Goal: Task Accomplishment & Management: Manage account settings

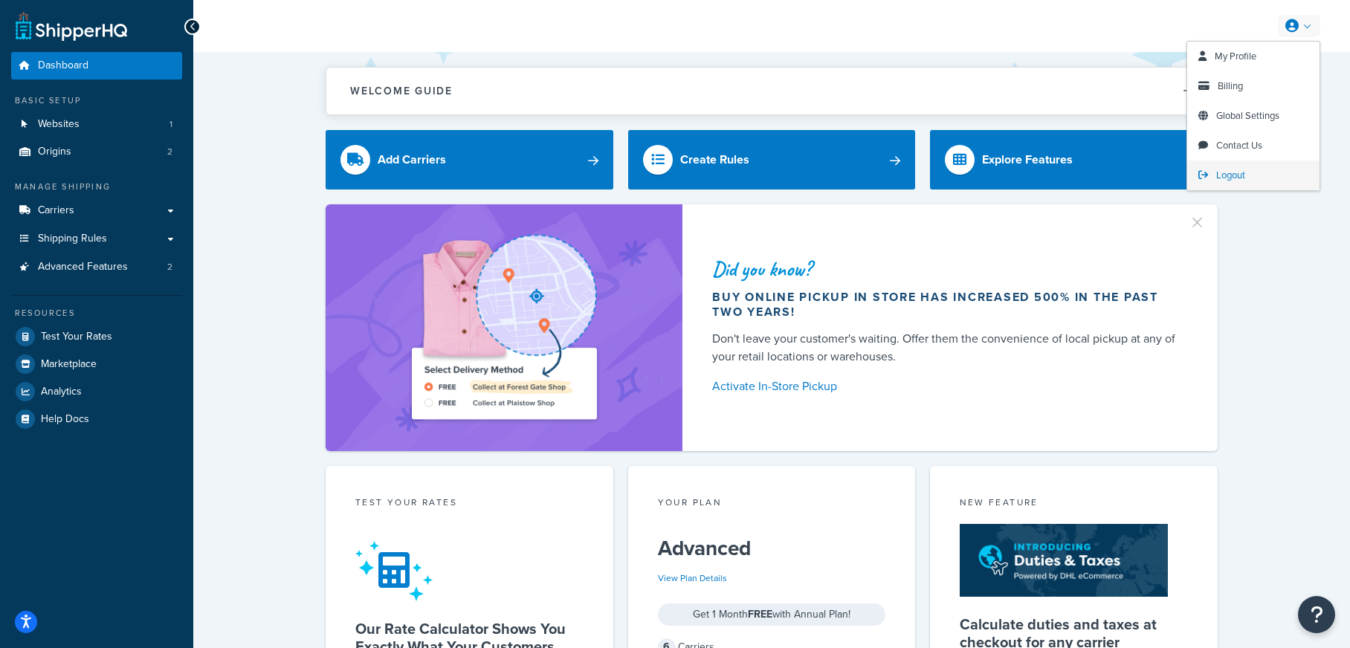
click at [1243, 177] on span "Logout" at bounding box center [1231, 175] width 29 height 14
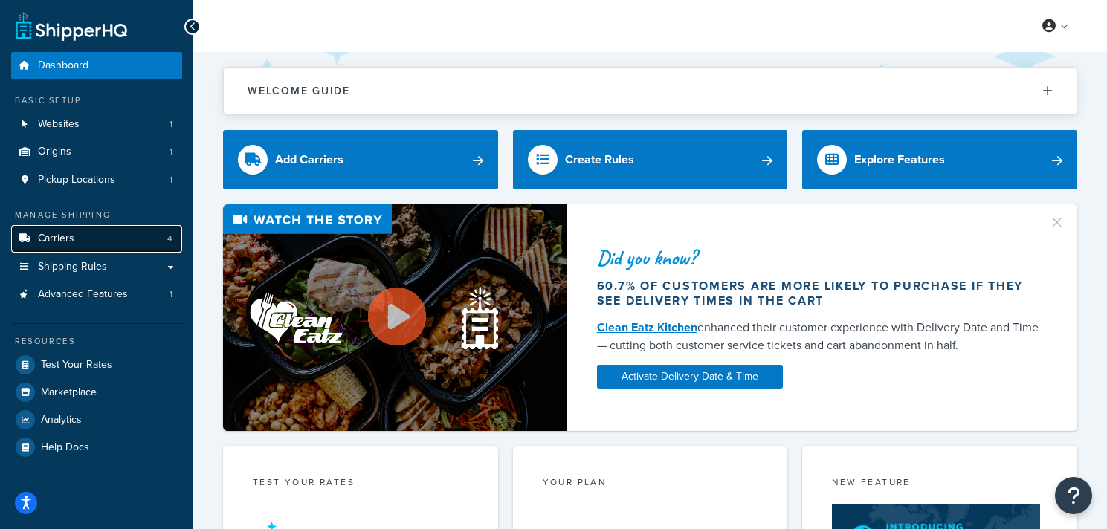
click at [151, 228] on link "Carriers 4" at bounding box center [96, 239] width 171 height 28
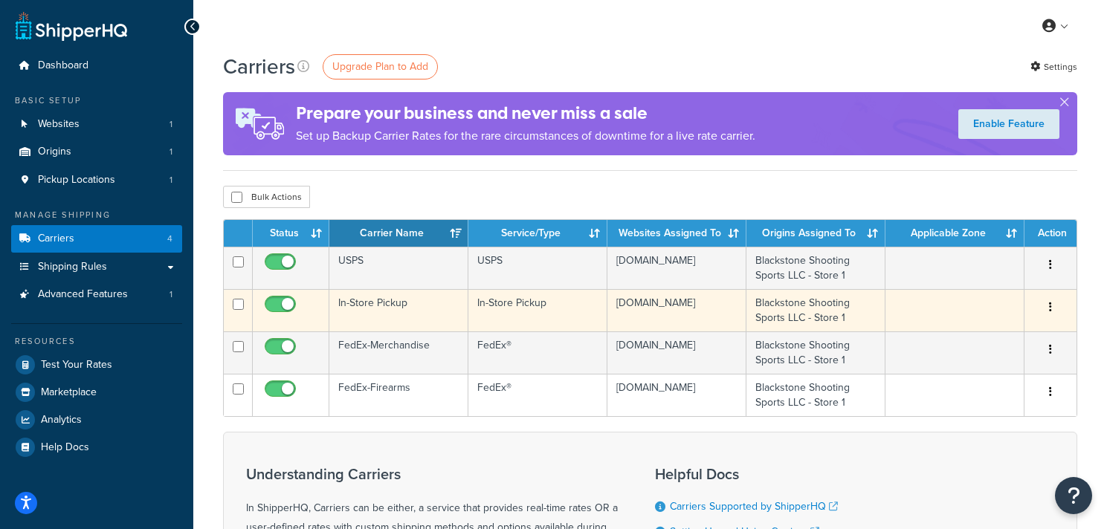
click at [389, 318] on td "In-Store Pickup" at bounding box center [398, 310] width 139 height 42
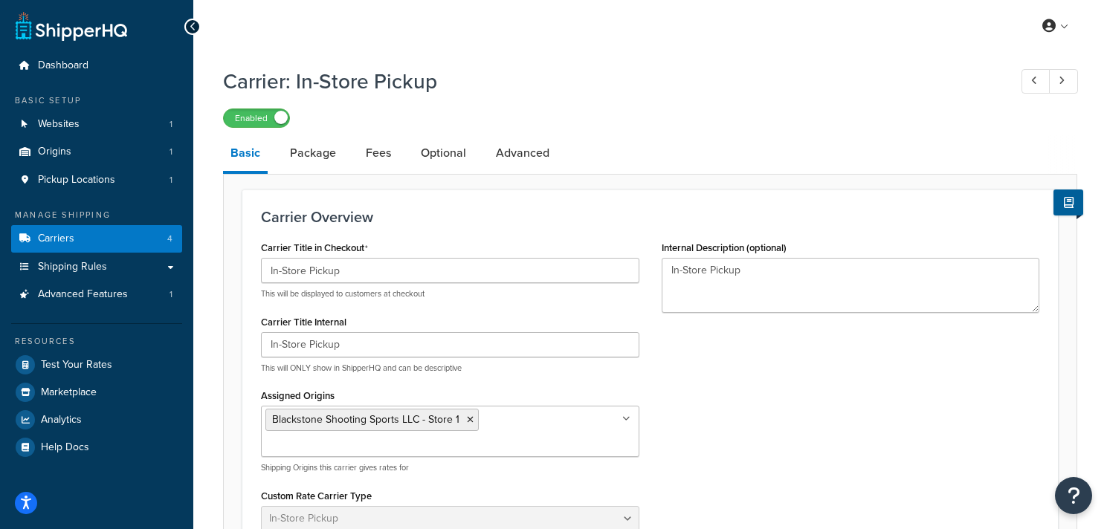
select select "pickup"
click at [118, 295] on span "Advanced Features" at bounding box center [83, 295] width 90 height 13
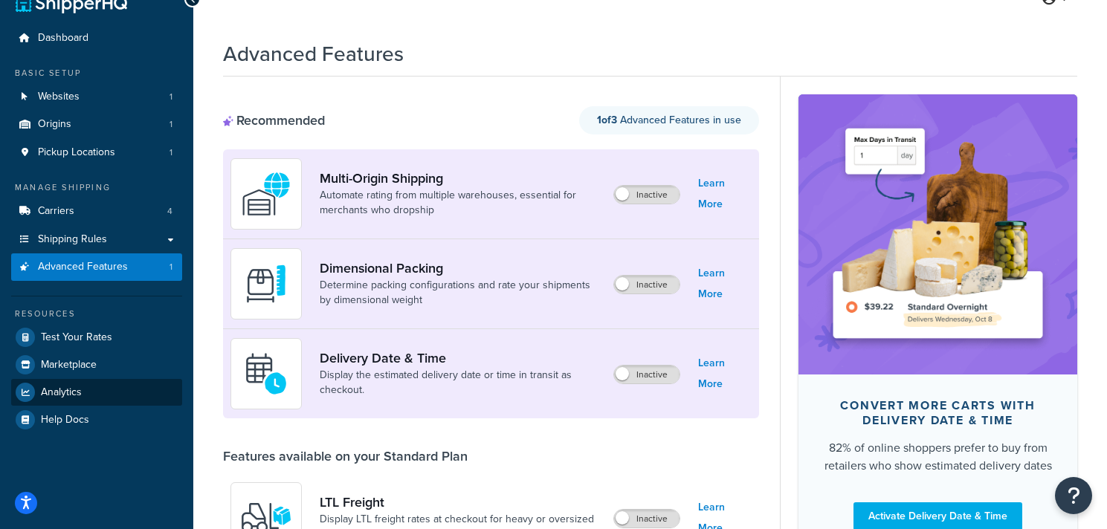
scroll to position [27, 0]
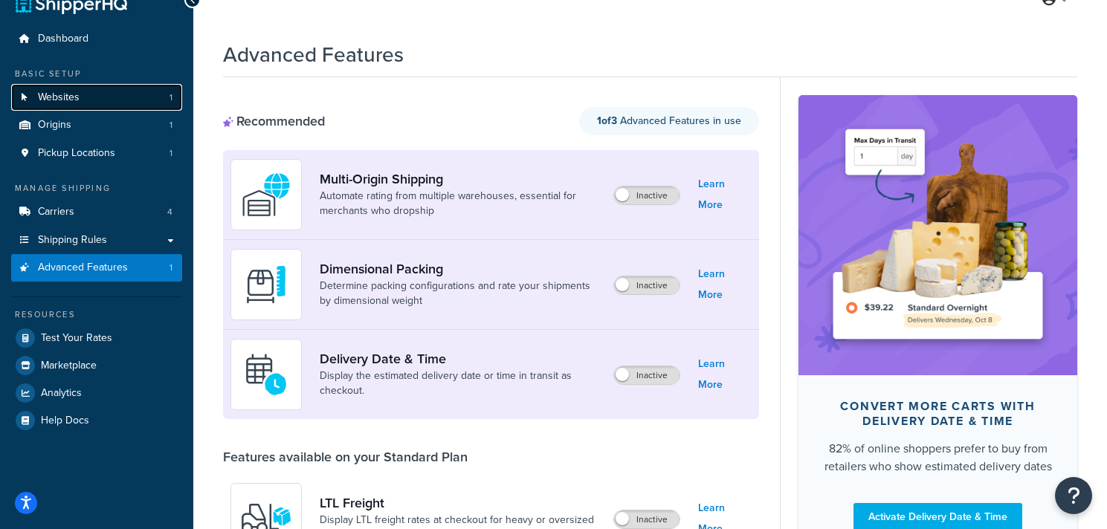
click at [107, 90] on link "Websites 1" at bounding box center [96, 98] width 171 height 28
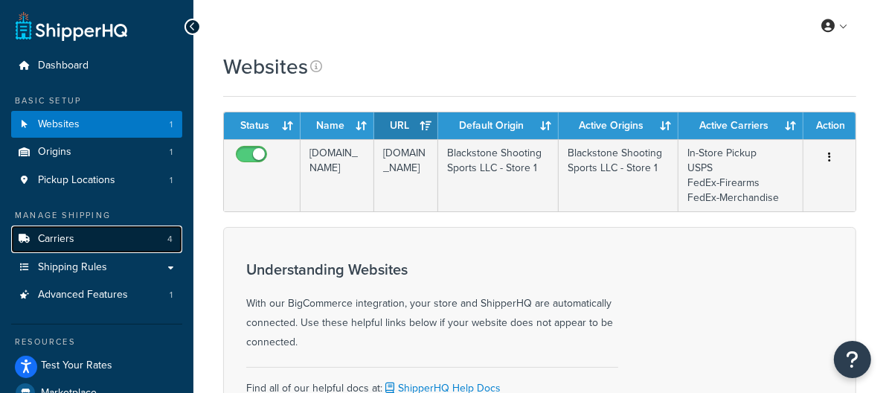
click at [129, 234] on link "Carriers 4" at bounding box center [96, 239] width 171 height 28
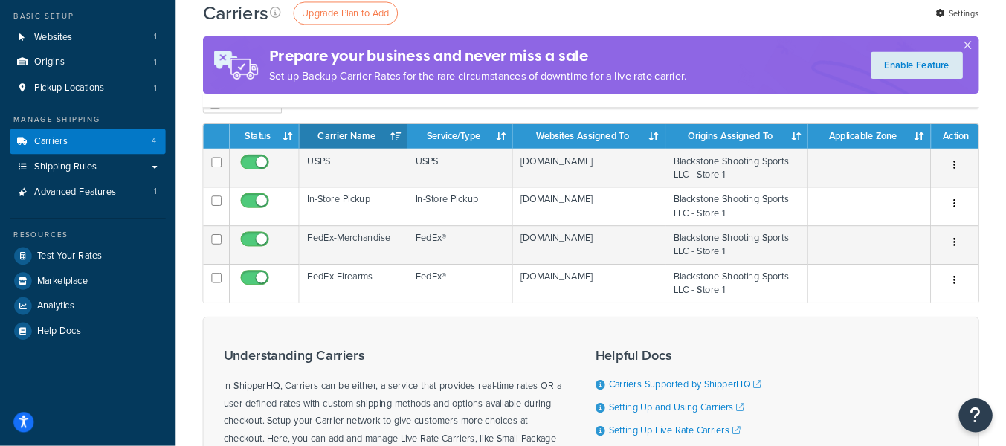
scroll to position [83, 0]
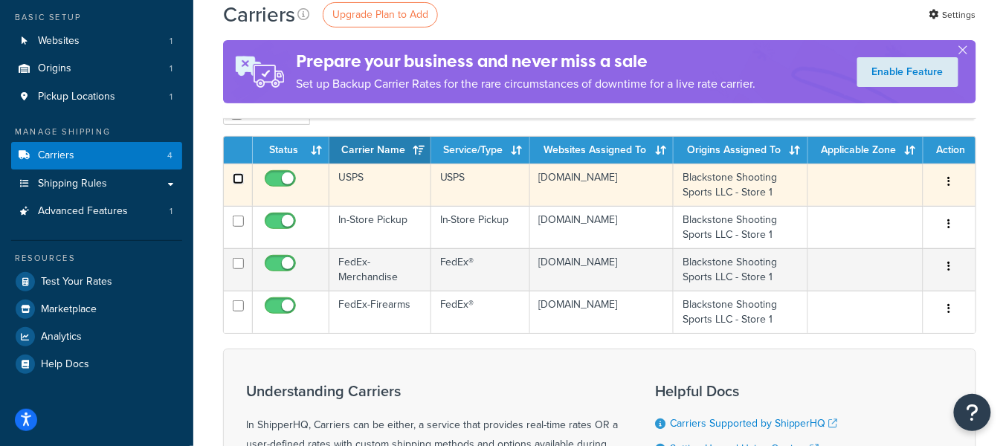
click at [235, 181] on input "checkbox" at bounding box center [238, 178] width 11 height 11
checkbox input "true"
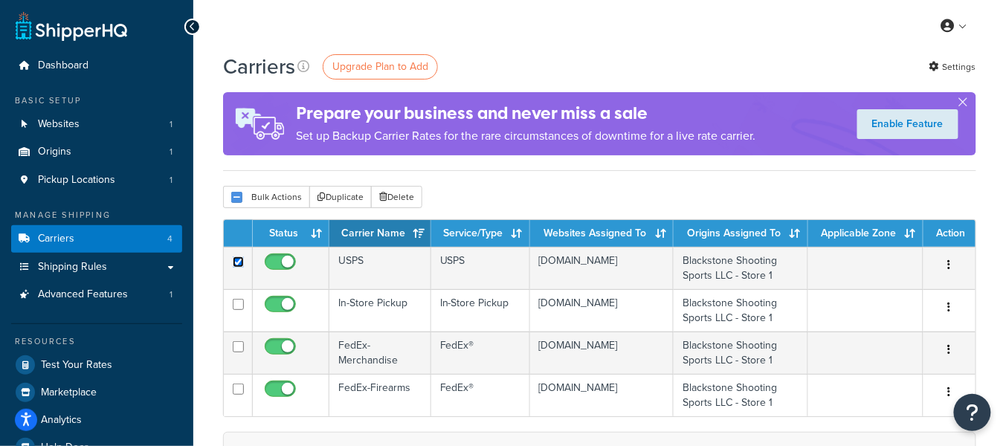
scroll to position [1, 0]
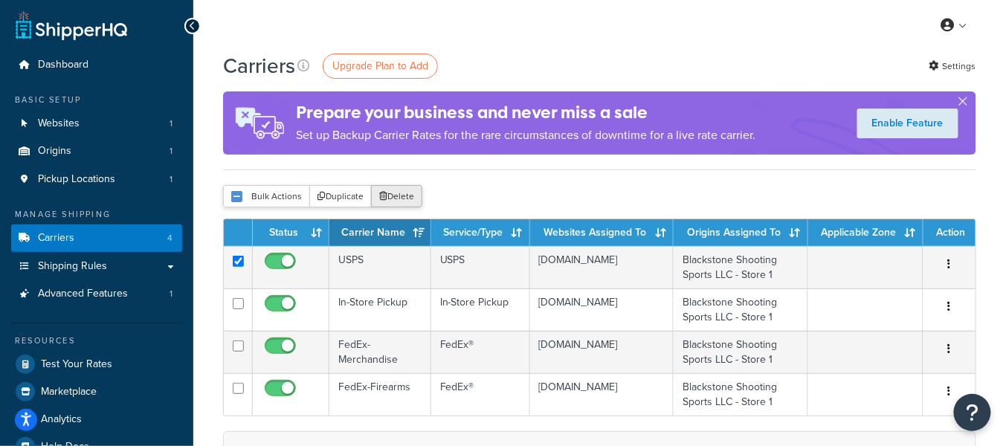
click at [416, 199] on button "Delete" at bounding box center [396, 196] width 51 height 22
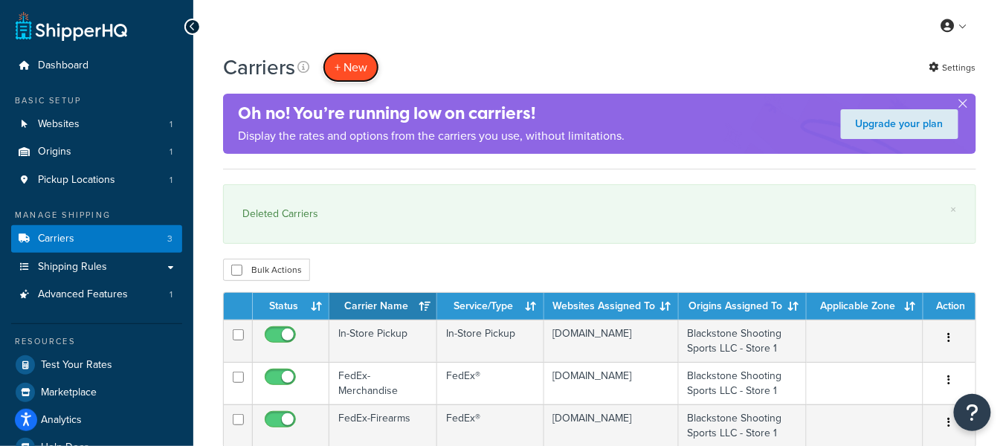
click at [344, 71] on button "+ New" at bounding box center [351, 67] width 57 height 30
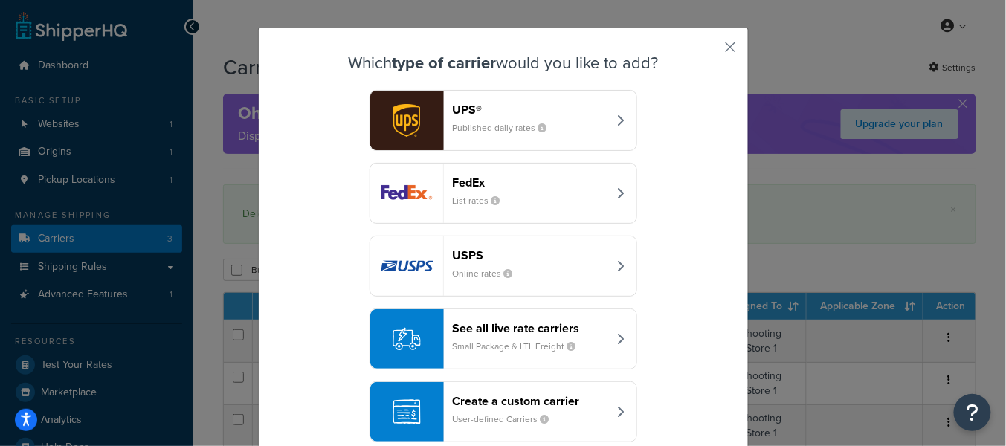
scroll to position [24, 0]
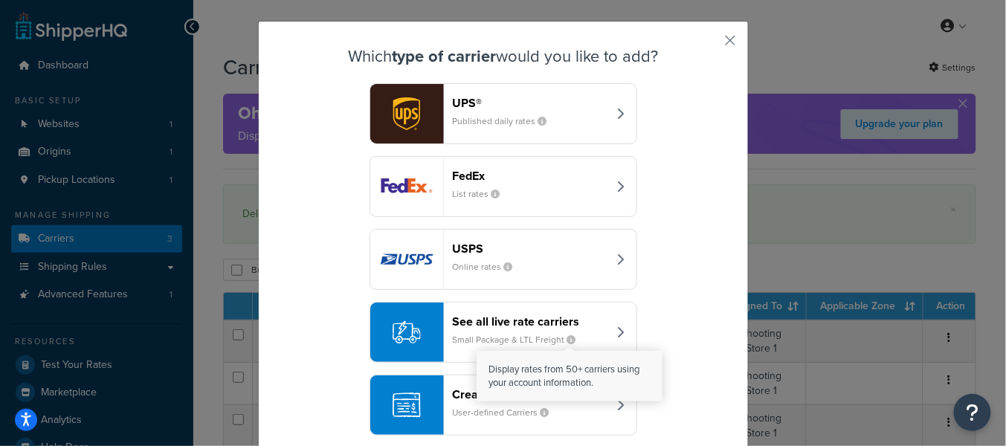
click at [570, 337] on icon "button" at bounding box center [571, 339] width 9 height 9
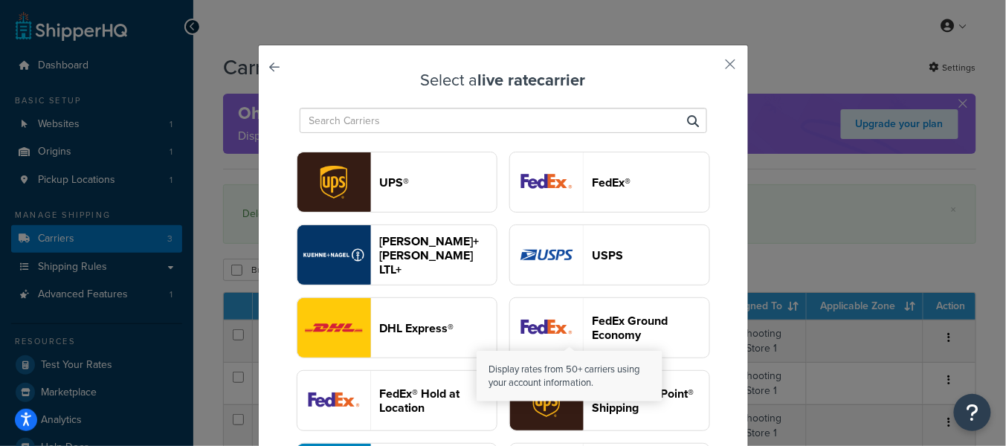
drag, startPoint x: 274, startPoint y: 62, endPoint x: 292, endPoint y: 77, distance: 22.2
click at [296, 71] on link at bounding box center [296, 71] width 0 height 0
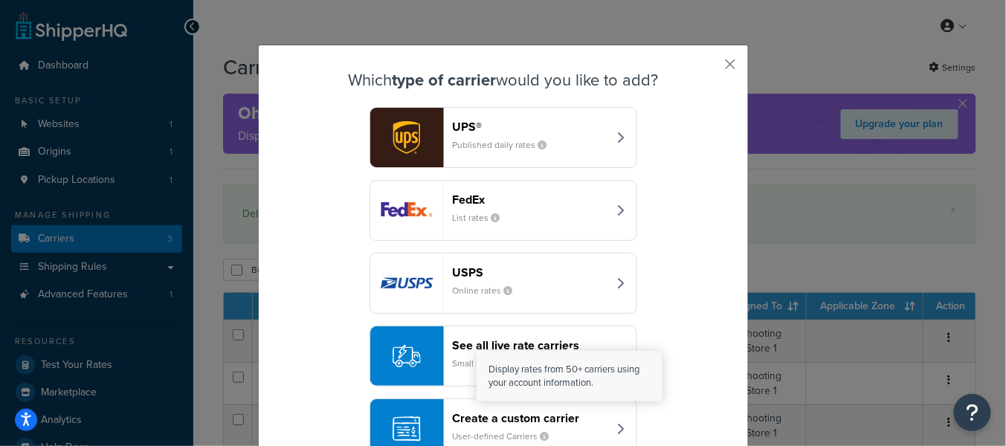
scroll to position [43, 0]
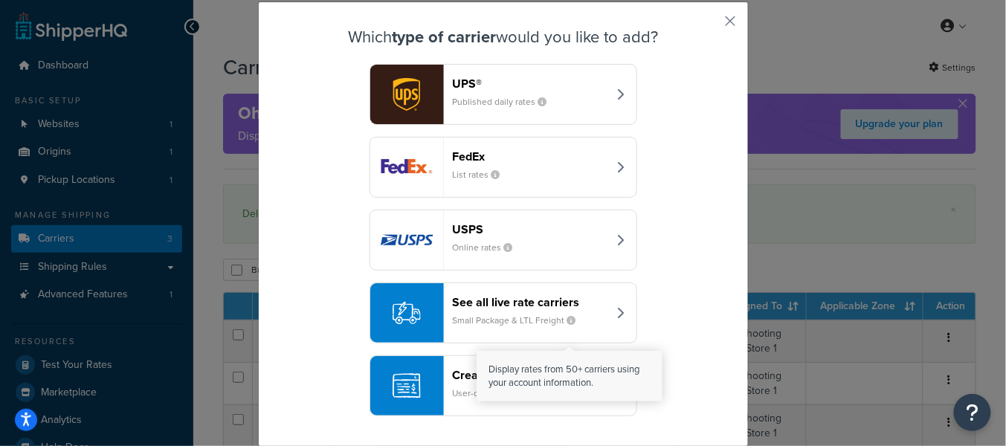
click at [447, 387] on button "Create a custom carrier User-defined Carriers" at bounding box center [504, 385] width 268 height 61
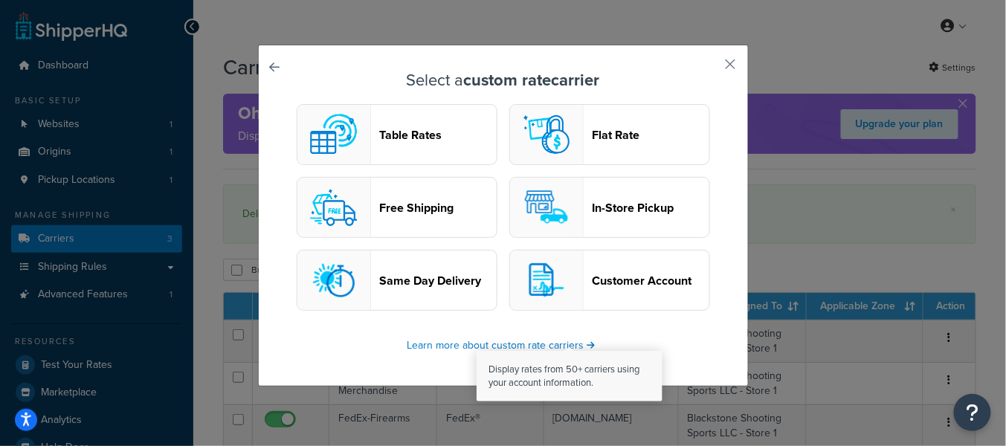
click at [407, 129] on header "Table Rates" at bounding box center [438, 135] width 117 height 14
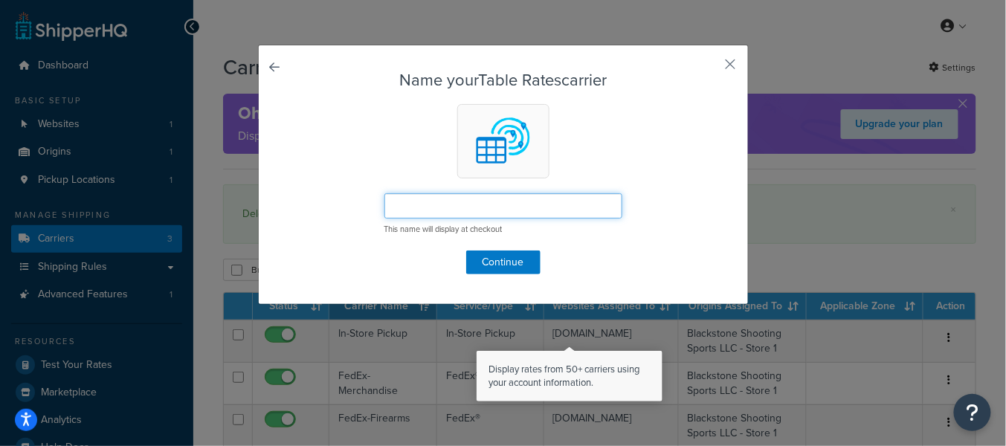
click at [461, 202] on input "text" at bounding box center [503, 205] width 238 height 25
drag, startPoint x: 730, startPoint y: 59, endPoint x: 680, endPoint y: 97, distance: 61.6
click at [711, 68] on button "button" at bounding box center [709, 70] width 4 height 4
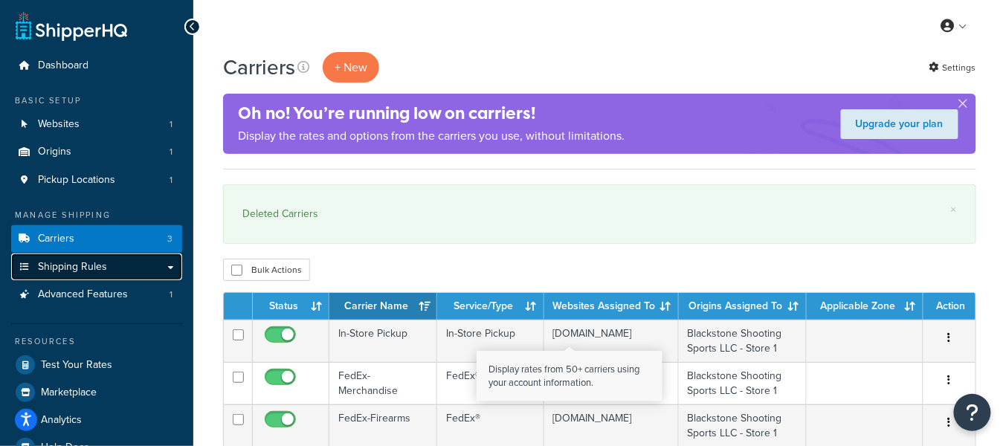
click at [141, 276] on link "Shipping Rules" at bounding box center [96, 268] width 171 height 28
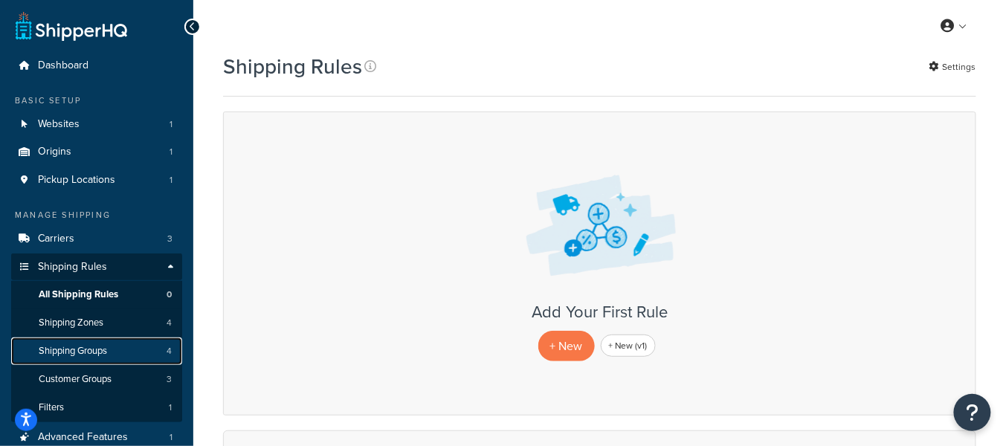
click at [107, 350] on span "Shipping Groups" at bounding box center [73, 351] width 68 height 13
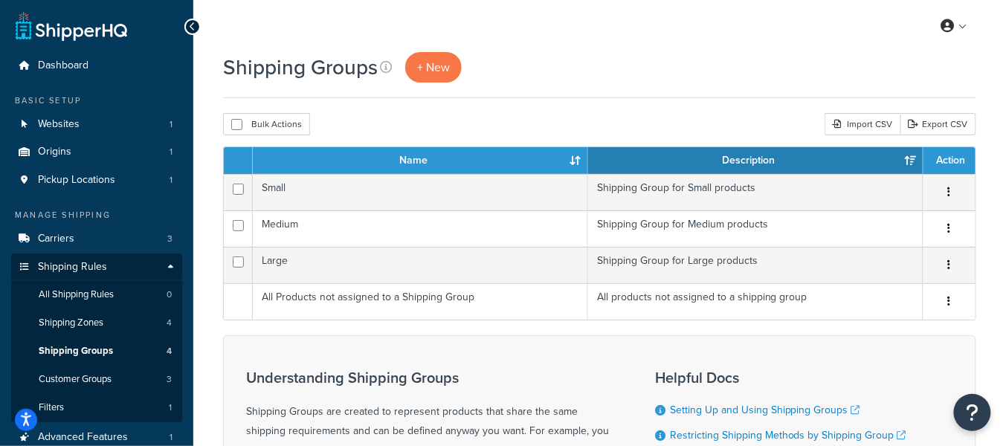
click at [616, 104] on div "Shipping Groups + New Bulk Actions Duplicate Delete Import CSV Export CSV Conta…" at bounding box center [599, 366] width 813 height 629
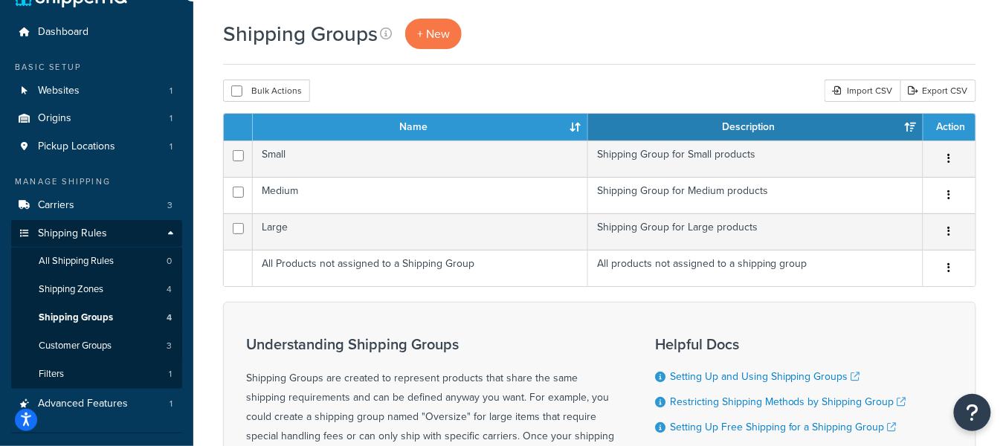
click at [549, 98] on div "Bulk Actions Duplicate Delete Import CSV Export CSV" at bounding box center [599, 91] width 753 height 22
click at [426, 27] on span "+ New" at bounding box center [433, 33] width 33 height 17
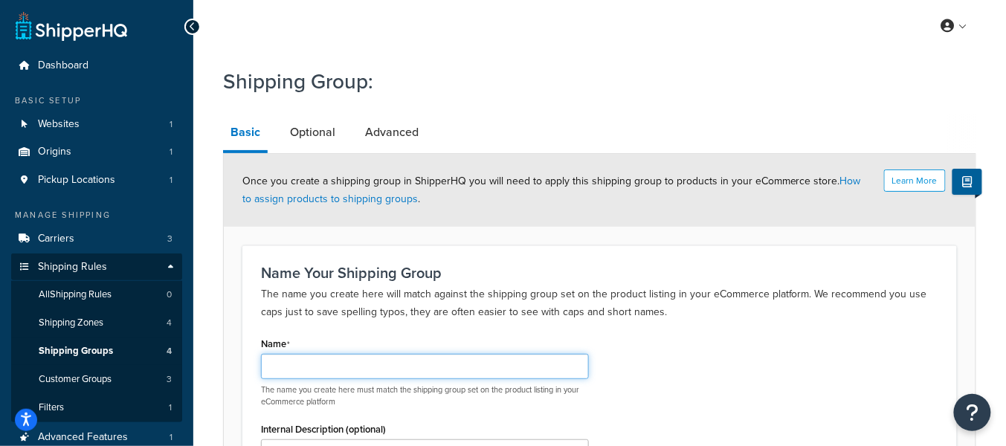
click at [347, 360] on input "Name" at bounding box center [425, 366] width 328 height 25
type input "9MM Handgun"
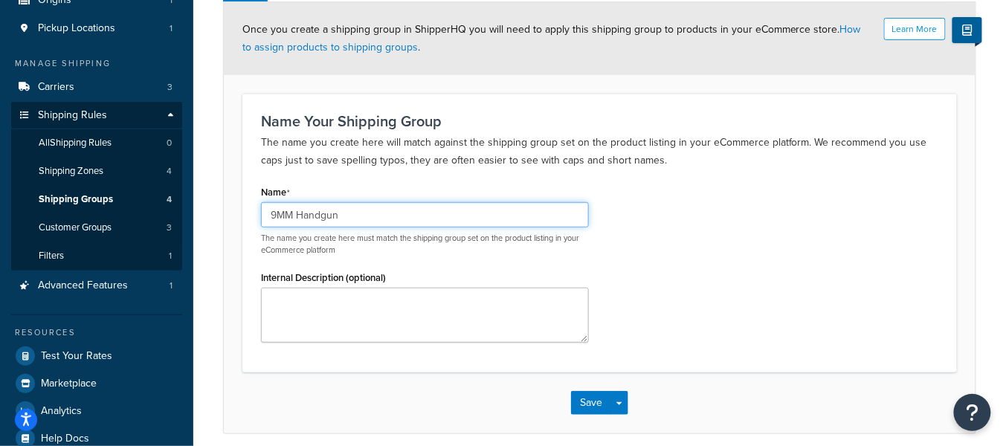
scroll to position [213, 0]
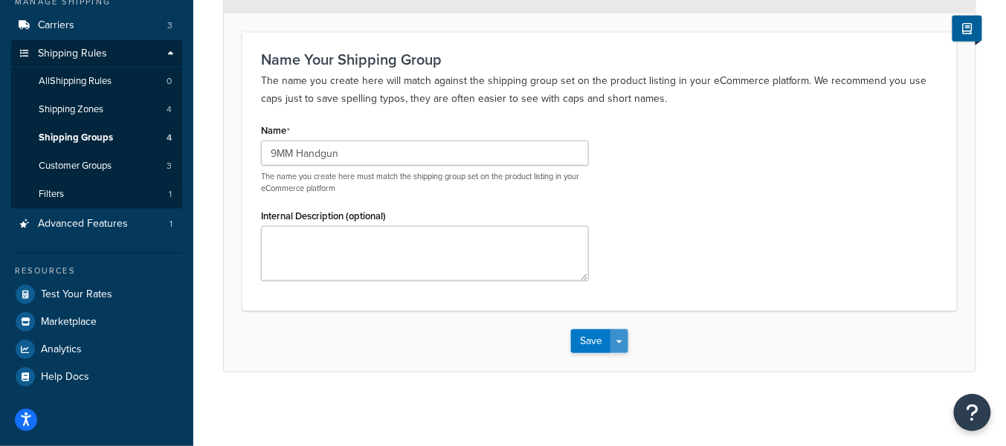
click at [625, 341] on button "Save Dropdown" at bounding box center [620, 341] width 18 height 24
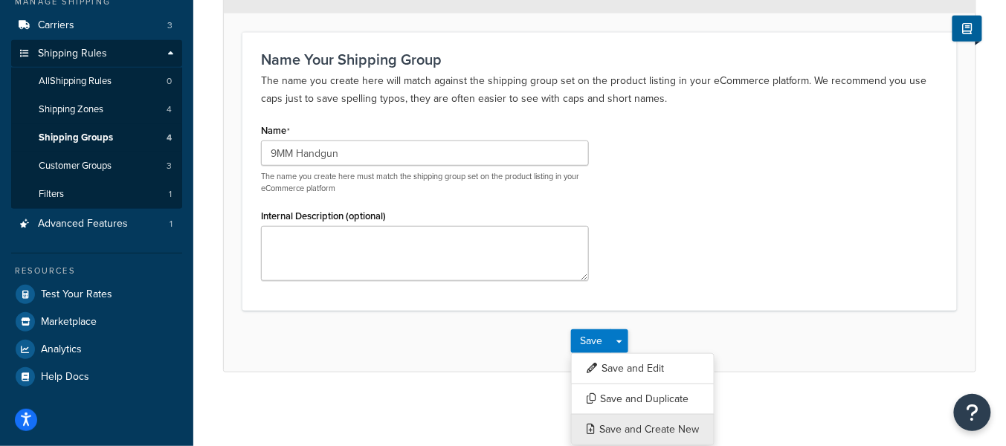
click at [686, 431] on button "Save and Create New" at bounding box center [643, 429] width 144 height 31
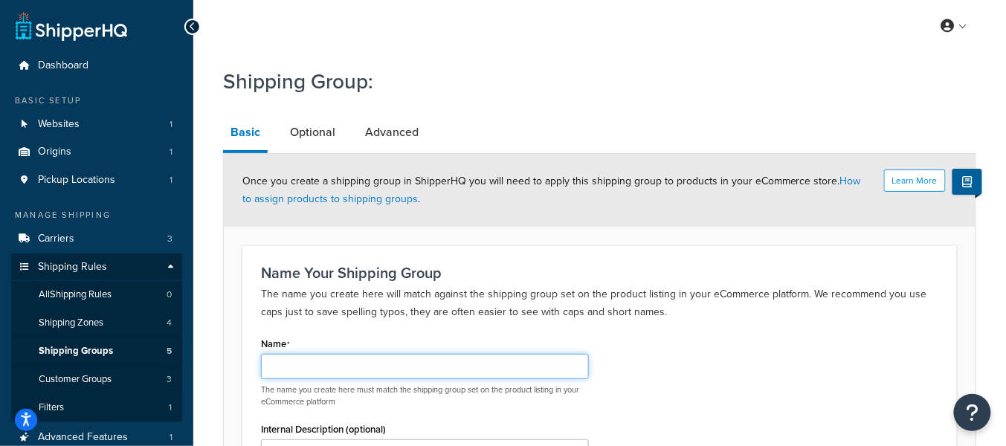
click at [369, 354] on input "Name" at bounding box center [425, 366] width 328 height 25
paste input "Semi-Automatic Handguns"
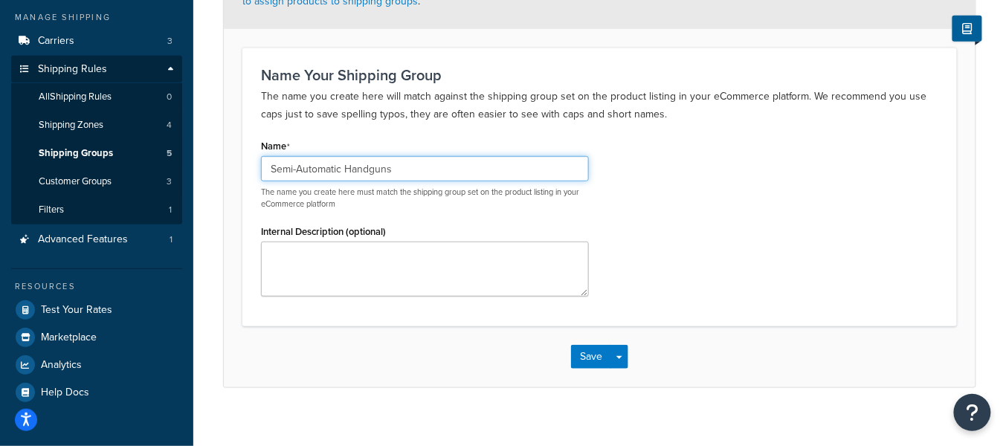
scroll to position [213, 0]
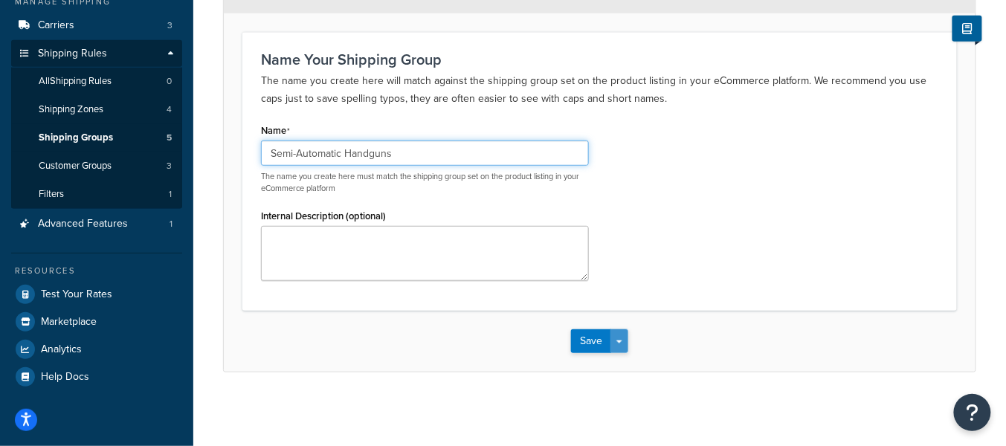
type input "Semi-Automatic Handguns"
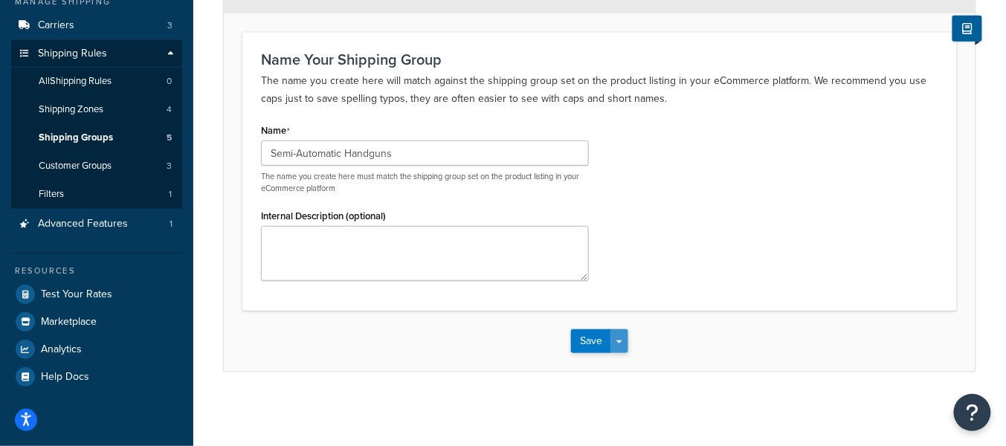
click at [619, 341] on span "button" at bounding box center [619, 342] width 6 height 3
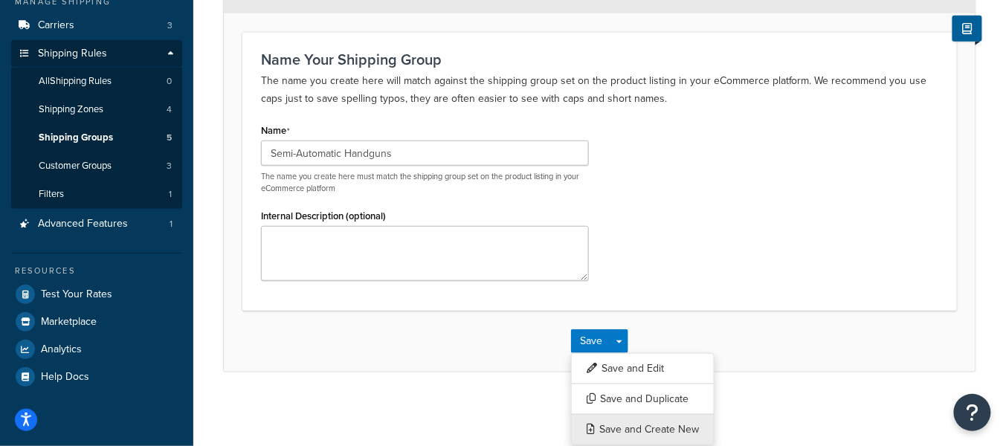
click at [670, 434] on button "Save and Create New" at bounding box center [643, 429] width 144 height 31
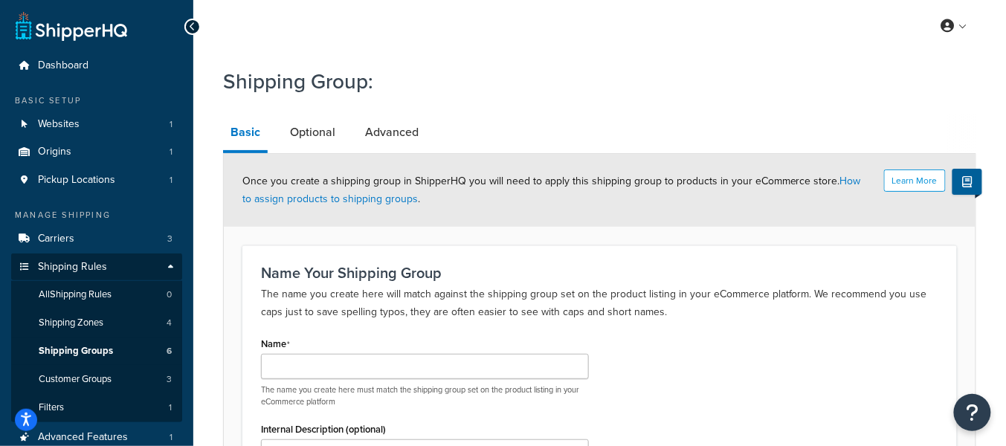
click at [413, 351] on div "Name The name you create here must match the shipping group set on the product …" at bounding box center [425, 370] width 328 height 74
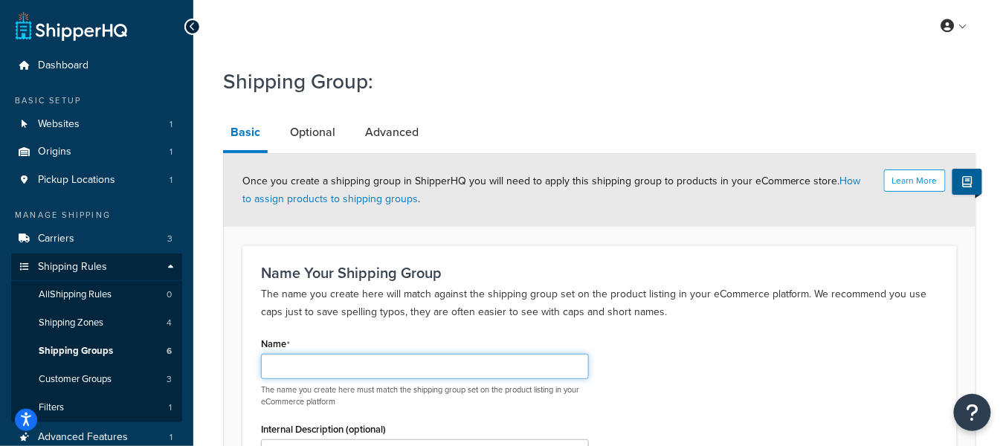
click at [405, 358] on input "Name" at bounding box center [425, 366] width 328 height 25
paste input "Revolvers"
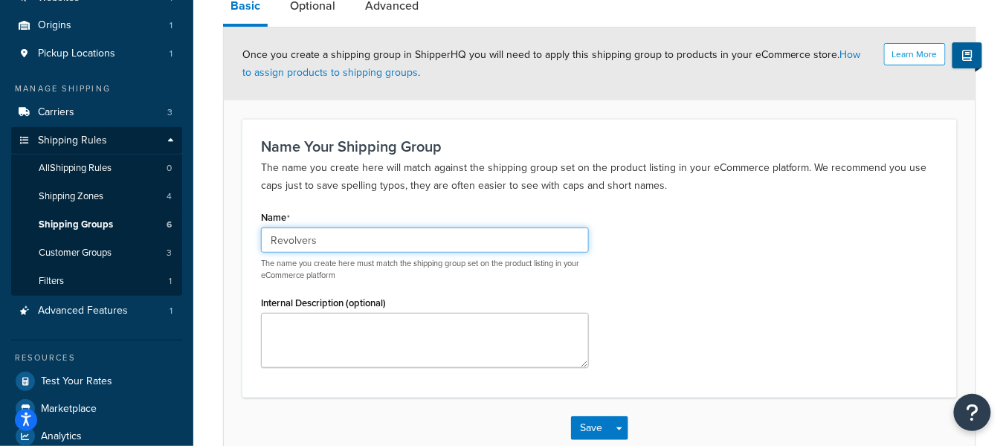
scroll to position [213, 0]
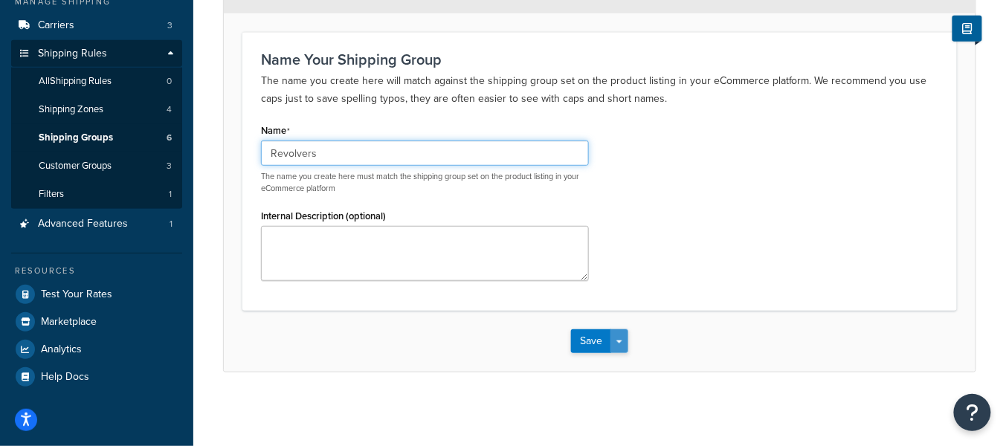
type input "Revolvers"
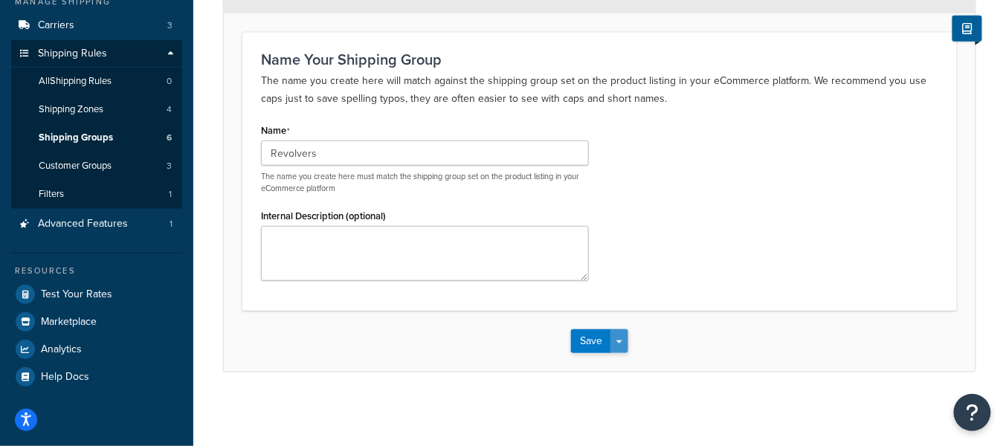
click at [619, 338] on button "Save Dropdown" at bounding box center [620, 341] width 18 height 24
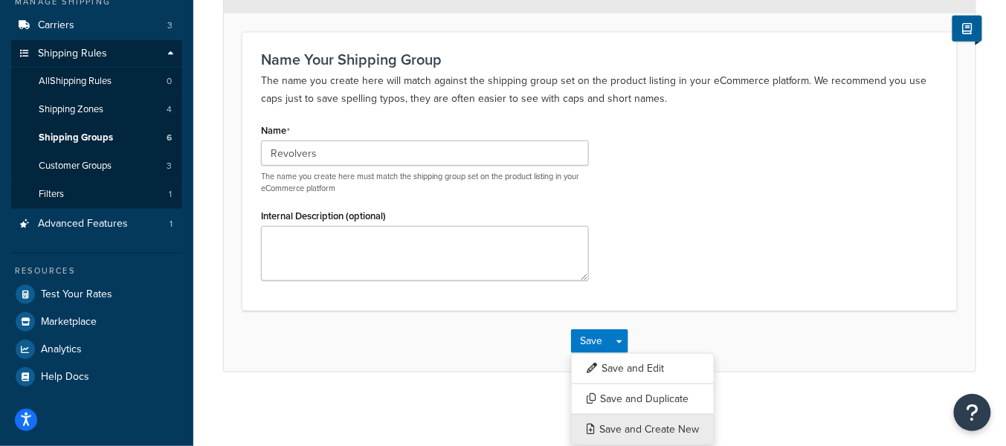
click at [663, 419] on button "Save and Create New" at bounding box center [643, 429] width 144 height 31
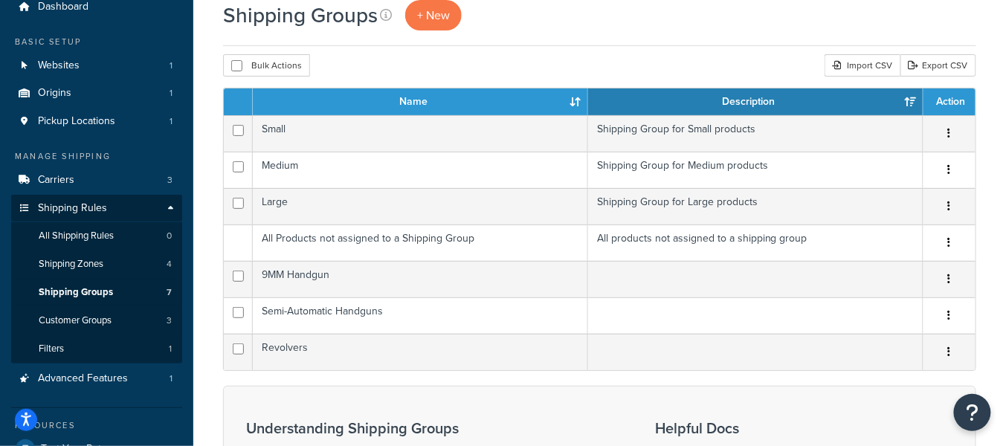
click at [364, 63] on div "Bulk Actions Duplicate [GEOGRAPHIC_DATA] Import CSV Export CSV" at bounding box center [599, 65] width 753 height 22
click at [538, 42] on div "Shipping Groups + New" at bounding box center [599, 23] width 753 height 46
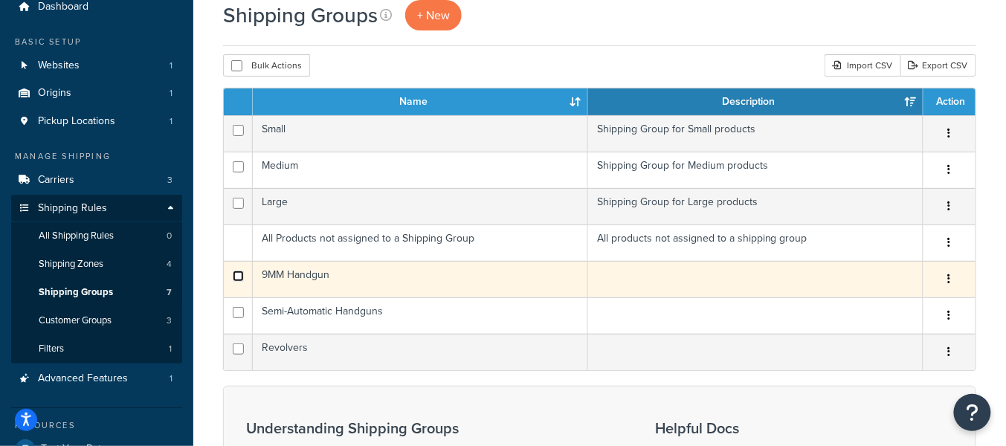
click at [241, 280] on input "checkbox" at bounding box center [238, 276] width 11 height 11
checkbox input "true"
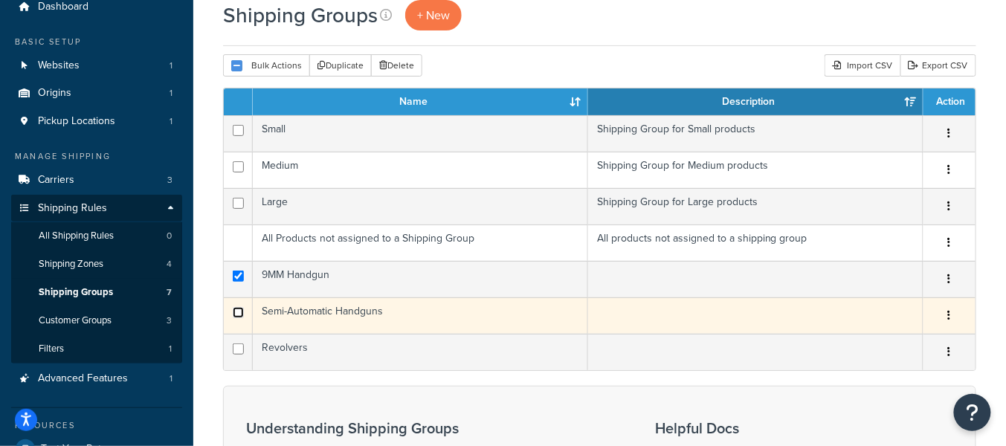
click at [239, 312] on input "checkbox" at bounding box center [238, 312] width 11 height 11
checkbox input "true"
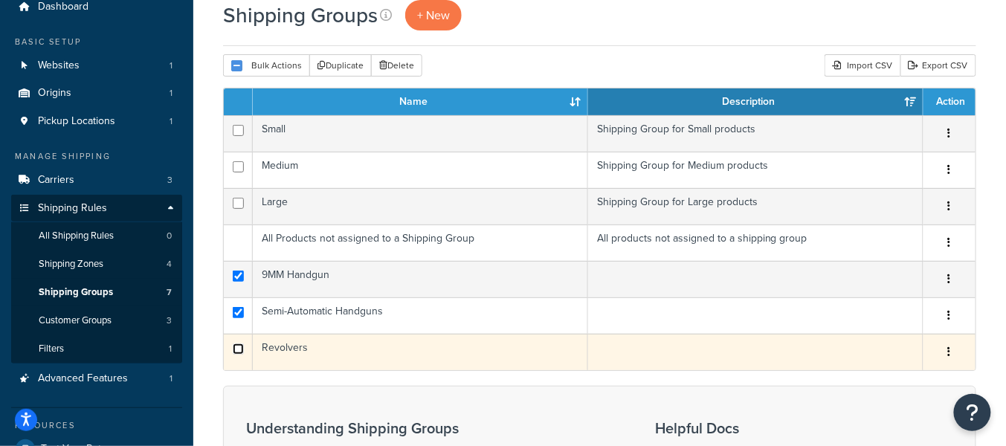
click at [236, 347] on input "checkbox" at bounding box center [238, 349] width 11 height 11
checkbox input "true"
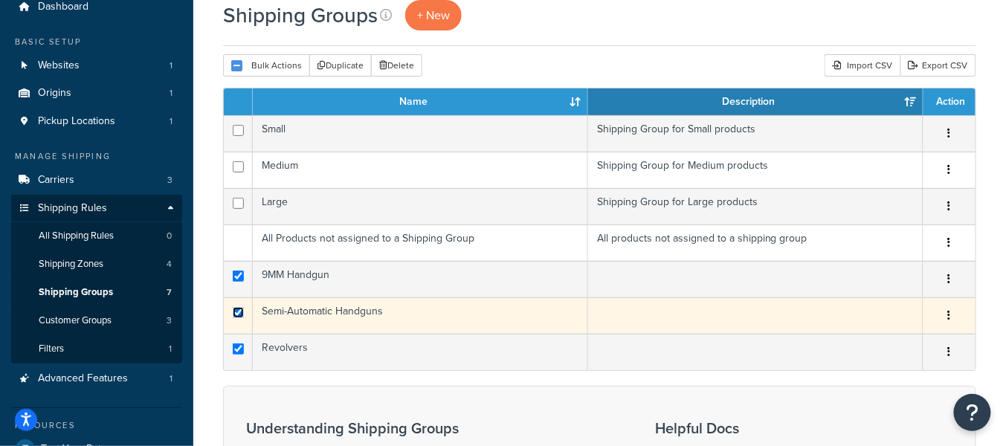
click at [240, 315] on input "checkbox" at bounding box center [238, 312] width 11 height 11
checkbox input "false"
drag, startPoint x: 240, startPoint y: 345, endPoint x: 239, endPoint y: 325, distance: 20.1
click at [239, 340] on td at bounding box center [238, 352] width 29 height 36
checkbox input "false"
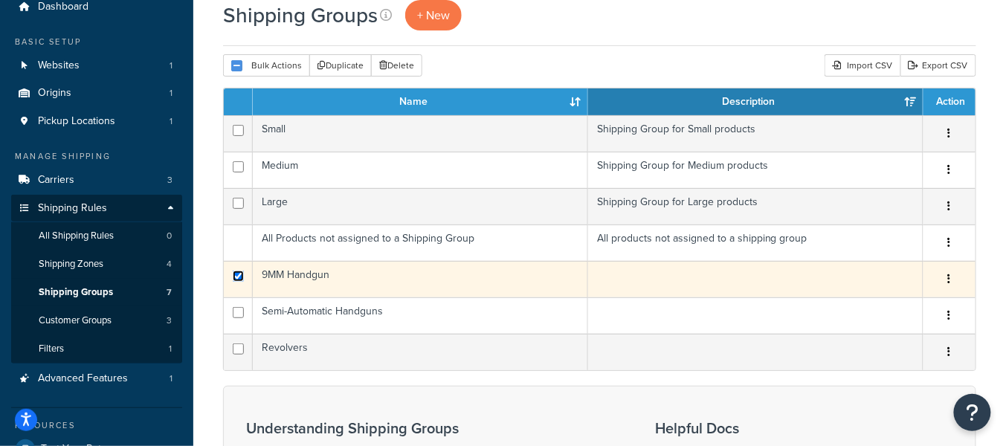
click at [239, 279] on input "checkbox" at bounding box center [238, 276] width 11 height 11
checkbox input "false"
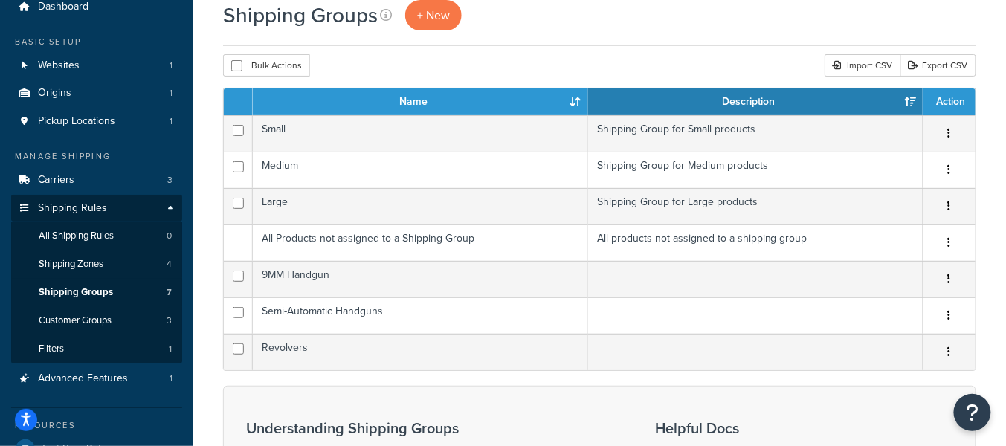
drag, startPoint x: 579, startPoint y: 69, endPoint x: 570, endPoint y: 77, distance: 11.6
click at [579, 69] on div "Bulk Actions Duplicate Delete Import CSV Export CSV" at bounding box center [599, 65] width 753 height 22
click at [933, 68] on link "Export CSV" at bounding box center [939, 65] width 76 height 22
click at [724, 49] on div "Shipping Groups + New Bulk Actions Duplicate Delete Import CSV Export CSV Conta…" at bounding box center [599, 362] width 813 height 738
click at [675, 51] on div "Shipping Groups + New Bulk Actions Duplicate Delete Import CSV Export CSV Conta…" at bounding box center [599, 362] width 813 height 738
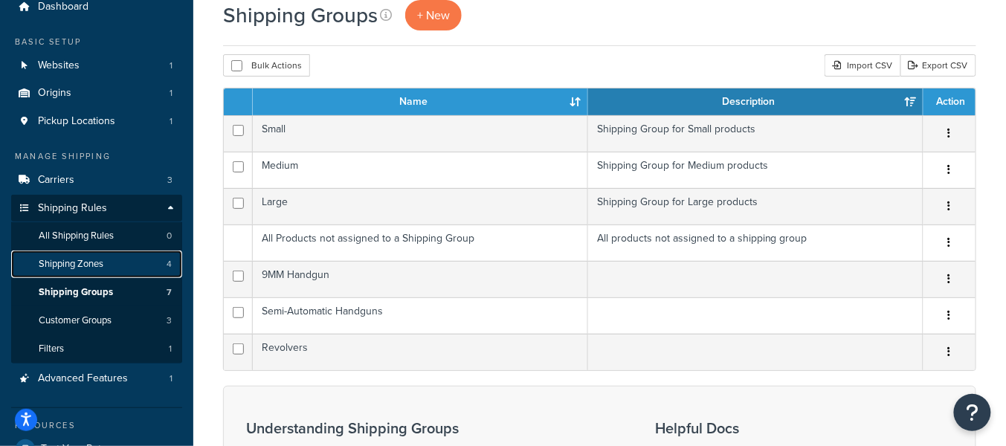
click at [135, 266] on link "Shipping Zones 4" at bounding box center [96, 265] width 171 height 28
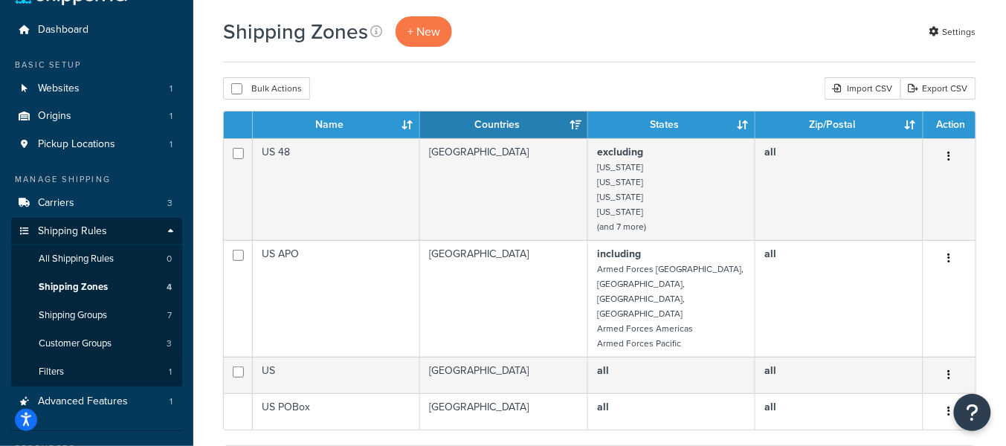
click at [666, 74] on div "Shipping Zones + New Settings Bulk Actions Duplicate Delete Import CSV Export C…" at bounding box center [599, 365] width 813 height 698
click at [500, 35] on div "Shipping Zones + New Settings" at bounding box center [599, 31] width 753 height 30
click at [435, 35] on span "+ New" at bounding box center [424, 31] width 33 height 17
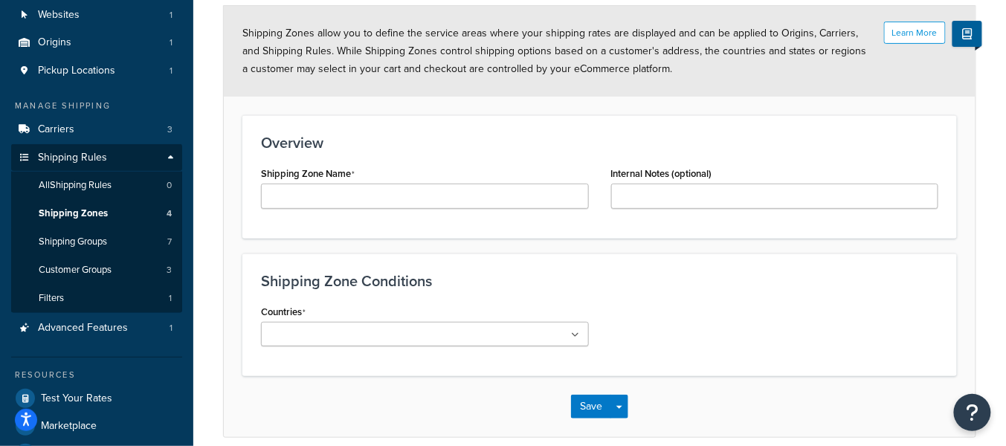
scroll to position [126, 0]
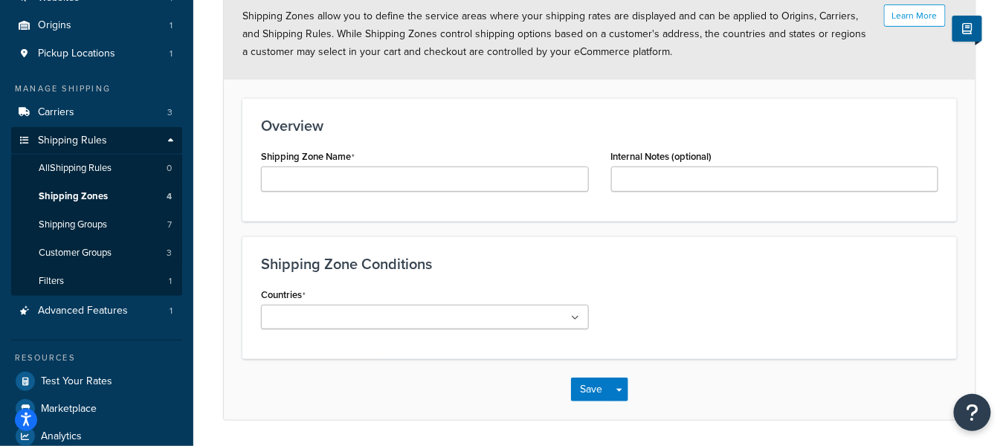
click at [367, 317] on li at bounding box center [331, 318] width 132 height 16
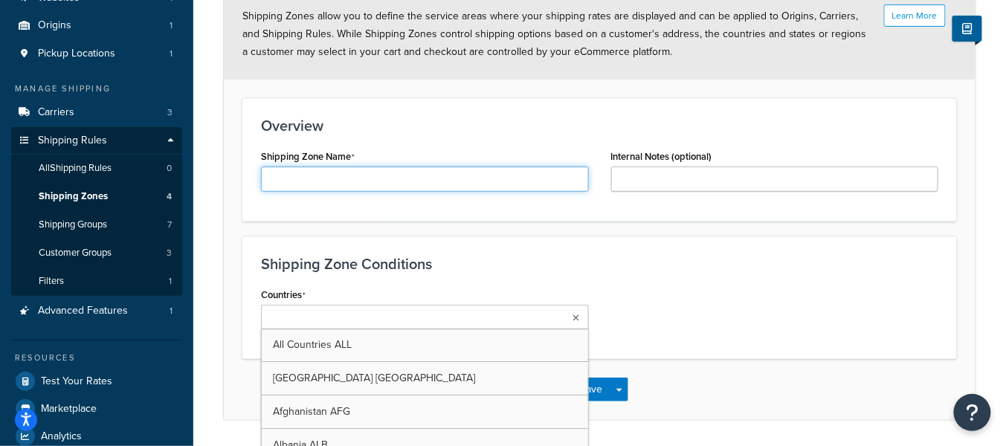
click at [403, 183] on input "Shipping Zone Name" at bounding box center [425, 179] width 328 height 25
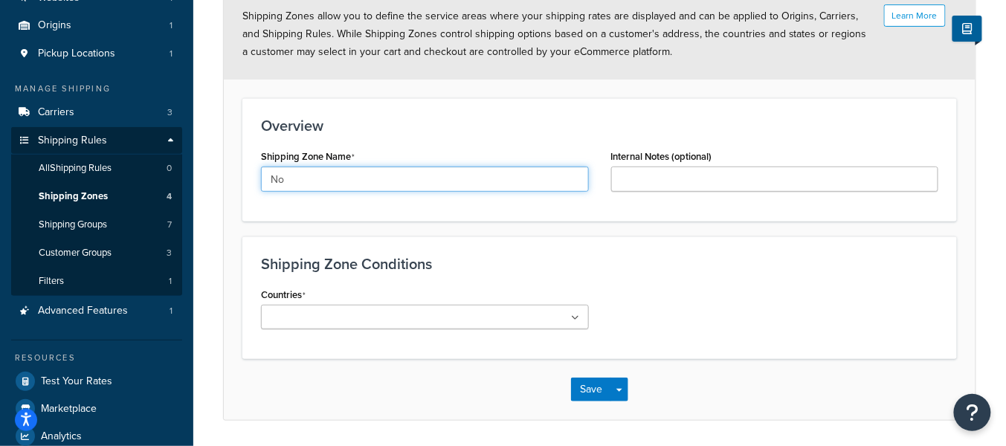
type input "N"
type input "No Ship Zone"
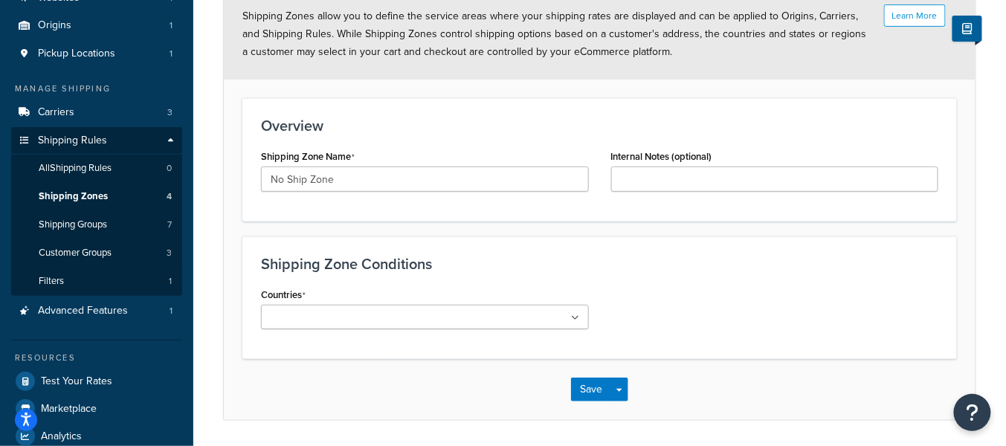
click at [481, 244] on div "Shipping Zone Conditions Countries All Countries ALL United States USA Afghanis…" at bounding box center [599, 297] width 715 height 123
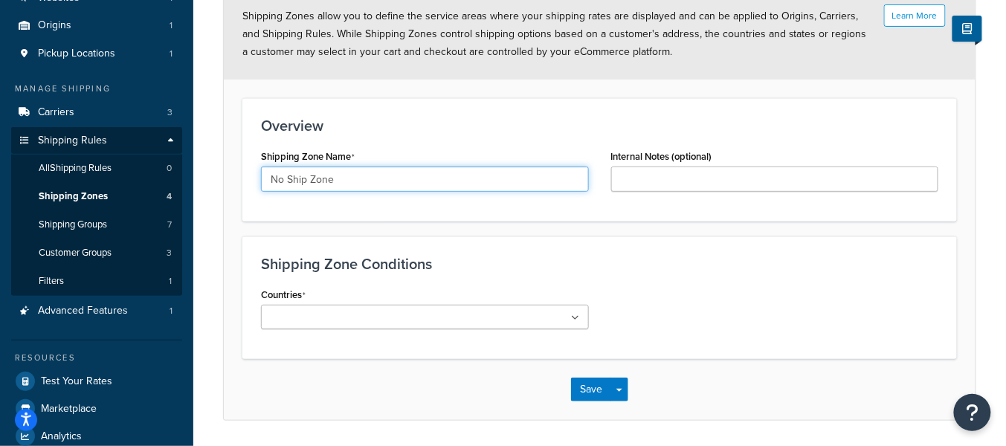
click at [398, 184] on input "No Ship Zone" at bounding box center [425, 179] width 328 height 25
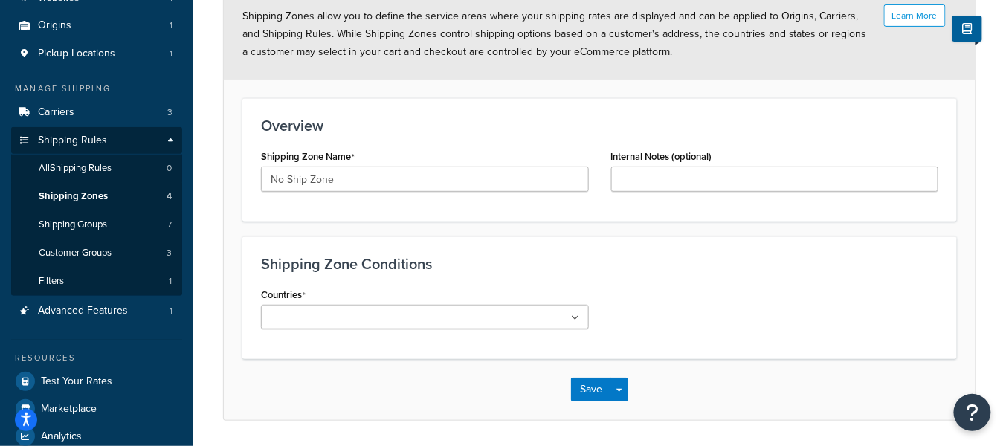
click at [440, 316] on ul at bounding box center [425, 317] width 328 height 25
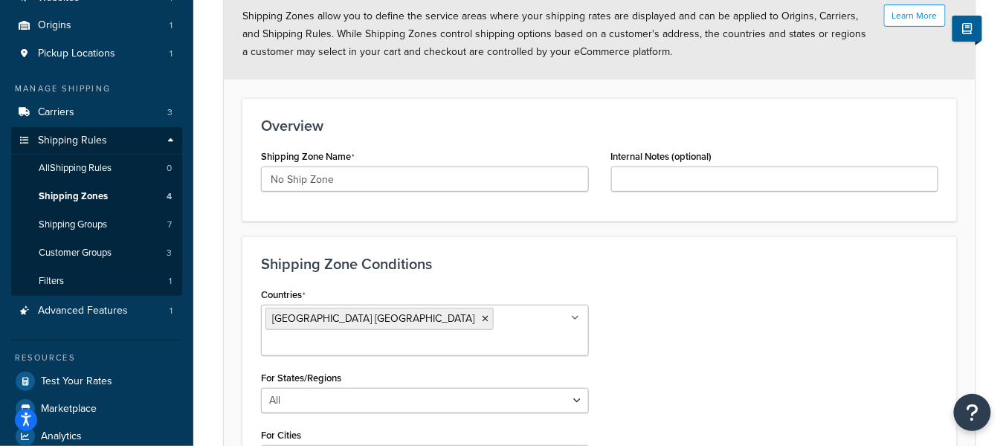
click at [730, 275] on div "Shipping Zone Conditions Countries United States USA All Countries ALL Afghanis…" at bounding box center [599, 396] width 715 height 321
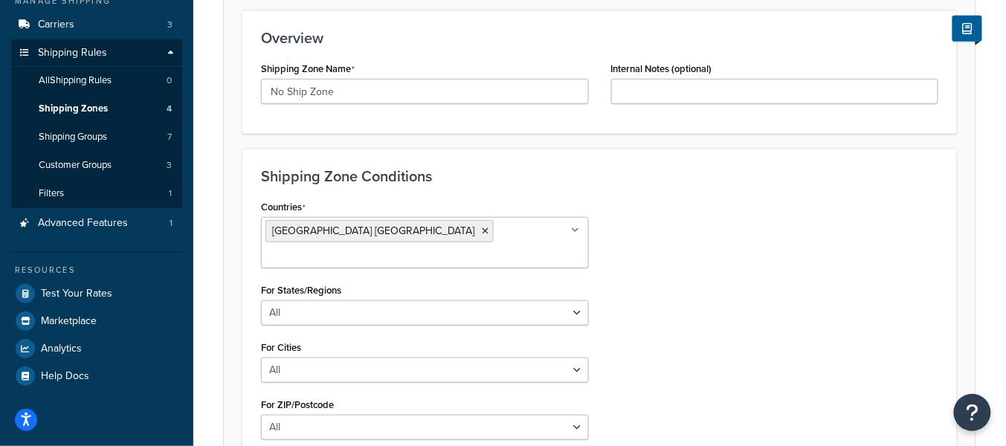
scroll to position [227, 0]
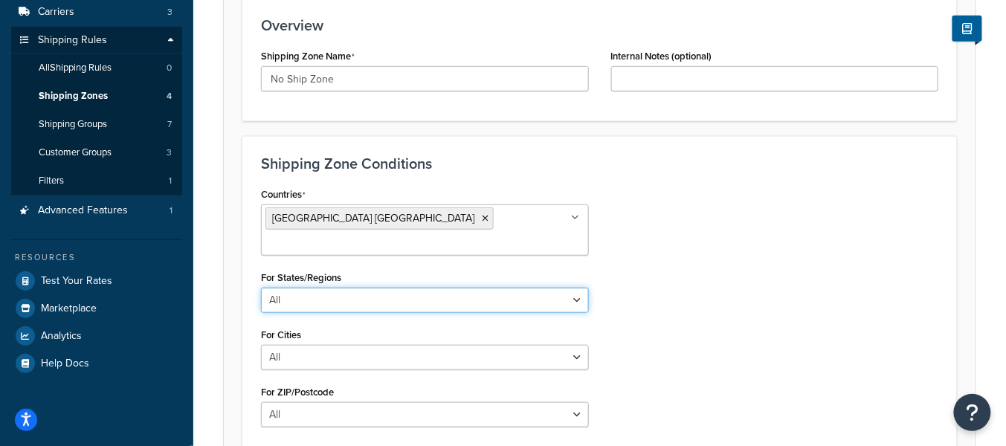
click at [460, 288] on select "All Including Excluding" at bounding box center [425, 300] width 328 height 25
select select "including"
click at [261, 288] on select "All Including Excluding" at bounding box center [425, 300] width 328 height 25
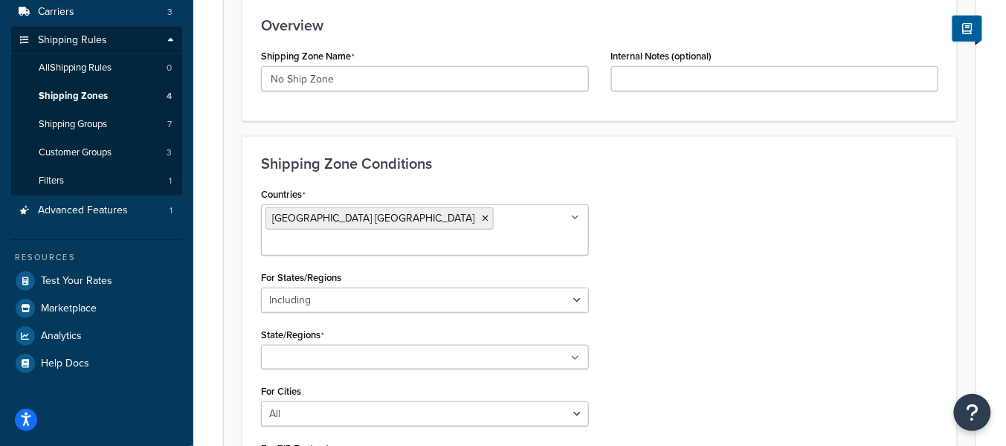
click at [398, 345] on ul at bounding box center [425, 357] width 328 height 25
type input "cal"
click at [759, 279] on div "Countries United States USA All Countries ALL Afghanistan AFG Albania ALB Alger…" at bounding box center [600, 341] width 700 height 315
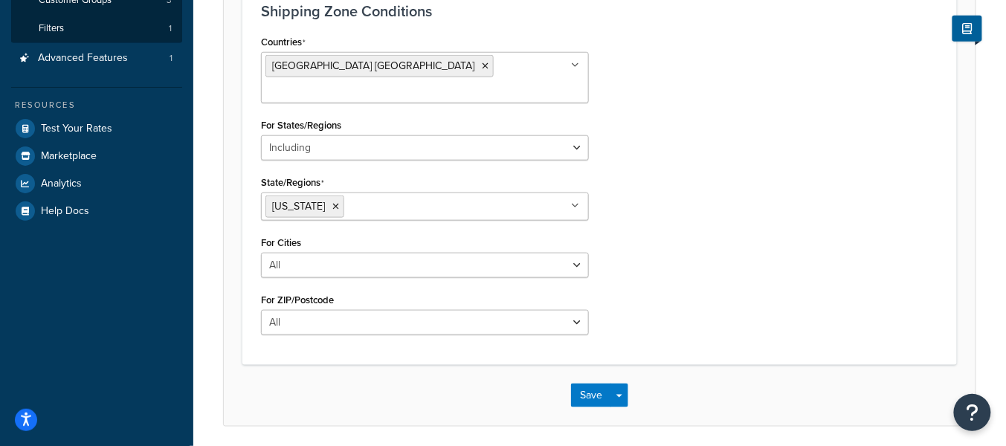
scroll to position [379, 0]
click at [590, 384] on button "Save" at bounding box center [591, 396] width 40 height 24
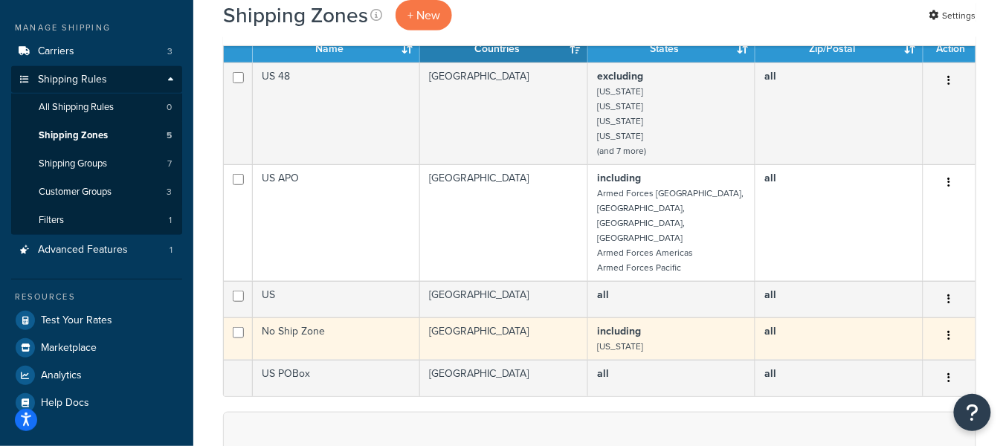
click at [541, 318] on td "United States" at bounding box center [504, 339] width 168 height 42
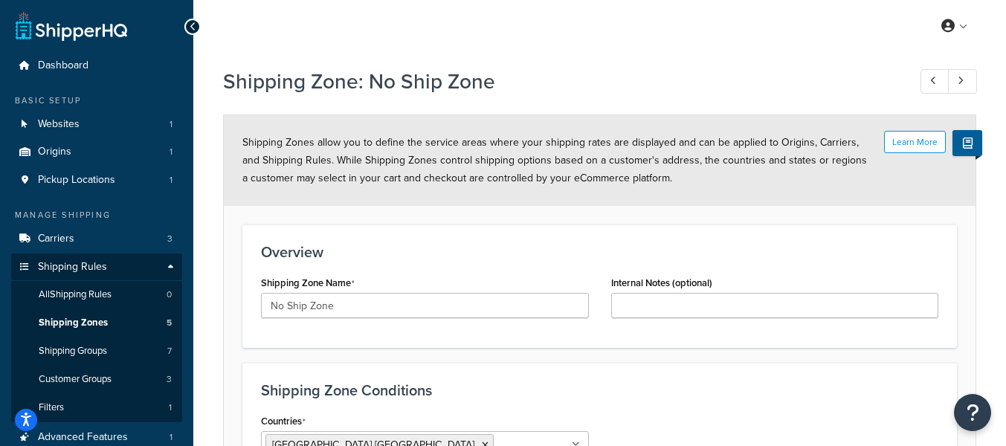
select select "including"
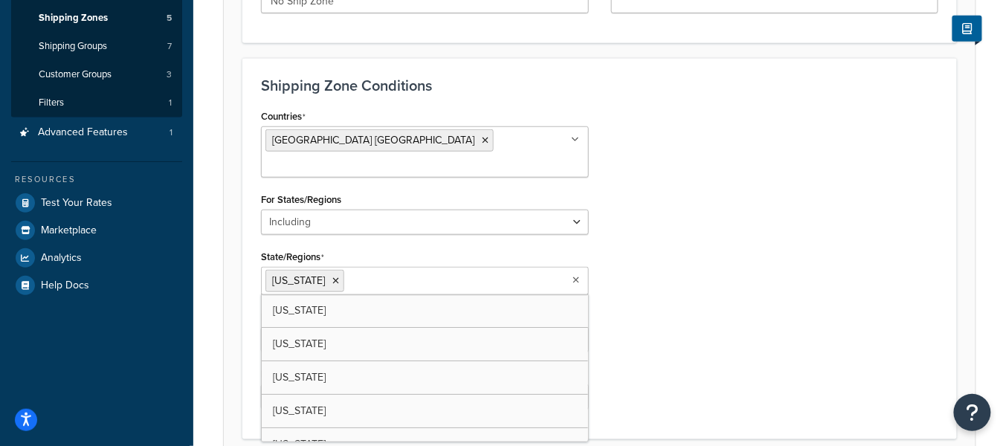
click at [391, 272] on input "State/Regions" at bounding box center [414, 280] width 132 height 16
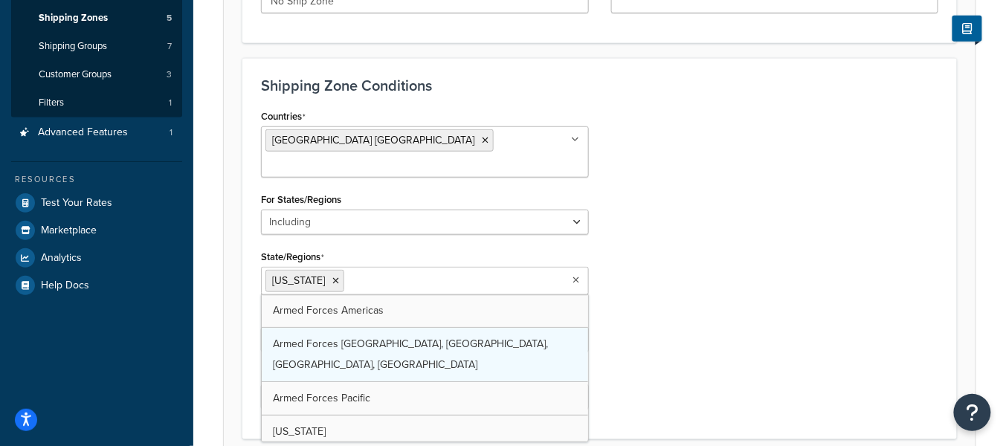
scroll to position [171, 0]
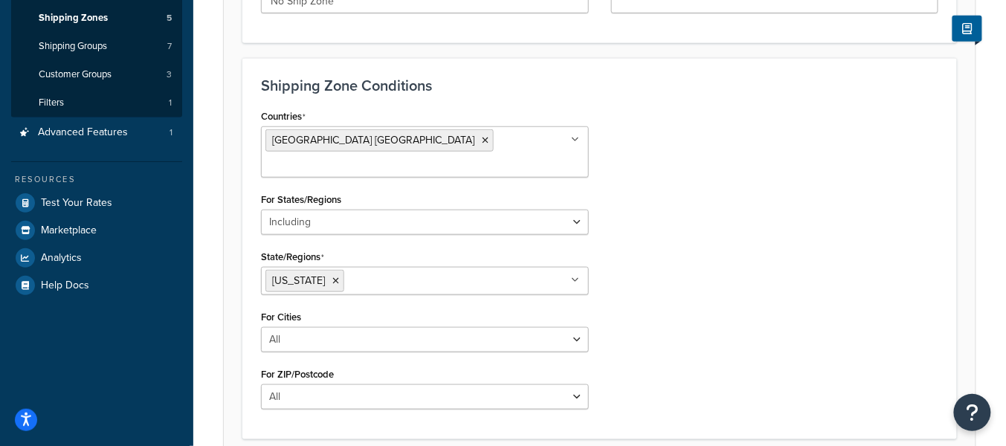
click at [755, 294] on div "Countries United States USA All Countries ALL Afghanistan AFG Albania ALB Alger…" at bounding box center [600, 263] width 700 height 315
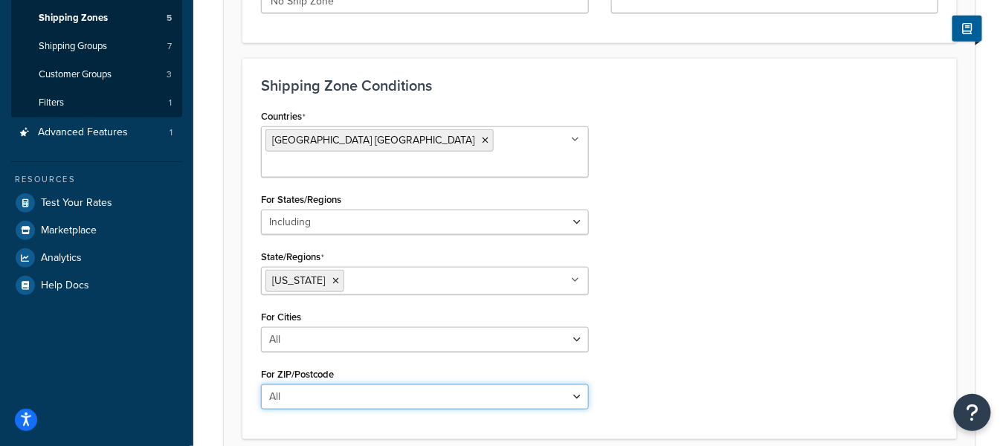
click at [419, 384] on select "All Including Excluding" at bounding box center [425, 396] width 328 height 25
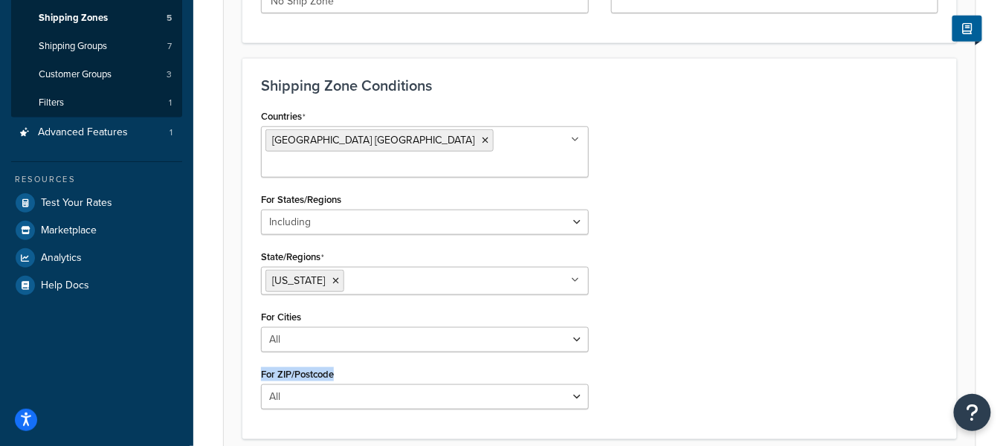
drag, startPoint x: 332, startPoint y: 350, endPoint x: 582, endPoint y: 322, distance: 251.5
click at [259, 348] on div "Countries United States USA All Countries ALL Afghanistan AFG Albania ALB Alger…" at bounding box center [425, 263] width 350 height 315
click at [740, 303] on div "Countries United States USA All Countries ALL Afghanistan AFG Albania ALB Alger…" at bounding box center [600, 263] width 700 height 315
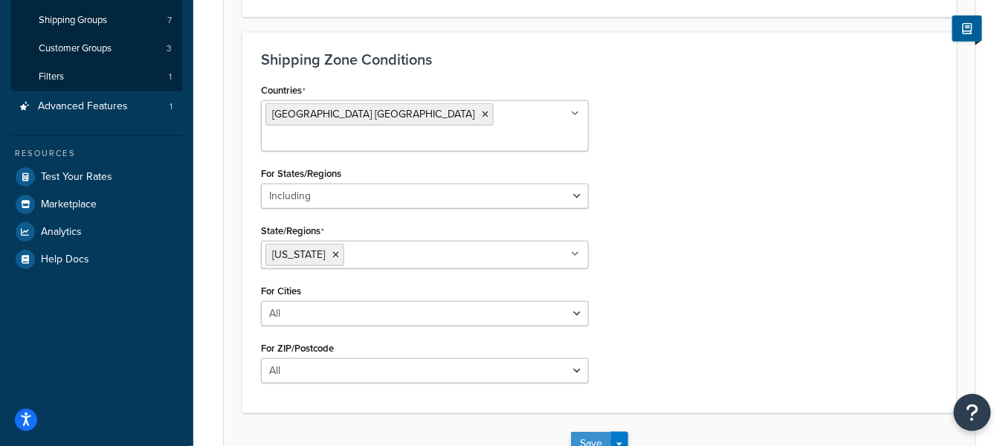
click at [582, 432] on button "Save" at bounding box center [591, 444] width 40 height 24
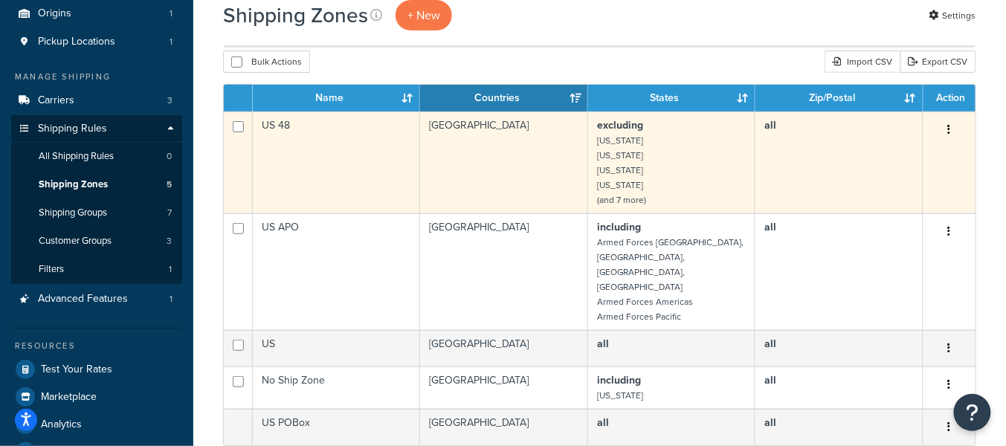
scroll to position [145, 0]
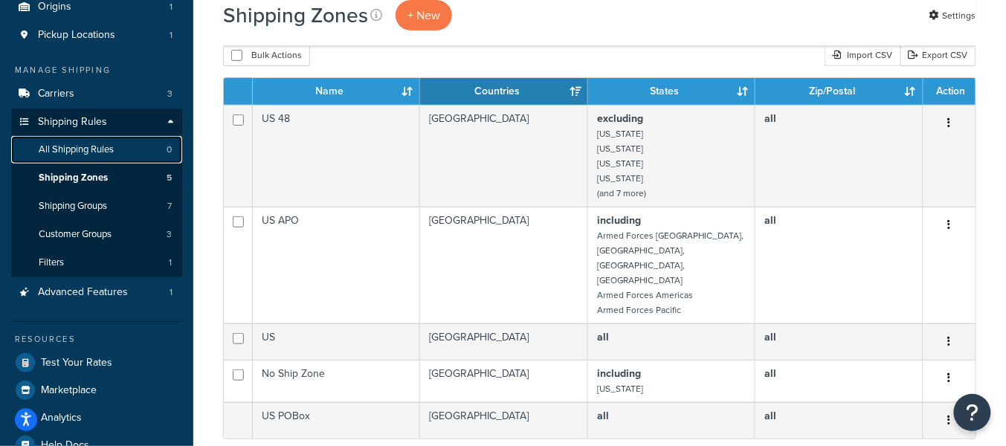
click at [126, 147] on link "All Shipping Rules 0" at bounding box center [96, 150] width 171 height 28
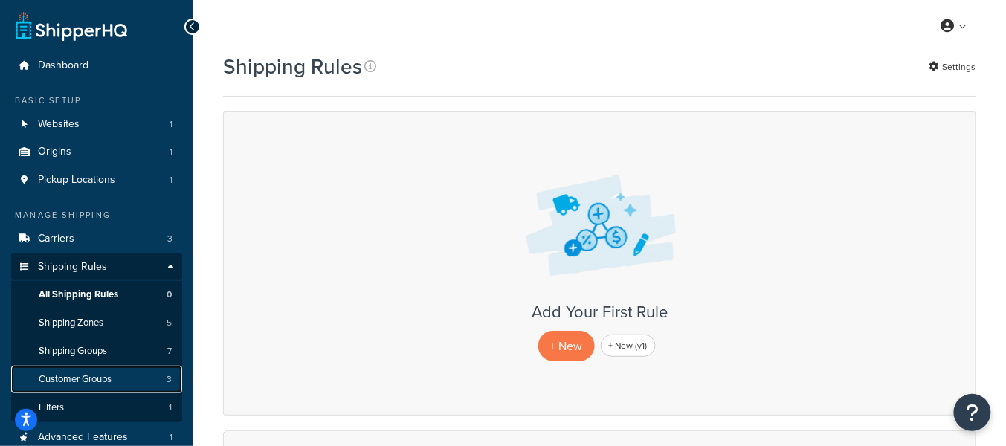
click at [100, 373] on span "Customer Groups" at bounding box center [75, 379] width 73 height 13
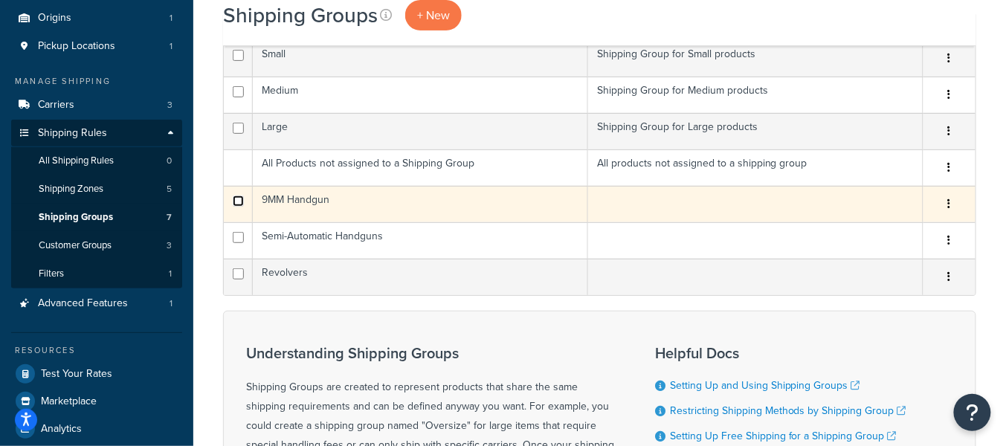
click at [234, 199] on input "checkbox" at bounding box center [238, 201] width 11 height 11
click at [239, 202] on input "checkbox" at bounding box center [238, 201] width 11 height 11
checkbox input "false"
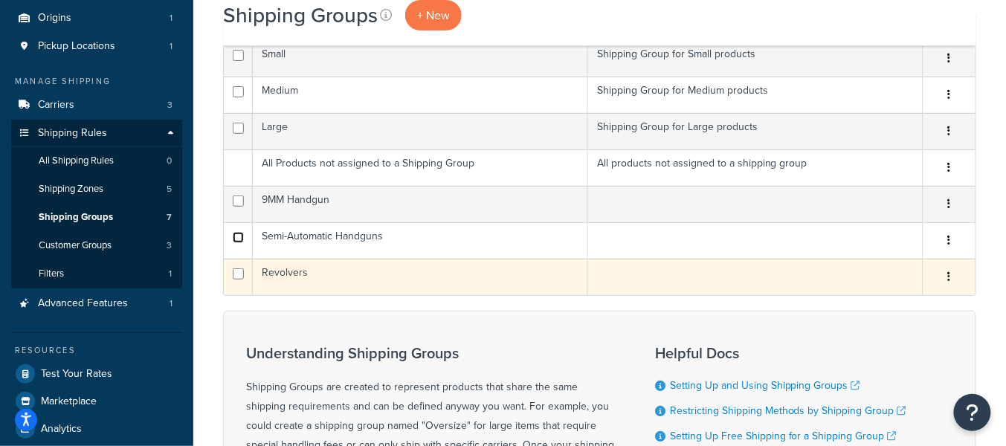
drag, startPoint x: 240, startPoint y: 232, endPoint x: 240, endPoint y: 265, distance: 32.7
click at [240, 232] on input "checkbox" at bounding box center [238, 237] width 11 height 11
checkbox input "true"
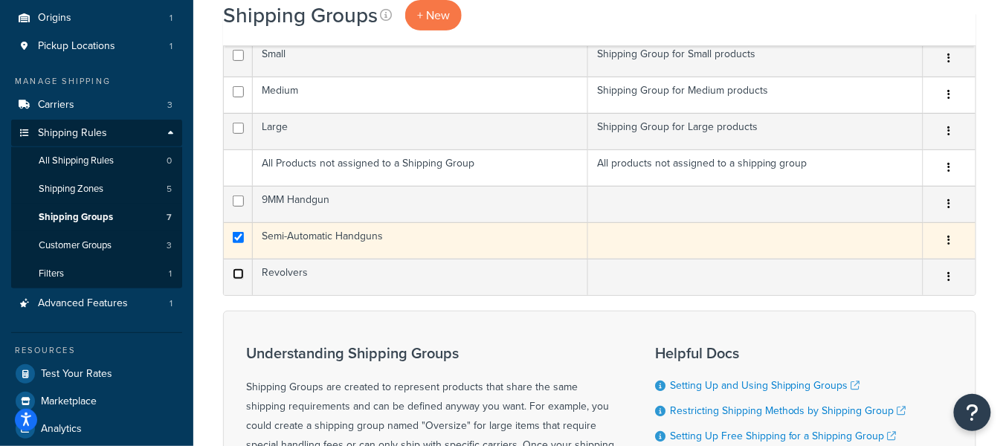
drag, startPoint x: 238, startPoint y: 274, endPoint x: 239, endPoint y: 244, distance: 29.8
click at [238, 274] on input "checkbox" at bounding box center [238, 273] width 11 height 11
checkbox input "true"
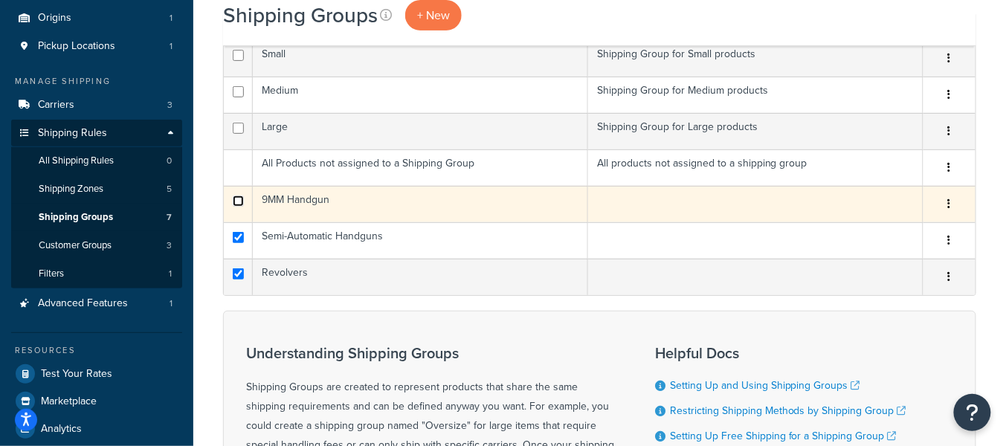
click at [237, 203] on input "checkbox" at bounding box center [238, 201] width 11 height 11
checkbox input "true"
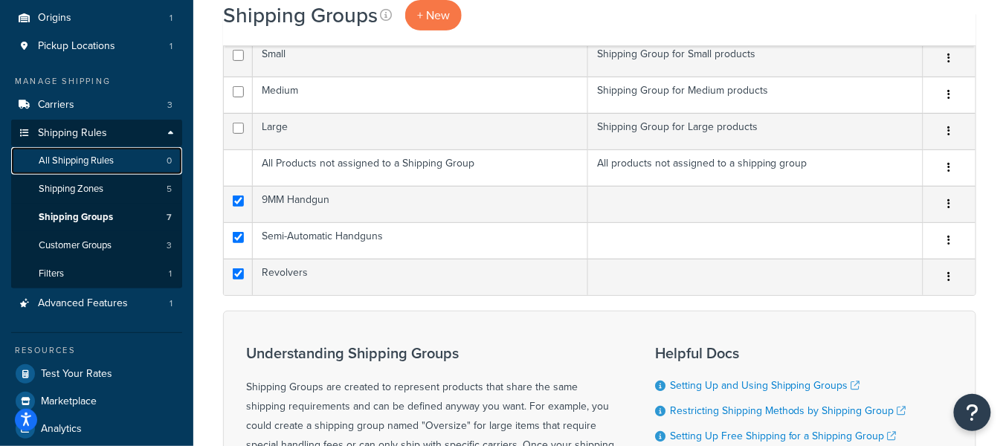
click at [119, 158] on link "All Shipping Rules 0" at bounding box center [96, 161] width 171 height 28
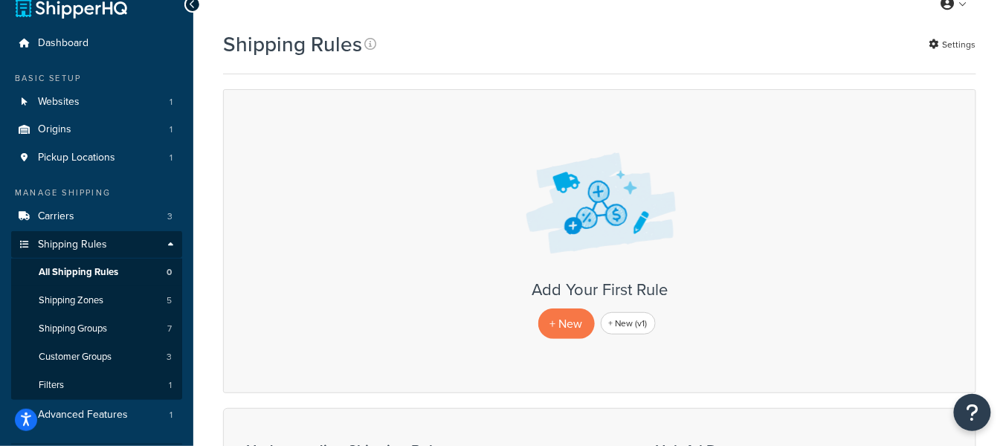
scroll to position [30, 0]
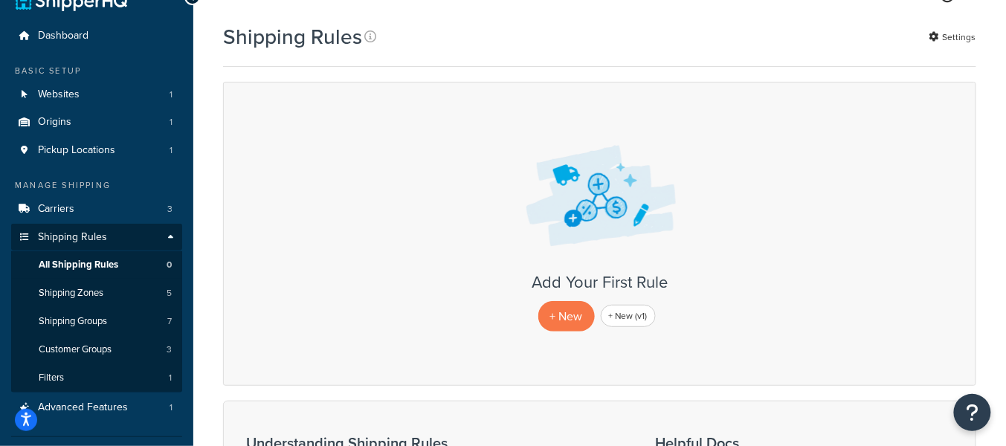
click at [561, 318] on p "+ New" at bounding box center [566, 316] width 57 height 30
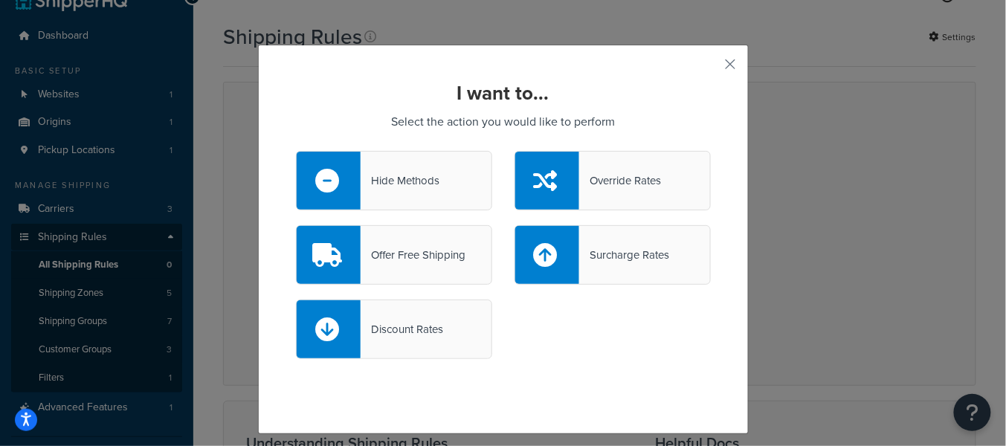
click at [416, 181] on div "Hide Methods" at bounding box center [400, 180] width 79 height 21
click at [0, 0] on input "Hide Methods" at bounding box center [0, 0] width 0 height 0
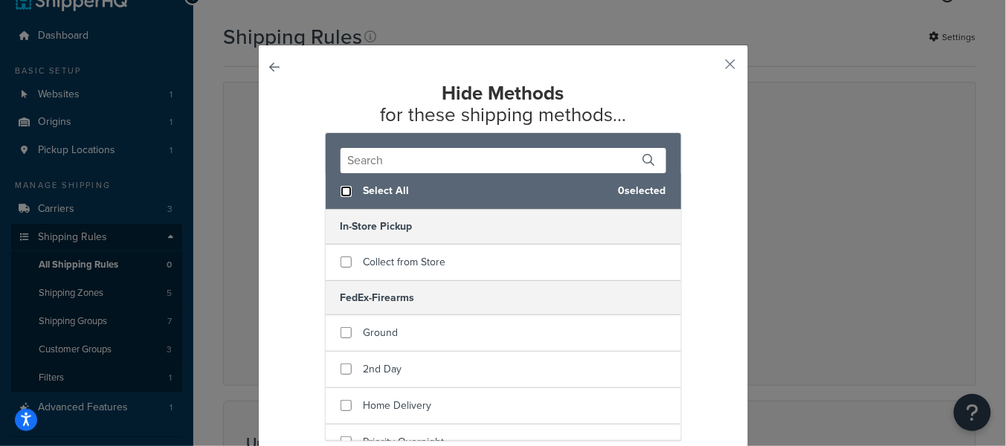
click at [345, 192] on input "checkbox" at bounding box center [346, 191] width 11 height 11
checkbox input "true"
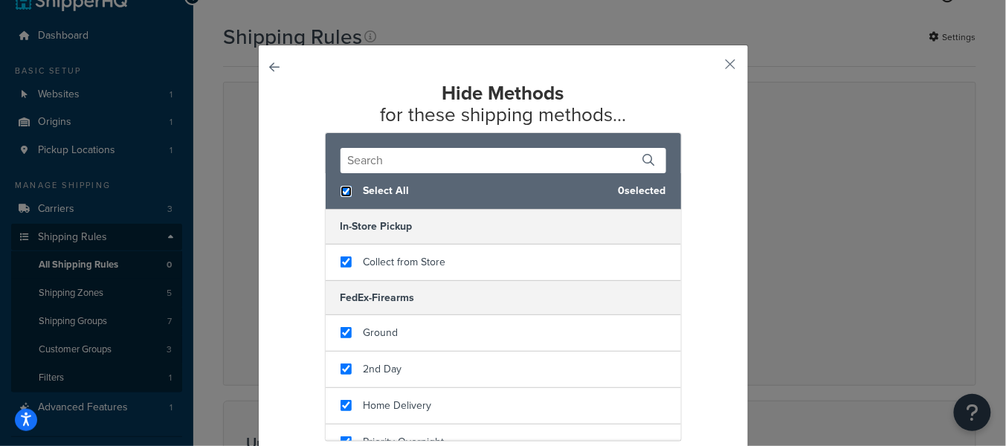
checkbox input "true"
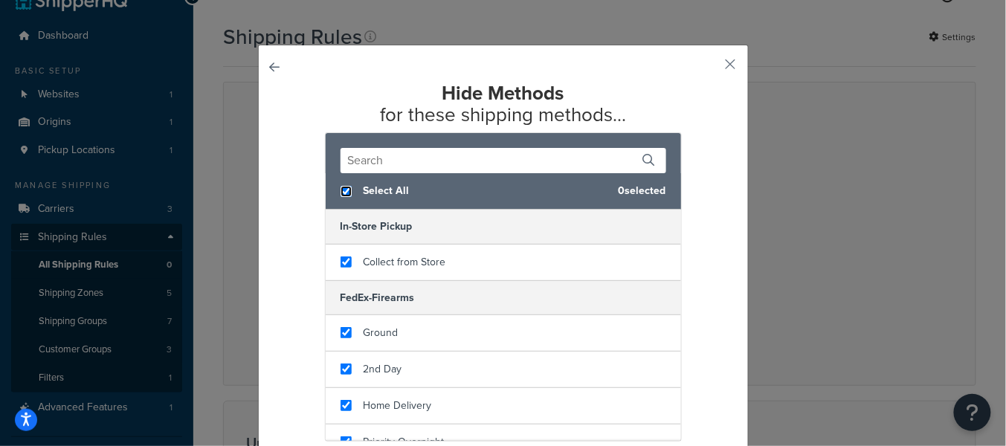
checkbox input "true"
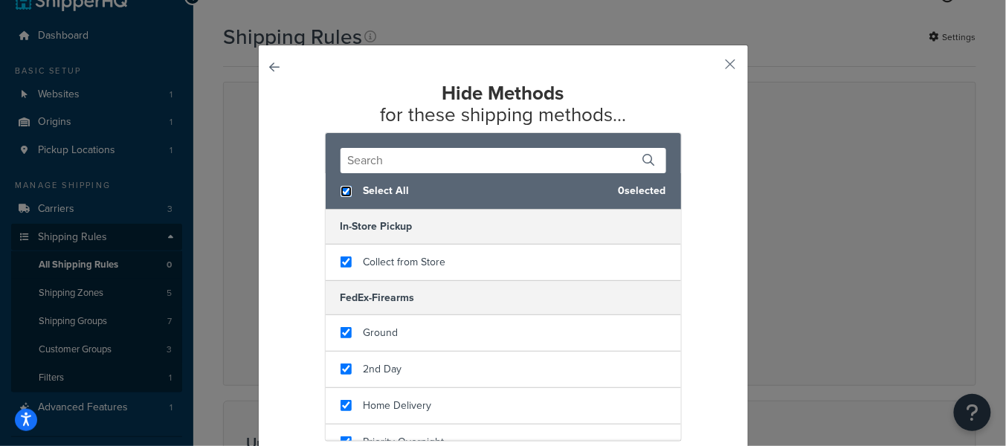
checkbox input "true"
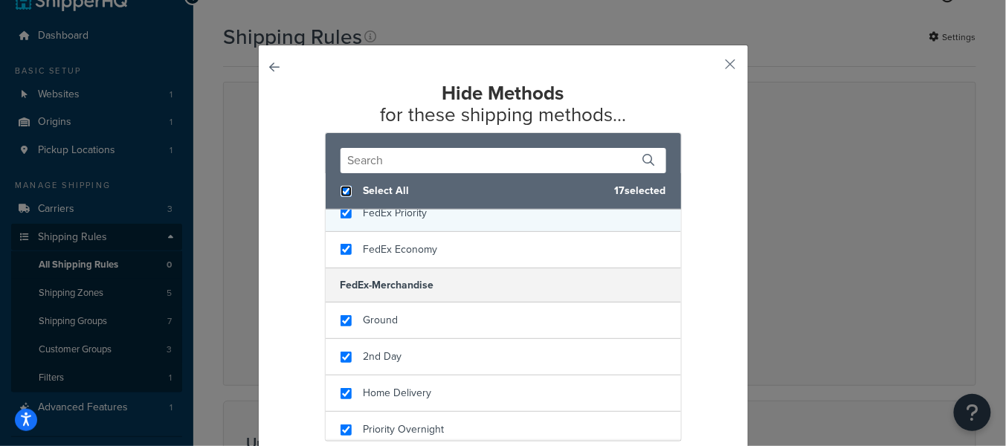
scroll to position [489, 0]
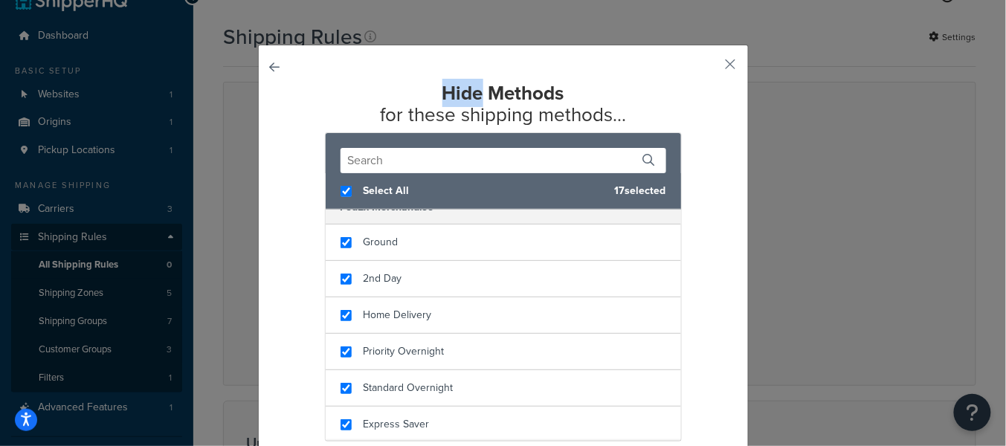
drag, startPoint x: 483, startPoint y: 95, endPoint x: 451, endPoint y: 206, distance: 115.1
click at [438, 94] on h2 "Hide Methods for these shipping methods..." at bounding box center [503, 104] width 415 height 42
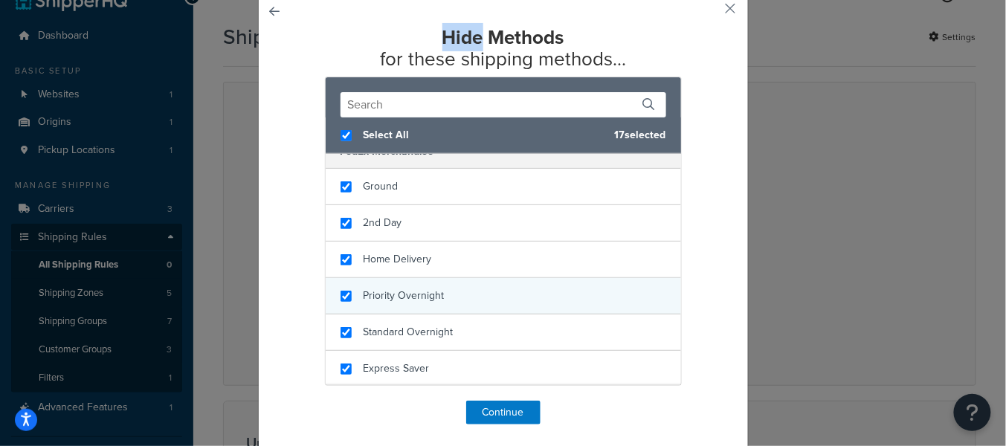
scroll to position [65, 0]
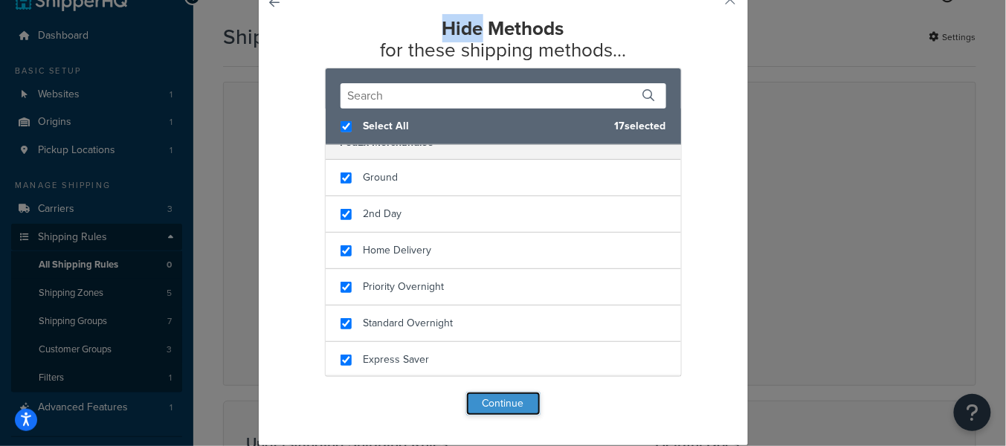
click at [518, 398] on button "Continue" at bounding box center [503, 404] width 74 height 24
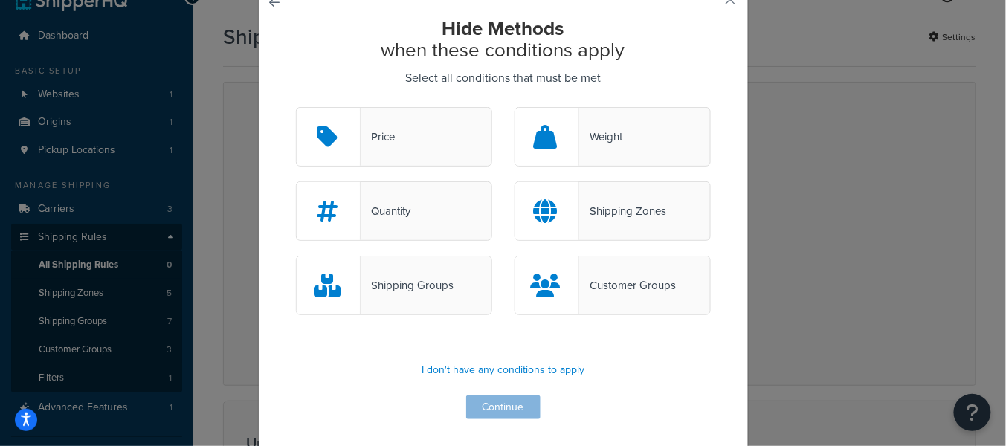
click at [615, 218] on div "Shipping Zones" at bounding box center [622, 211] width 87 height 21
click at [0, 0] on input "Shipping Zones" at bounding box center [0, 0] width 0 height 0
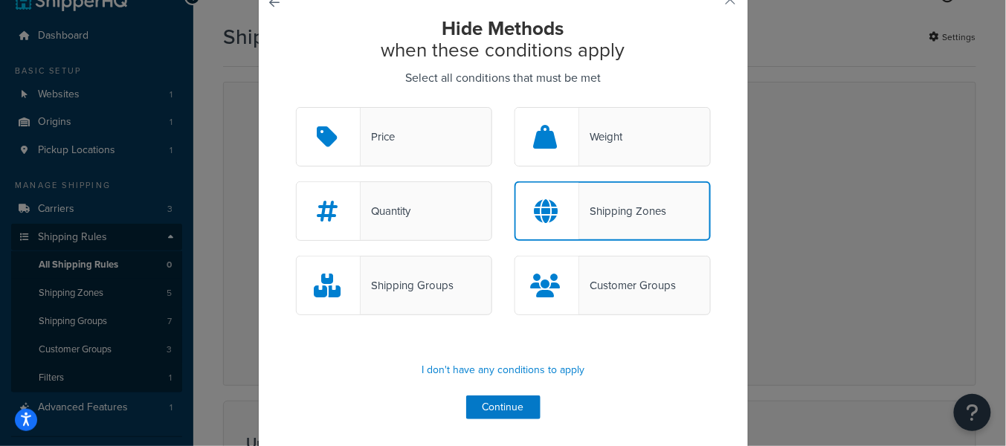
click at [431, 289] on div "Shipping Groups" at bounding box center [407, 285] width 93 height 21
click at [381, 294] on div "Shipping Groups" at bounding box center [407, 285] width 93 height 21
click at [0, 0] on input "Shipping Groups" at bounding box center [0, 0] width 0 height 0
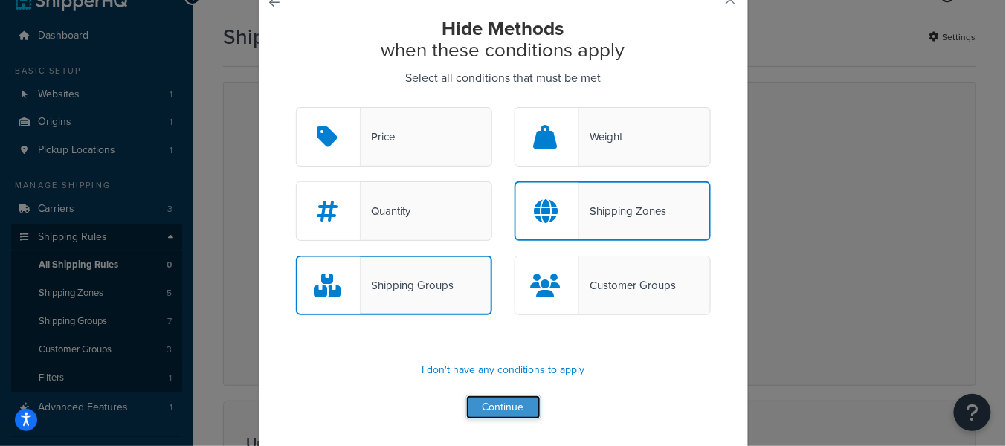
click at [512, 410] on button "Continue" at bounding box center [503, 408] width 74 height 24
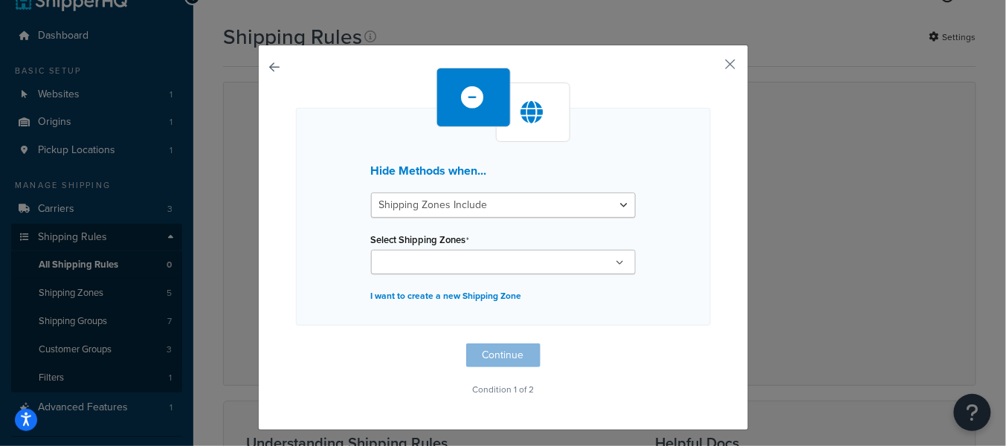
click at [522, 258] on ul at bounding box center [503, 262] width 265 height 25
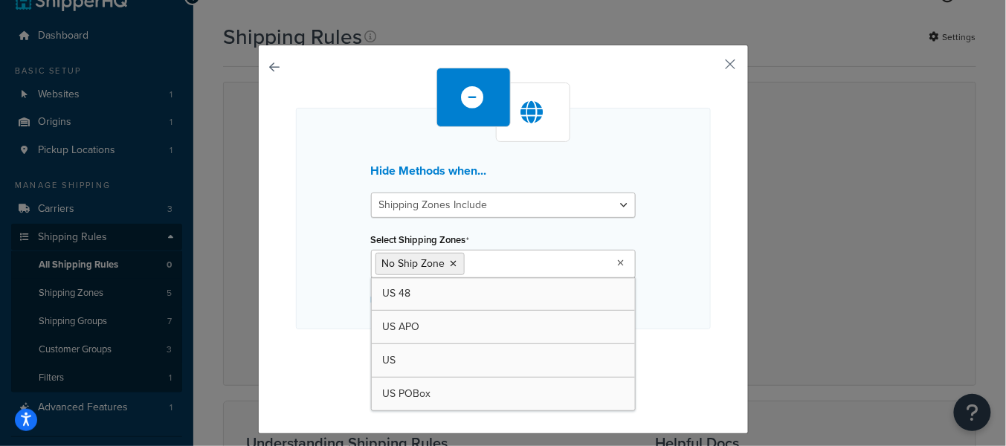
click at [704, 272] on div "Hide Methods when... Shipping Zones Include Shipping Zones Do Not Include Selec…" at bounding box center [503, 219] width 415 height 222
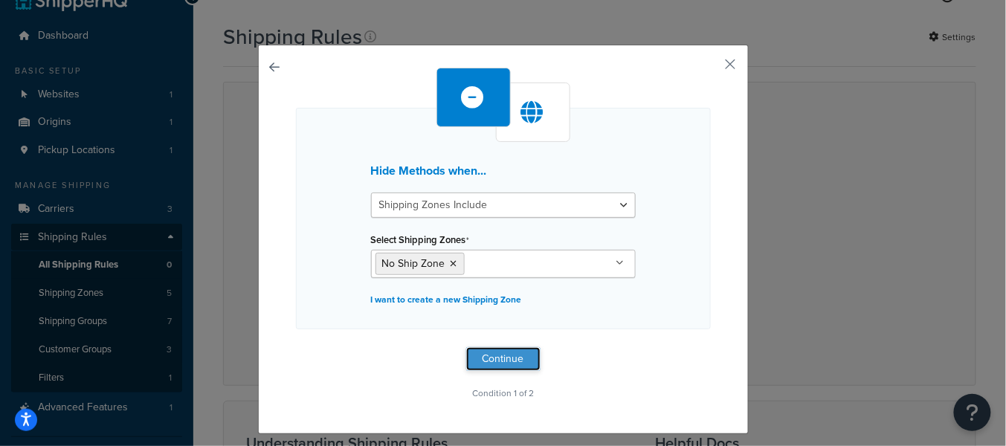
click at [516, 353] on button "Continue" at bounding box center [503, 359] width 74 height 24
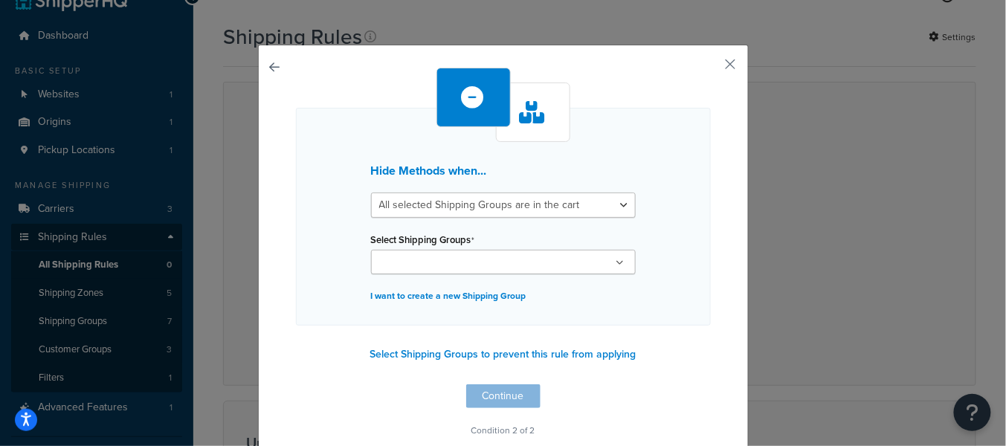
click at [508, 263] on ul at bounding box center [503, 262] width 265 height 25
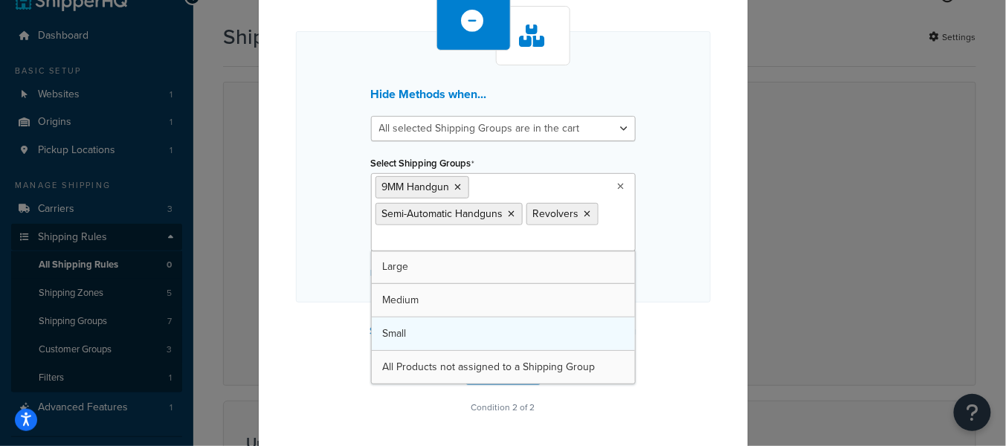
drag, startPoint x: 492, startPoint y: 364, endPoint x: 619, endPoint y: 321, distance: 134.3
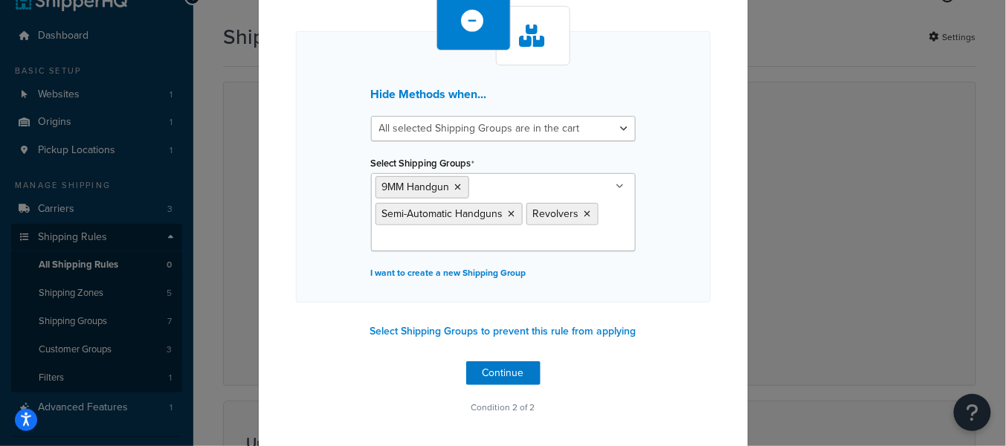
drag, startPoint x: 675, startPoint y: 289, endPoint x: 669, endPoint y: 294, distance: 9.0
click at [675, 289] on div "Hide Methods when... All selected Shipping Groups are in the cart Any selected …" at bounding box center [503, 166] width 415 height 271
click at [537, 367] on button "Continue" at bounding box center [503, 373] width 74 height 24
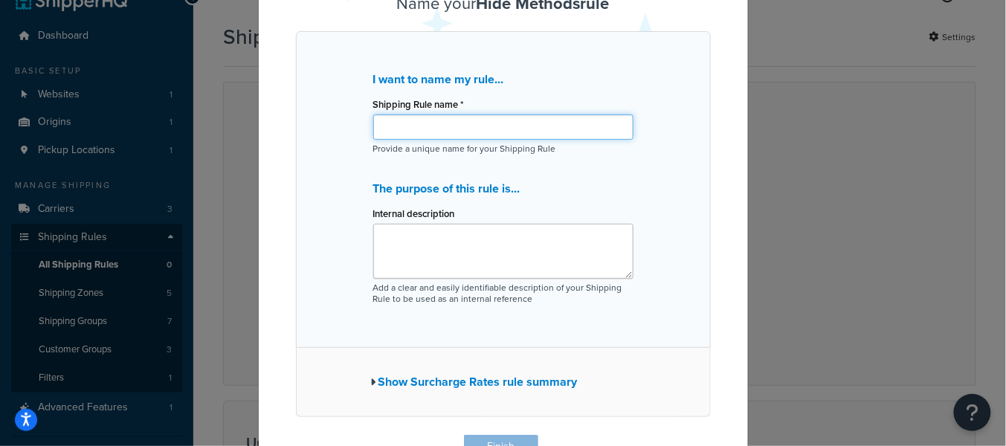
click at [459, 128] on input "Shipping Rule name *" at bounding box center [503, 127] width 260 height 25
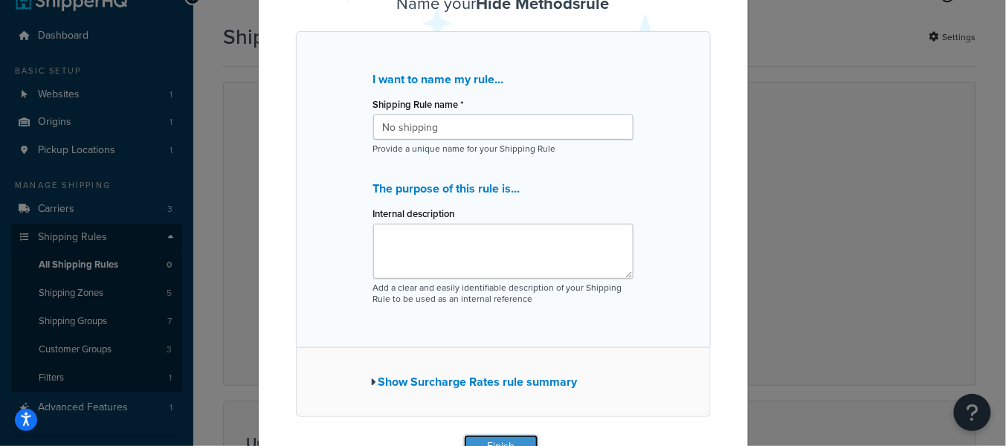
click at [513, 440] on button "Finish" at bounding box center [501, 447] width 74 height 24
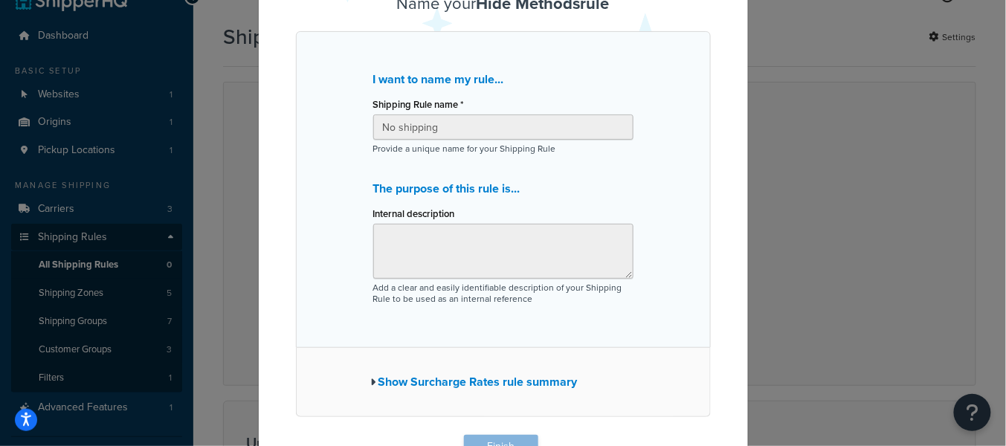
type input "No shipping"
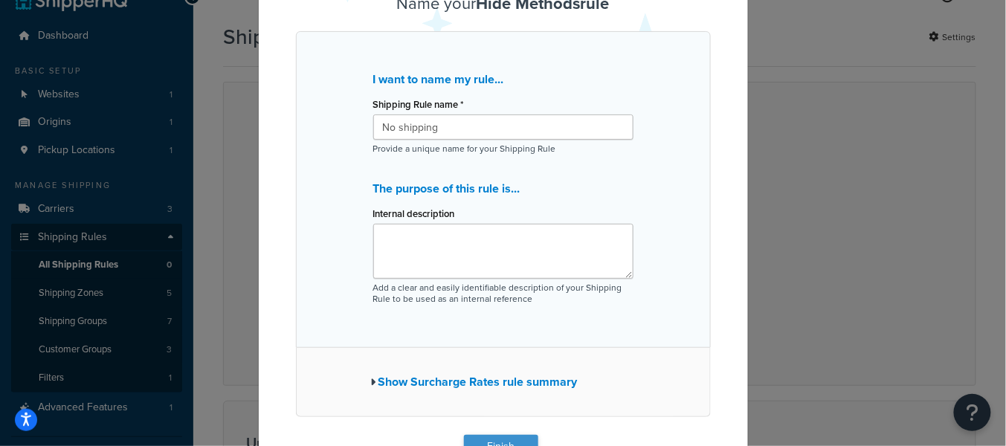
scroll to position [76, 0]
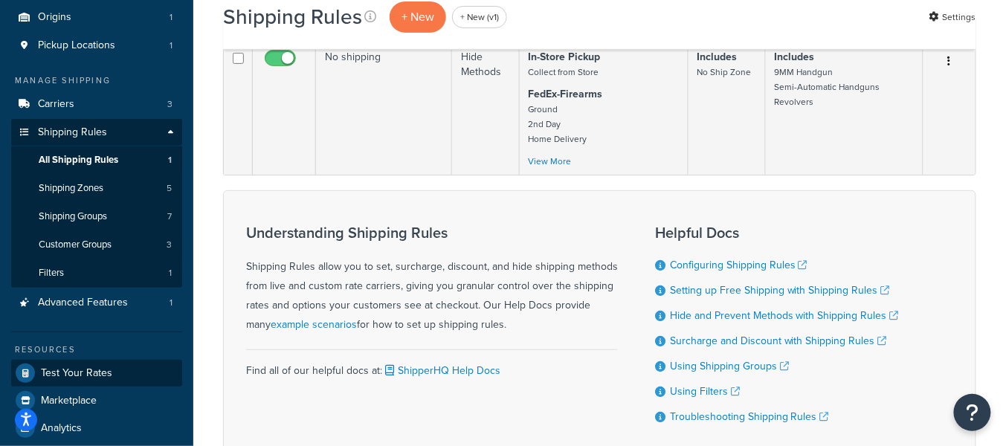
scroll to position [135, 0]
click at [103, 368] on span "Test Your Rates" at bounding box center [76, 373] width 71 height 13
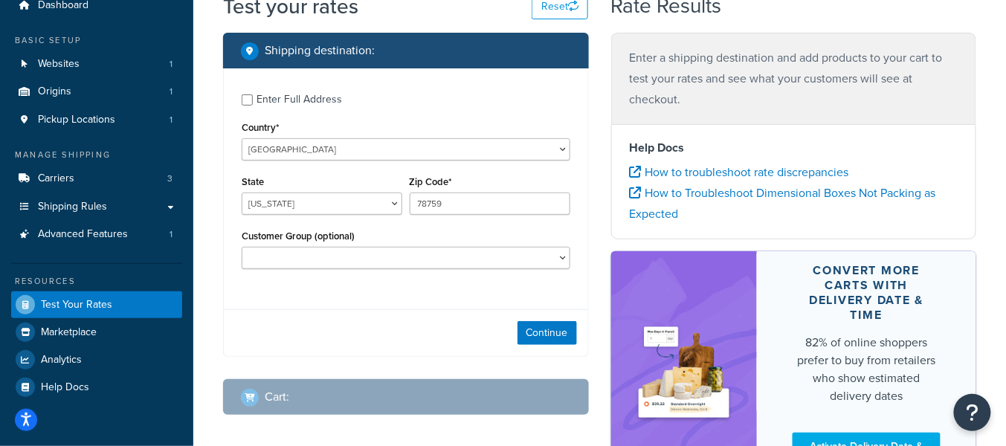
scroll to position [62, 0]
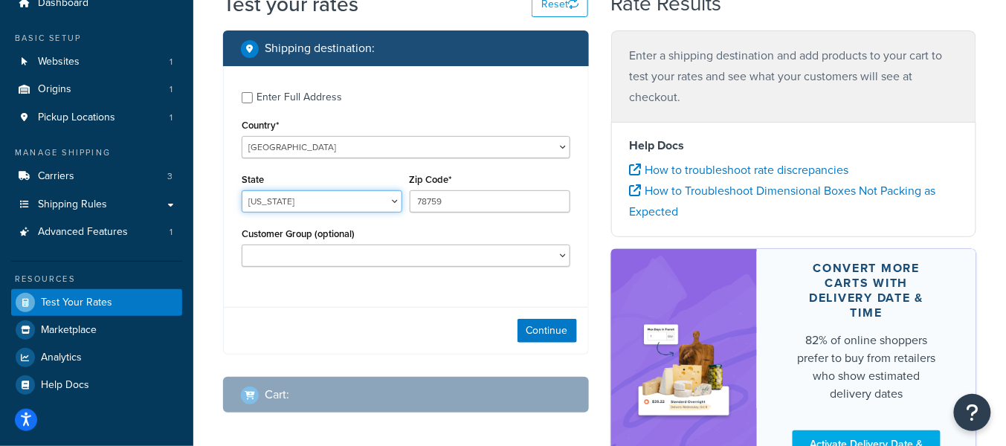
click at [305, 202] on select "Alabama Alaska American Samoa Arizona Arkansas Armed Forces Americas Armed Forc…" at bounding box center [322, 201] width 161 height 22
select select "CA"
click at [242, 191] on select "Alabama Alaska American Samoa Arizona Arkansas Armed Forces Americas Armed Forc…" at bounding box center [322, 201] width 161 height 22
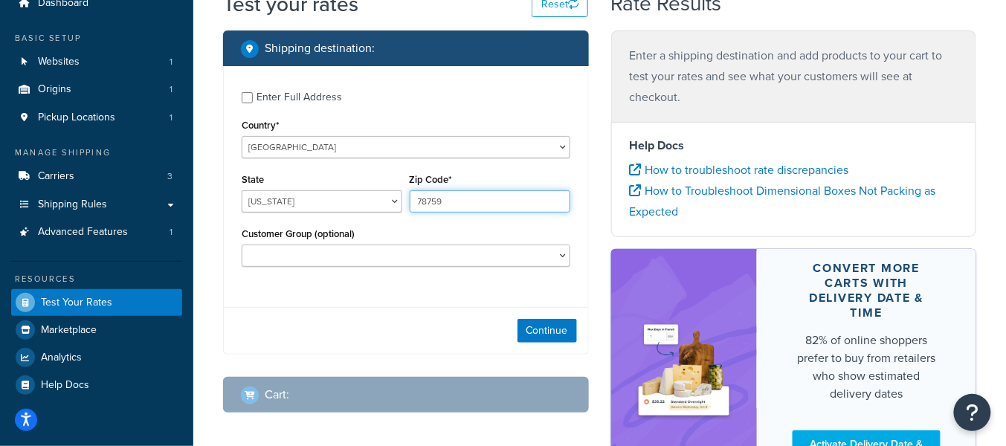
click at [481, 199] on input "78759" at bounding box center [490, 201] width 161 height 22
type input "90210"
click at [539, 332] on button "Continue" at bounding box center [547, 331] width 59 height 24
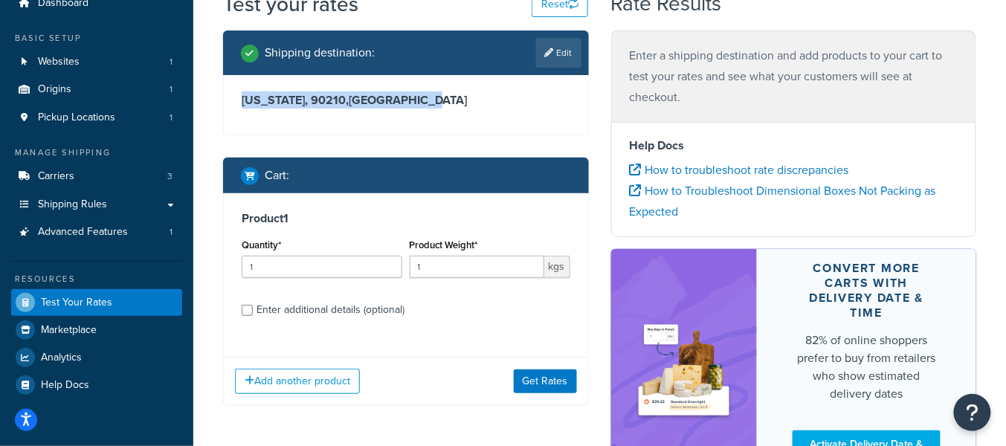
drag, startPoint x: 345, startPoint y: 94, endPoint x: 236, endPoint y: 93, distance: 108.6
click at [236, 93] on div "California, 90210 , United States" at bounding box center [406, 104] width 364 height 59
click at [268, 317] on div "Enter additional details (optional)" at bounding box center [331, 310] width 148 height 21
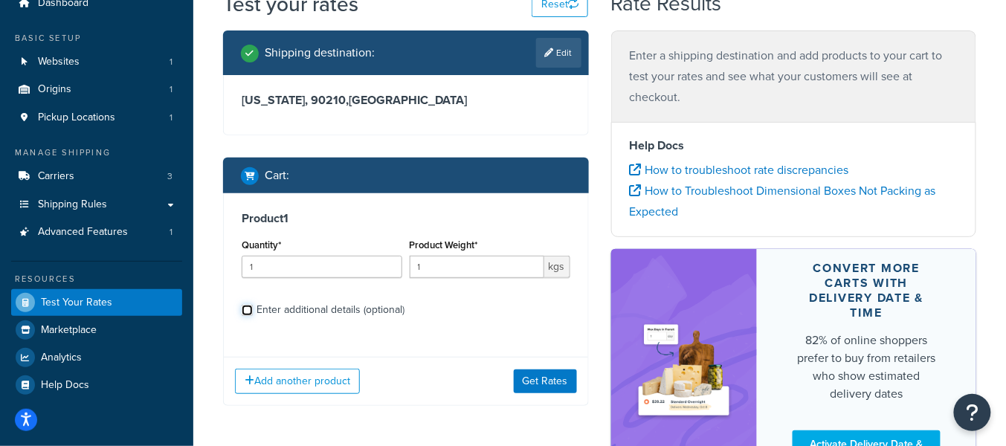
click at [253, 316] on input "Enter additional details (optional)" at bounding box center [247, 310] width 11 height 11
checkbox input "true"
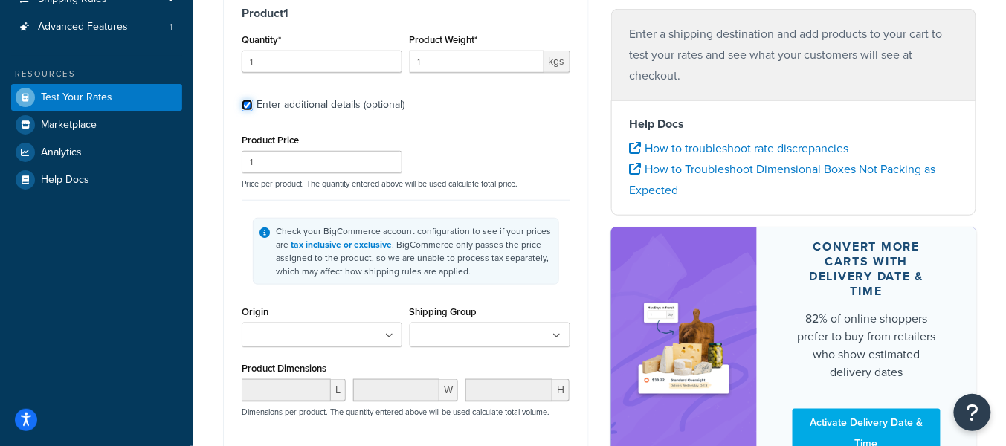
scroll to position [267, 0]
click at [445, 333] on input "Shipping Group" at bounding box center [480, 337] width 132 height 16
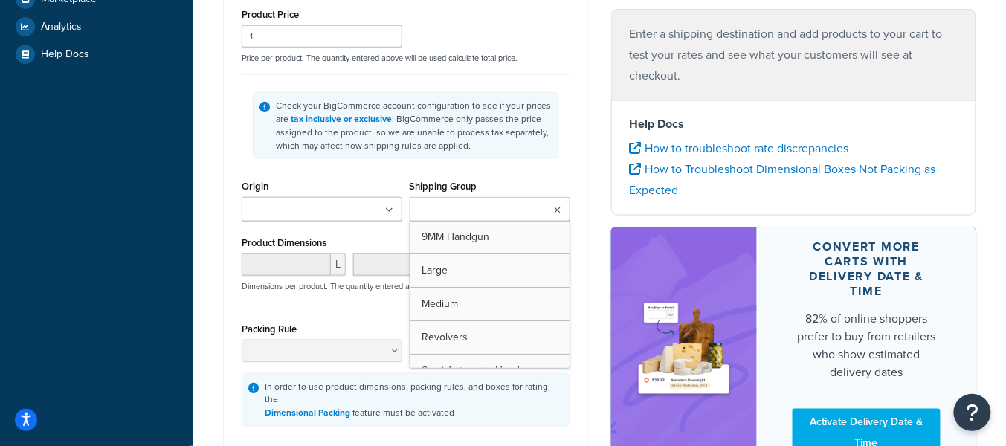
scroll to position [394, 0]
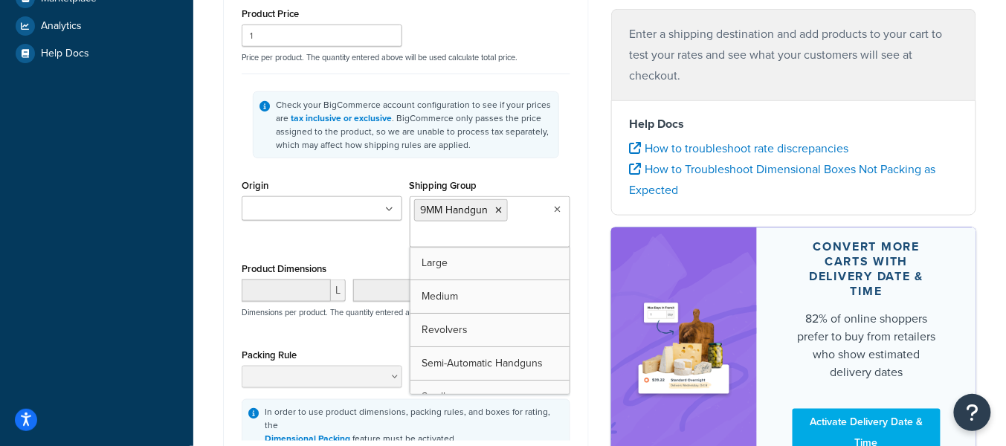
click at [547, 156] on div "Check your BigCommerce account configuration to see if your prices are tax incl…" at bounding box center [406, 124] width 306 height 67
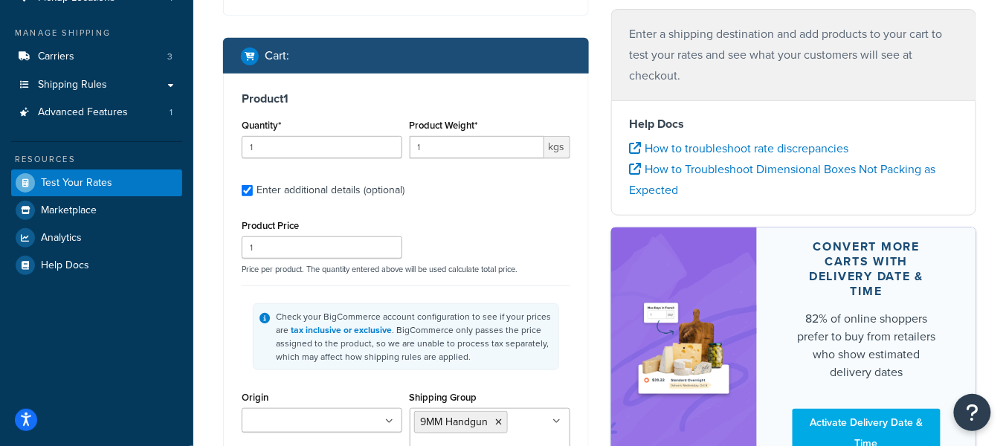
scroll to position [181, 0]
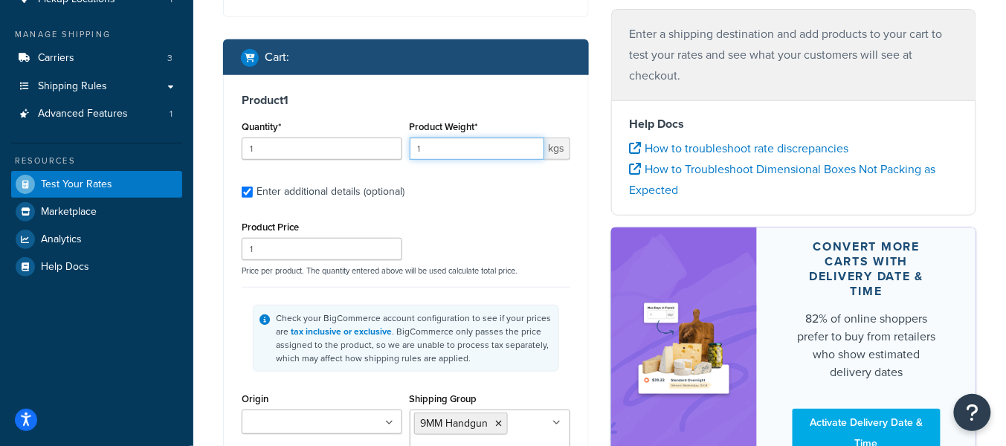
click at [461, 149] on input "1" at bounding box center [477, 149] width 135 height 22
type input "10"
click at [519, 206] on div "Product 1 Quantity* 1 Product Weight* 10 kgs Enter additional details (optional…" at bounding box center [406, 379] width 364 height 609
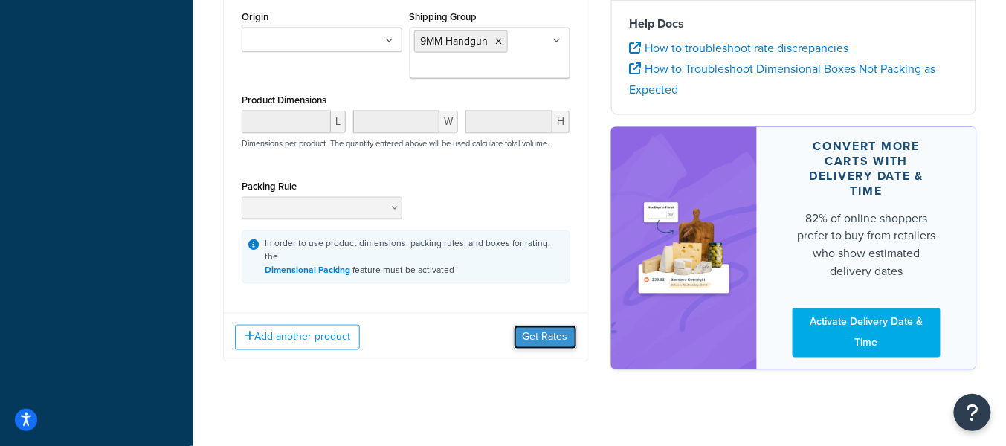
click at [546, 327] on button "Get Rates" at bounding box center [545, 338] width 63 height 24
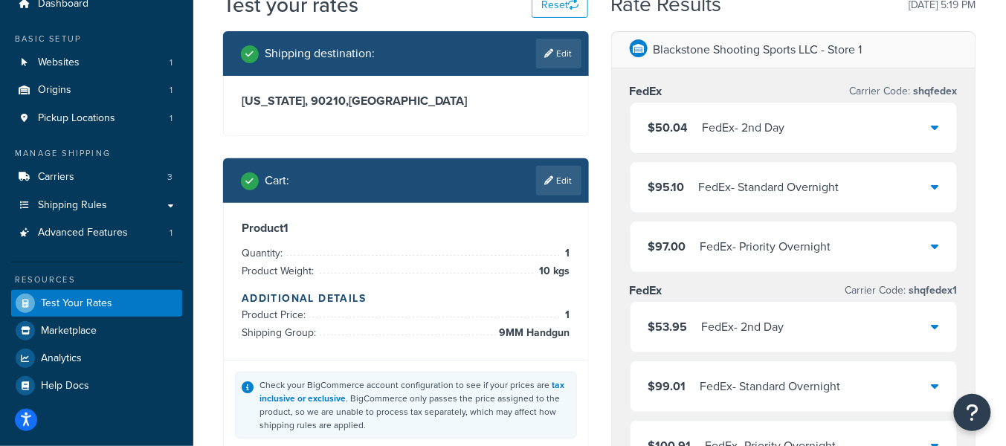
scroll to position [42, 0]
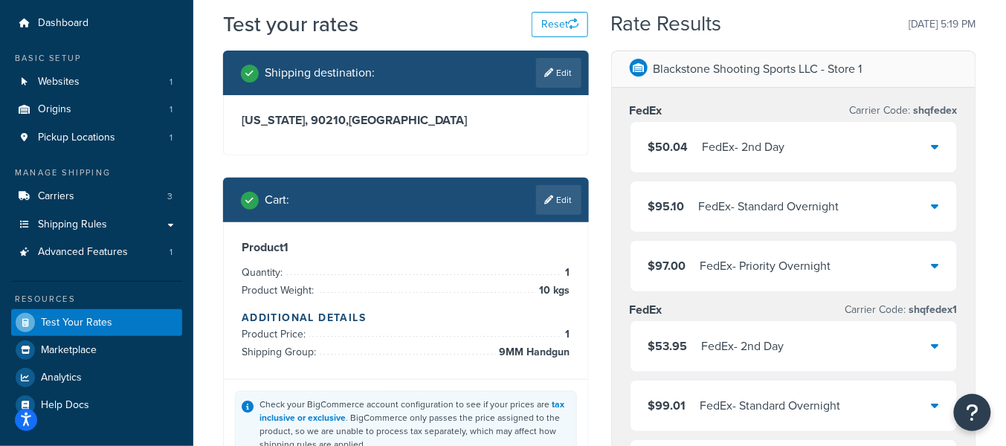
click at [860, 153] on div "$50.04 FedEx - 2nd Day" at bounding box center [794, 147] width 327 height 51
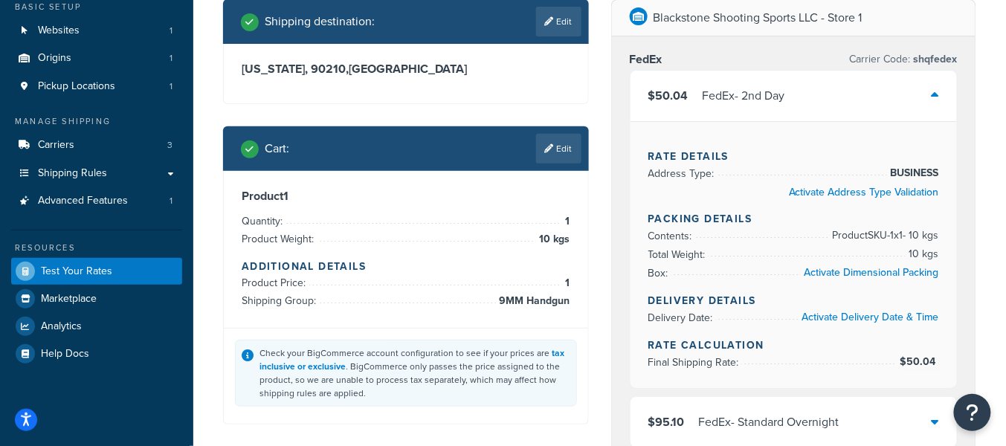
scroll to position [0, 0]
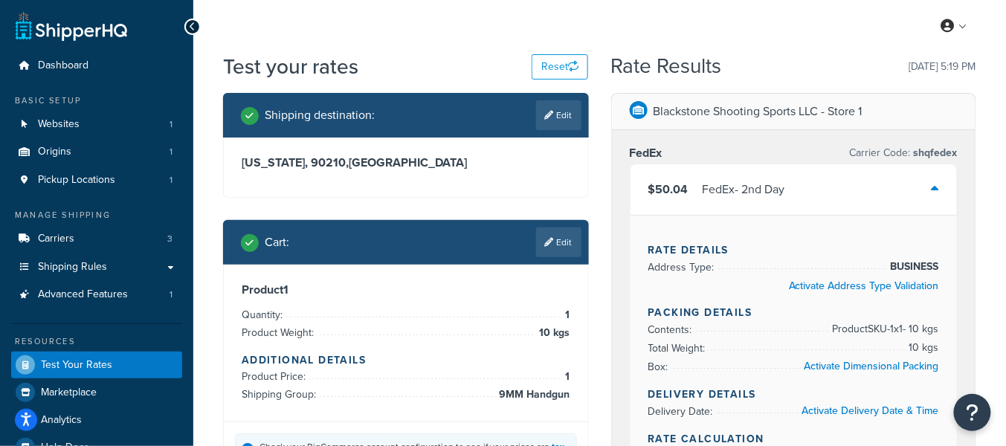
click at [940, 186] on div "$50.04 FedEx - 2nd Day" at bounding box center [794, 189] width 327 height 51
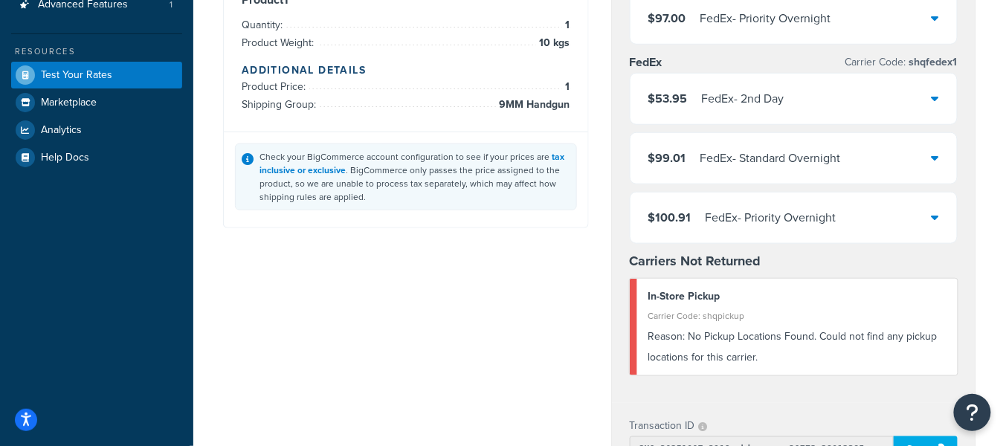
scroll to position [292, 0]
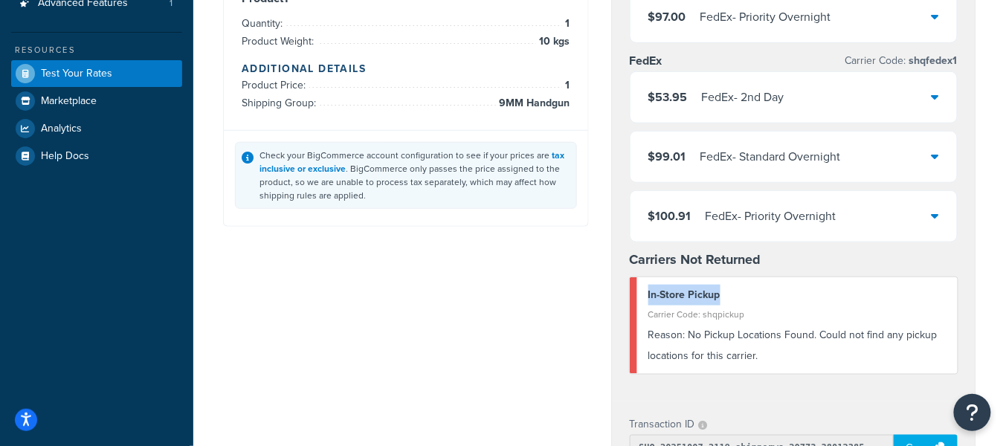
drag, startPoint x: 691, startPoint y: 292, endPoint x: 627, endPoint y: 291, distance: 64.0
click at [627, 291] on div "FedEx Carrier Code: shqfedex $50.04 FedEx - 2nd Day $95.10 FedEx - Standard Ove…" at bounding box center [794, 120] width 364 height 563
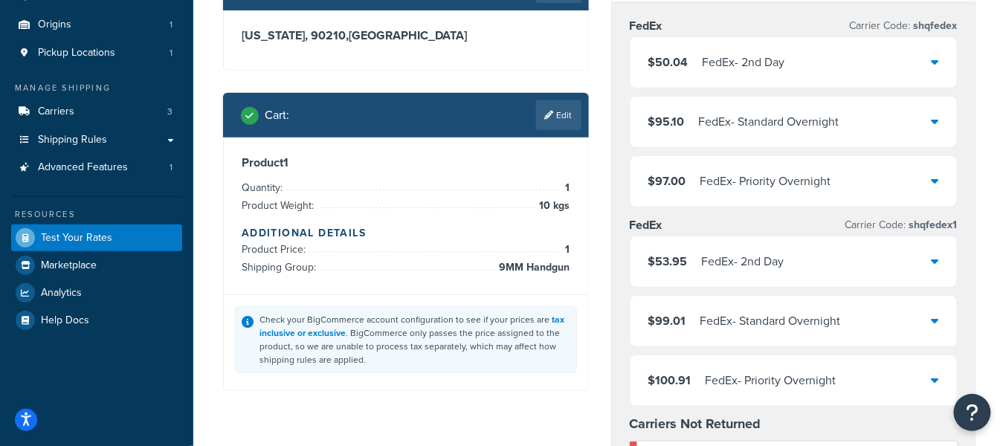
scroll to position [111, 0]
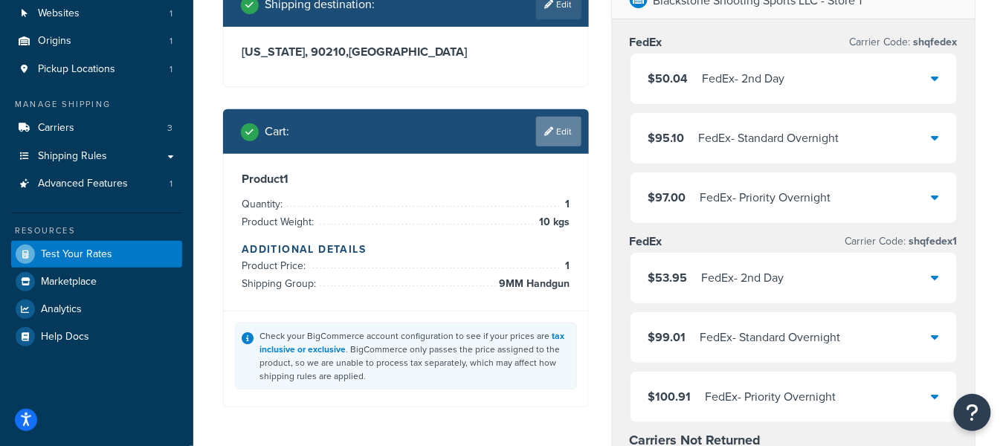
click at [559, 129] on link "Edit" at bounding box center [558, 132] width 45 height 30
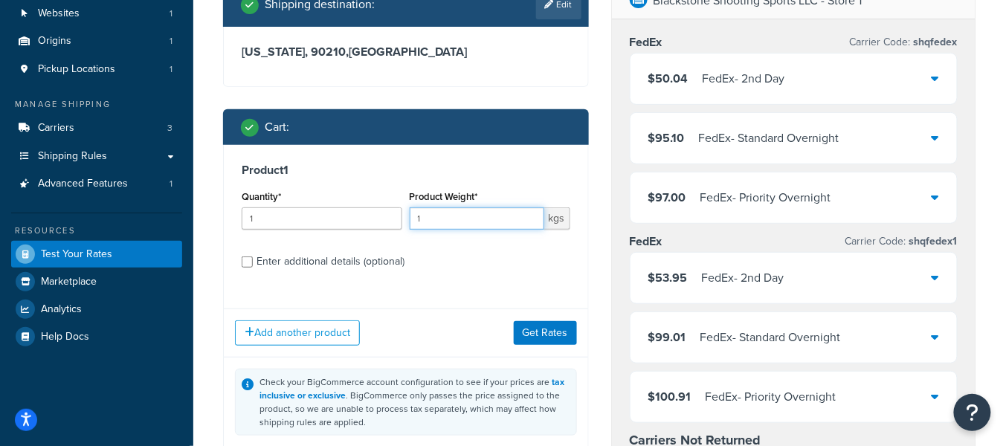
click at [441, 222] on input "1" at bounding box center [477, 218] width 135 height 22
type input "5"
click at [544, 336] on button "Get Rates" at bounding box center [545, 333] width 63 height 24
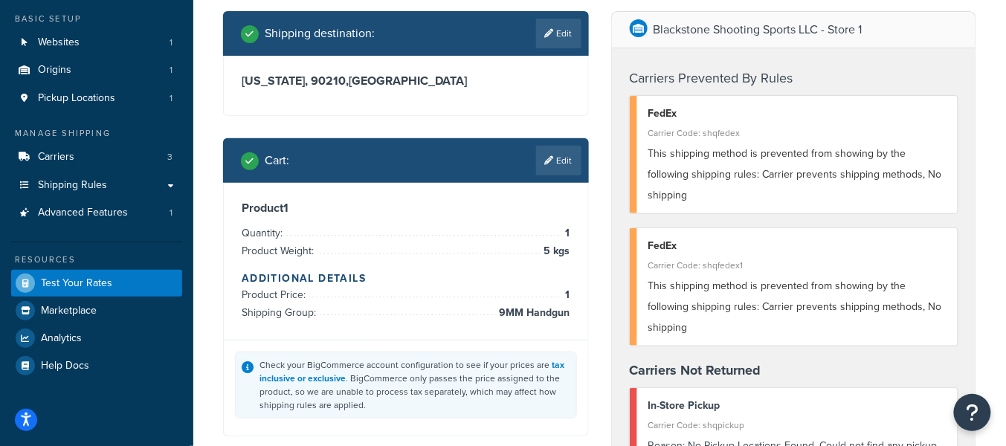
scroll to position [83, 0]
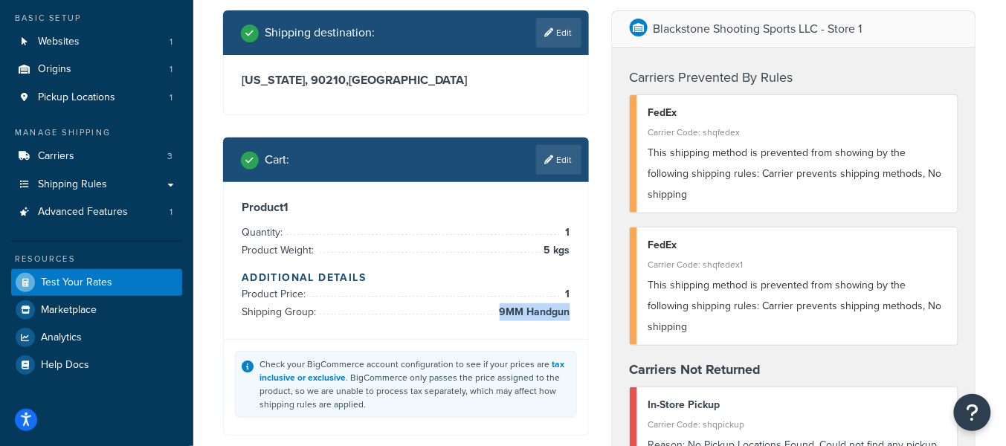
drag, startPoint x: 501, startPoint y: 312, endPoint x: 569, endPoint y: 312, distance: 67.7
click at [569, 312] on span "9MM Handgun" at bounding box center [533, 312] width 74 height 18
drag, startPoint x: 289, startPoint y: 77, endPoint x: 237, endPoint y: 77, distance: 51.3
click at [236, 77] on div "California, 90210 , United States" at bounding box center [406, 84] width 364 height 59
click at [563, 312] on span "9MM Handgun" at bounding box center [533, 312] width 74 height 18
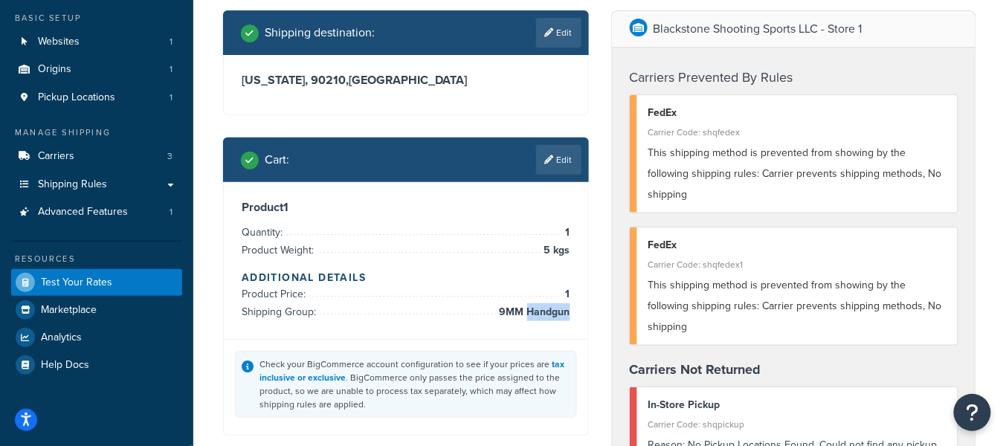
click at [563, 312] on span "9MM Handgun" at bounding box center [533, 312] width 74 height 18
drag, startPoint x: 558, startPoint y: 315, endPoint x: 570, endPoint y: 312, distance: 11.4
click at [568, 312] on div "Product 1 Quantity: 1 Product Weight: 5 kgs Additional Details Product Price: 1…" at bounding box center [406, 260] width 364 height 157
drag, startPoint x: 571, startPoint y: 312, endPoint x: 514, endPoint y: 309, distance: 57.4
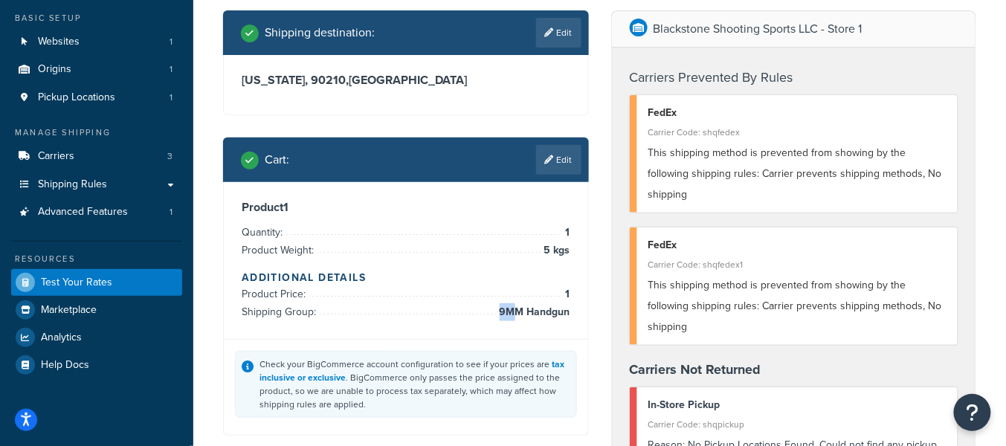
click at [515, 309] on div "Product 1 Quantity: 1 Product Weight: 5 kgs Additional Details Product Price: 1…" at bounding box center [406, 260] width 364 height 157
click at [506, 307] on span "9MM Handgun" at bounding box center [533, 312] width 74 height 18
drag, startPoint x: 542, startPoint y: 313, endPoint x: 568, endPoint y: 313, distance: 26.0
click at [568, 313] on span "9MM Handgun" at bounding box center [533, 312] width 74 height 18
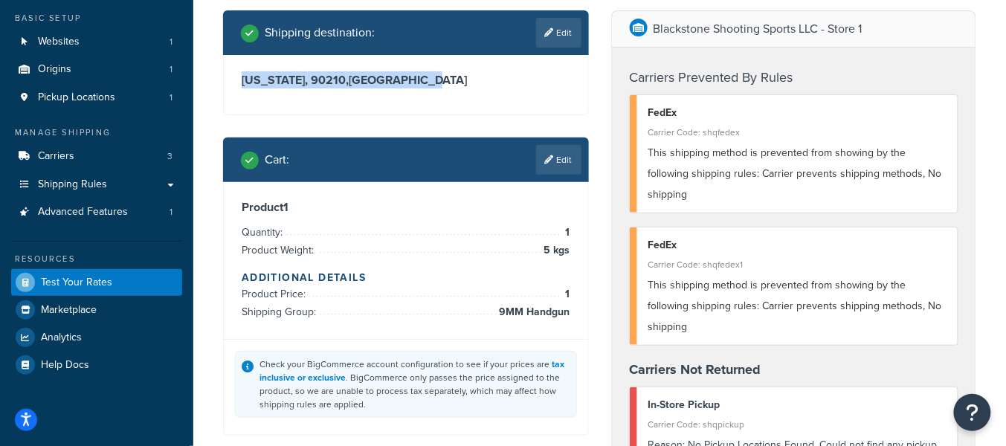
drag, startPoint x: 441, startPoint y: 82, endPoint x: 244, endPoint y: 75, distance: 197.2
click at [244, 75] on h3 "California, 90210 , United States" at bounding box center [406, 80] width 329 height 15
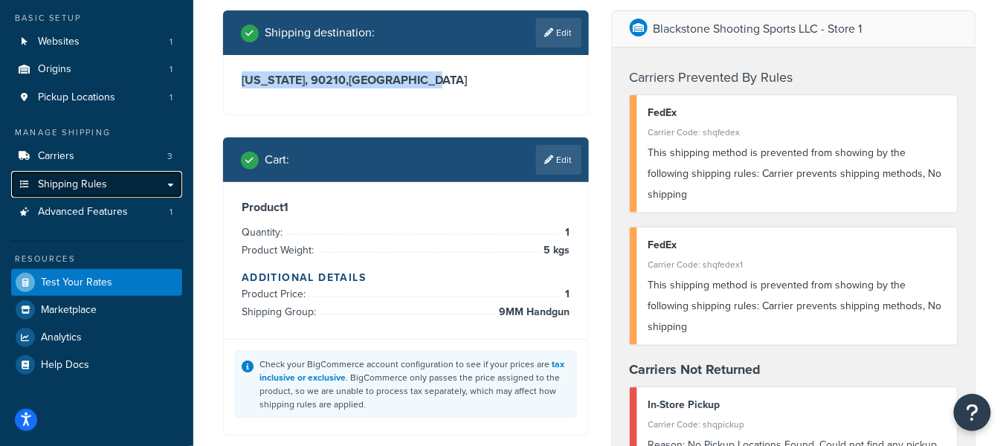
click at [116, 177] on link "Shipping Rules" at bounding box center [96, 185] width 171 height 28
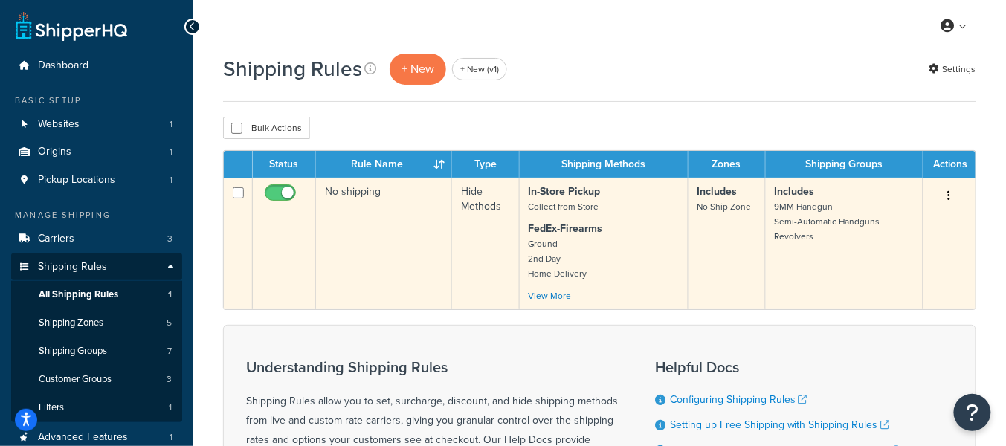
click at [680, 213] on td "In-Store Pickup Collect from Store FedEx-Firearms Ground 2nd Day Home Delivery …" at bounding box center [604, 244] width 169 height 132
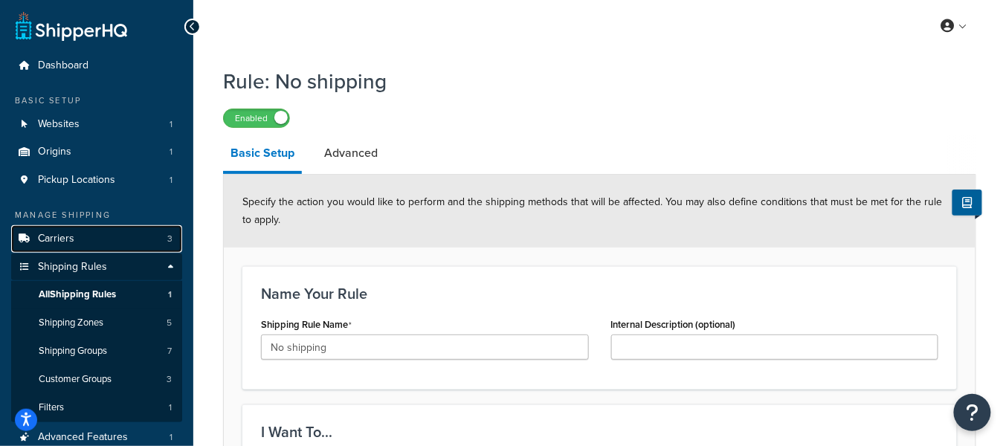
click at [129, 236] on link "Carriers 3" at bounding box center [96, 239] width 171 height 28
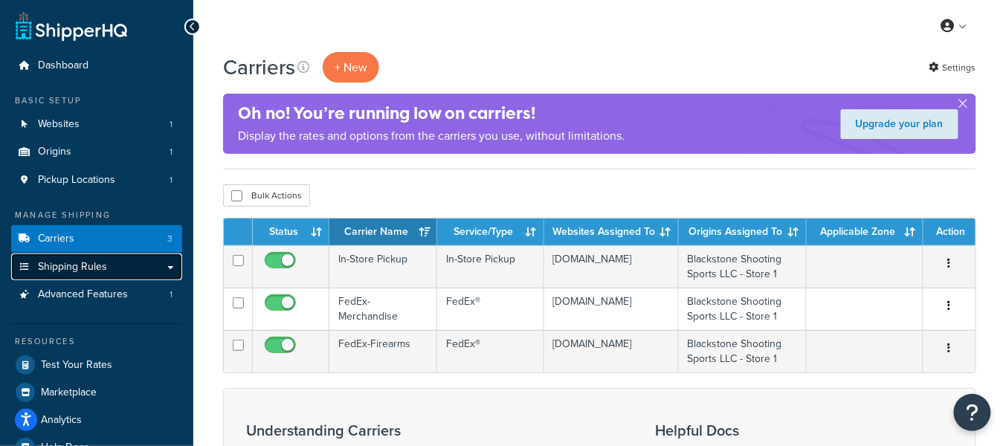
click at [139, 268] on link "Shipping Rules" at bounding box center [96, 268] width 171 height 28
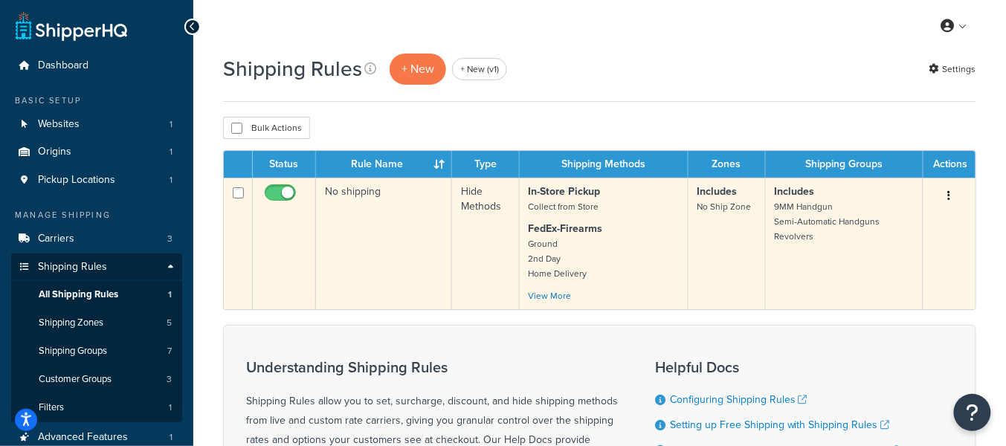
click at [608, 207] on p "In-Store Pickup Collect from Store" at bounding box center [604, 199] width 150 height 30
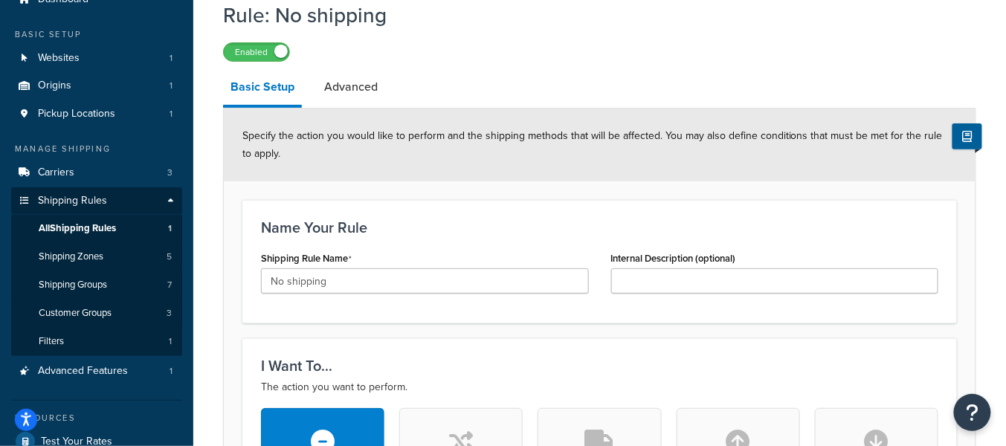
scroll to position [63, 0]
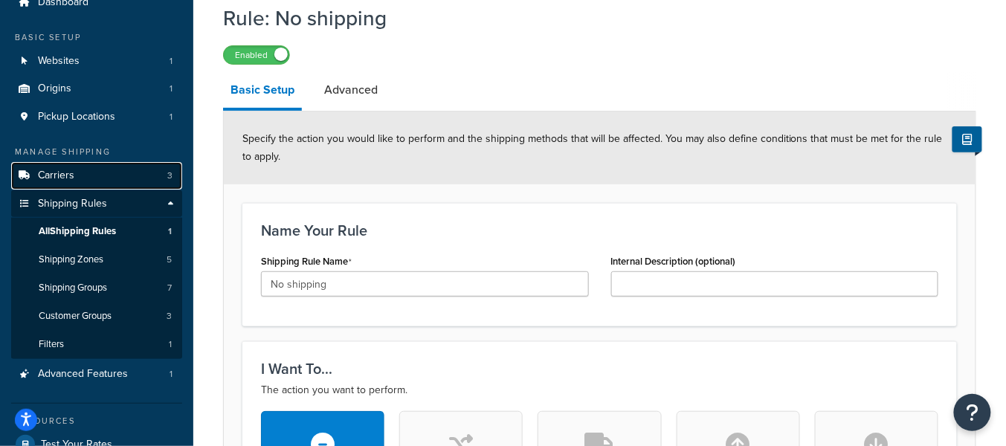
click at [94, 178] on link "Carriers 3" at bounding box center [96, 176] width 171 height 28
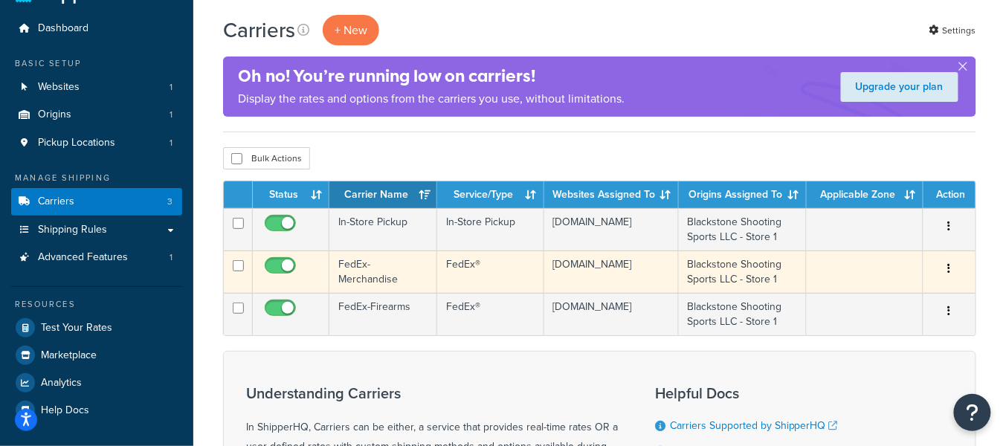
scroll to position [46, 0]
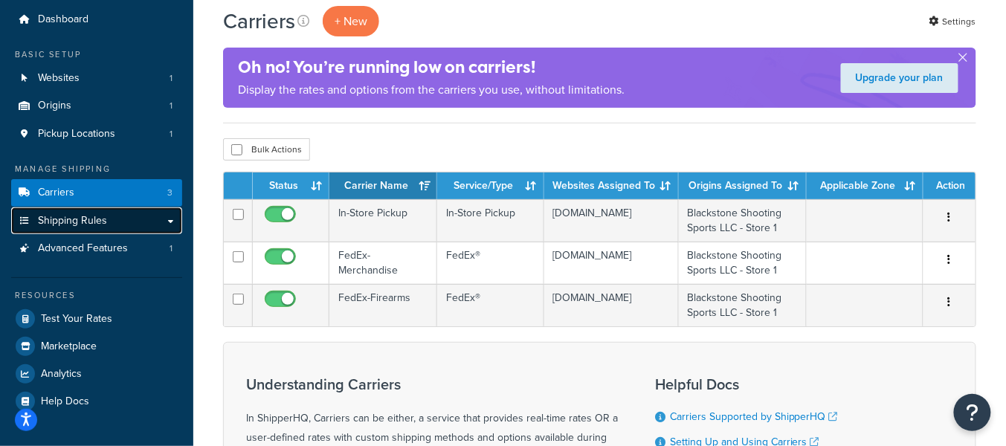
click at [78, 224] on span "Shipping Rules" at bounding box center [72, 221] width 69 height 13
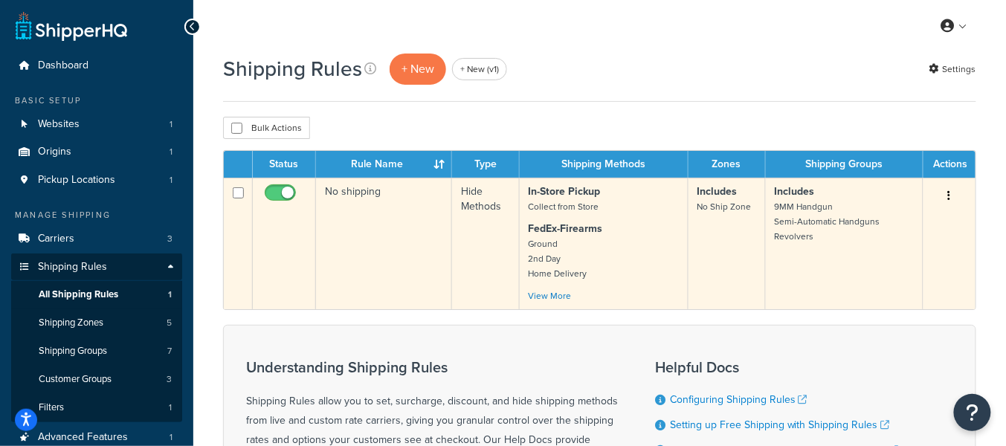
click at [382, 222] on td "No shipping" at bounding box center [384, 244] width 136 height 132
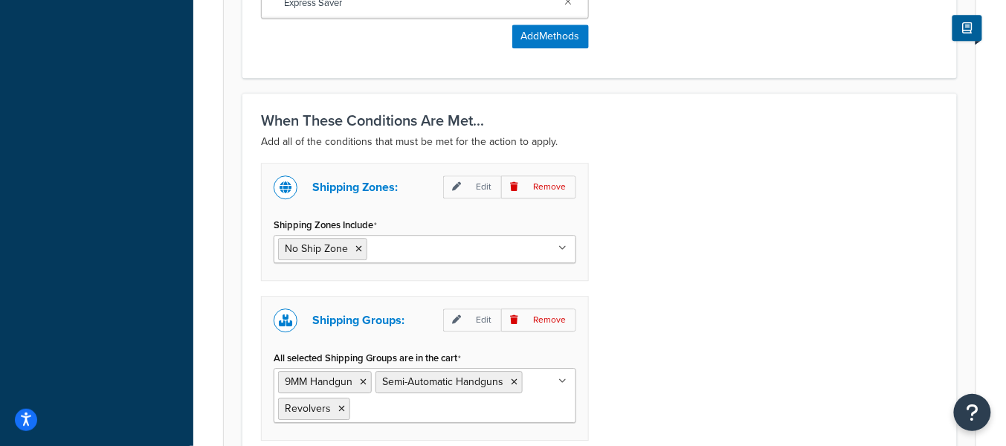
scroll to position [1035, 0]
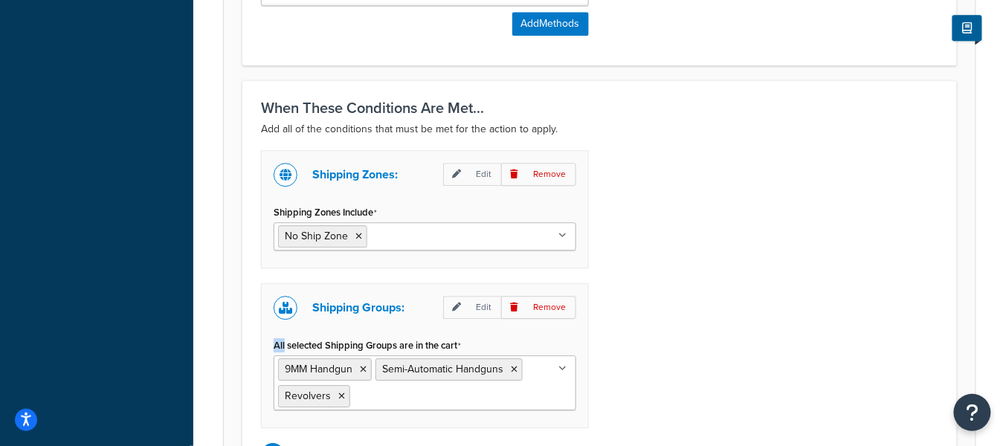
drag, startPoint x: 285, startPoint y: 342, endPoint x: 271, endPoint y: 342, distance: 14.1
click at [271, 342] on div "Shipping Groups: Edit Remove All selected Shipping Groups are in the cart 9MM H…" at bounding box center [425, 355] width 328 height 145
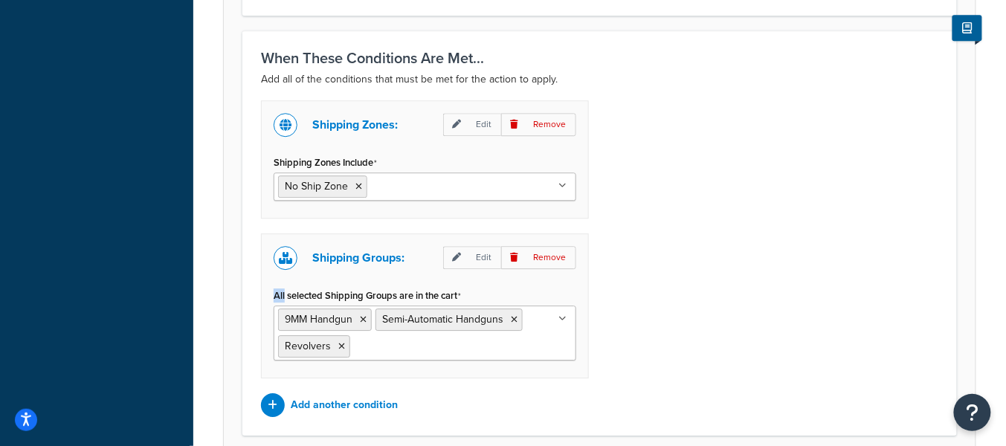
scroll to position [1104, 0]
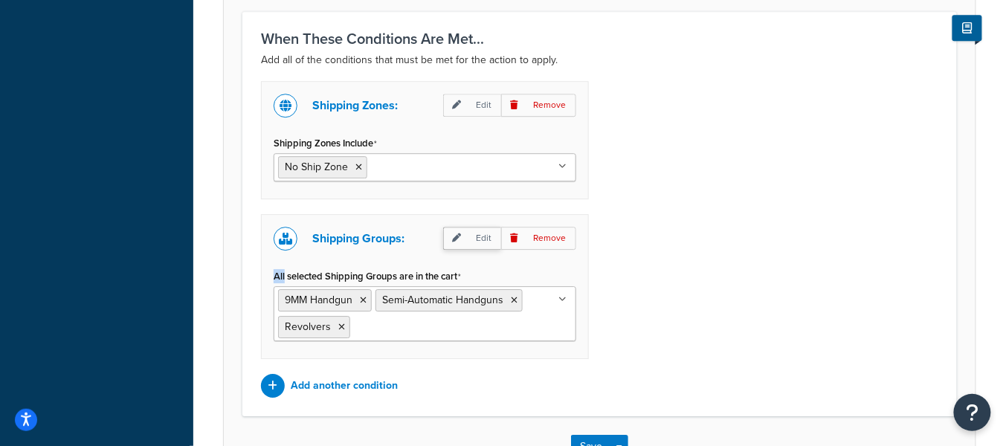
click at [466, 236] on p "Edit" at bounding box center [472, 238] width 58 height 23
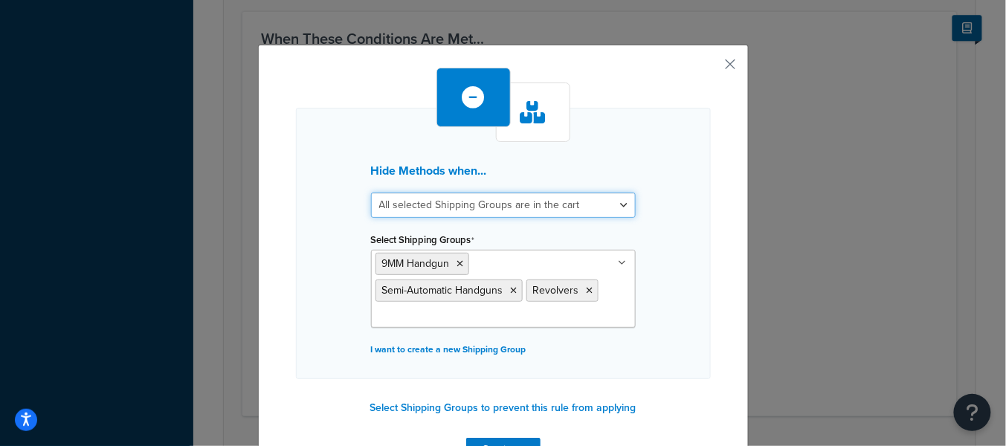
click at [477, 204] on select "All selected Shipping Groups are in the cart Any selected Shipping Groups are i…" at bounding box center [503, 205] width 265 height 25
select select "any"
click at [371, 193] on select "All selected Shipping Groups are in the cart Any selected Shipping Groups are i…" at bounding box center [503, 205] width 265 height 25
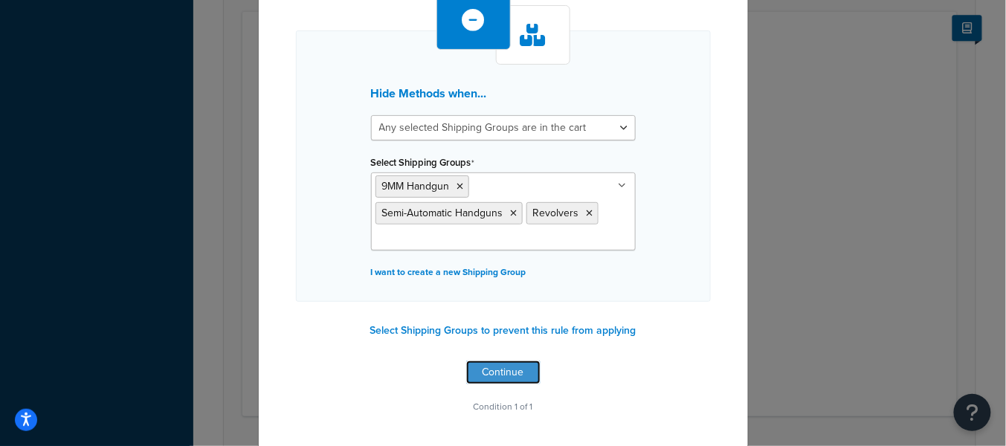
click at [506, 373] on button "Continue" at bounding box center [503, 373] width 74 height 24
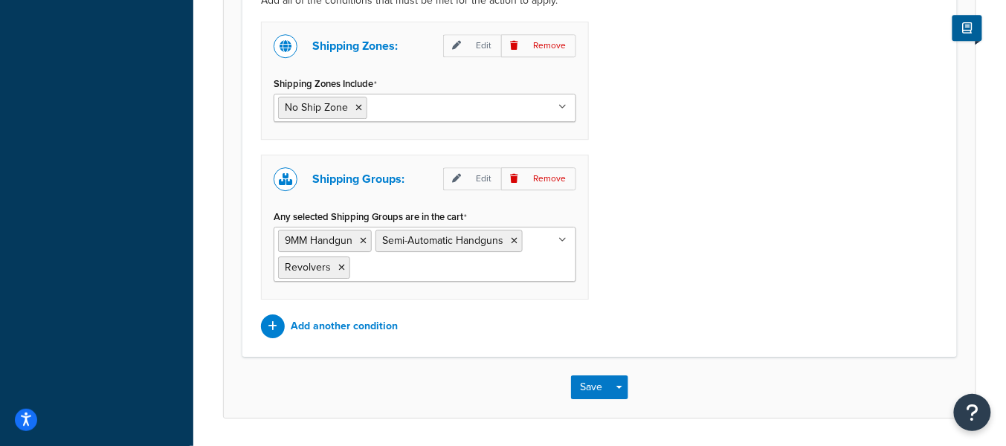
scroll to position [1176, 0]
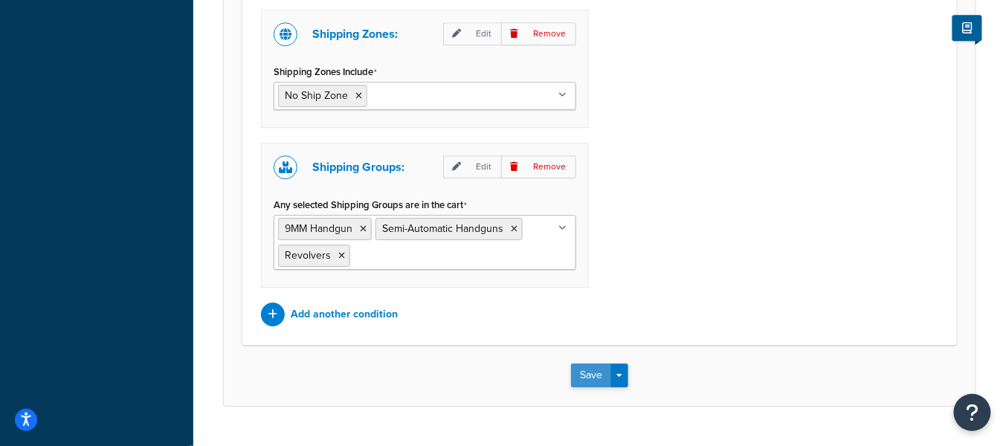
click at [593, 370] on button "Save" at bounding box center [591, 376] width 40 height 24
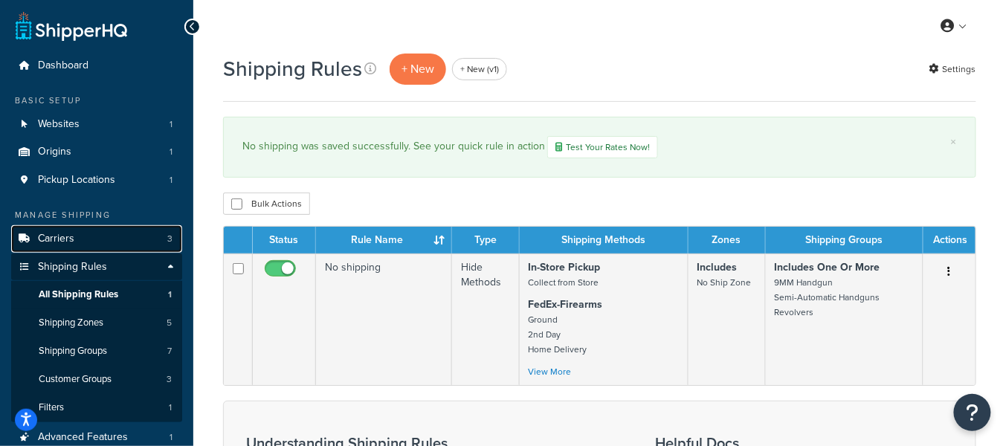
click at [107, 242] on link "Carriers 3" at bounding box center [96, 239] width 171 height 28
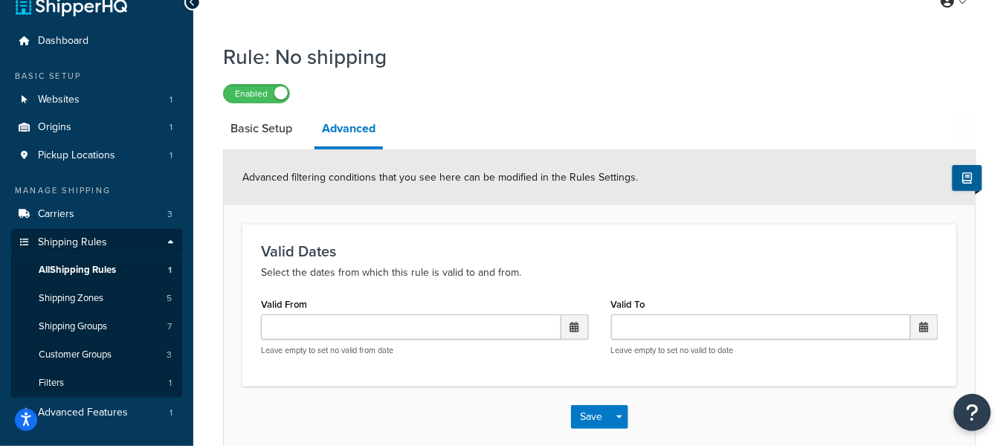
scroll to position [20, 0]
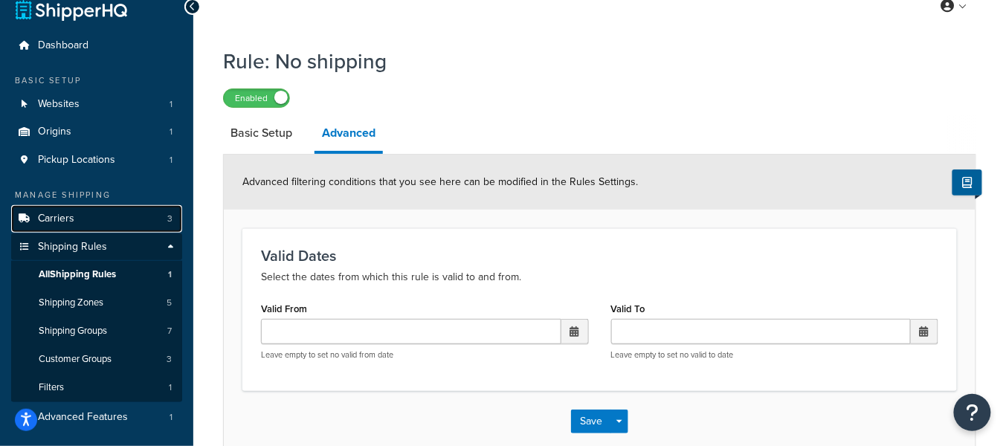
click at [91, 223] on link "Carriers 3" at bounding box center [96, 219] width 171 height 28
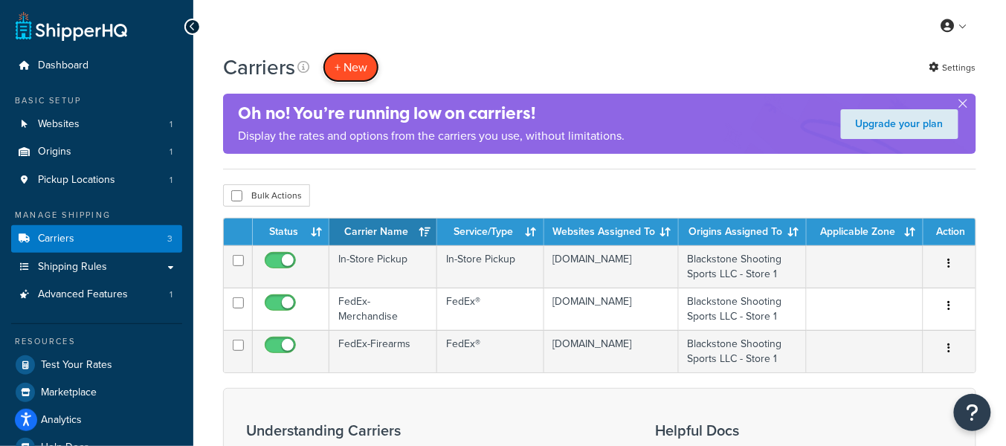
click at [342, 62] on button "+ New" at bounding box center [351, 67] width 57 height 30
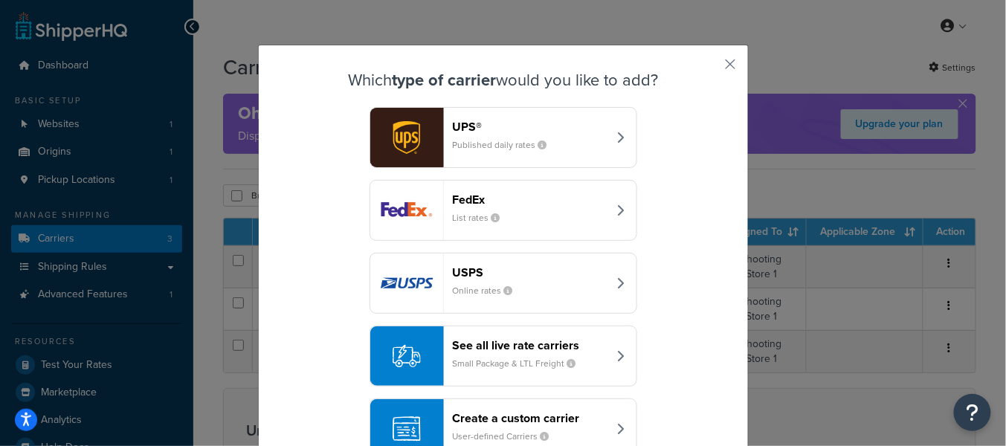
click at [513, 418] on header "Create a custom carrier" at bounding box center [530, 418] width 155 height 14
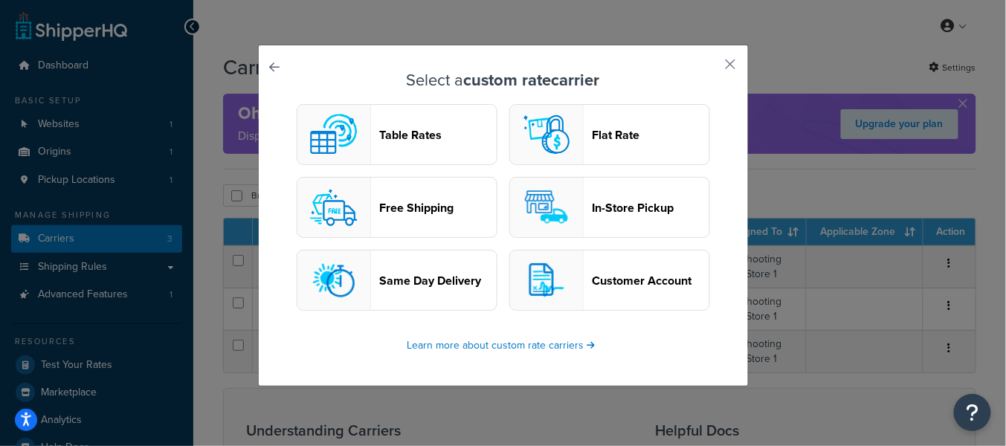
click at [399, 142] on header "Table Rates" at bounding box center [438, 135] width 117 height 14
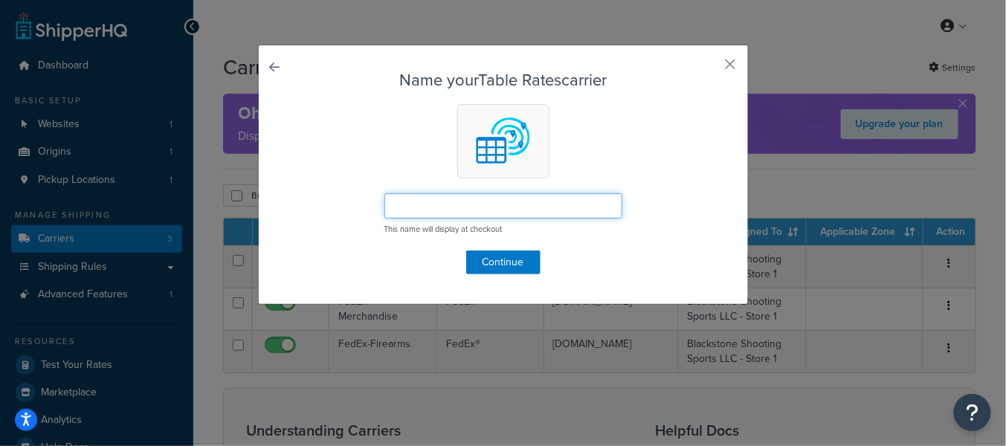
click at [471, 210] on input "text" at bounding box center [503, 205] width 238 height 25
type input "Shipping"
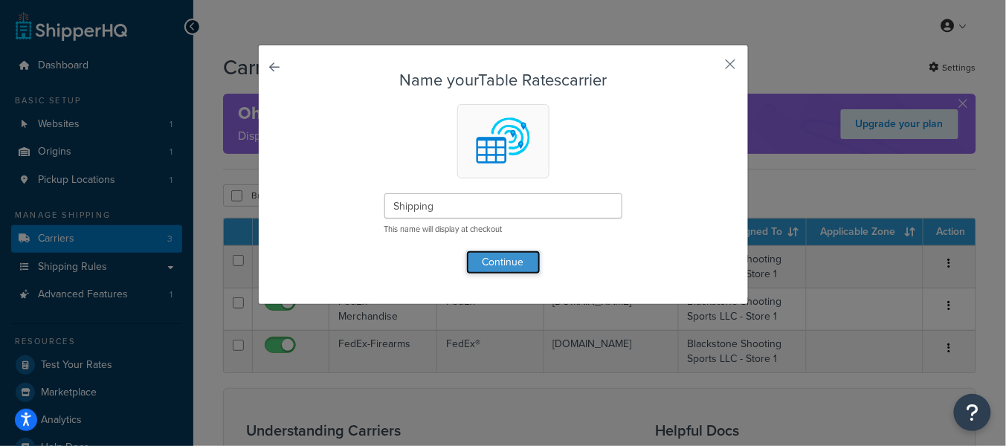
click at [524, 262] on button "Continue" at bounding box center [503, 263] width 74 height 24
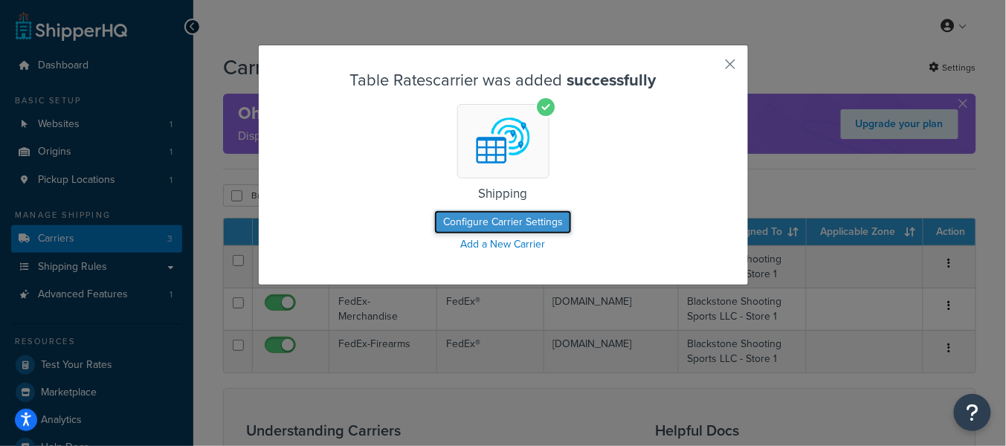
click at [516, 223] on button "Configure Carrier Settings" at bounding box center [503, 222] width 138 height 24
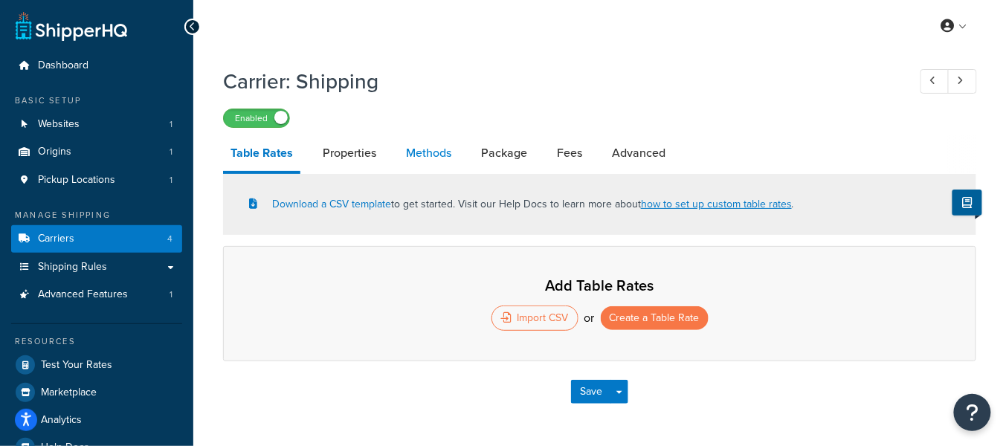
click at [432, 161] on link "Methods" at bounding box center [429, 153] width 60 height 36
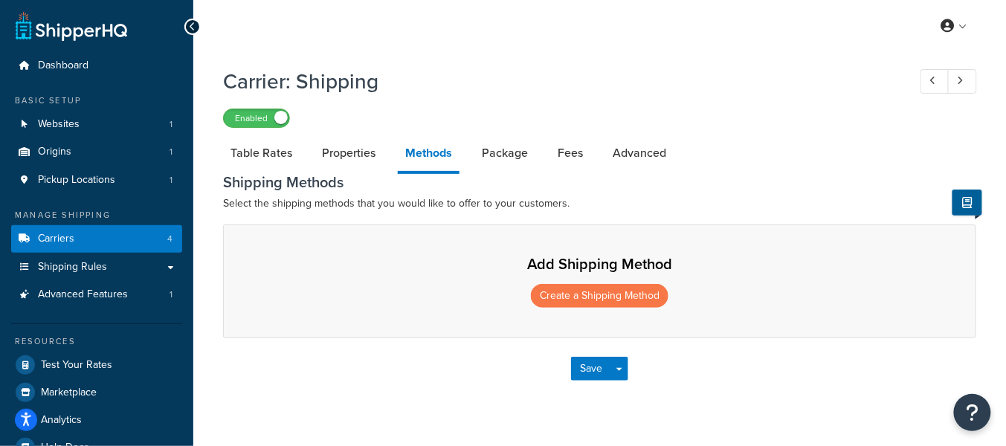
click at [335, 85] on h1 "Carrier: Shipping" at bounding box center [558, 81] width 670 height 29
click at [381, 82] on h1 "Carrier: Shipping" at bounding box center [558, 81] width 670 height 29
drag, startPoint x: 392, startPoint y: 83, endPoint x: 213, endPoint y: 83, distance: 179.2
click at [213, 83] on div "Carrier: Shipping Enabled Table Rates Properties Methods Package Fees Advanced …" at bounding box center [599, 247] width 813 height 377
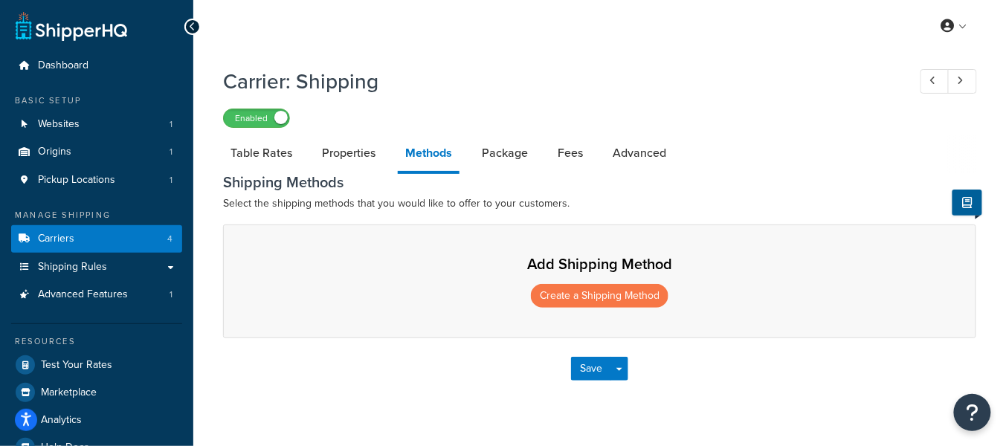
drag, startPoint x: 663, startPoint y: 212, endPoint x: 640, endPoint y: 240, distance: 36.5
click at [663, 212] on p "Select the shipping methods that you would like to offer to your customers." at bounding box center [599, 204] width 753 height 18
click at [631, 294] on button "Create a Shipping Method" at bounding box center [600, 296] width 138 height 24
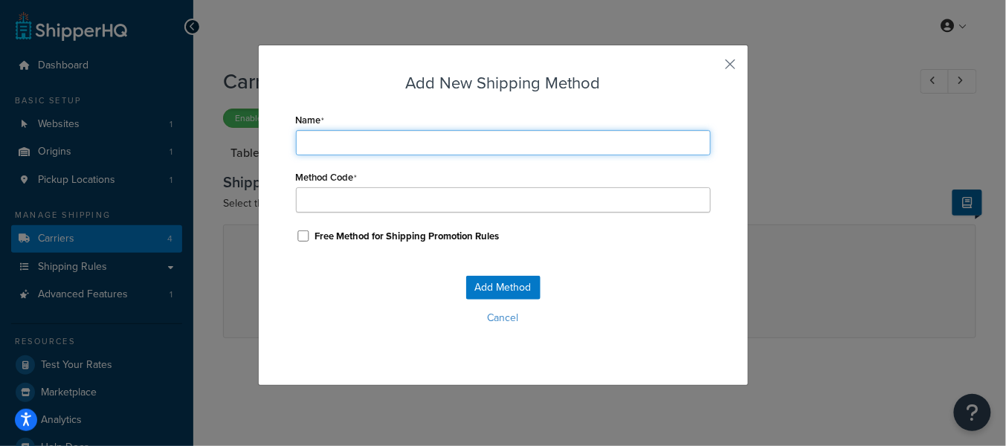
click at [456, 138] on input "Name" at bounding box center [503, 142] width 415 height 25
type input "S"
type input "St"
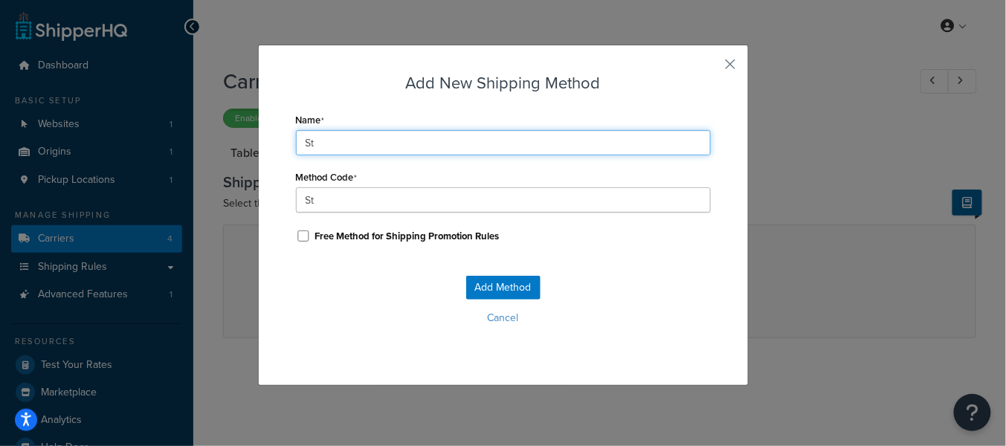
type input "Sta"
type input "[PERSON_NAME]"
type input "Stand"
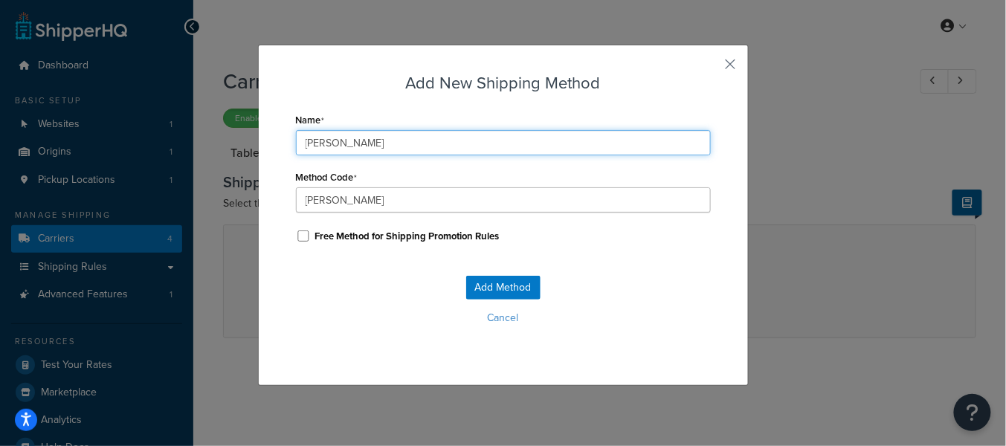
type input "Stand"
type input "Standr"
type input "Standrd"
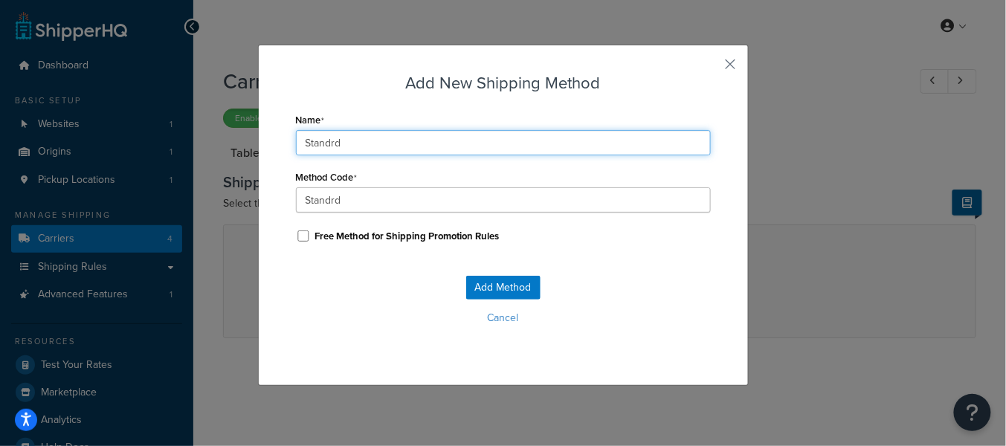
type input "Standr"
type input "Stand"
type input "Standa"
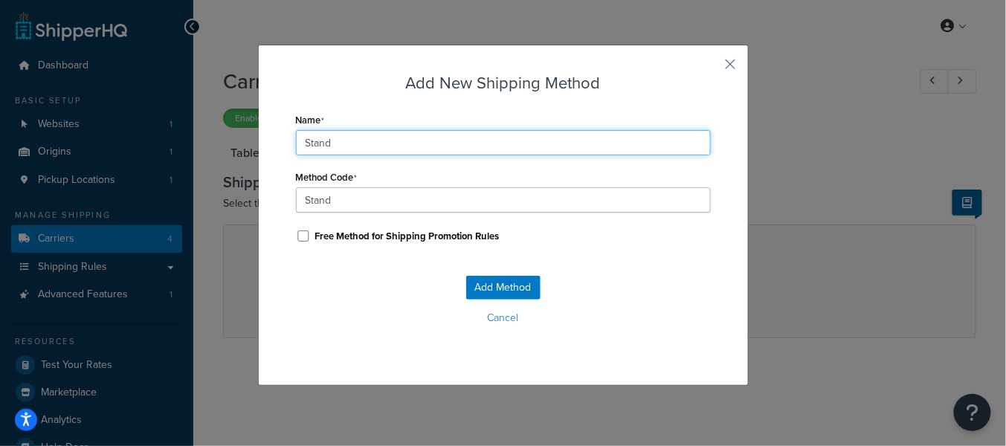
type input "Standa"
type input "Standar"
type input "Standard"
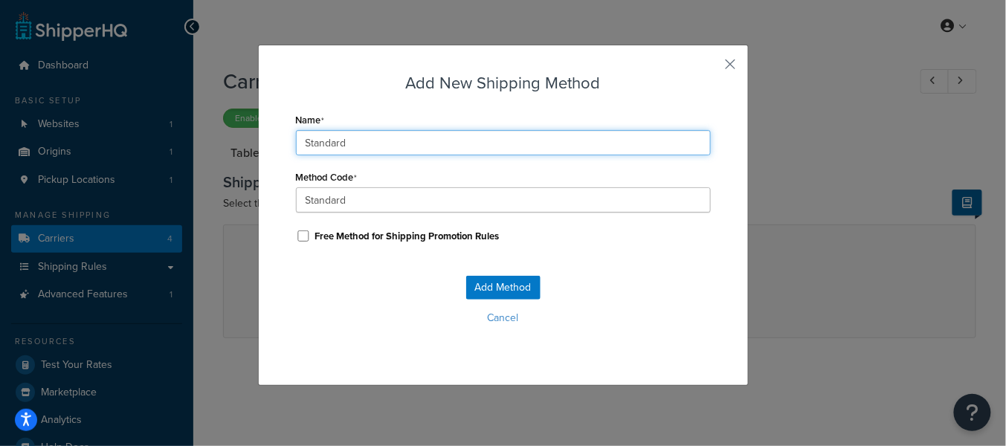
type input "Standard"
type input "Standard_"
type input "Standard"
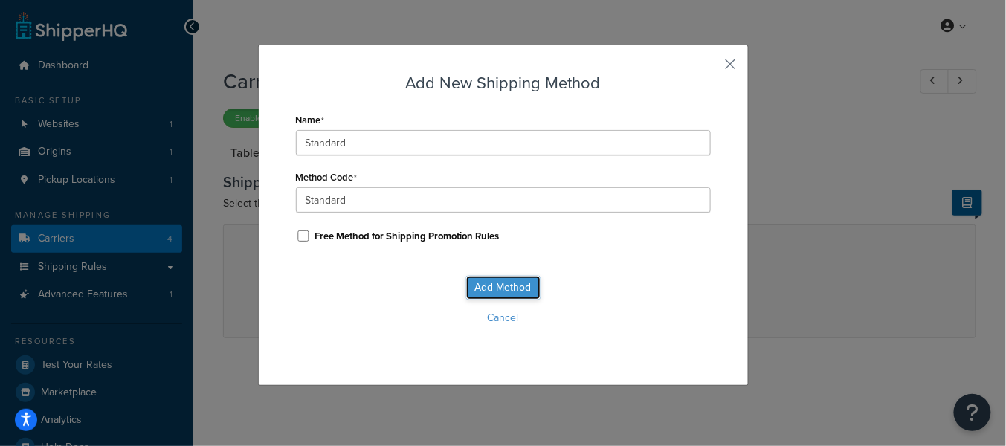
click at [518, 287] on button "Add Method" at bounding box center [503, 288] width 74 height 24
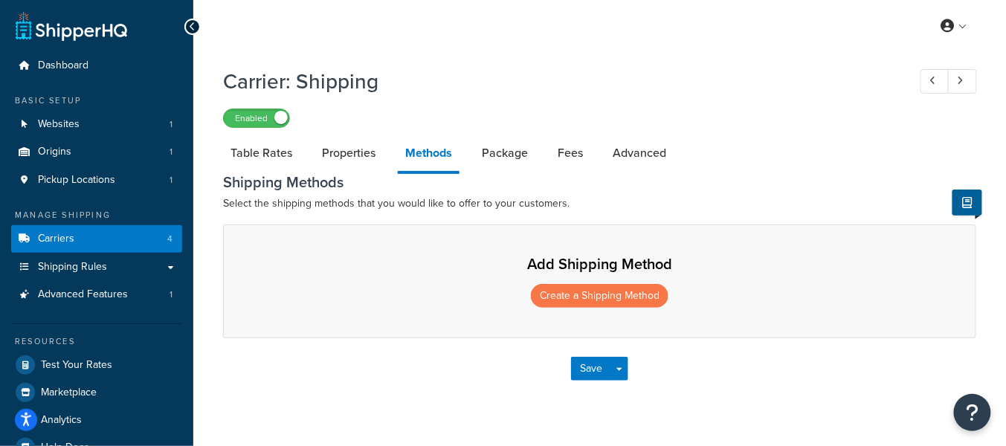
select select "25"
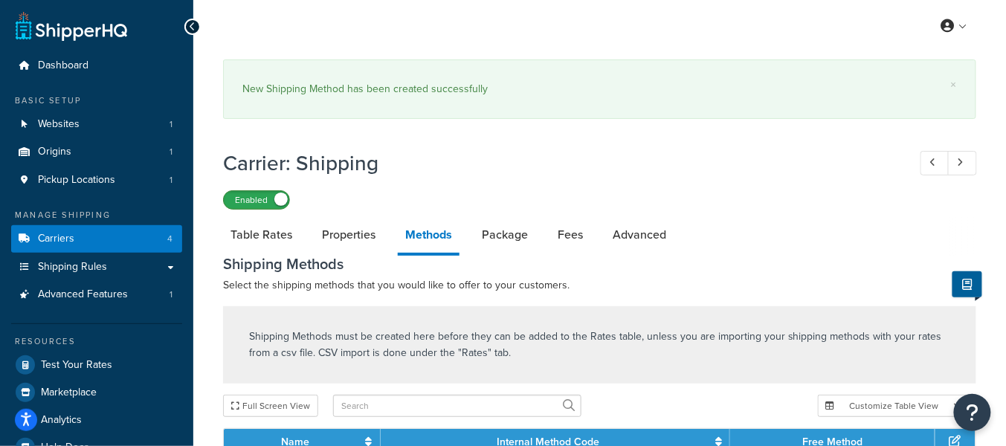
click at [260, 161] on div "Carrier: Shipping Enabled Table Rates Properties Methods Package Fees Advanced …" at bounding box center [599, 379] width 753 height 477
click at [265, 217] on link "Table Rates" at bounding box center [261, 235] width 77 height 36
select select "25"
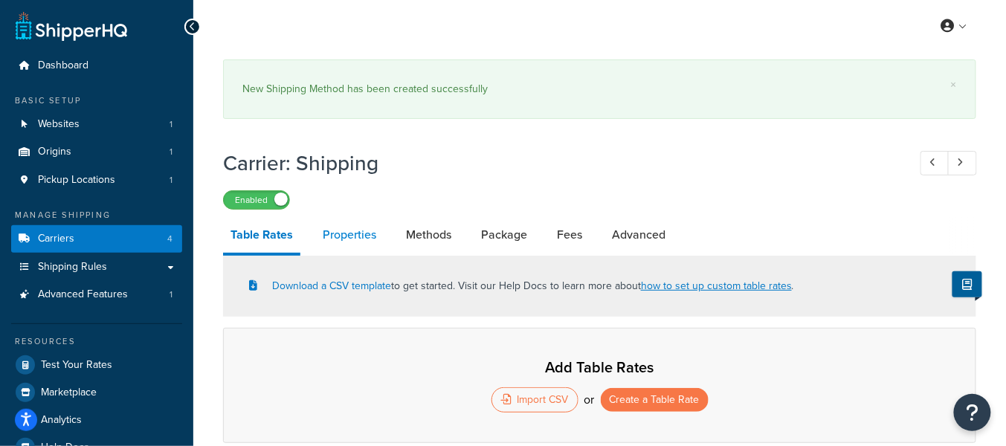
click at [345, 243] on link "Properties" at bounding box center [349, 235] width 68 height 36
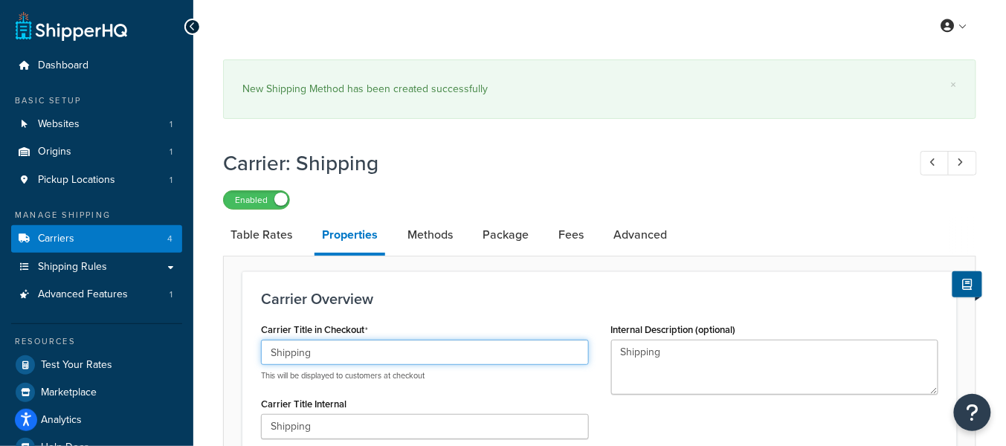
click at [374, 352] on input "Shipping" at bounding box center [425, 352] width 328 height 25
type input "Standard"
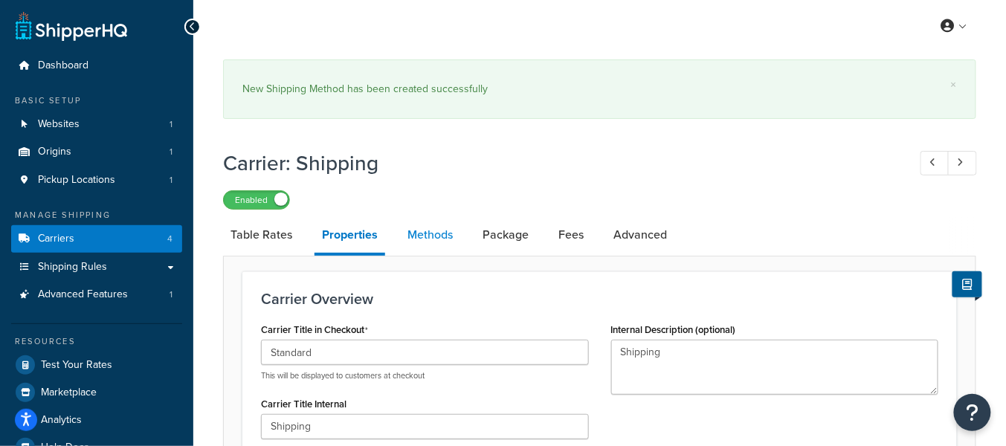
click at [440, 242] on link "Methods" at bounding box center [430, 235] width 60 height 36
select select "25"
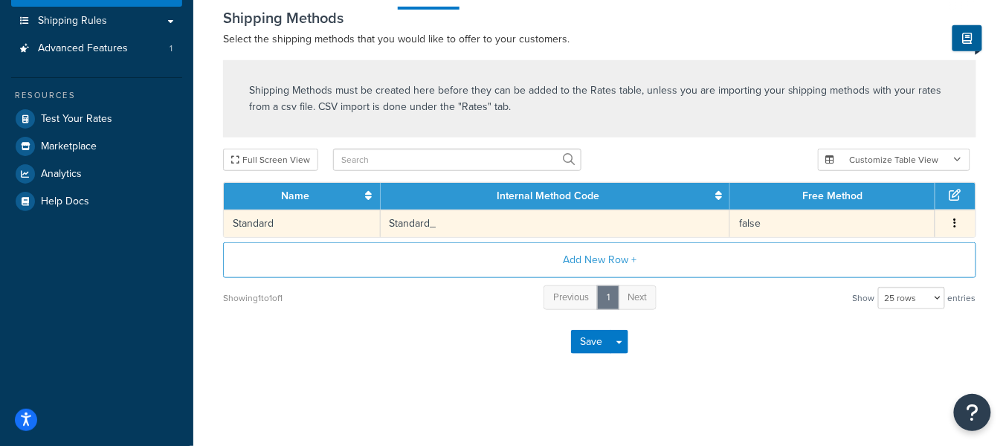
scroll to position [245, 0]
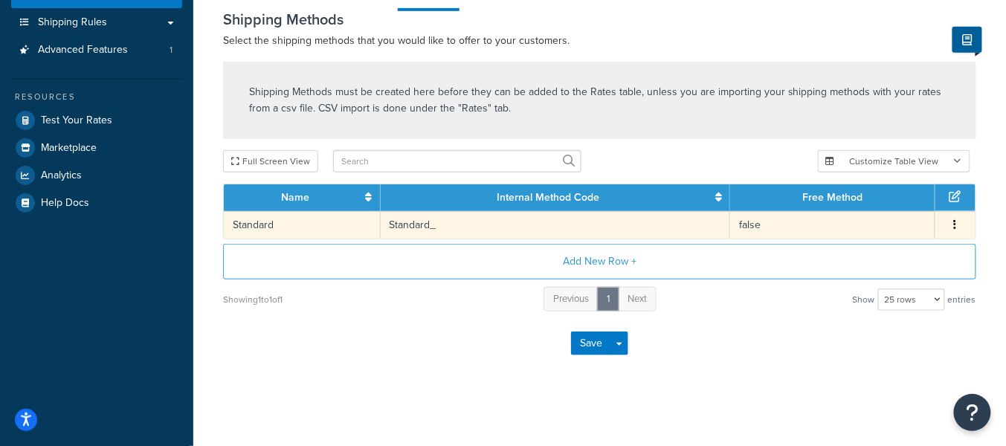
click at [510, 222] on td "Standard_" at bounding box center [556, 225] width 350 height 28
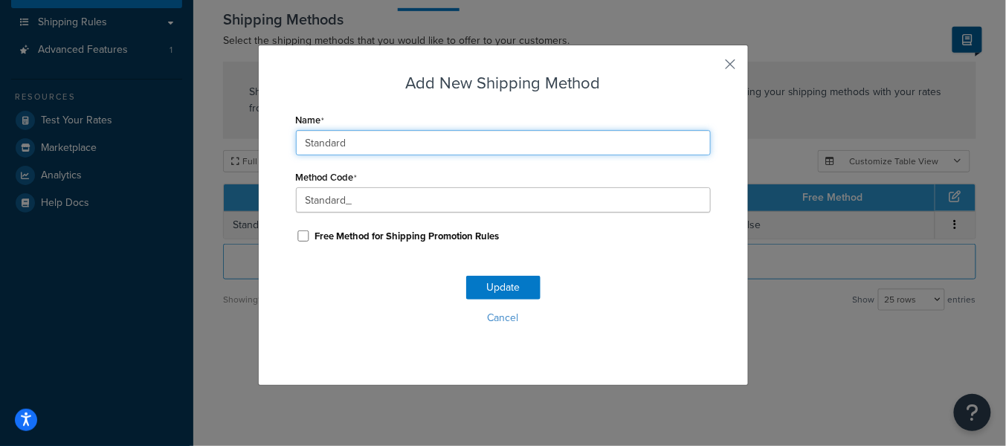
click at [447, 141] on input "Standard" at bounding box center [503, 142] width 415 height 25
type input "Shipping"
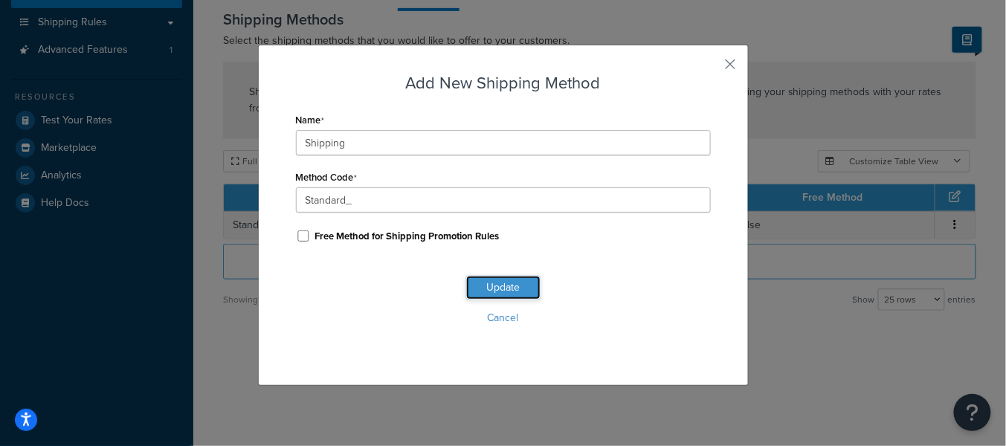
click at [487, 281] on button "Update" at bounding box center [503, 288] width 74 height 24
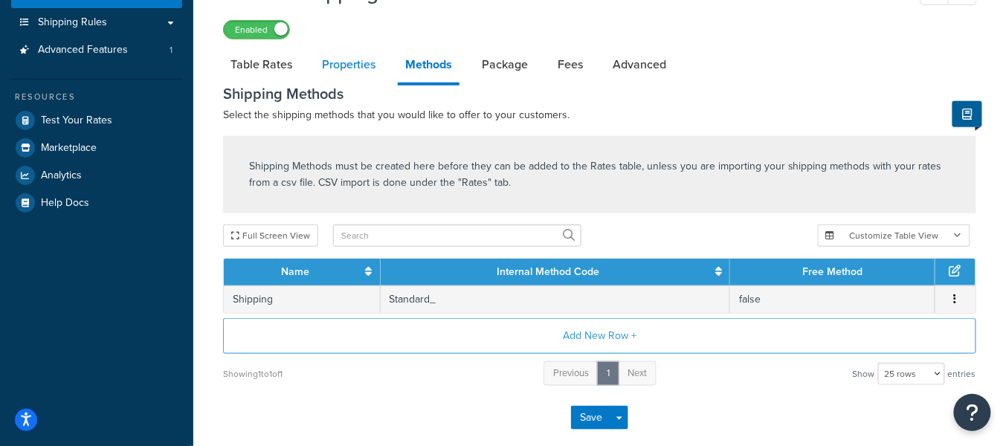
click at [355, 65] on link "Properties" at bounding box center [349, 65] width 68 height 36
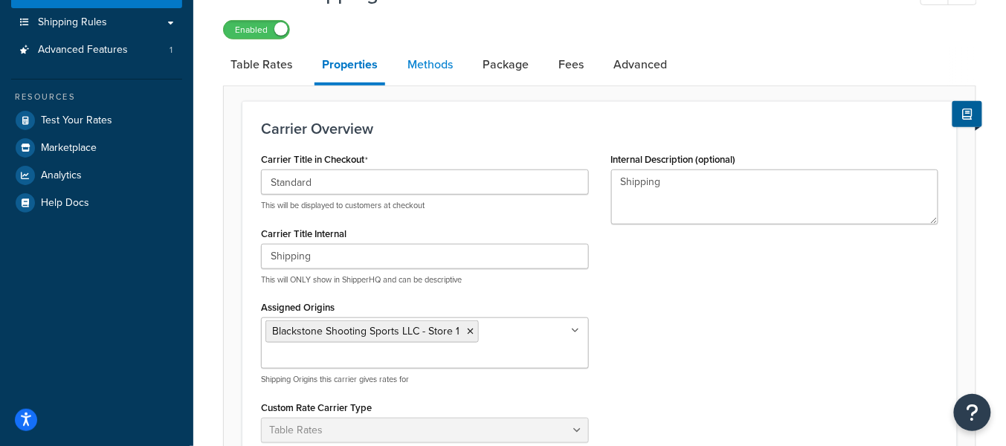
click at [436, 70] on link "Methods" at bounding box center [430, 65] width 60 height 36
select select "25"
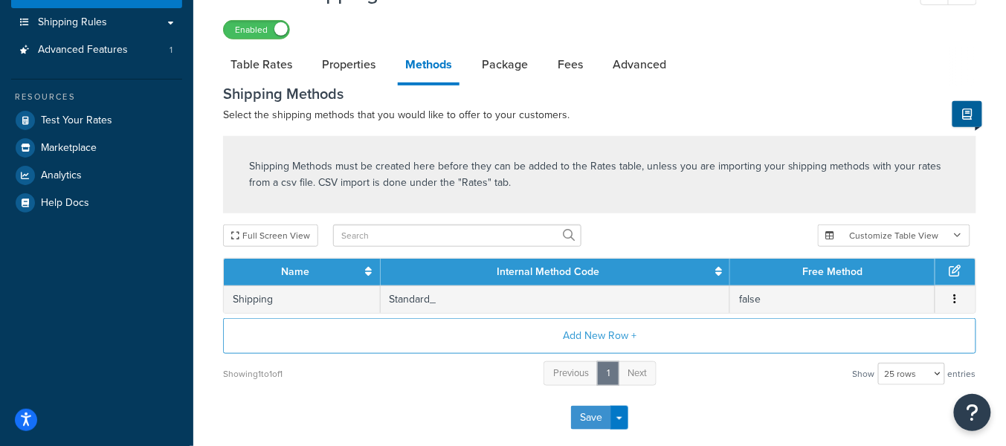
click at [594, 419] on button "Save" at bounding box center [591, 418] width 40 height 24
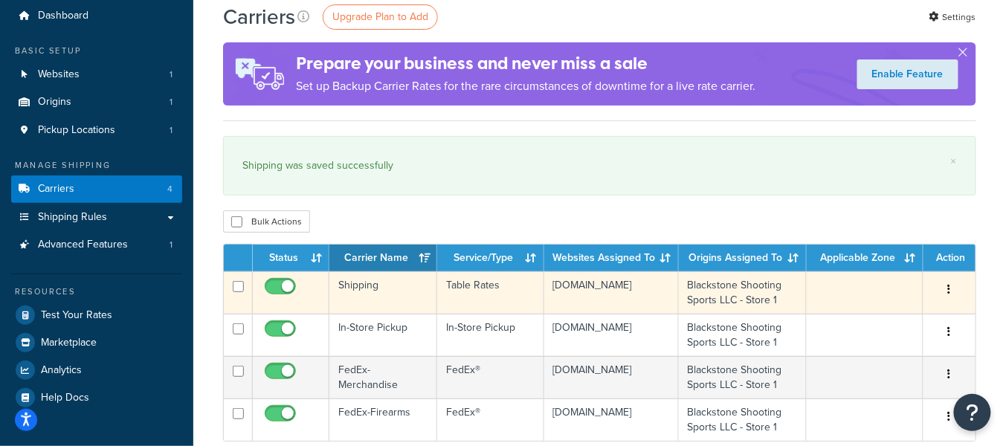
drag, startPoint x: 356, startPoint y: 295, endPoint x: 407, endPoint y: 297, distance: 50.6
click at [357, 295] on td "Shipping" at bounding box center [383, 292] width 108 height 42
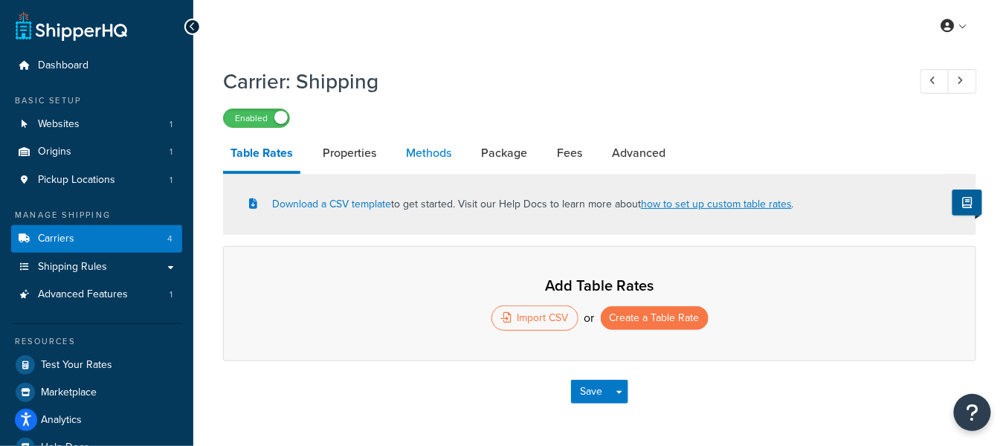
click at [412, 155] on link "Methods" at bounding box center [429, 153] width 60 height 36
select select "25"
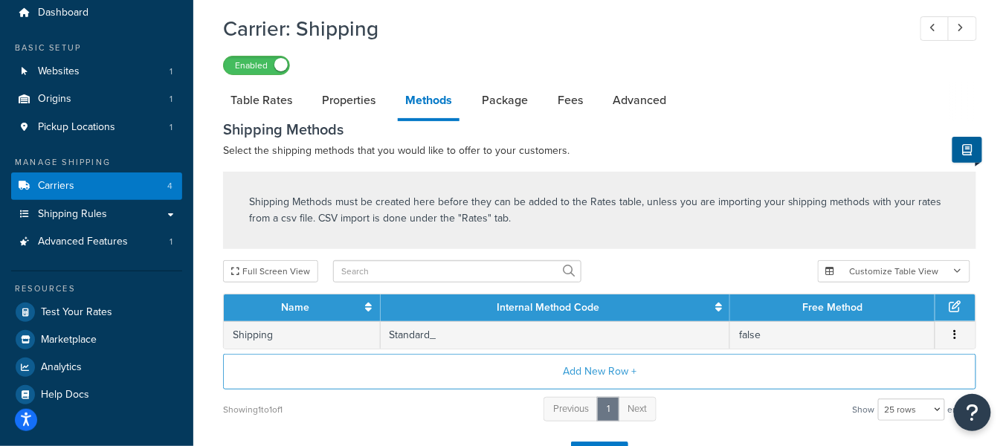
scroll to position [59, 0]
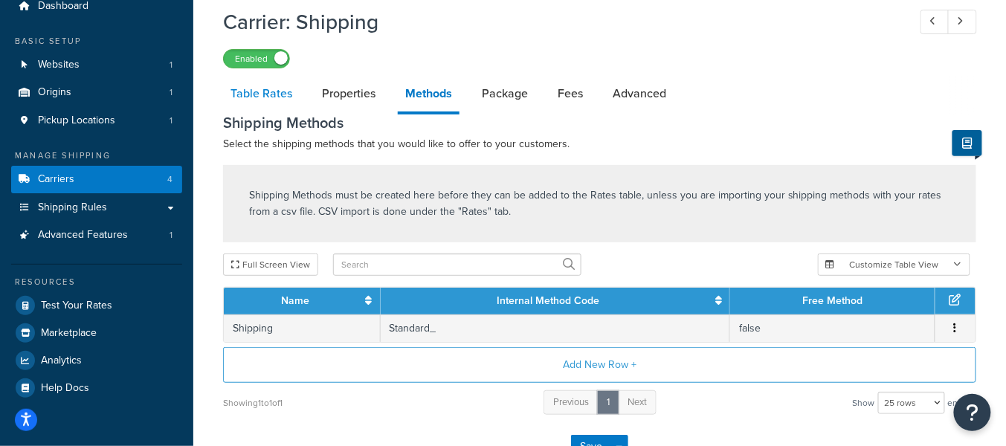
click at [273, 96] on link "Table Rates" at bounding box center [261, 94] width 77 height 36
select select "25"
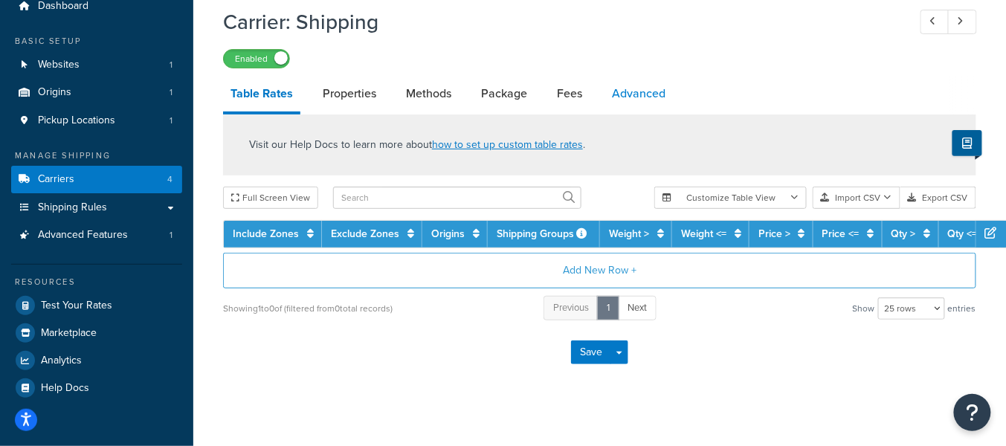
scroll to position [51, 0]
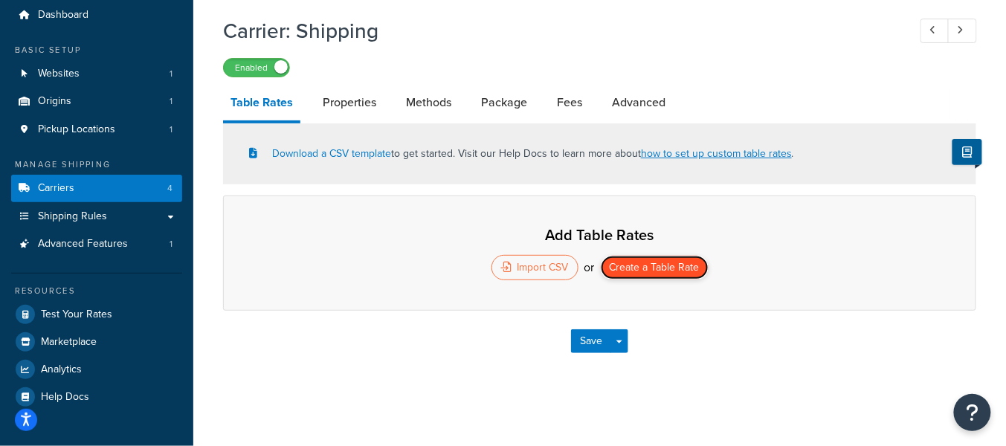
click at [665, 263] on button "Create a Table Rate" at bounding box center [655, 268] width 108 height 24
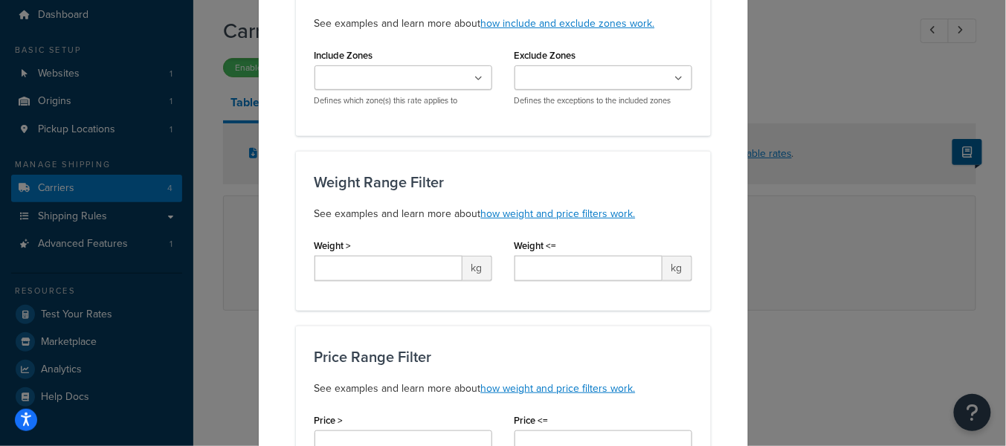
scroll to position [175, 0]
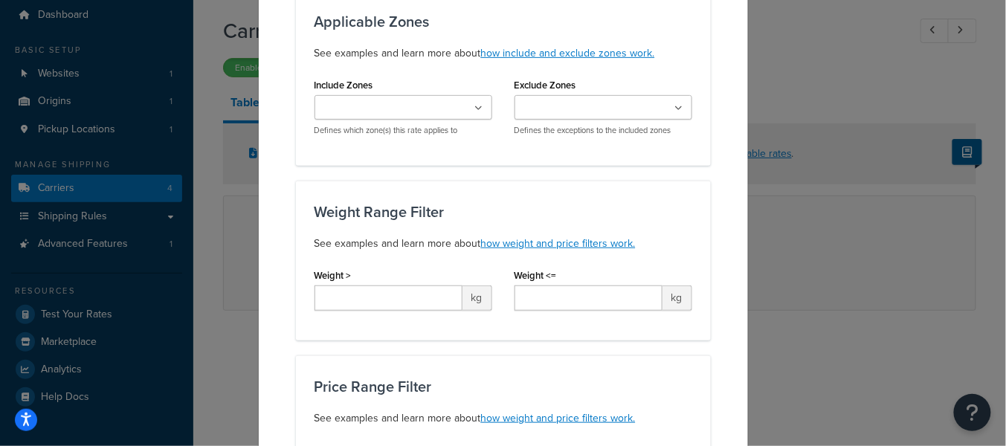
click at [473, 299] on span "kg" at bounding box center [478, 298] width 30 height 25
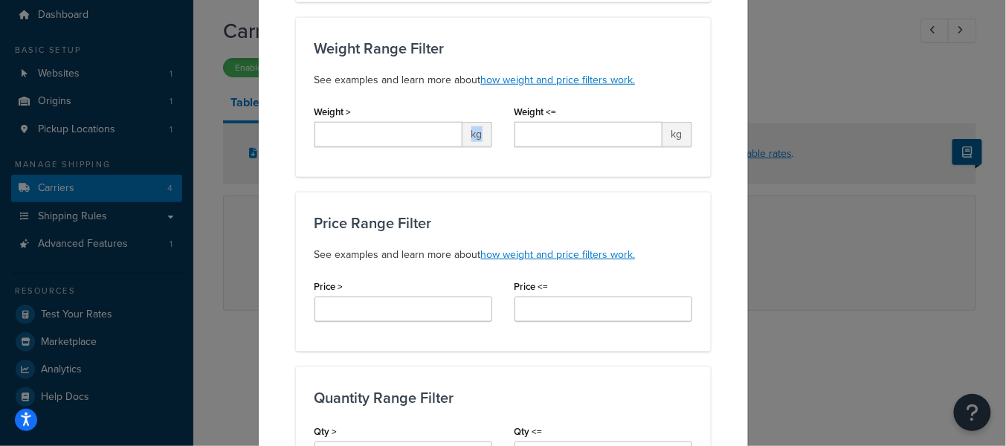
scroll to position [0, 0]
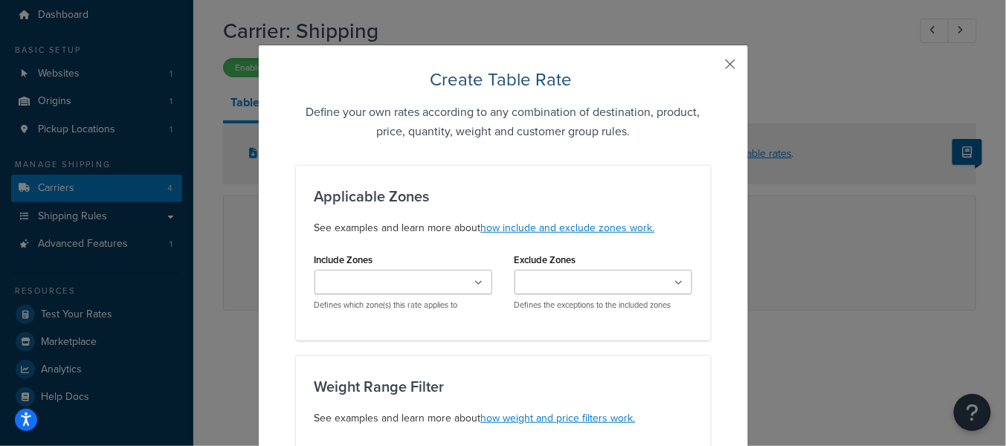
click at [711, 68] on button "button" at bounding box center [709, 70] width 4 height 4
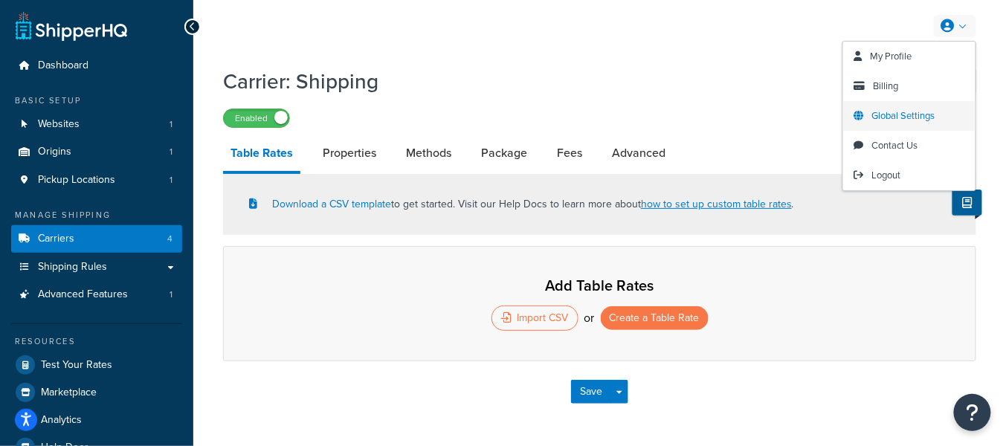
click at [910, 112] on span "Global Settings" at bounding box center [903, 116] width 63 height 14
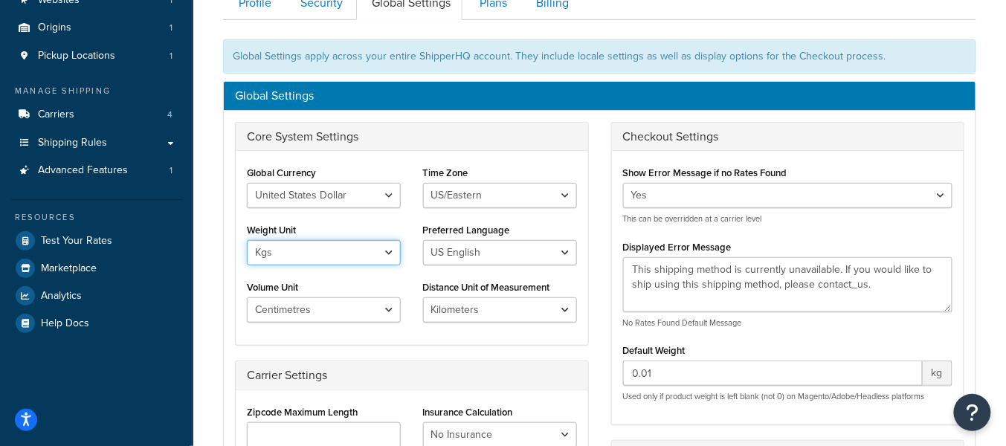
click at [292, 252] on select "Lbs Kgs" at bounding box center [324, 252] width 154 height 25
select select "lb"
click at [247, 240] on select "Lbs Kgs" at bounding box center [324, 252] width 154 height 25
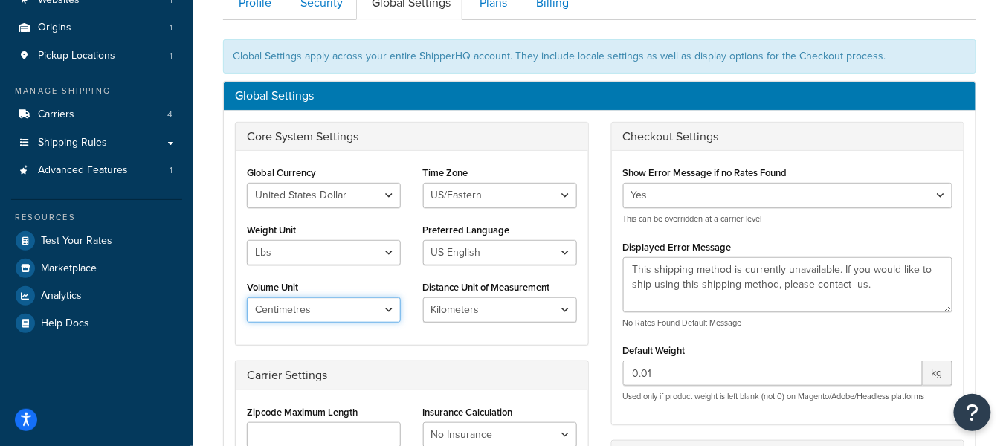
click at [347, 310] on select "Inches Centimetres Feet Yards Metres" at bounding box center [324, 309] width 154 height 25
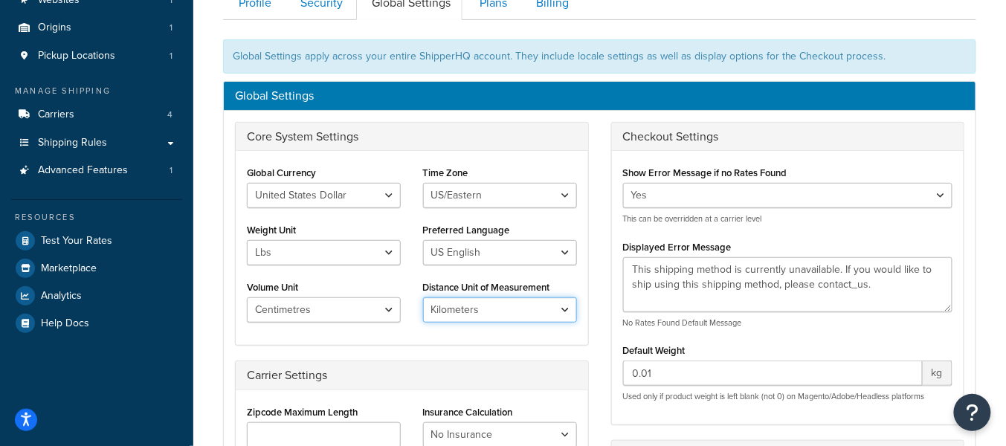
click at [480, 300] on select "Miles Kilometers" at bounding box center [500, 309] width 154 height 25
select select "MI"
click at [423, 297] on select "Miles Kilometers" at bounding box center [500, 309] width 154 height 25
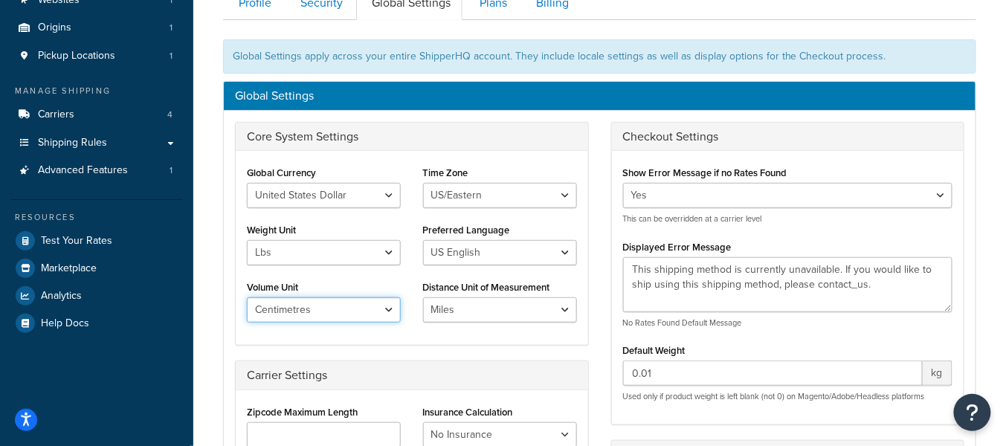
click at [347, 300] on select "Inches Centimetres Feet Yards Metres" at bounding box center [324, 309] width 154 height 25
select select "in"
click at [247, 297] on select "Inches Centimetres Feet Yards Metres" at bounding box center [324, 309] width 154 height 25
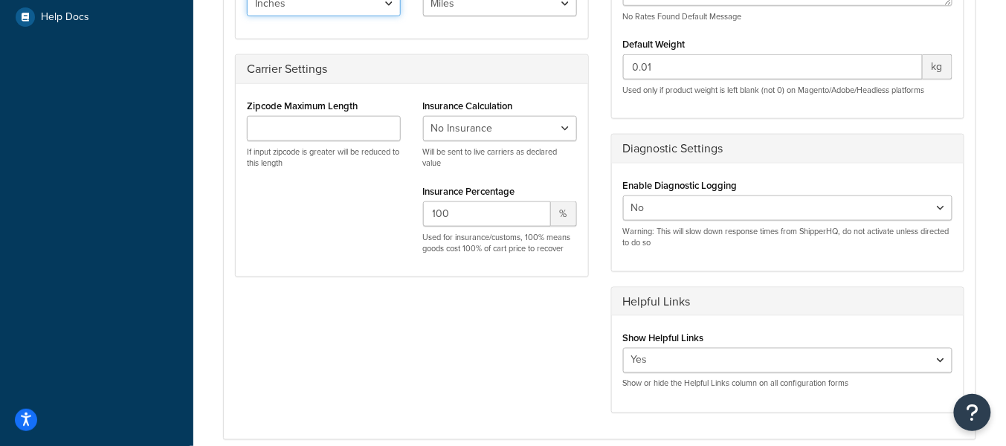
scroll to position [632, 0]
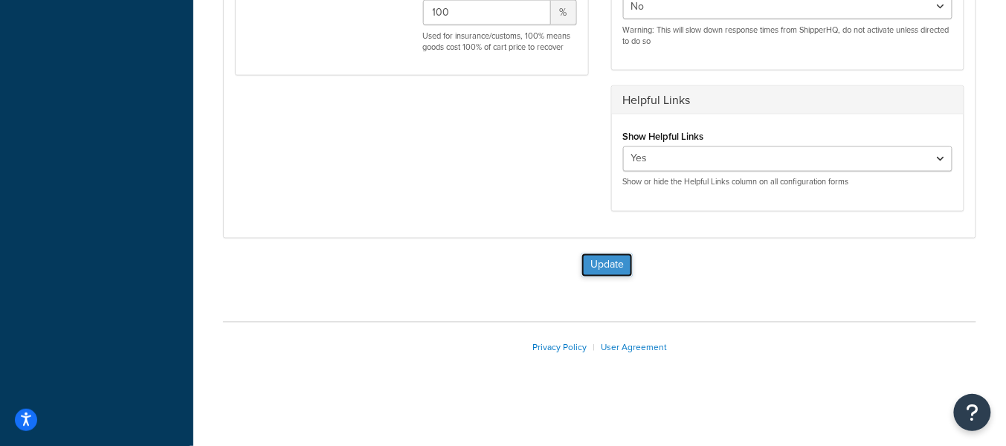
click at [599, 262] on button "Update" at bounding box center [607, 266] width 51 height 24
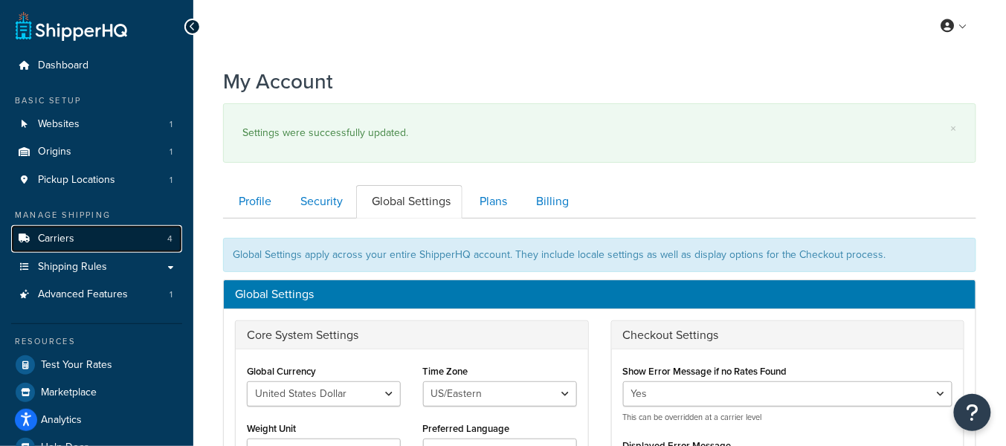
click at [135, 247] on link "Carriers 4" at bounding box center [96, 239] width 171 height 28
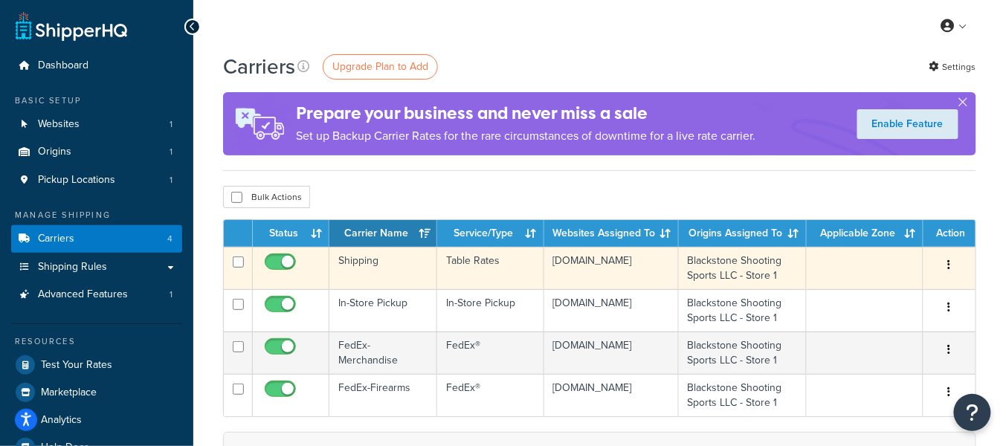
drag, startPoint x: 0, startPoint y: 0, endPoint x: 383, endPoint y: 285, distance: 477.3
click at [383, 285] on td "Shipping" at bounding box center [383, 268] width 108 height 42
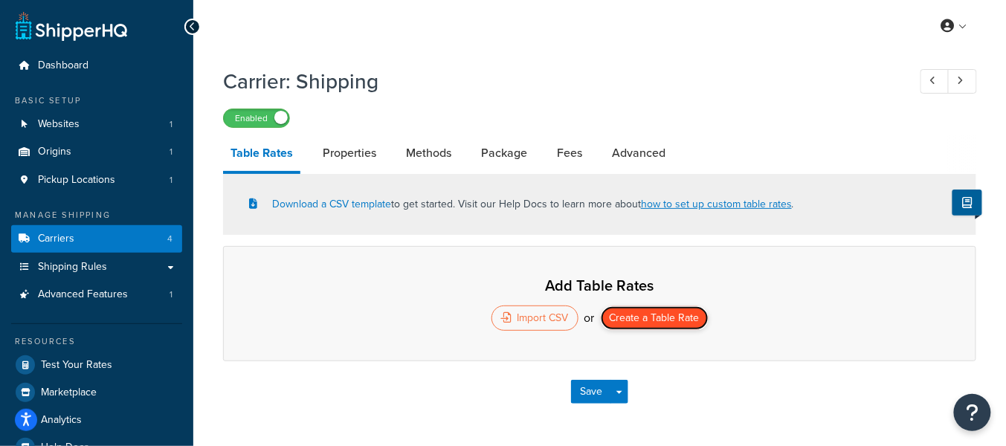
click at [663, 322] on button "Create a Table Rate" at bounding box center [655, 318] width 108 height 24
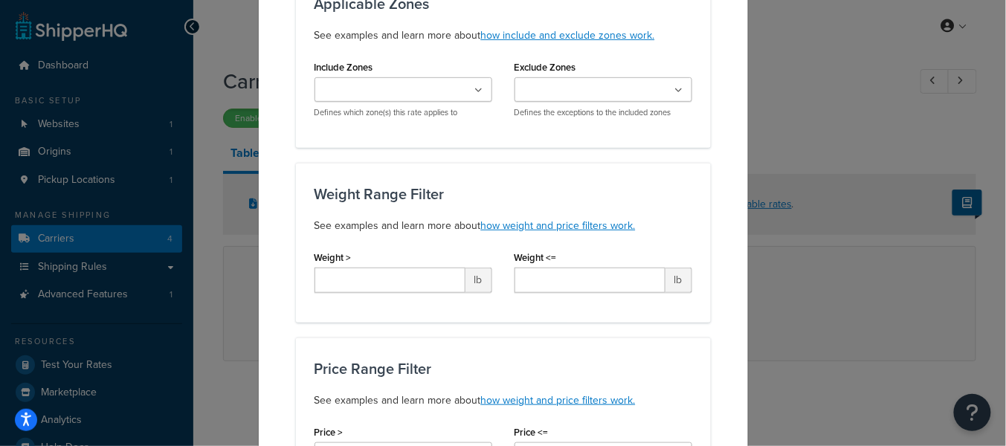
scroll to position [199, 0]
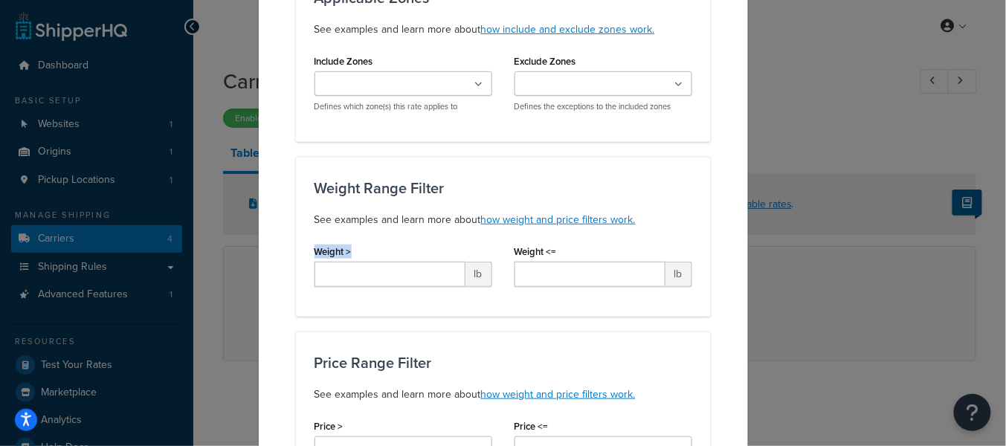
drag, startPoint x: 387, startPoint y: 242, endPoint x: 292, endPoint y: 243, distance: 95.9
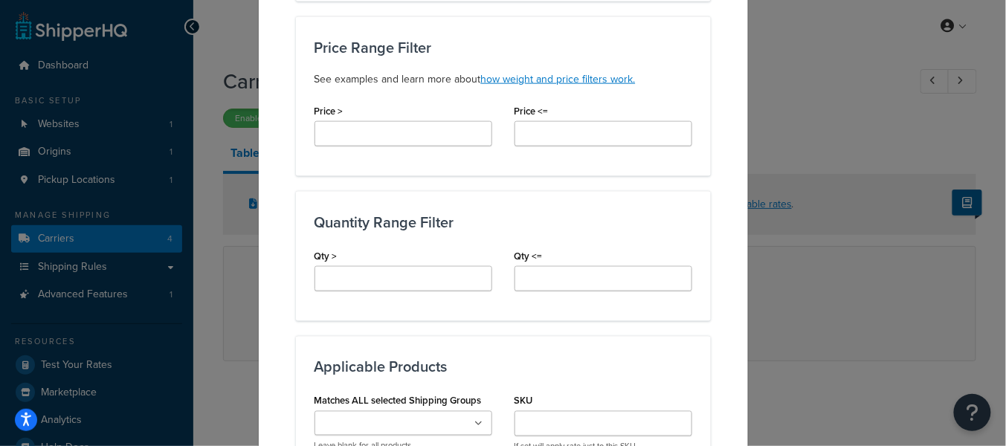
scroll to position [531, 0]
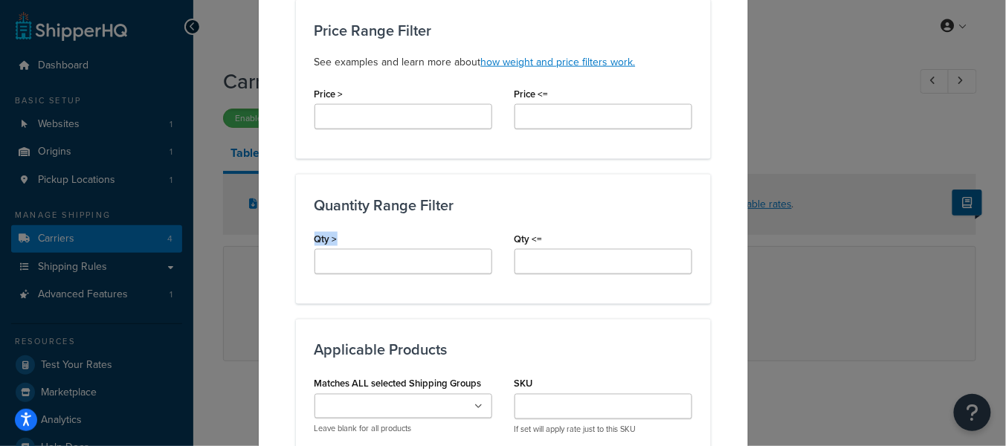
drag, startPoint x: 286, startPoint y: 228, endPoint x: 294, endPoint y: 227, distance: 7.6
click at [276, 228] on div "Create Table Rate Define your own rates according to any combination of destina…" at bounding box center [503, 206] width 491 height 1385
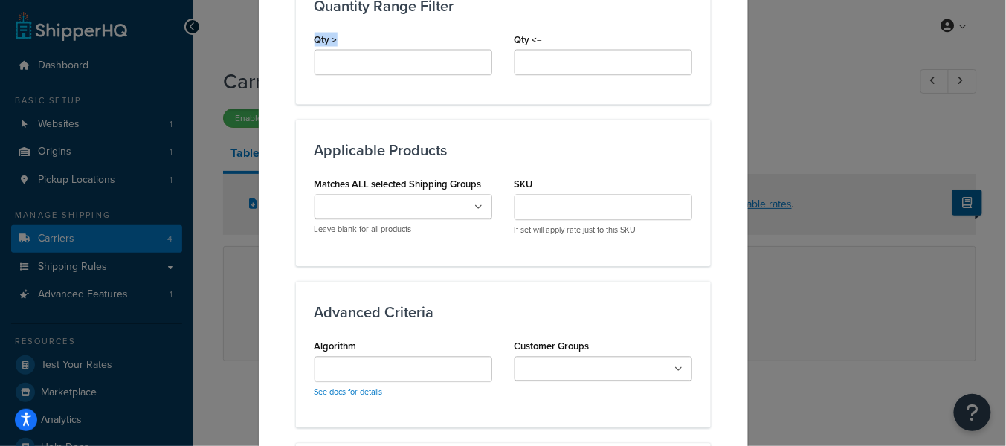
scroll to position [735, 0]
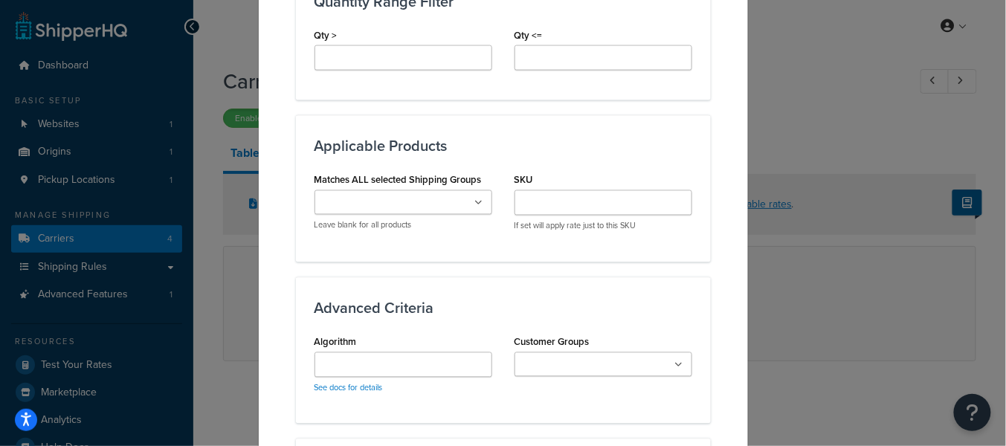
click at [431, 205] on ul at bounding box center [404, 202] width 178 height 25
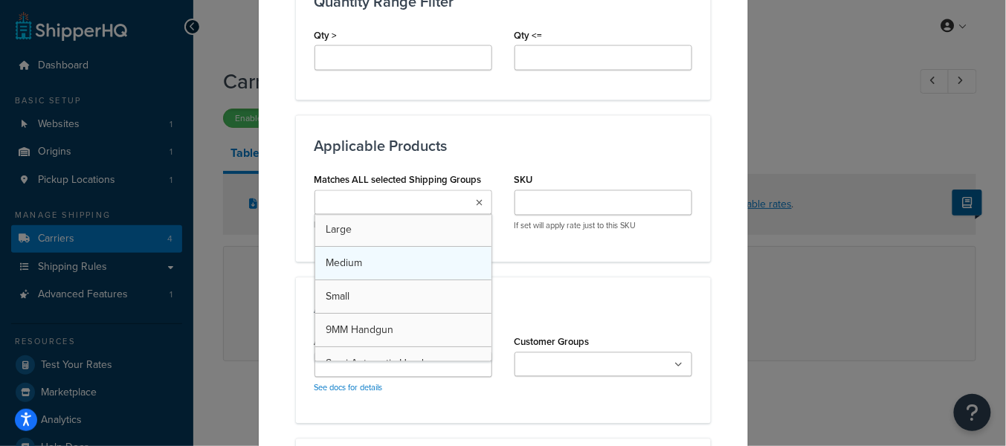
scroll to position [8, 0]
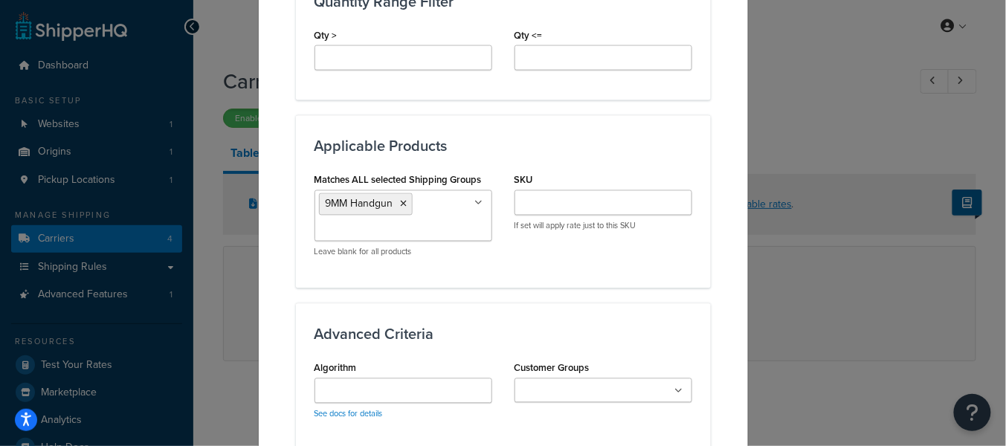
click at [577, 268] on div "Applicable Products Matches ALL selected Shipping Groups 9MM Handgun Large Medi…" at bounding box center [503, 201] width 415 height 173
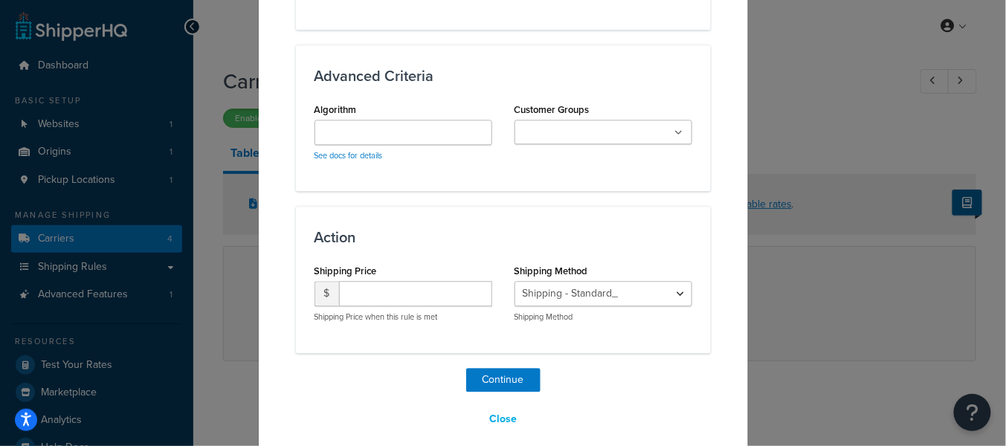
scroll to position [1008, 0]
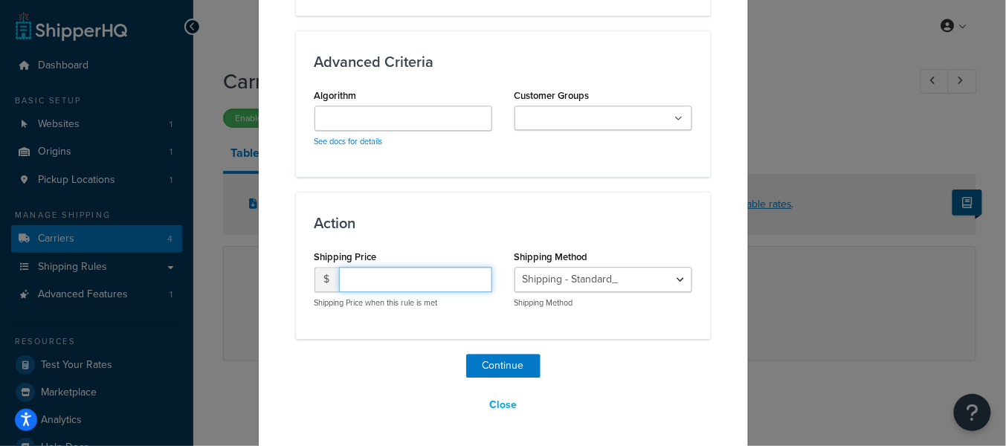
click at [388, 282] on input "number" at bounding box center [415, 279] width 153 height 25
type input "19.99"
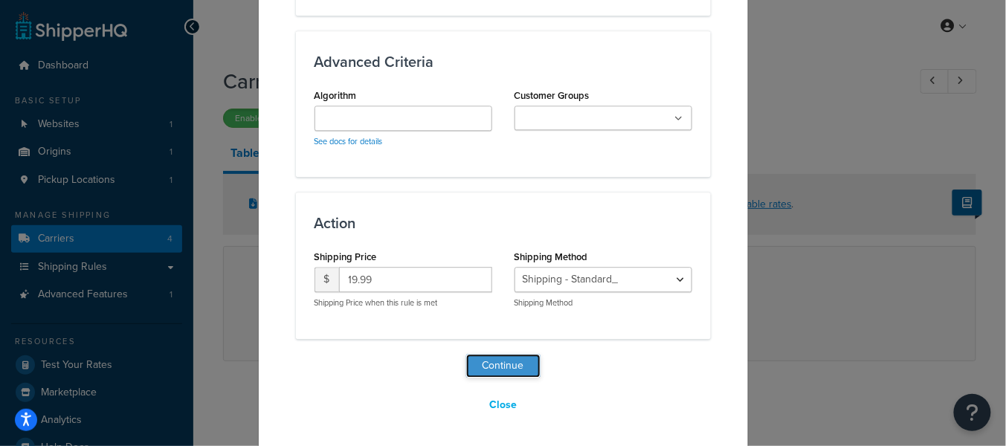
click at [491, 367] on button "Continue" at bounding box center [503, 366] width 74 height 24
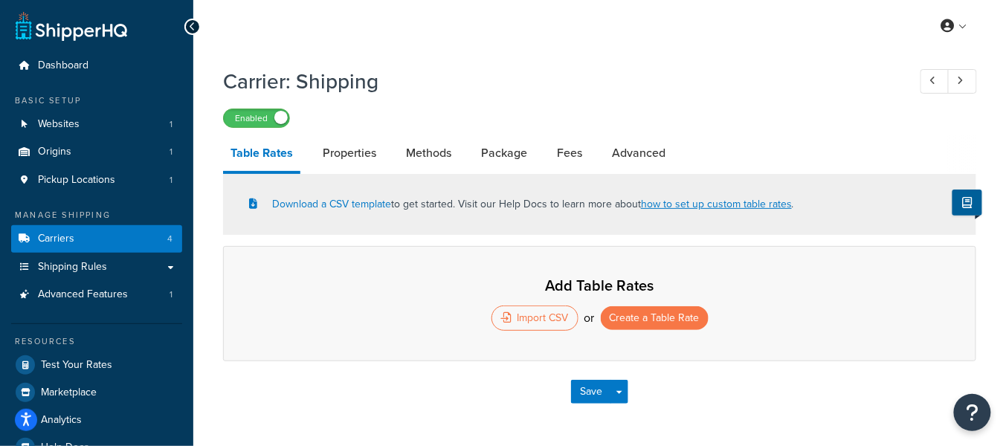
select select "25"
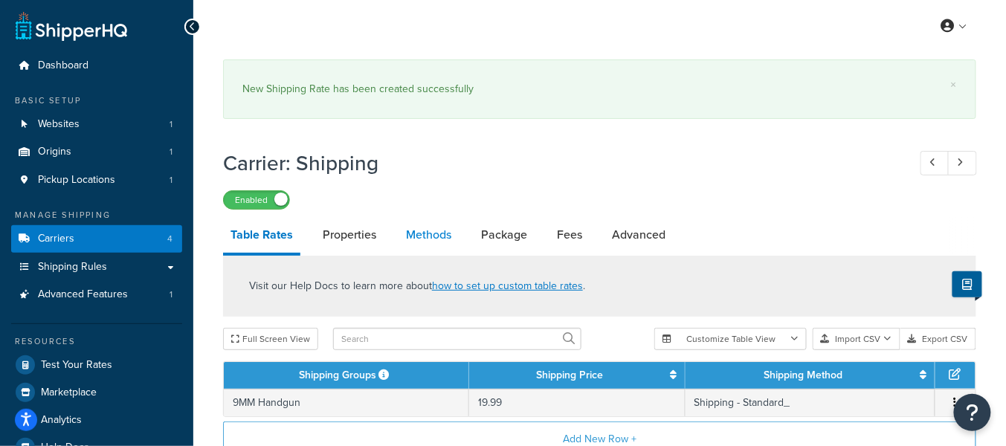
click at [440, 236] on link "Methods" at bounding box center [429, 235] width 60 height 36
select select "25"
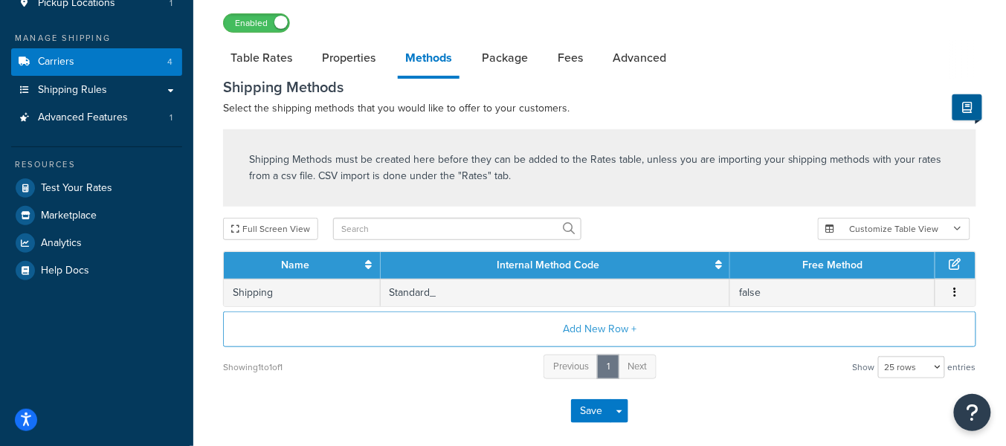
scroll to position [178, 0]
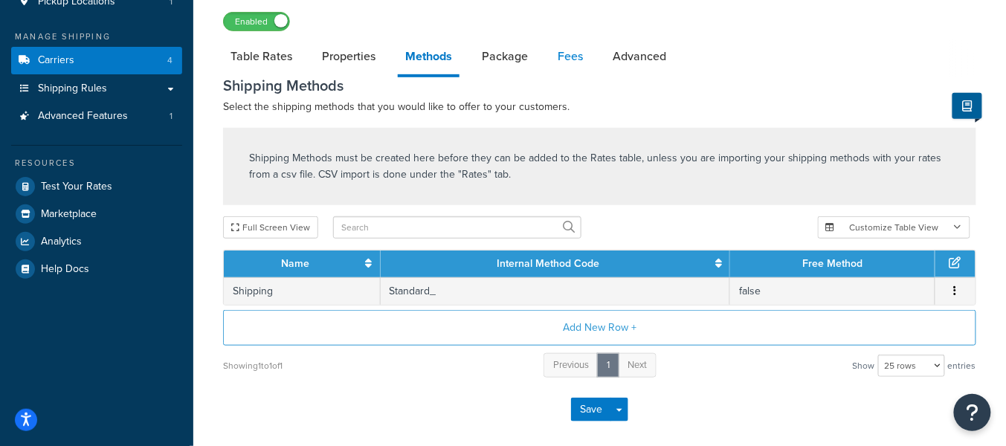
click at [567, 54] on link "Fees" at bounding box center [570, 57] width 40 height 36
select select "AFTER"
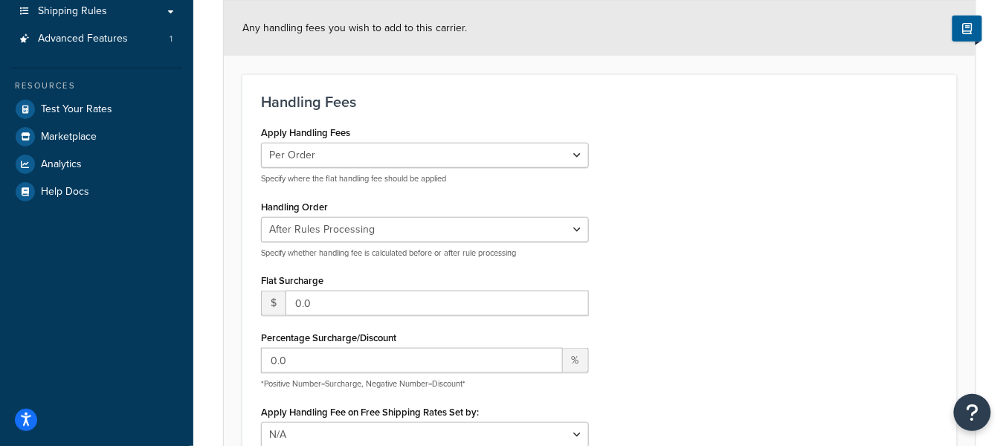
scroll to position [176, 0]
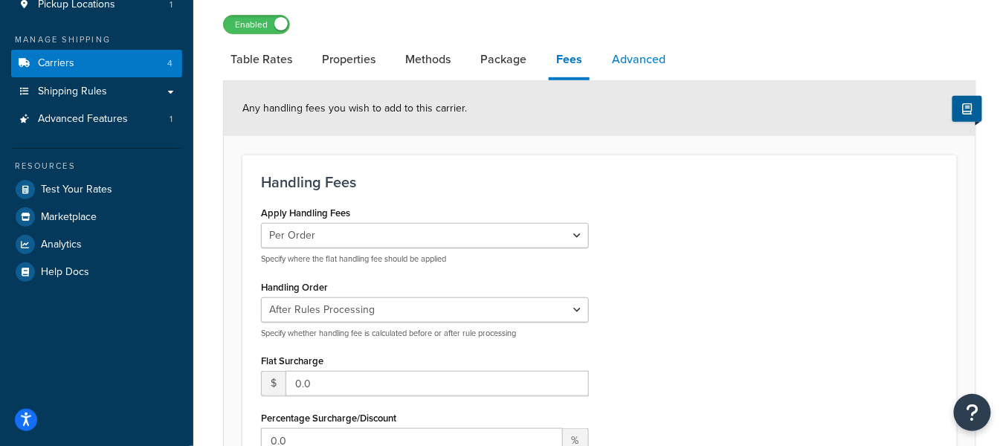
click at [629, 68] on link "Advanced" at bounding box center [639, 60] width 68 height 36
select select "false"
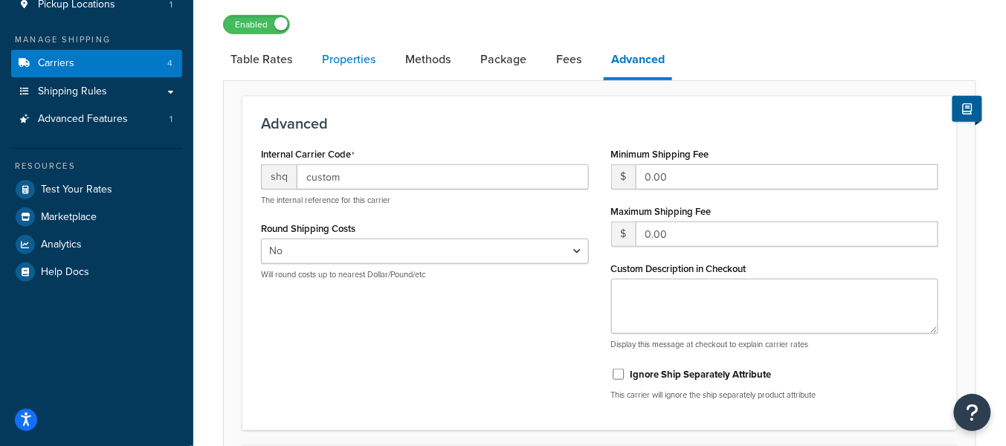
click at [354, 57] on link "Properties" at bounding box center [349, 60] width 68 height 36
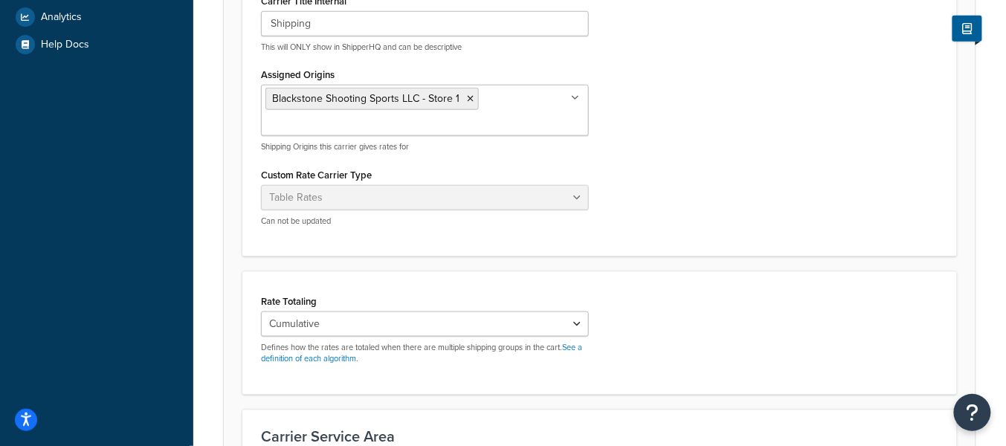
scroll to position [402, 0]
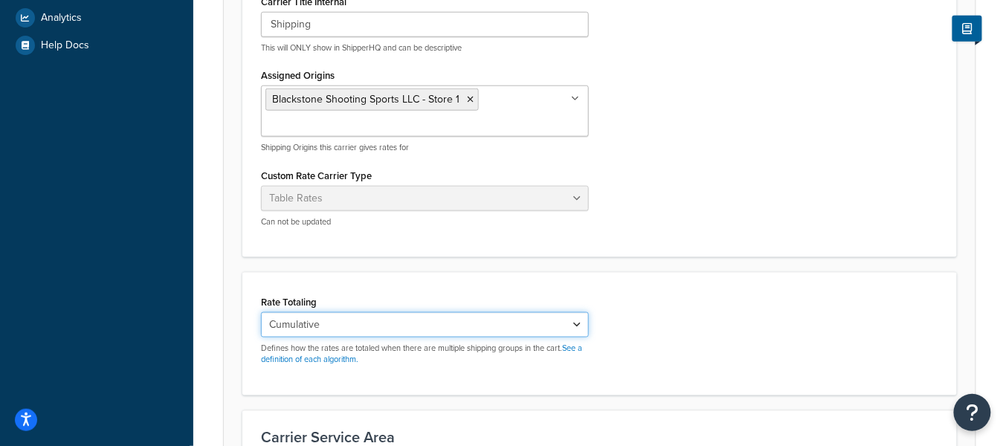
click at [404, 325] on select "Cumulative Highest Per Item Per SKU" at bounding box center [425, 324] width 328 height 25
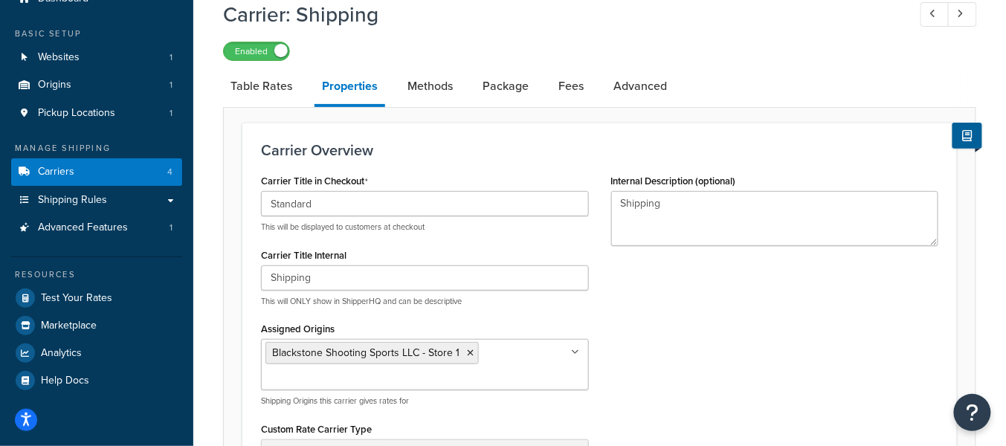
scroll to position [0, 0]
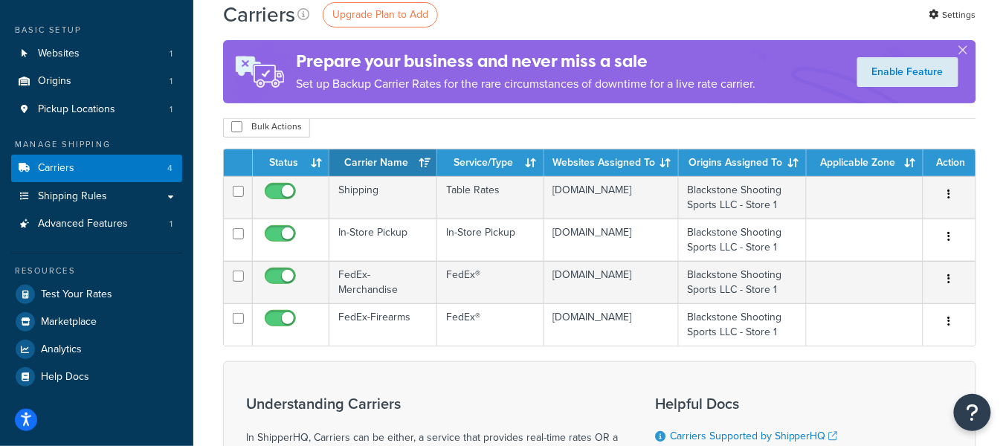
scroll to position [74, 0]
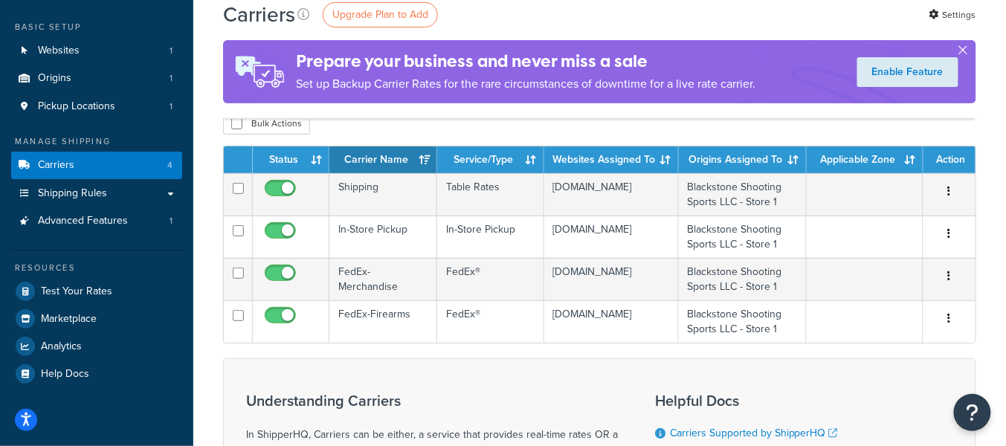
click at [963, 51] on button "button" at bounding box center [964, 53] width 4 height 4
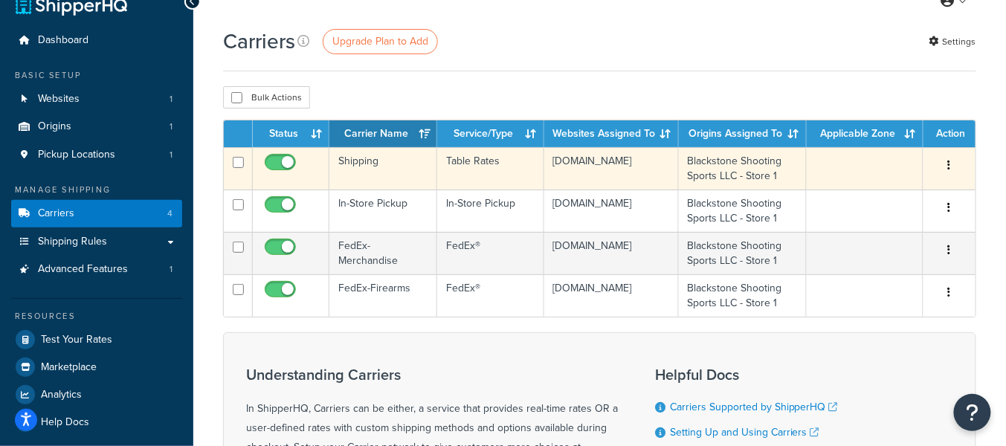
scroll to position [15, 0]
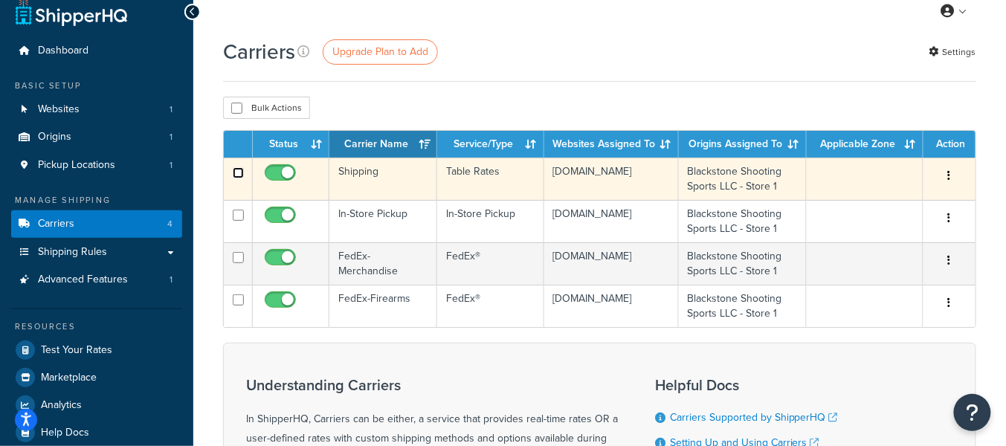
click at [236, 175] on input "checkbox" at bounding box center [238, 172] width 11 height 11
checkbox input "true"
click at [483, 194] on td "Table Rates" at bounding box center [490, 179] width 107 height 42
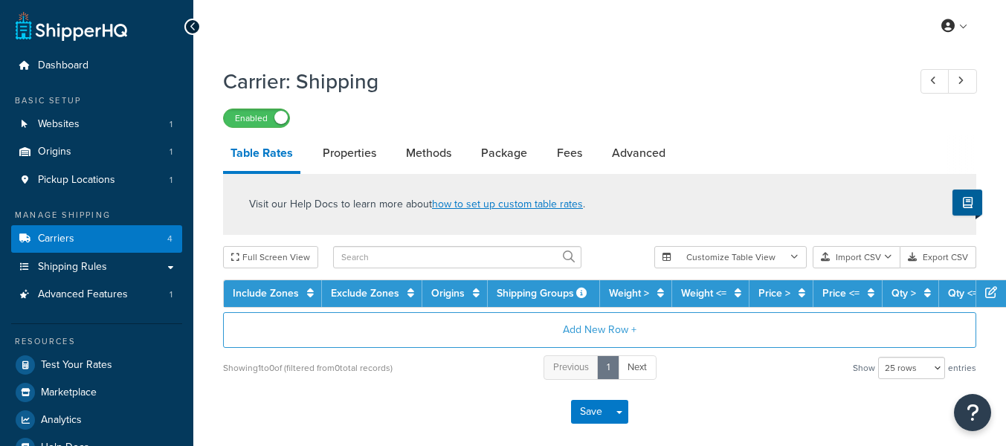
select select "25"
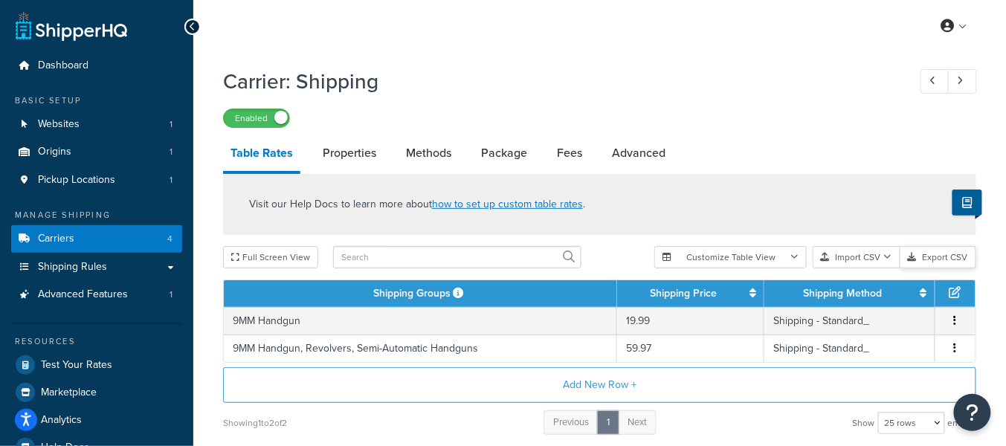
click at [946, 258] on button "Export CSV" at bounding box center [939, 257] width 76 height 22
drag, startPoint x: 718, startPoint y: 112, endPoint x: 717, endPoint y: 120, distance: 8.3
click at [718, 112] on div "Enabled" at bounding box center [599, 117] width 753 height 21
click at [159, 237] on link "Carriers 4" at bounding box center [96, 239] width 171 height 28
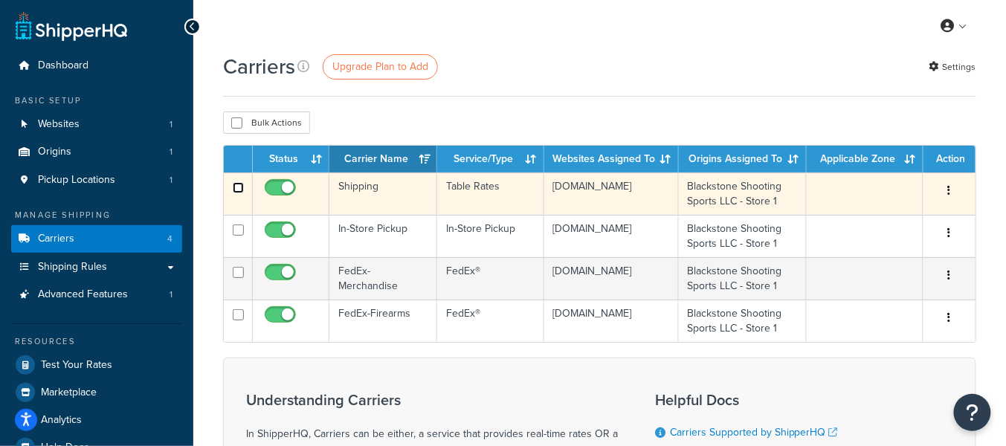
click at [234, 187] on input "checkbox" at bounding box center [238, 187] width 11 height 11
checkbox input "true"
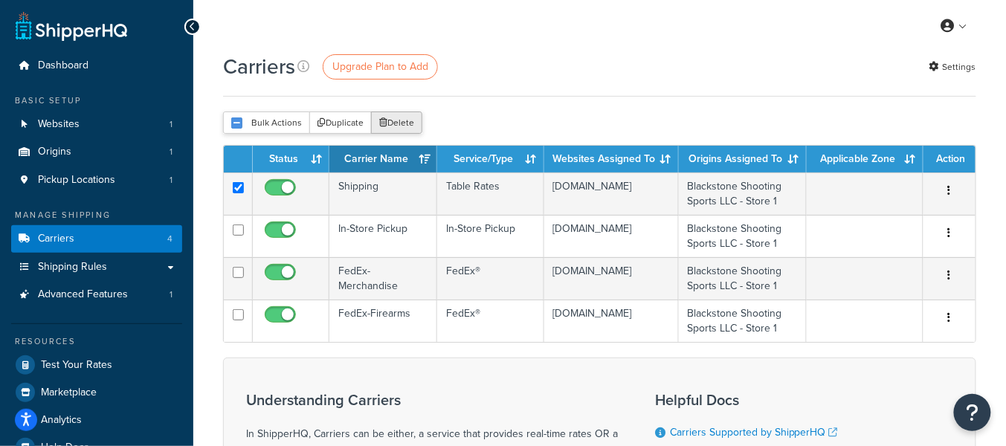
click at [393, 123] on button "Delete" at bounding box center [396, 123] width 51 height 22
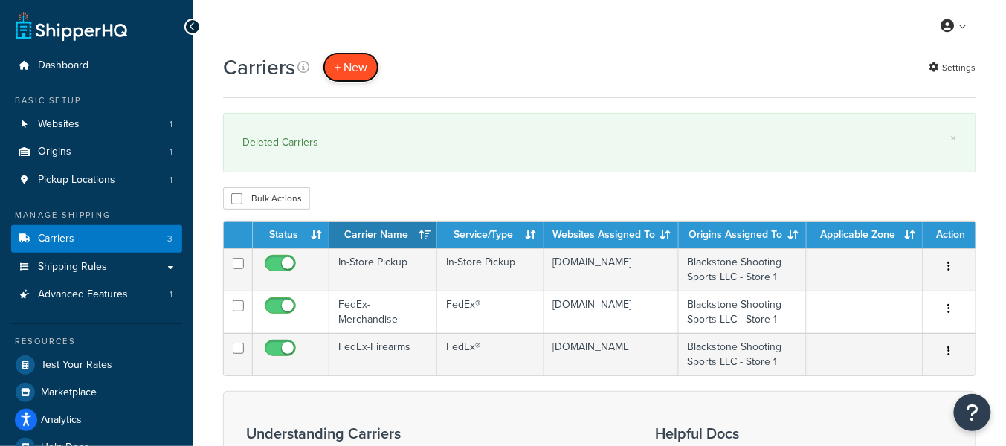
click at [350, 74] on button "+ New" at bounding box center [351, 67] width 57 height 30
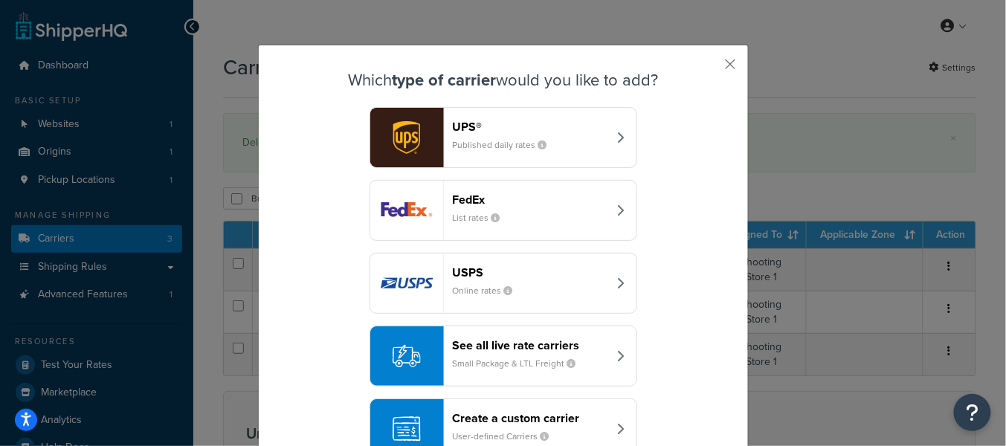
scroll to position [43, 0]
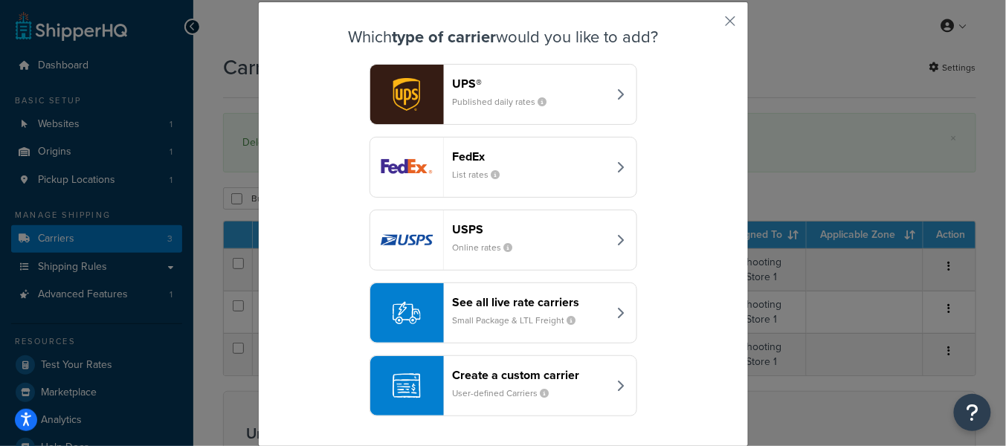
click at [542, 376] on header "Create a custom carrier" at bounding box center [530, 375] width 155 height 14
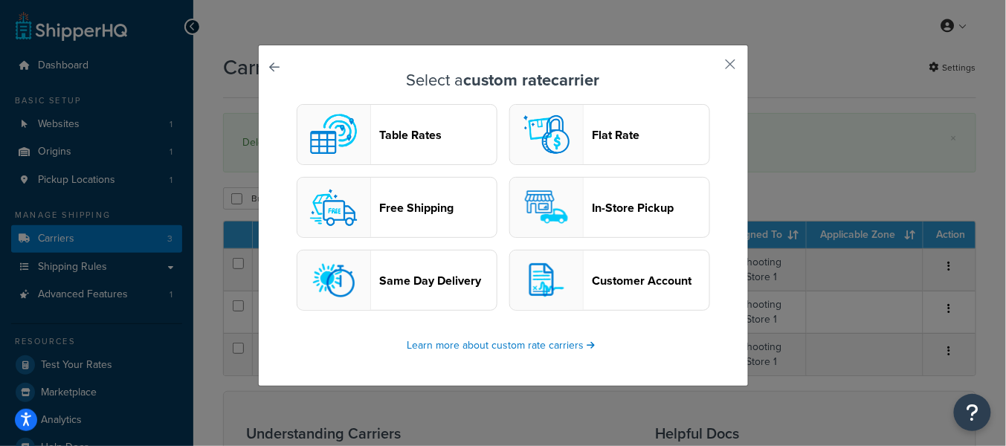
click at [619, 157] on button "Flat Rate" at bounding box center [609, 134] width 201 height 61
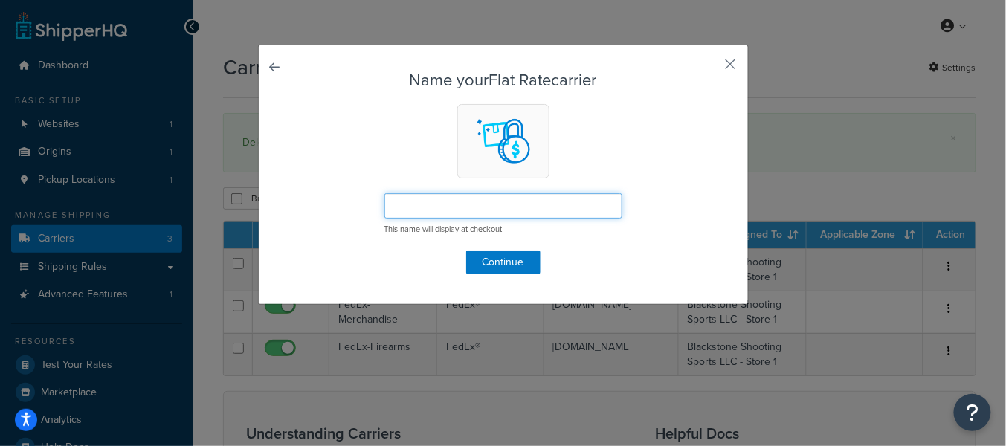
click at [534, 207] on input "text" at bounding box center [503, 205] width 238 height 25
type input "F"
type input "Flat Rate"
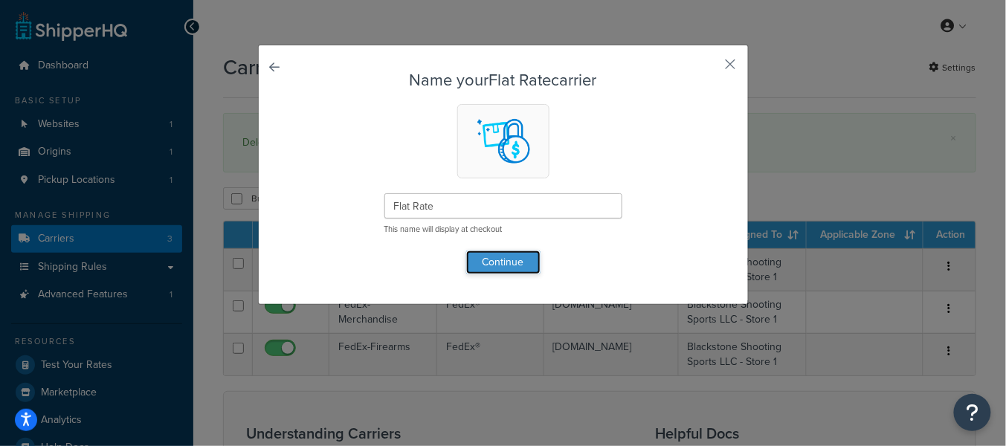
click at [527, 261] on button "Continue" at bounding box center [503, 263] width 74 height 24
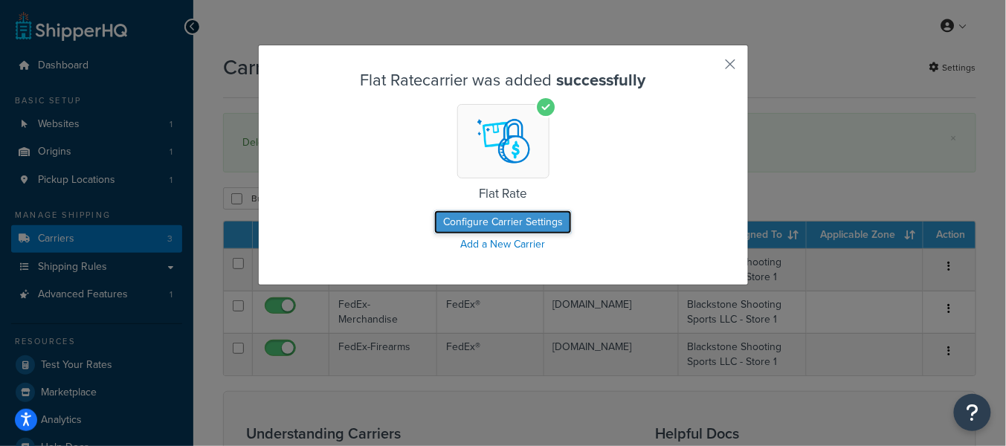
click at [533, 219] on button "Configure Carrier Settings" at bounding box center [503, 222] width 138 height 24
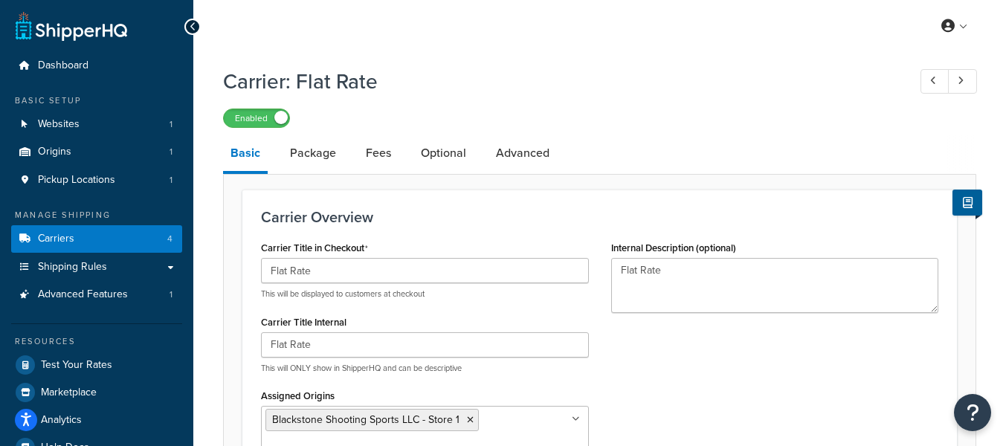
select select "flat"
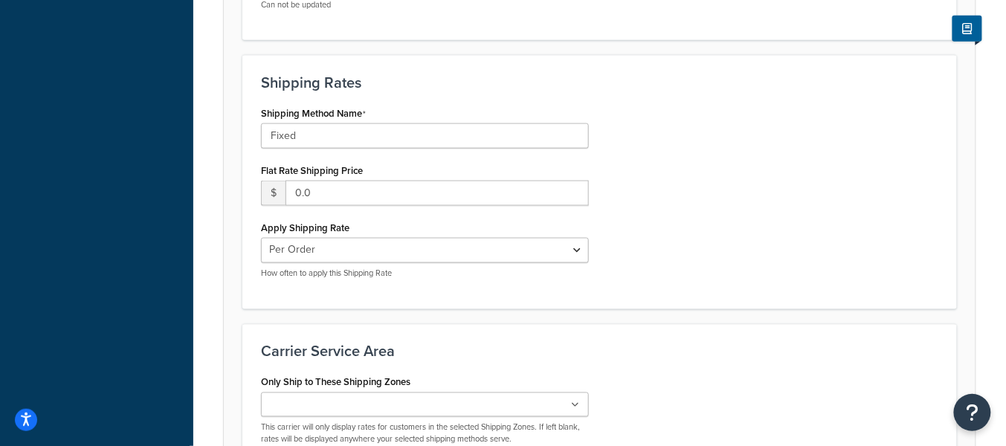
scroll to position [539, 0]
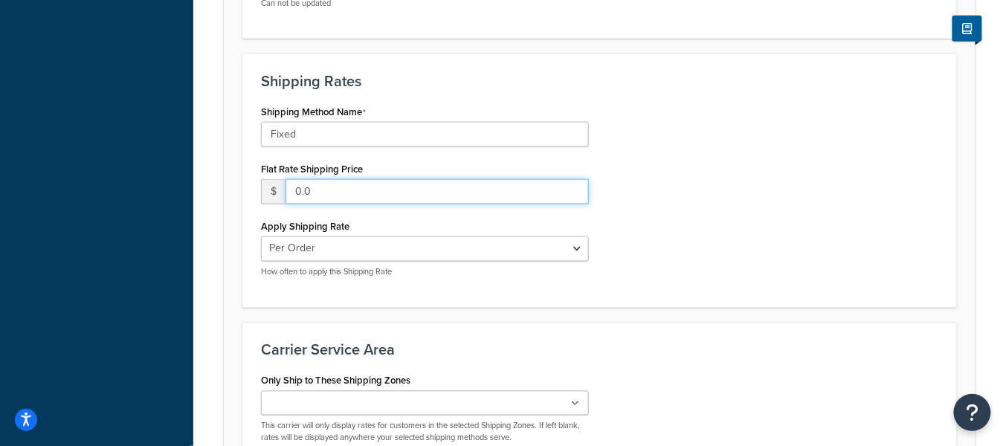
click at [408, 188] on input "0.0" at bounding box center [437, 191] width 303 height 25
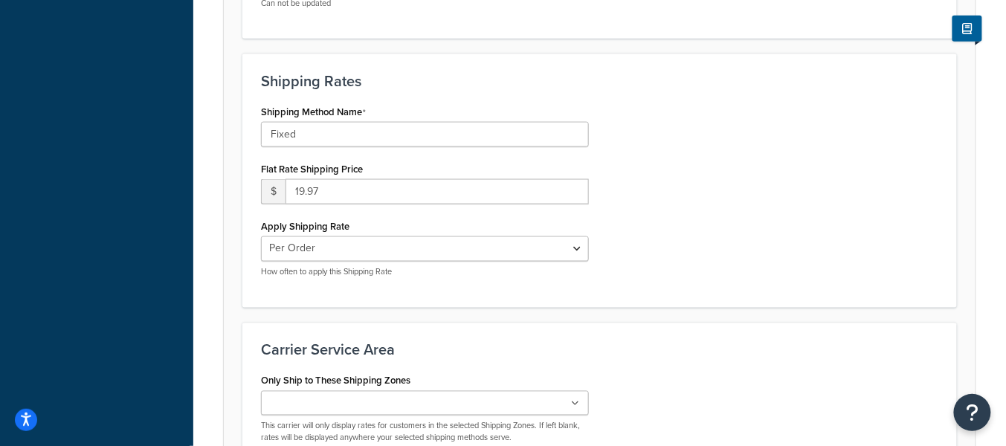
drag, startPoint x: 705, startPoint y: 238, endPoint x: 698, endPoint y: 243, distance: 9.1
click at [705, 238] on div "Shipping Method Name Fixed Flat Rate Shipping Price $ 19.97 Apply Shipping Rate…" at bounding box center [600, 195] width 700 height 188
click at [425, 193] on input "19.97" at bounding box center [437, 191] width 303 height 25
type input "19.99"
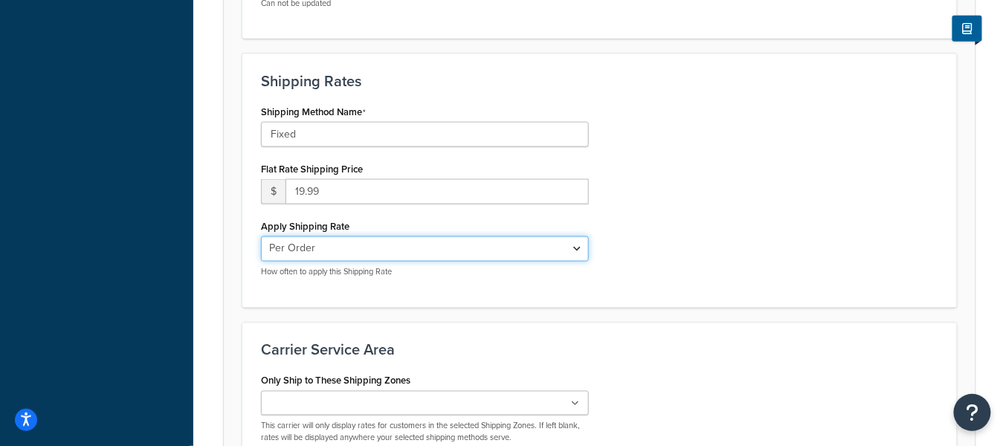
click at [521, 248] on select "Per Order Per Item Per Package" at bounding box center [425, 248] width 328 height 25
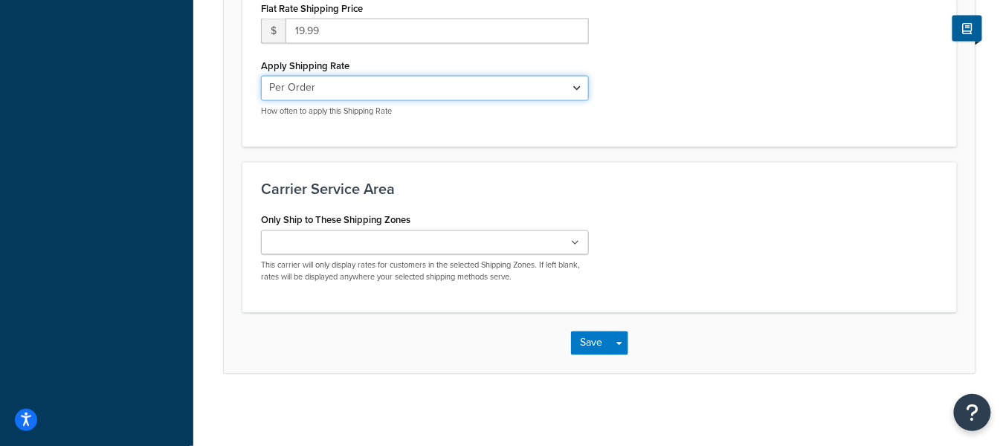
scroll to position [702, 0]
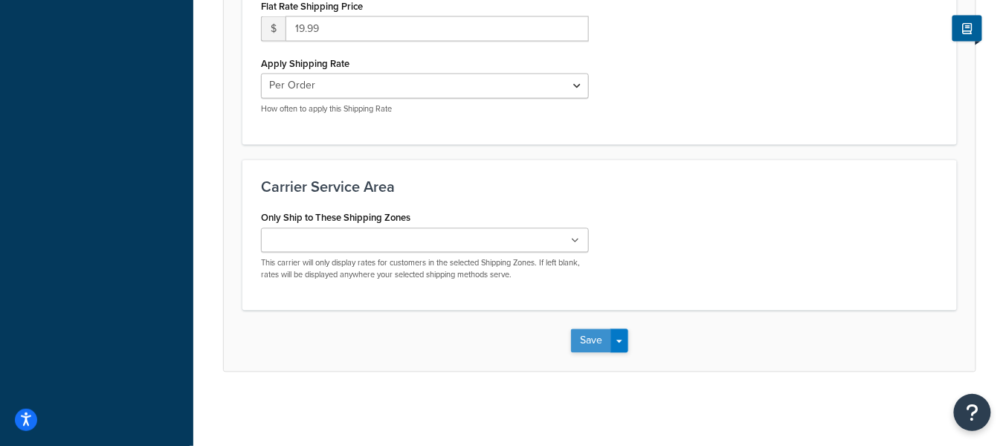
click at [589, 340] on button "Save" at bounding box center [591, 341] width 40 height 24
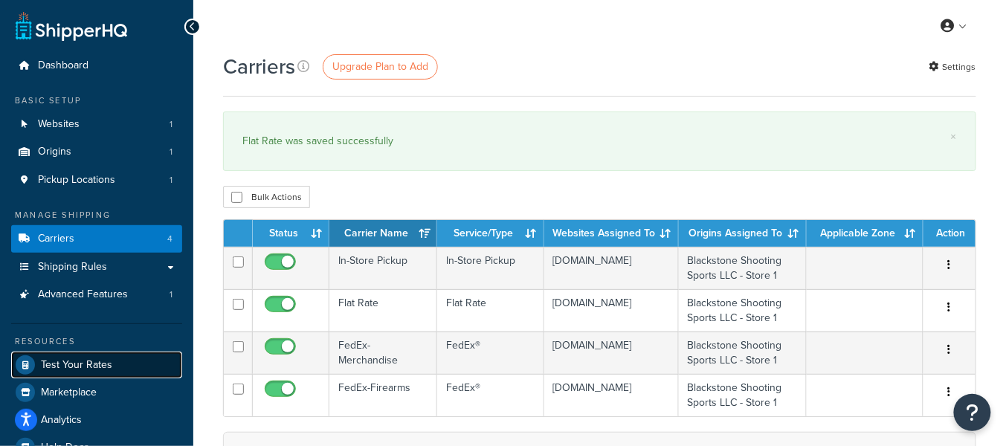
click at [135, 364] on link "Test Your Rates" at bounding box center [96, 365] width 171 height 27
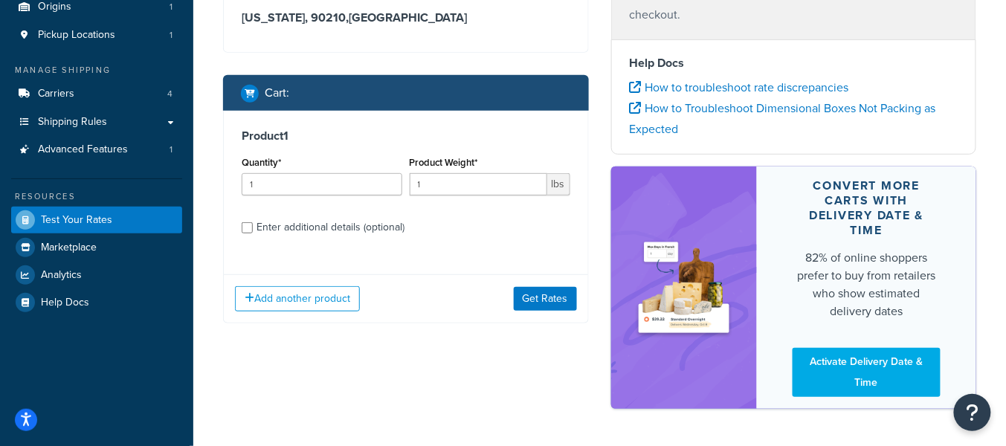
scroll to position [149, 0]
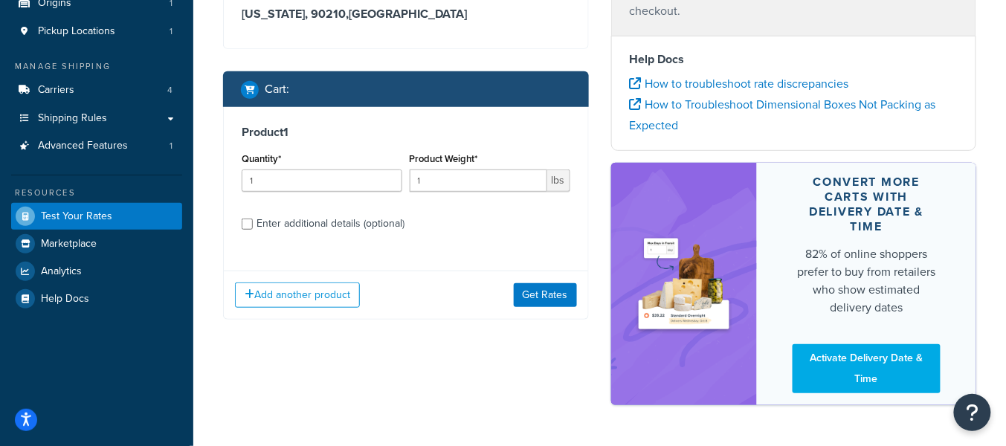
click at [320, 222] on div "Enter additional details (optional)" at bounding box center [331, 223] width 148 height 21
click at [253, 222] on input "Enter additional details (optional)" at bounding box center [247, 224] width 11 height 11
checkbox input "true"
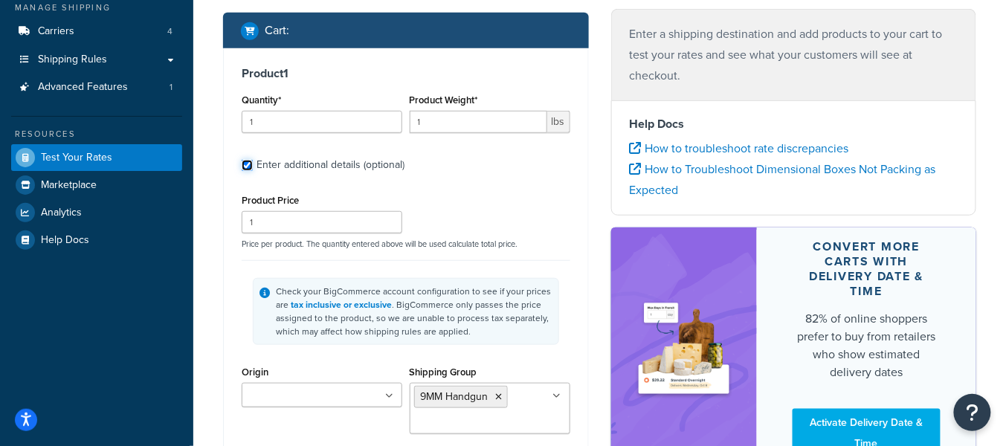
scroll to position [200, 0]
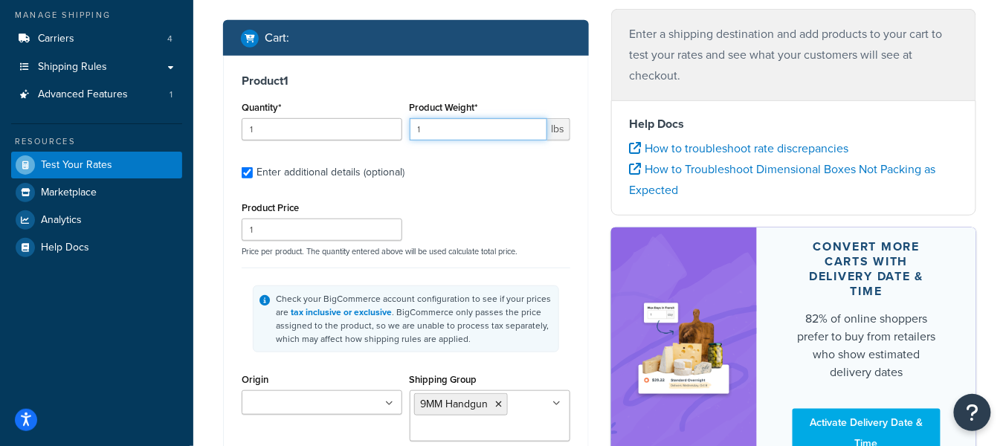
click at [451, 133] on input "1" at bounding box center [479, 129] width 138 height 22
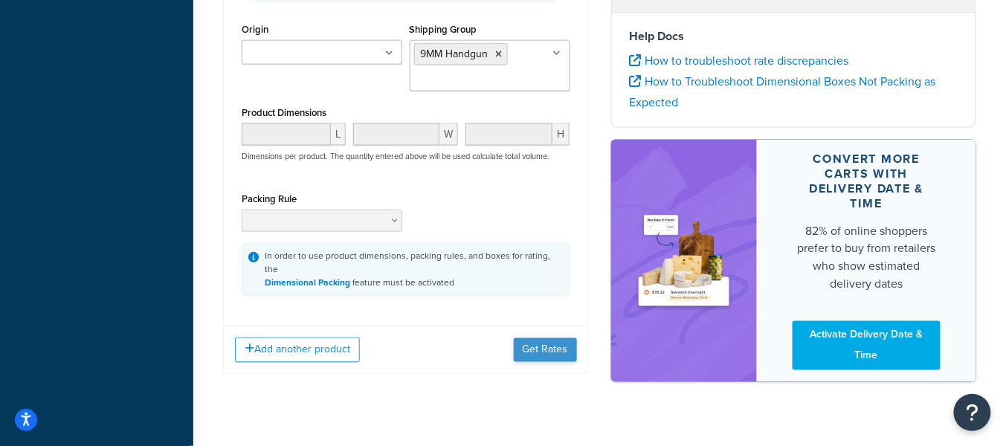
type input "10"
click at [552, 343] on button "Get Rates" at bounding box center [545, 350] width 63 height 24
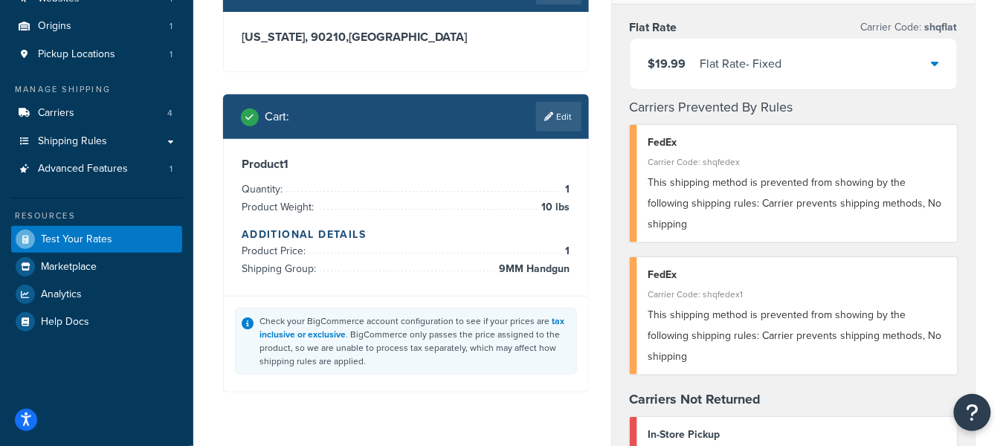
scroll to position [132, 0]
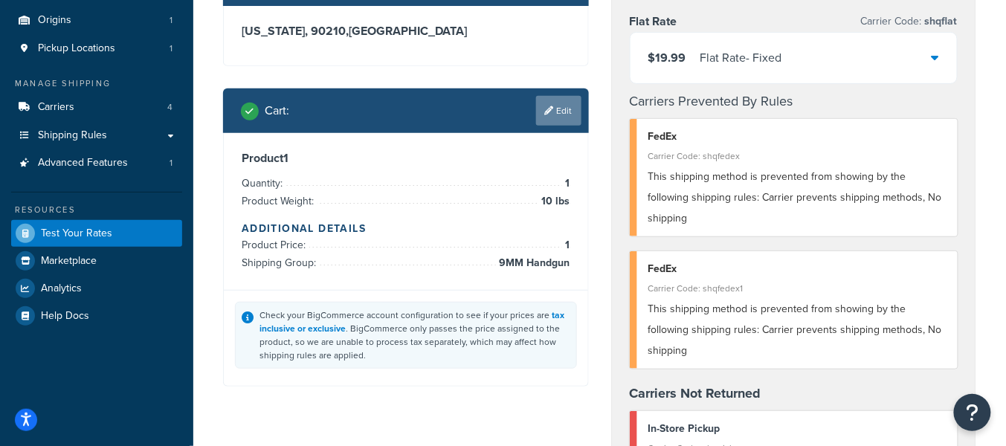
click at [550, 118] on link "Edit" at bounding box center [558, 111] width 45 height 30
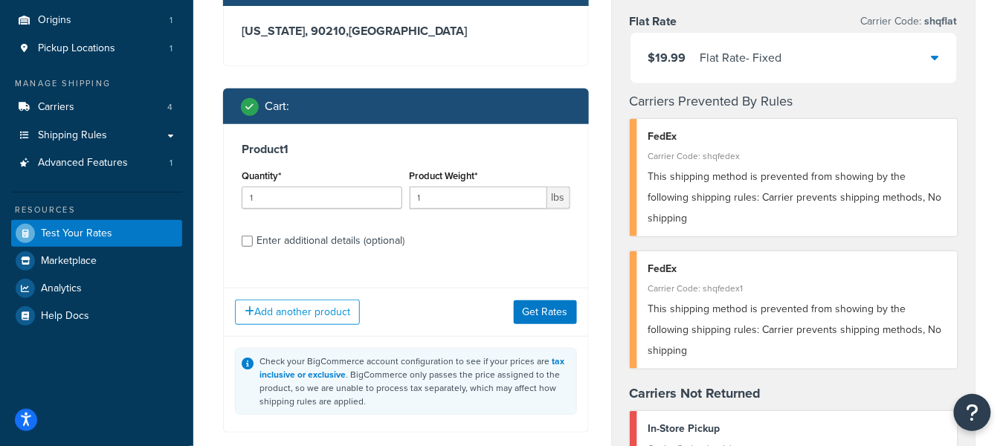
click at [267, 244] on div "Enter additional details (optional)" at bounding box center [331, 241] width 148 height 21
click at [253, 244] on input "Enter additional details (optional)" at bounding box center [247, 241] width 11 height 11
checkbox input "true"
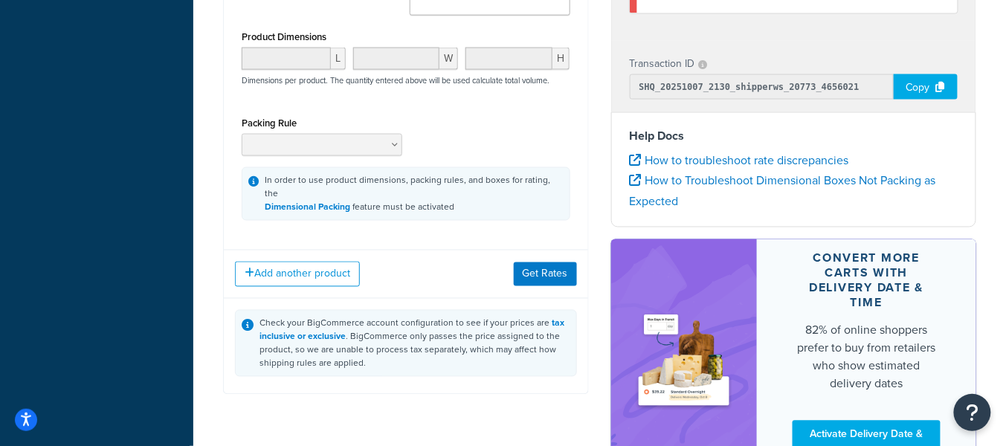
scroll to position [631, 0]
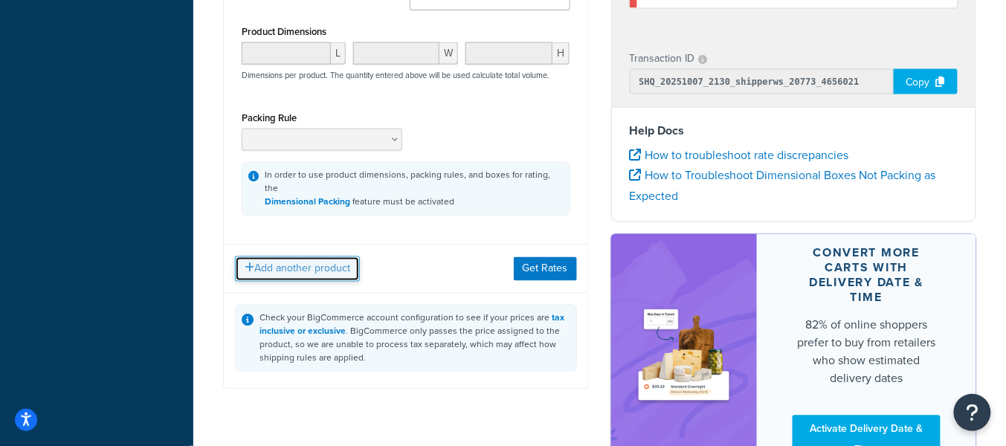
click at [313, 263] on button "Add another product" at bounding box center [297, 269] width 125 height 25
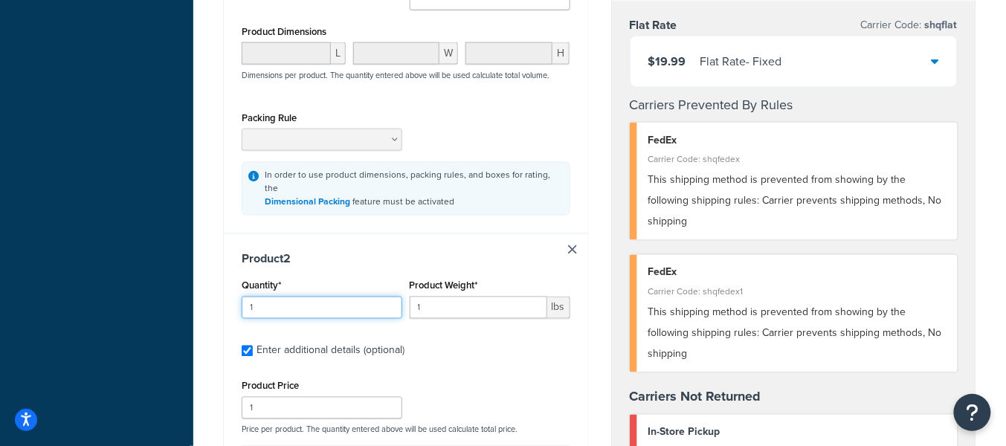
click at [293, 297] on input "1" at bounding box center [322, 308] width 161 height 22
click at [472, 297] on input "1" at bounding box center [479, 308] width 138 height 22
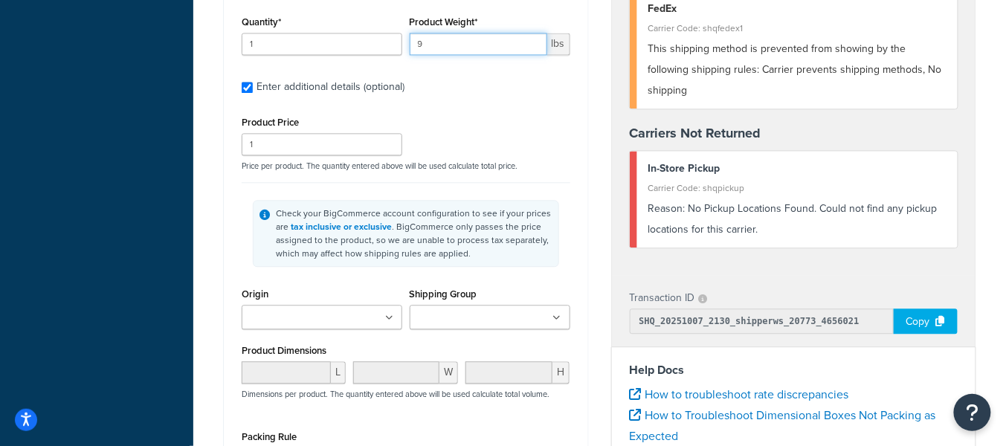
scroll to position [1005, 0]
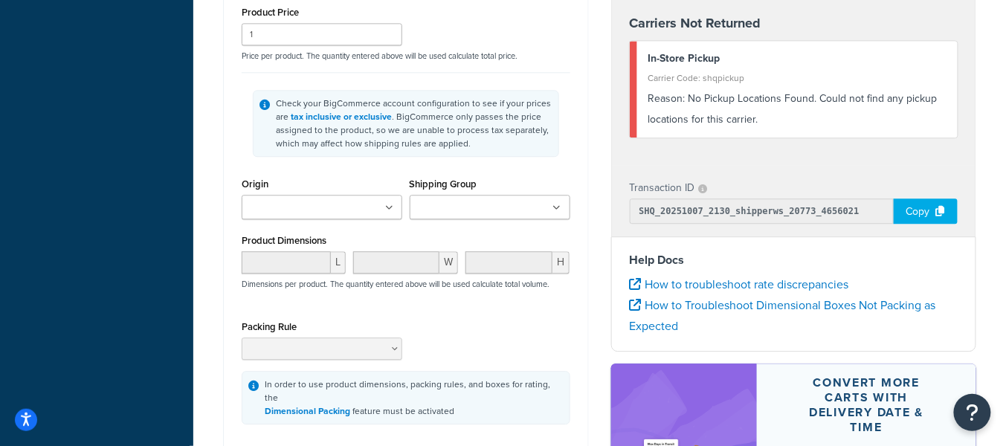
type input "9"
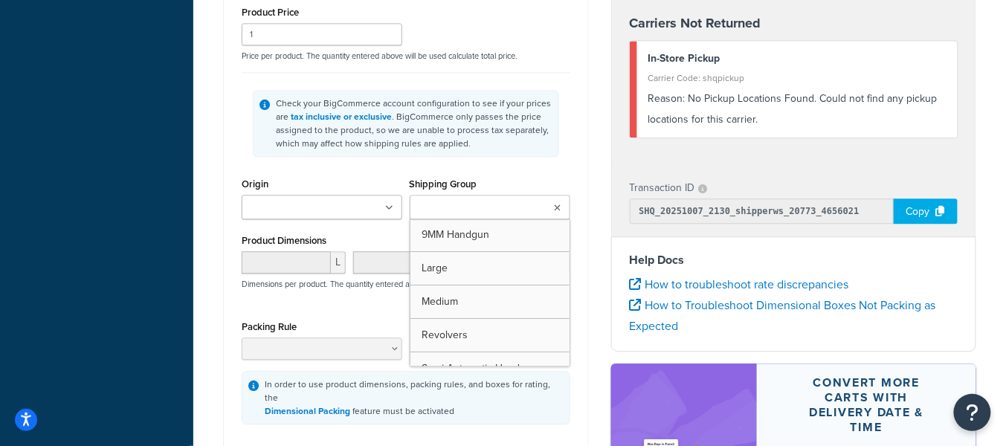
click at [484, 201] on input "Shipping Group" at bounding box center [480, 208] width 132 height 16
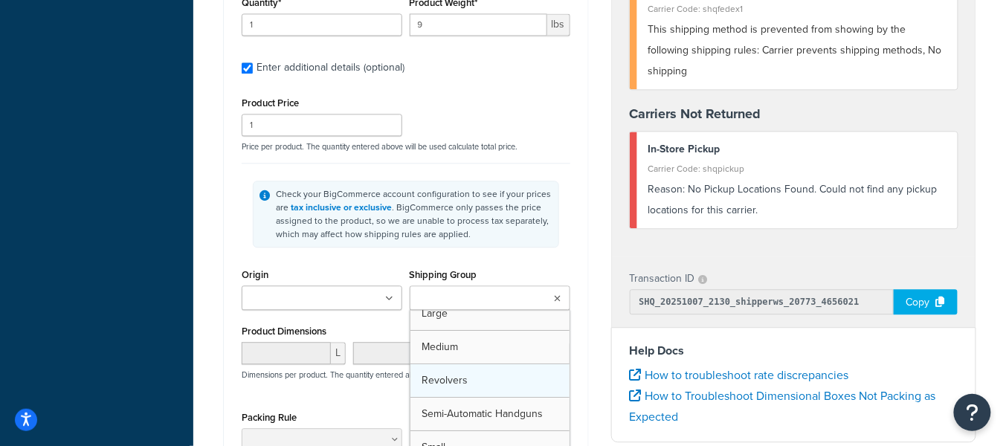
scroll to position [19, 0]
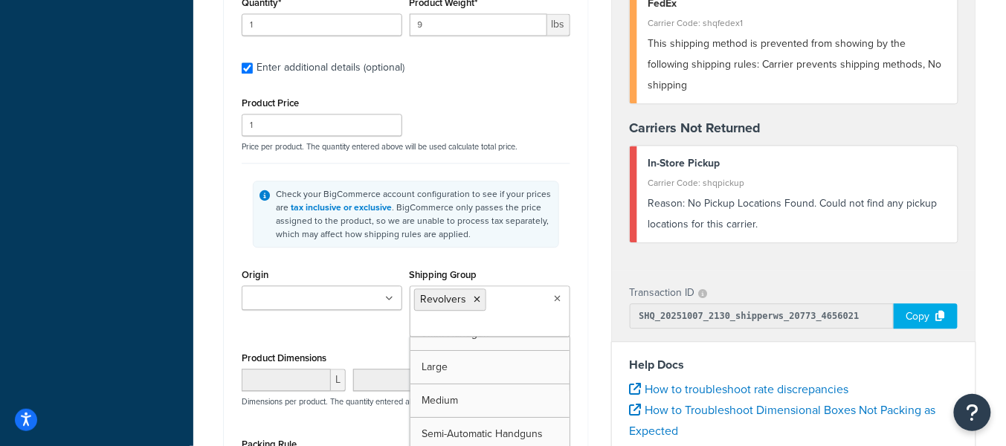
click at [565, 240] on div "Check your BigCommerce account configuration to see if your prices are tax incl…" at bounding box center [406, 214] width 329 height 102
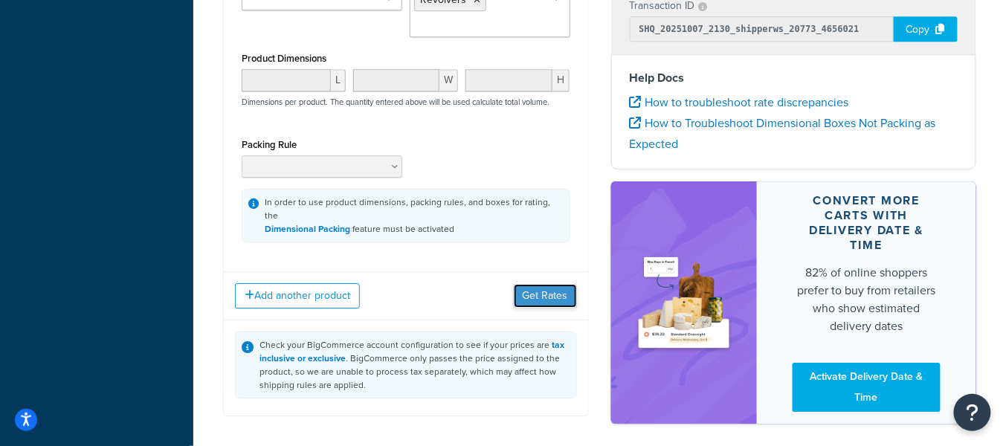
click at [548, 284] on button "Get Rates" at bounding box center [545, 296] width 63 height 24
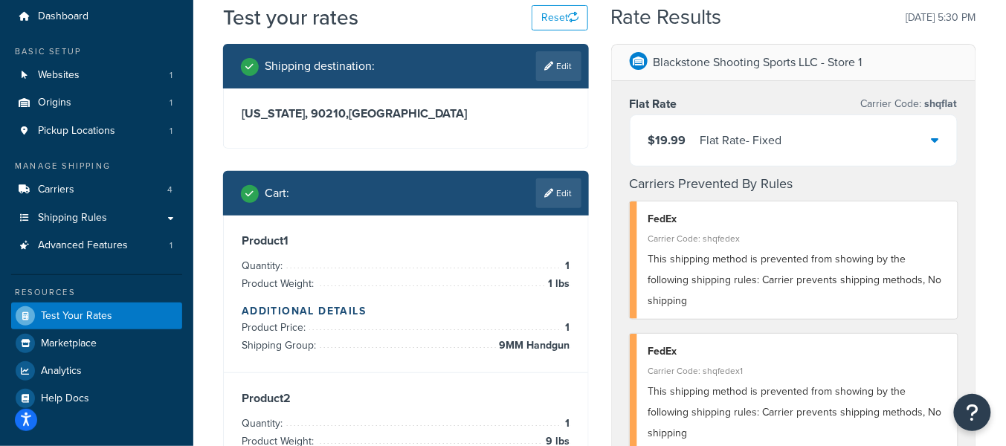
scroll to position [34, 0]
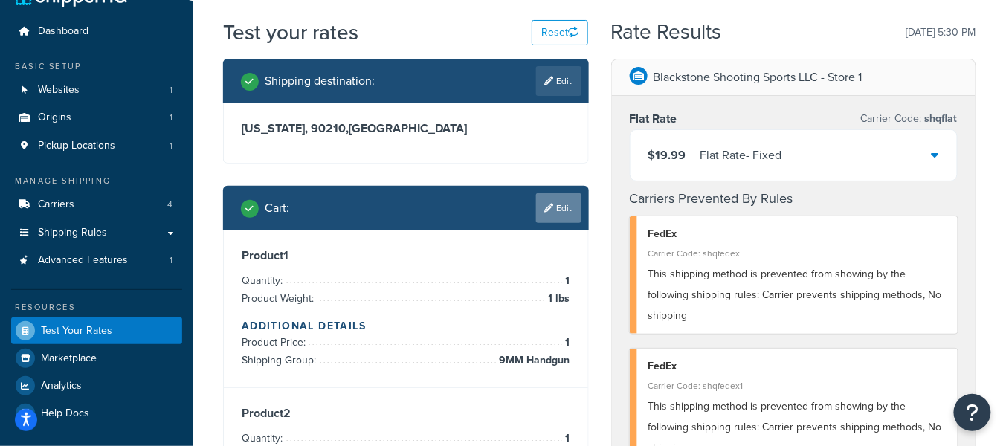
click at [563, 212] on link "Edit" at bounding box center [558, 208] width 45 height 30
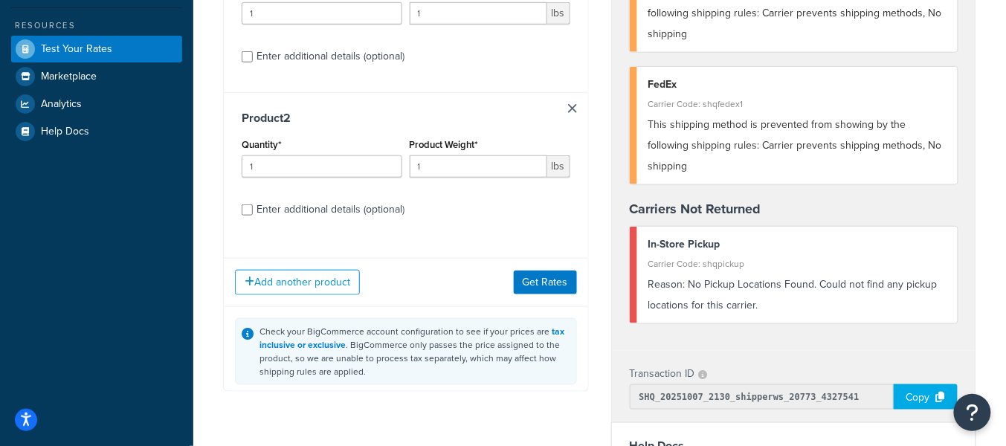
scroll to position [372, 0]
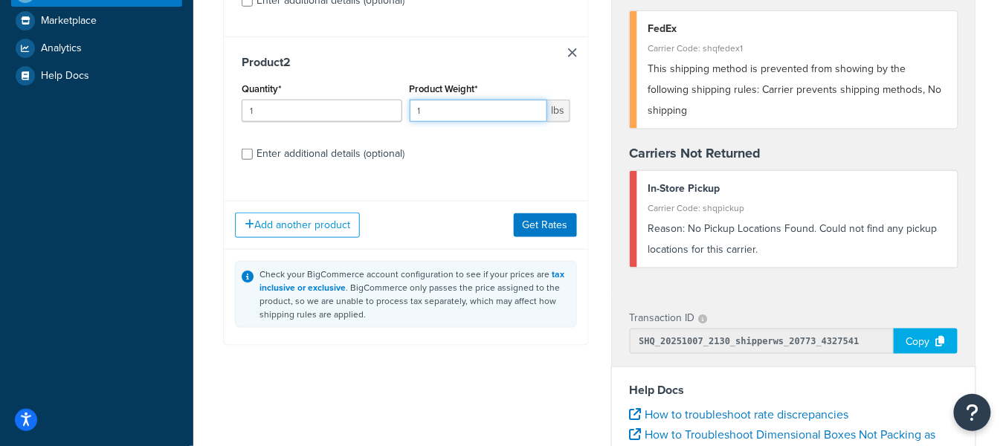
click at [456, 113] on input "1" at bounding box center [479, 111] width 138 height 22
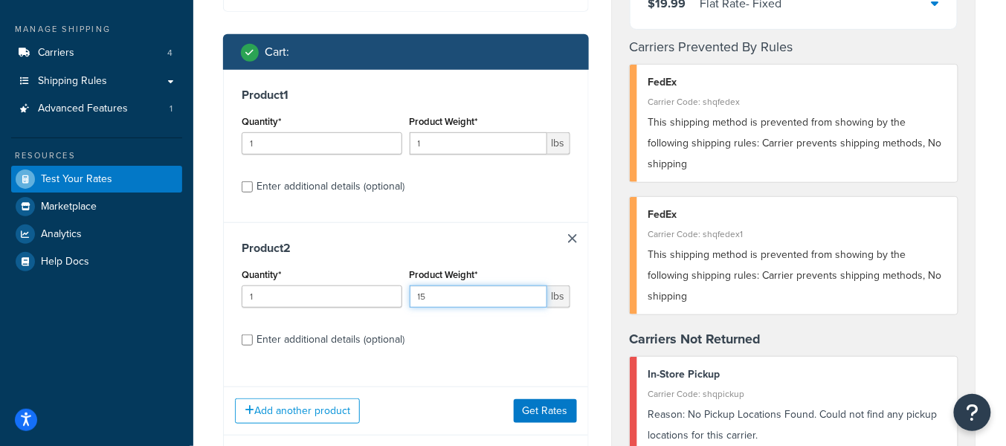
scroll to position [187, 0]
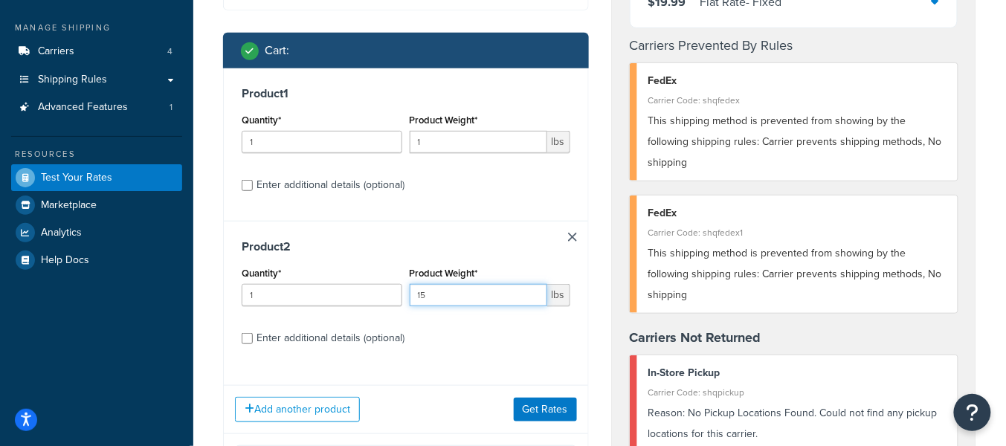
type input "15"
click at [454, 138] on input "1" at bounding box center [479, 142] width 138 height 22
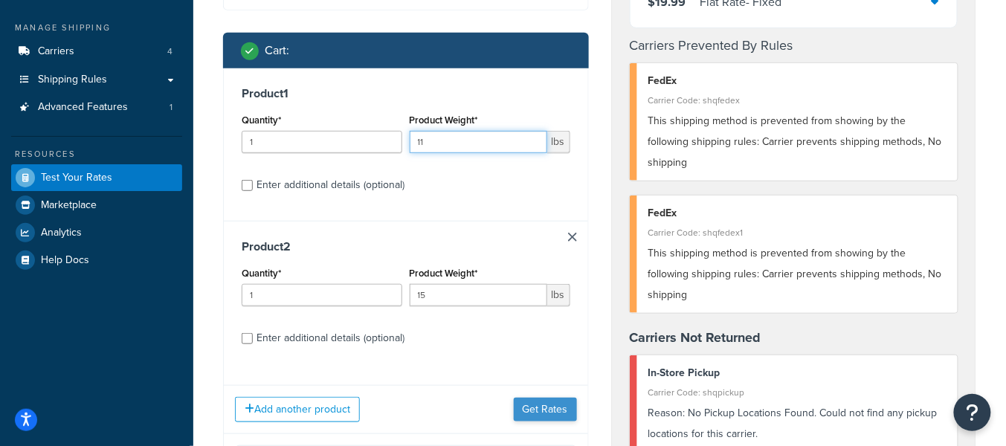
type input "11"
click at [549, 405] on button "Get Rates" at bounding box center [545, 410] width 63 height 24
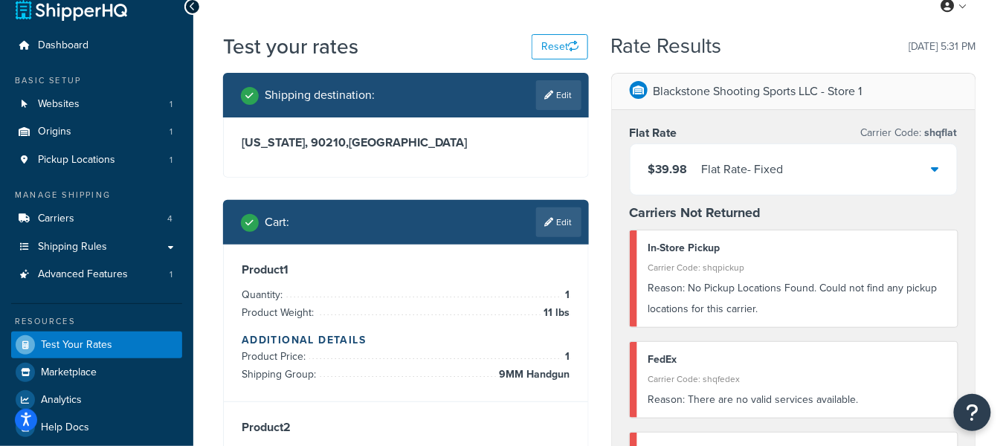
scroll to position [0, 0]
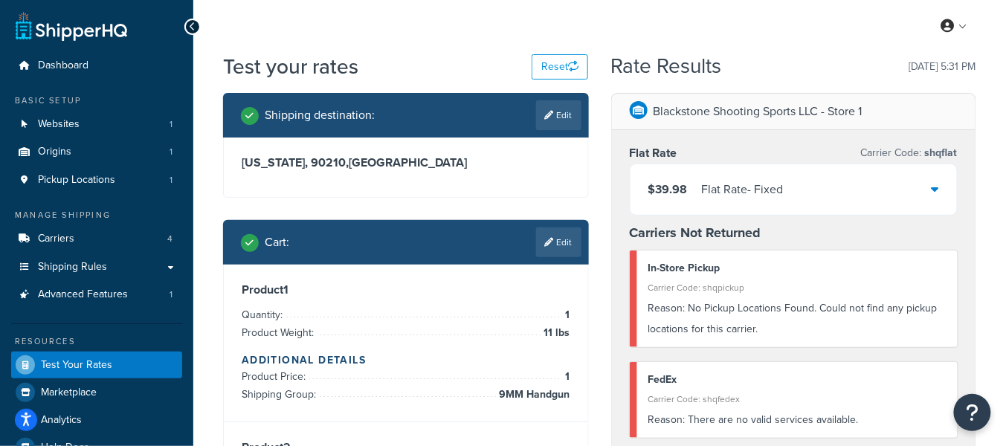
click at [855, 195] on div "$39.98 Flat Rate - Fixed" at bounding box center [794, 189] width 327 height 51
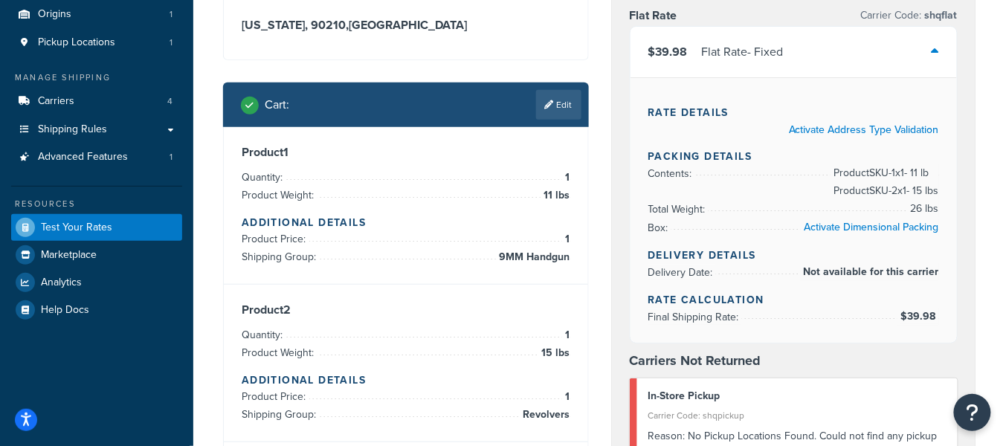
scroll to position [138, 0]
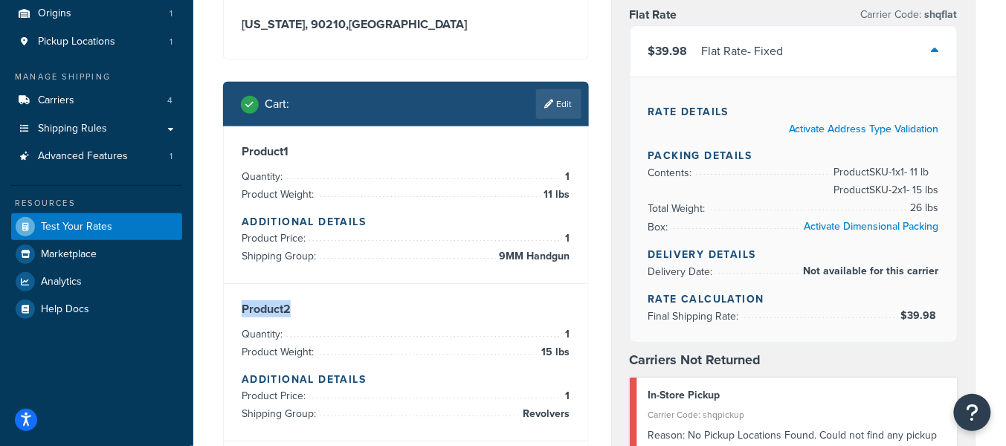
drag, startPoint x: 280, startPoint y: 306, endPoint x: 263, endPoint y: 273, distance: 37.3
click at [235, 306] on div "Product 2 Quantity: 1 Product Weight: 15 lbs Additional Details Product Price: …" at bounding box center [406, 362] width 364 height 157
drag, startPoint x: 303, startPoint y: 151, endPoint x: 280, endPoint y: 149, distance: 23.9
click at [280, 149] on h3 "Product 1" at bounding box center [406, 151] width 329 height 15
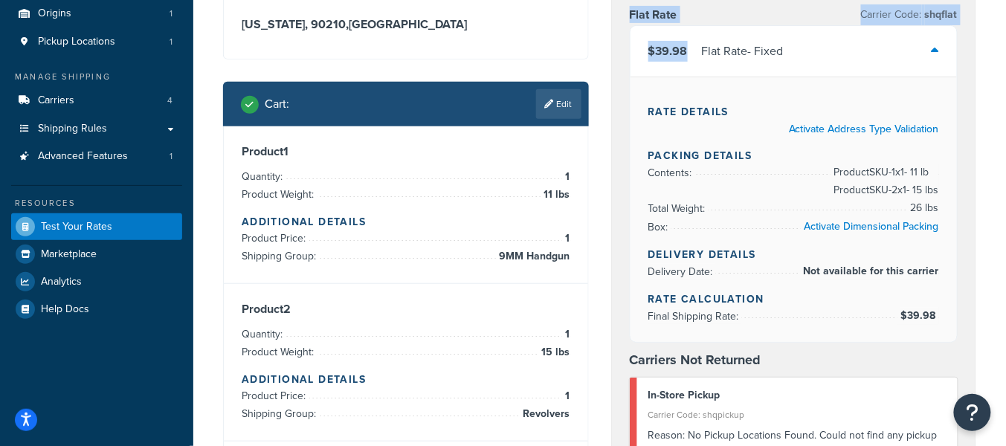
drag, startPoint x: 624, startPoint y: 15, endPoint x: 688, endPoint y: 56, distance: 75.9
click at [688, 56] on div "Flat Rate Carrier Code: shqflat $39.98 Flat Rate - Fixed Rate Details Activate …" at bounding box center [794, 338] width 364 height 692
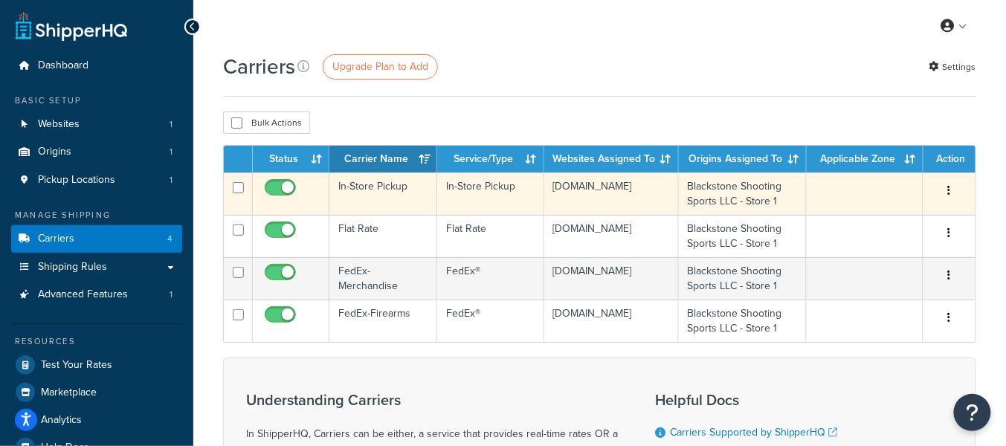
drag, startPoint x: 386, startPoint y: 252, endPoint x: 384, endPoint y: 227, distance: 25.3
click at [385, 251] on td "Flat Rate" at bounding box center [383, 236] width 108 height 42
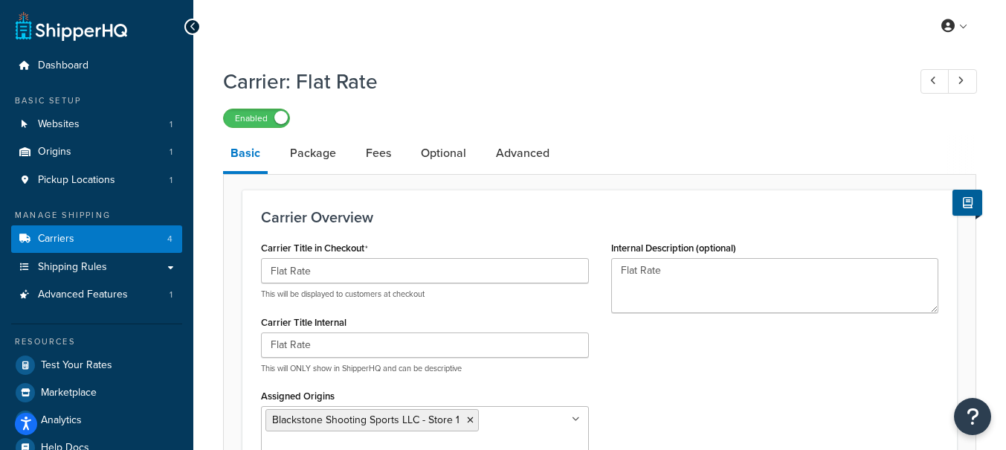
select select "flat"
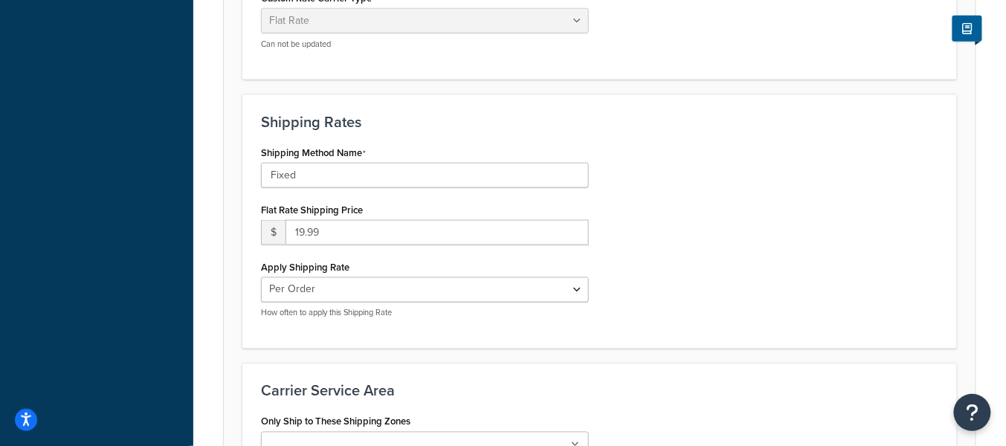
scroll to position [501, 0]
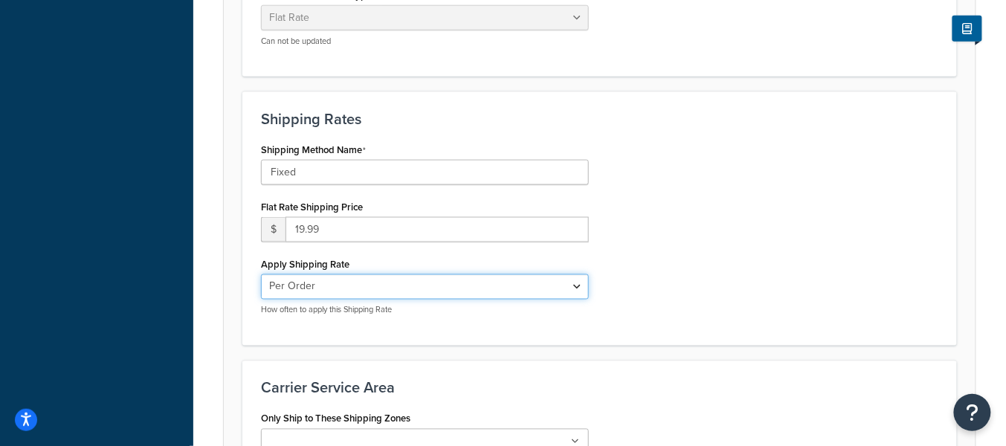
click at [370, 279] on select "Per Order Per Item Per Package" at bounding box center [425, 286] width 328 height 25
select select "item"
click at [261, 274] on select "Per Order Per Item Per Package" at bounding box center [425, 286] width 328 height 25
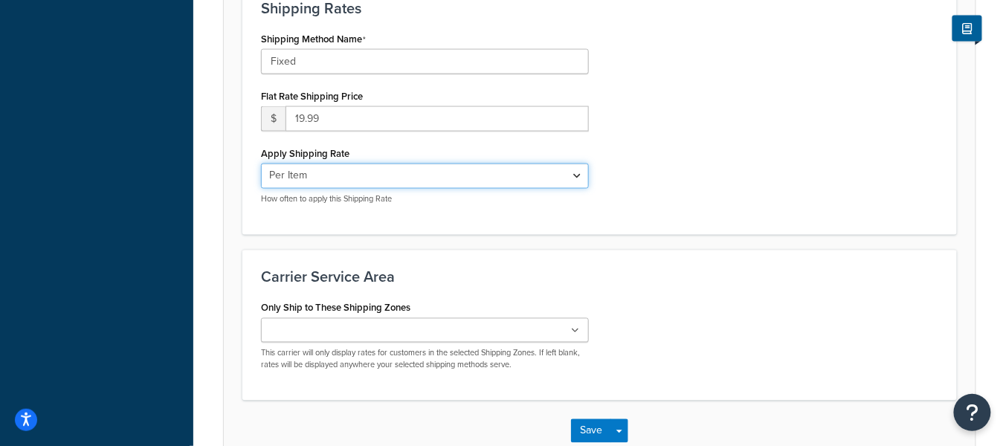
scroll to position [616, 0]
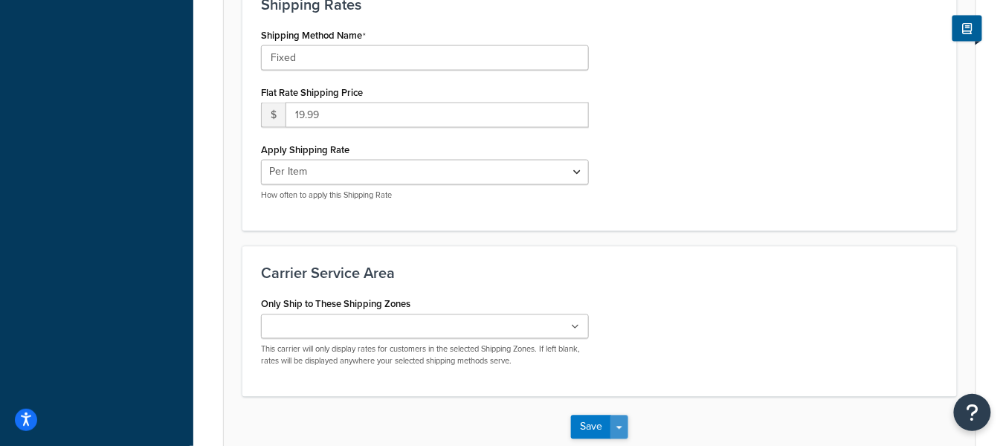
click at [617, 425] on button "Save Dropdown" at bounding box center [620, 428] width 18 height 24
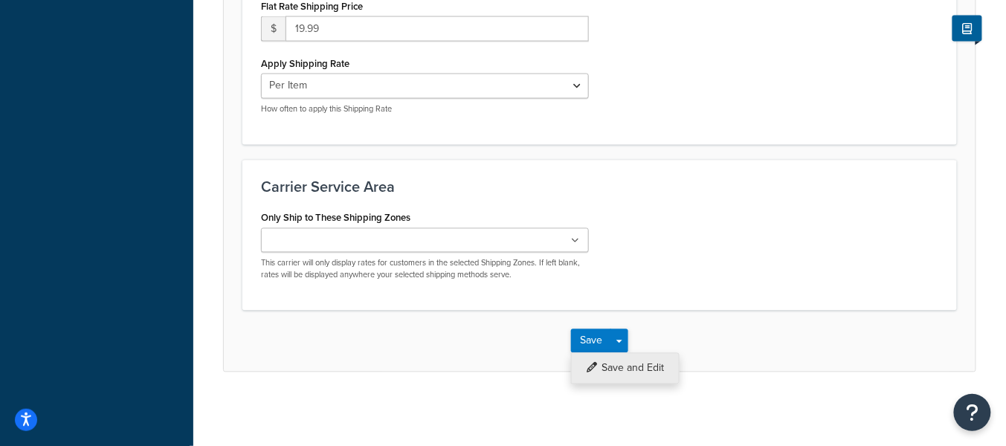
click at [628, 369] on button "Save and Edit" at bounding box center [625, 368] width 109 height 31
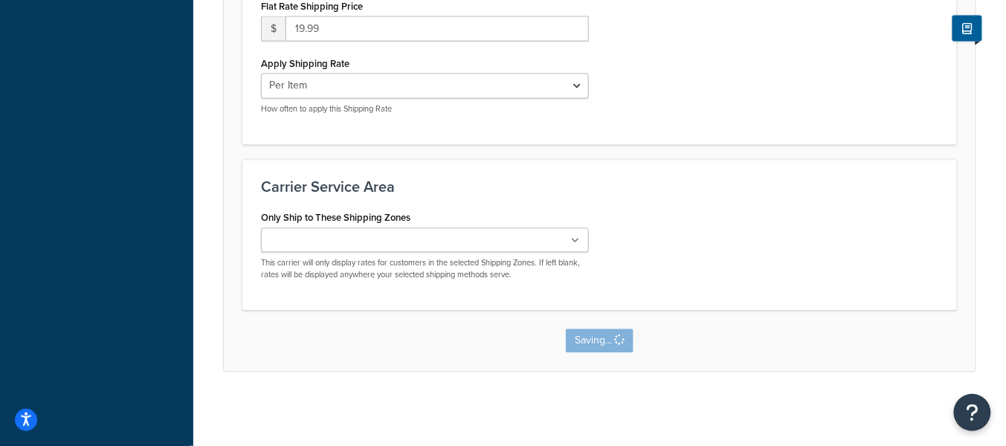
scroll to position [0, 0]
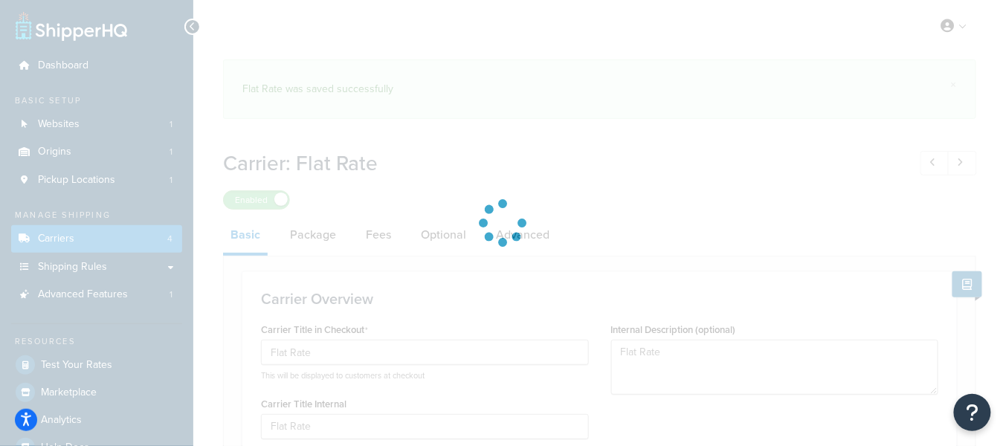
select select "flat"
select select "item"
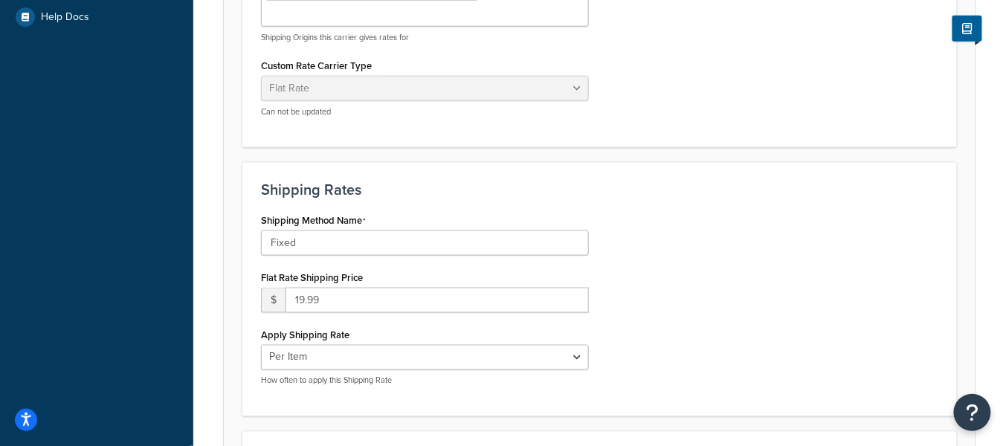
scroll to position [439, 0]
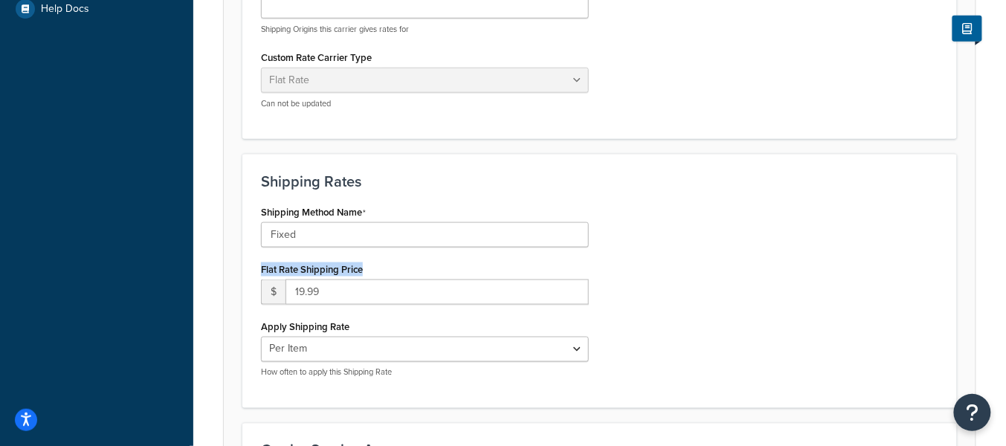
drag, startPoint x: 384, startPoint y: 265, endPoint x: 297, endPoint y: 290, distance: 90.4
click at [255, 265] on div "Shipping Method Name Fixed Flat Rate Shipping Price $ 19.99 Apply Shipping Rate…" at bounding box center [425, 296] width 350 height 188
click at [389, 332] on div "Apply Shipping Rate Per Order Per Item Per Package How often to apply this Ship…" at bounding box center [425, 347] width 328 height 62
drag, startPoint x: 376, startPoint y: 326, endPoint x: 265, endPoint y: 324, distance: 110.8
click at [265, 324] on div "Apply Shipping Rate Per Order Per Item Per Package How often to apply this Ship…" at bounding box center [425, 347] width 328 height 62
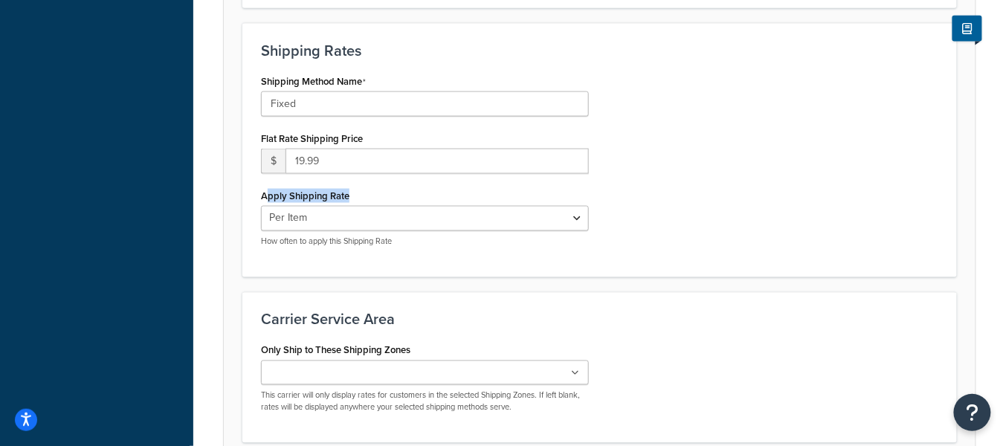
scroll to position [581, 0]
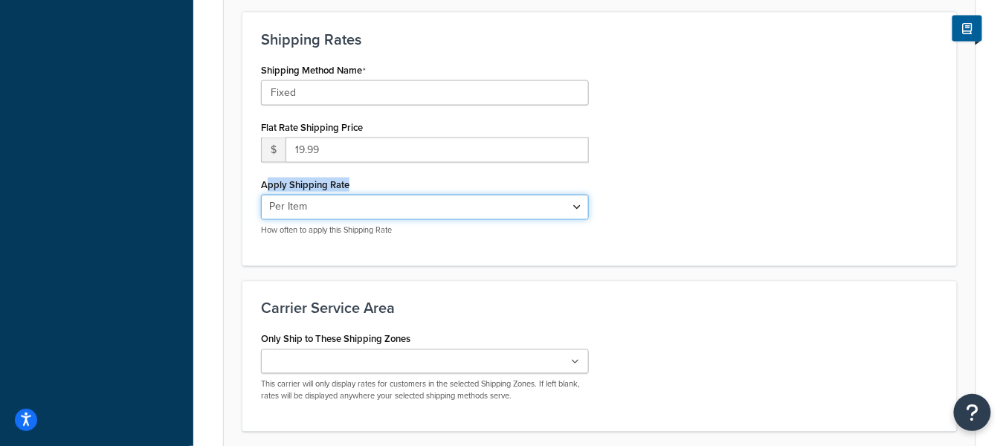
click at [548, 206] on select "Per Order Per Item Per Package" at bounding box center [425, 207] width 328 height 25
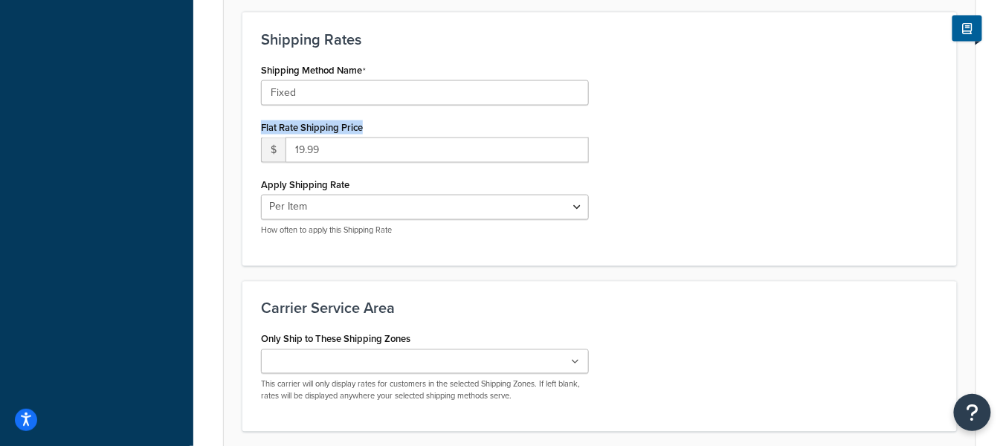
drag, startPoint x: 374, startPoint y: 126, endPoint x: 249, endPoint y: 122, distance: 125.0
click at [249, 122] on div "Shipping Rates Shipping Method Name Fixed Flat Rate Shipping Price $ 19.99 Appl…" at bounding box center [599, 139] width 715 height 254
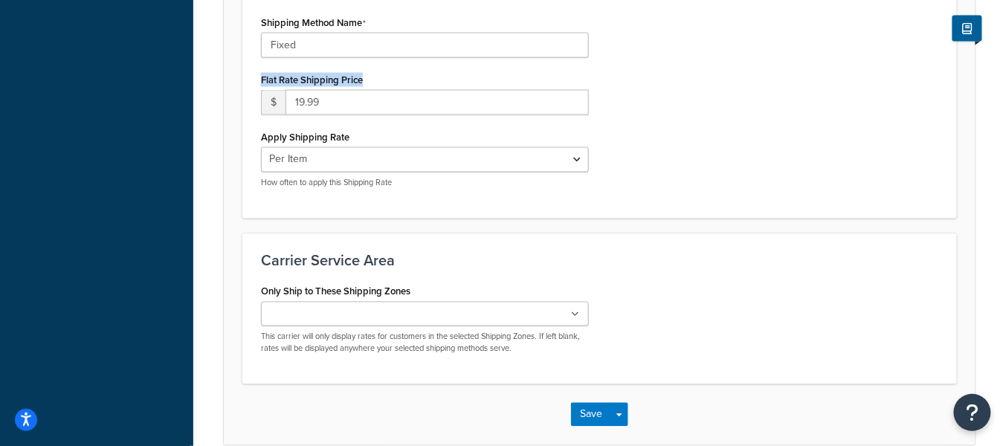
scroll to position [702, 0]
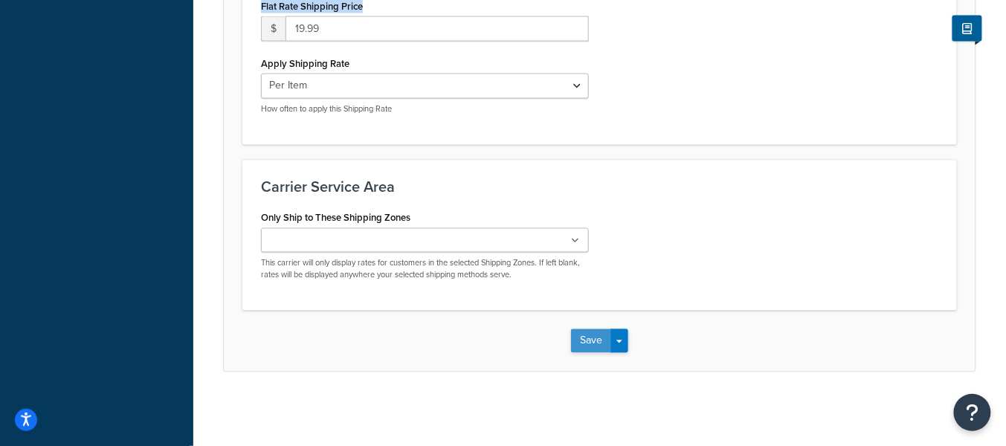
click at [596, 339] on button "Save" at bounding box center [591, 341] width 40 height 24
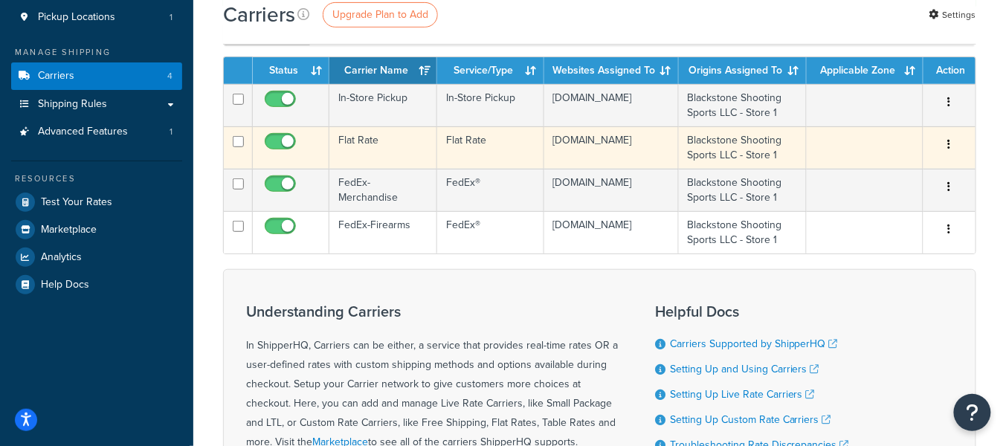
scroll to position [162, 0]
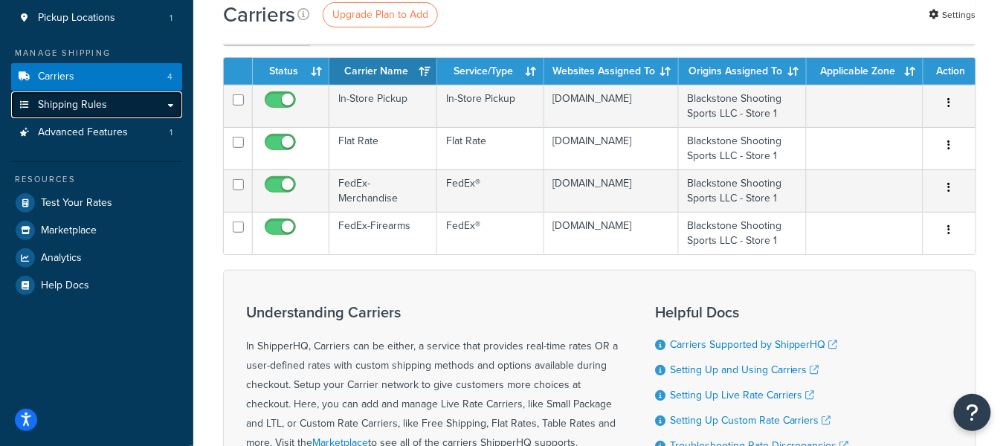
click at [128, 113] on link "Shipping Rules" at bounding box center [96, 105] width 171 height 28
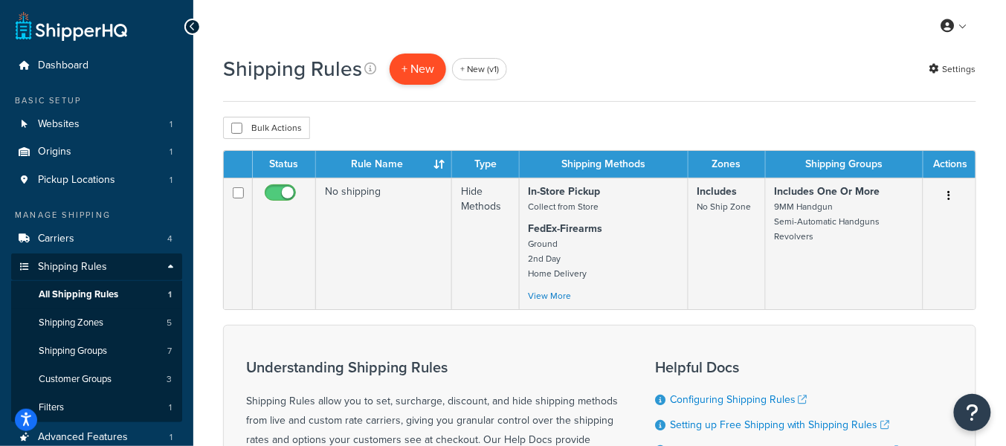
click at [428, 71] on p "+ New" at bounding box center [418, 69] width 57 height 30
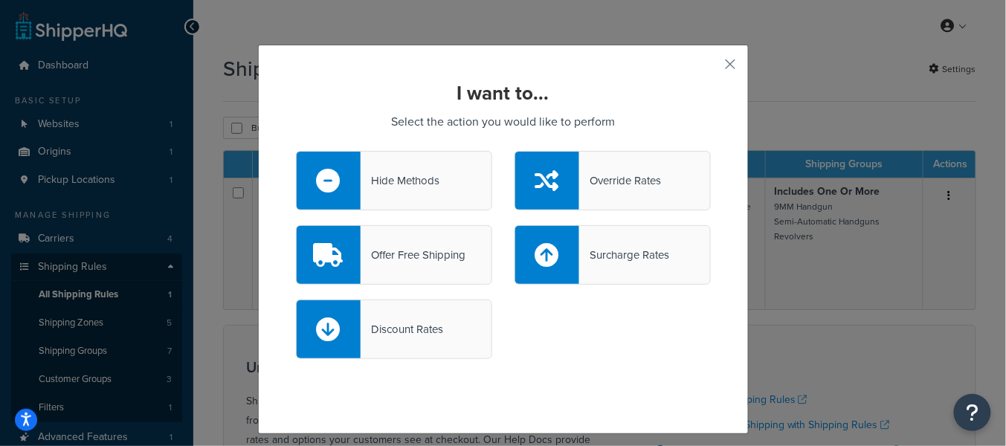
click at [649, 257] on div "Surcharge Rates" at bounding box center [624, 255] width 90 height 21
click at [0, 0] on input "Surcharge Rates" at bounding box center [0, 0] width 0 height 0
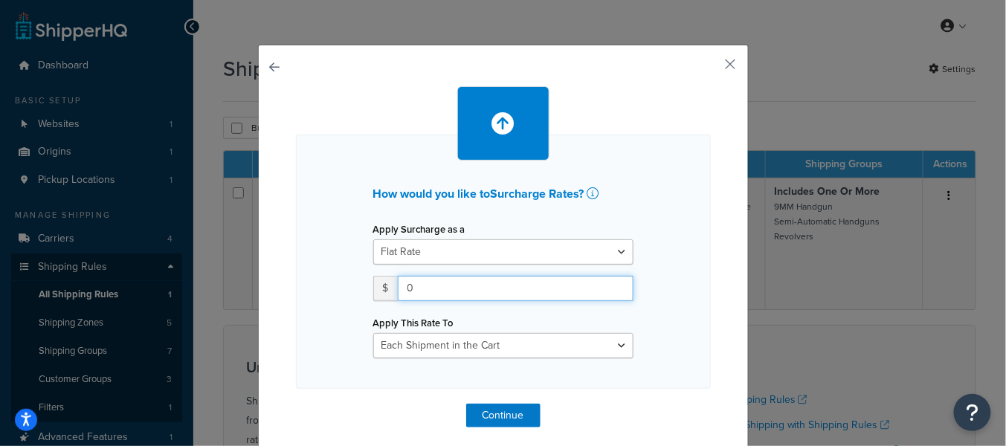
click at [509, 291] on input "0" at bounding box center [516, 288] width 236 height 25
type input "14.99"
click at [711, 68] on button "button" at bounding box center [709, 70] width 4 height 4
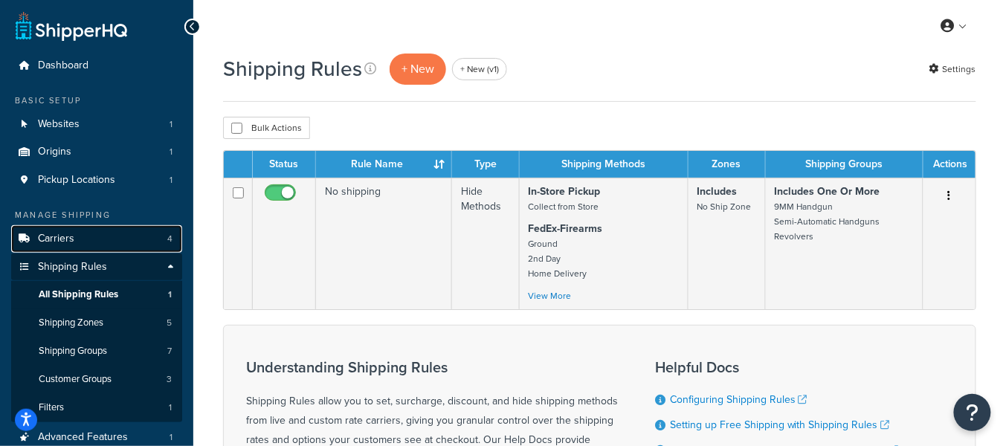
click at [132, 246] on link "Carriers 4" at bounding box center [96, 239] width 171 height 28
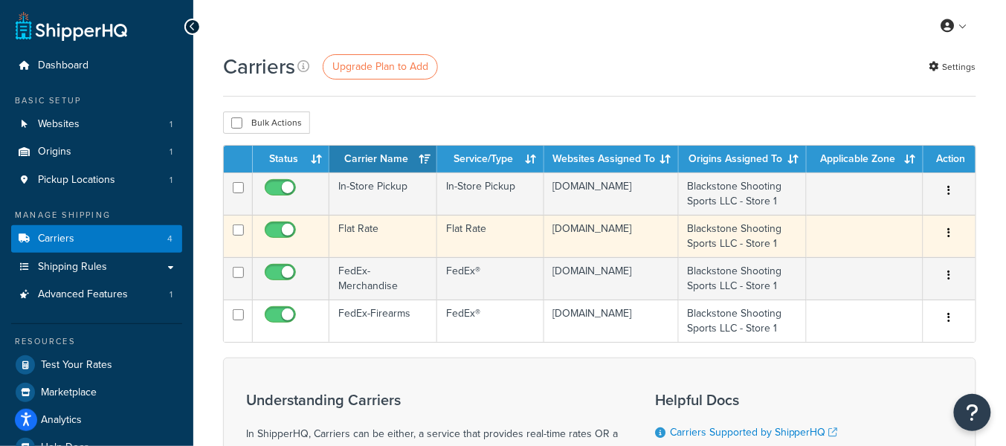
click at [385, 249] on td "Flat Rate" at bounding box center [383, 236] width 108 height 42
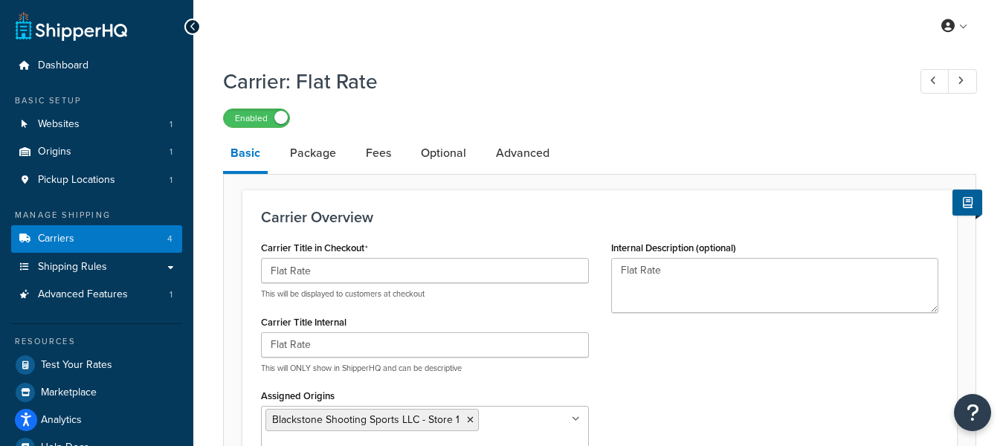
select select "flat"
select select "item"
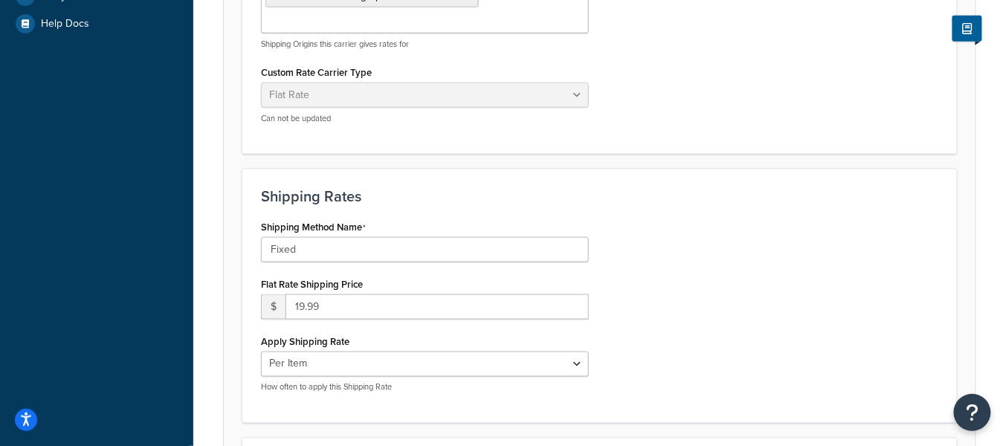
scroll to position [428, 0]
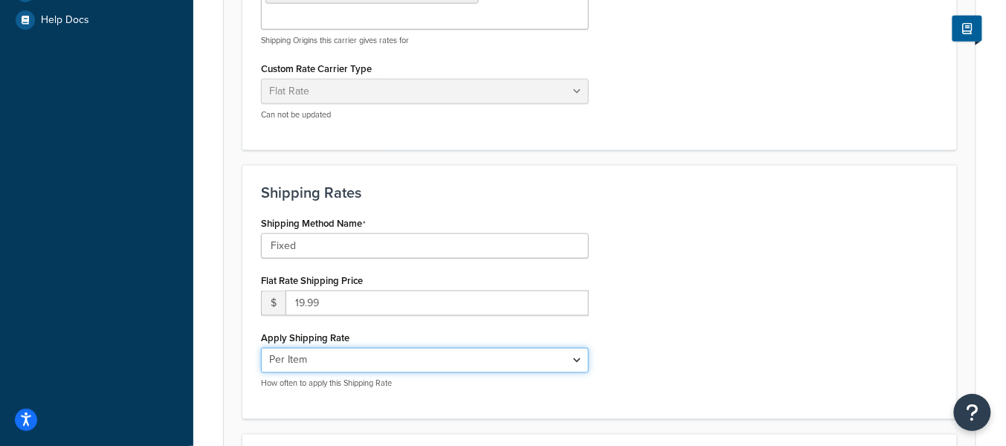
click at [388, 355] on select "Per Order Per Item Per Package" at bounding box center [425, 360] width 328 height 25
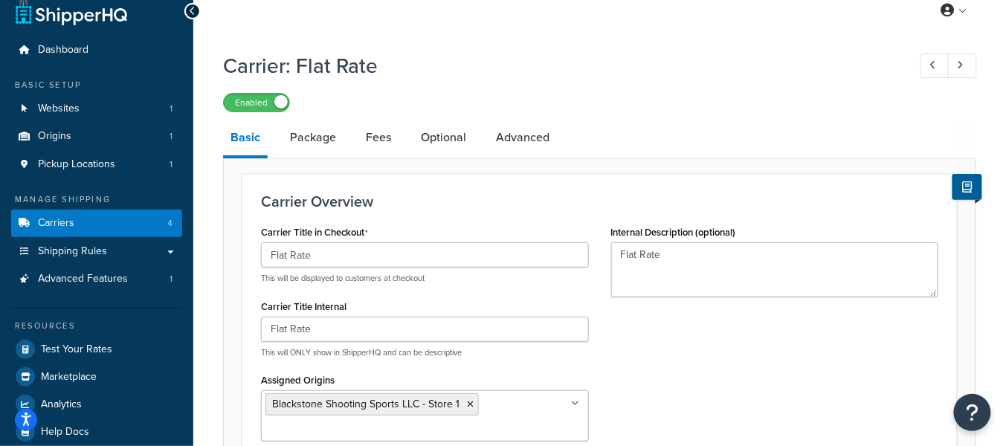
scroll to position [0, 0]
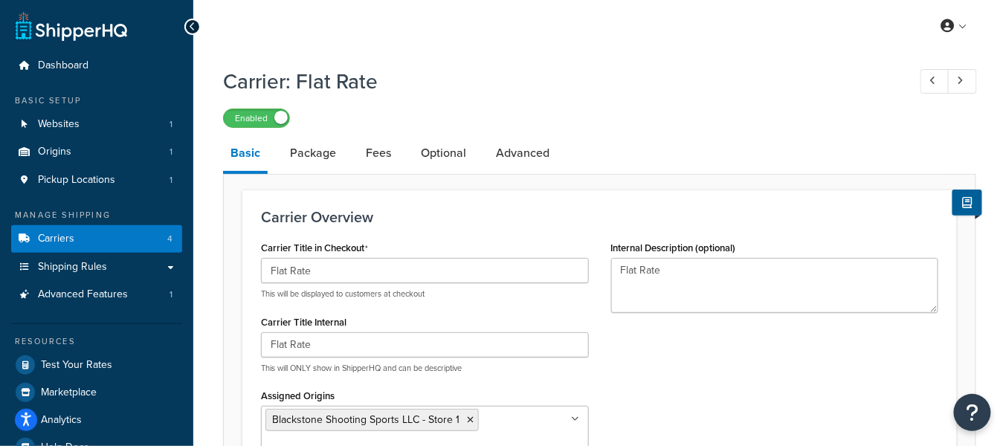
click at [631, 120] on div "Enabled" at bounding box center [599, 117] width 753 height 21
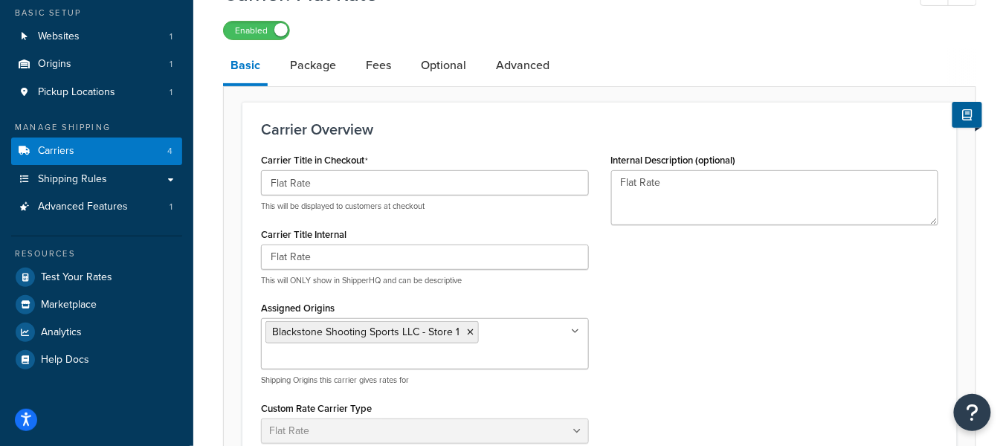
scroll to position [88, 0]
click at [124, 149] on link "Carriers 4" at bounding box center [96, 151] width 171 height 28
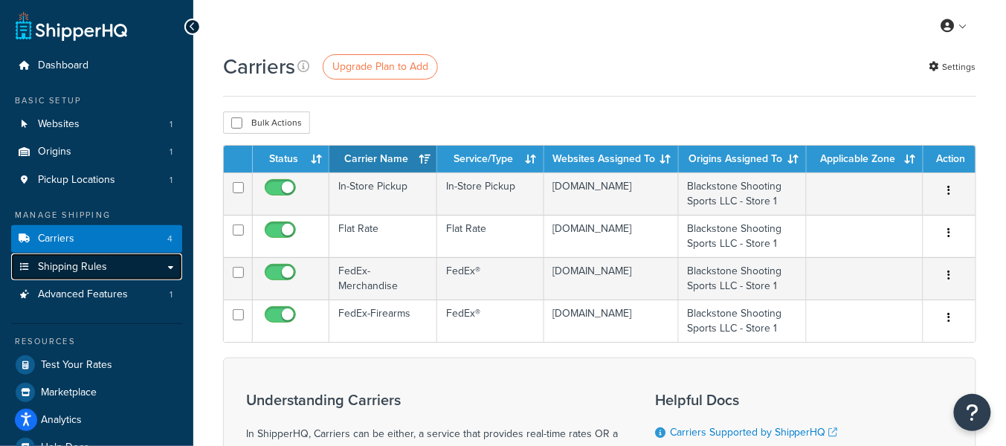
click at [87, 271] on span "Shipping Rules" at bounding box center [72, 267] width 69 height 13
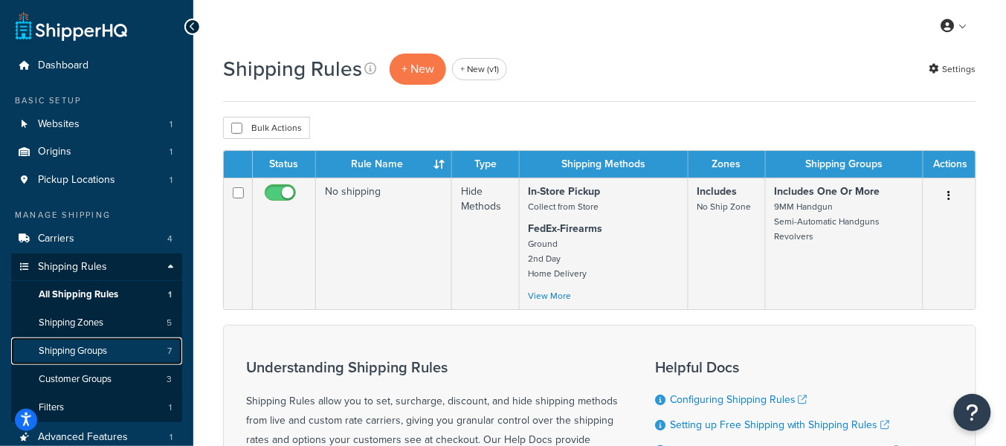
click at [138, 354] on link "Shipping Groups 7" at bounding box center [96, 352] width 171 height 28
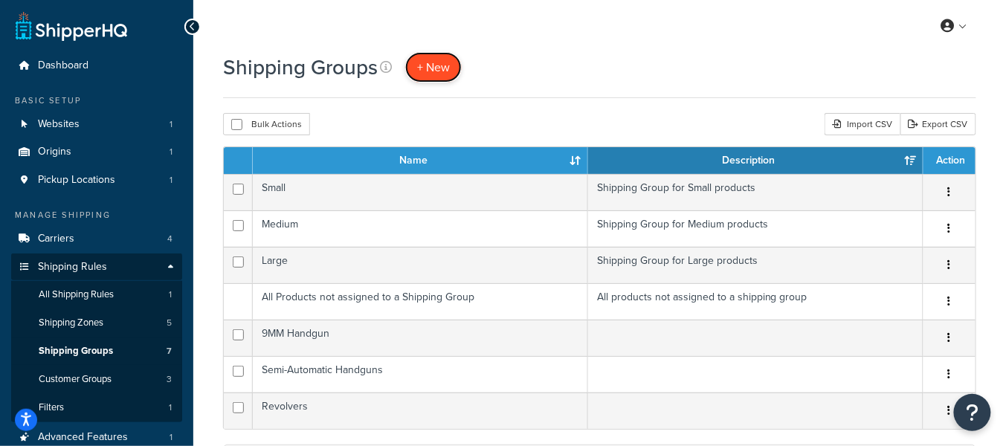
click at [444, 55] on link "+ New" at bounding box center [433, 67] width 57 height 30
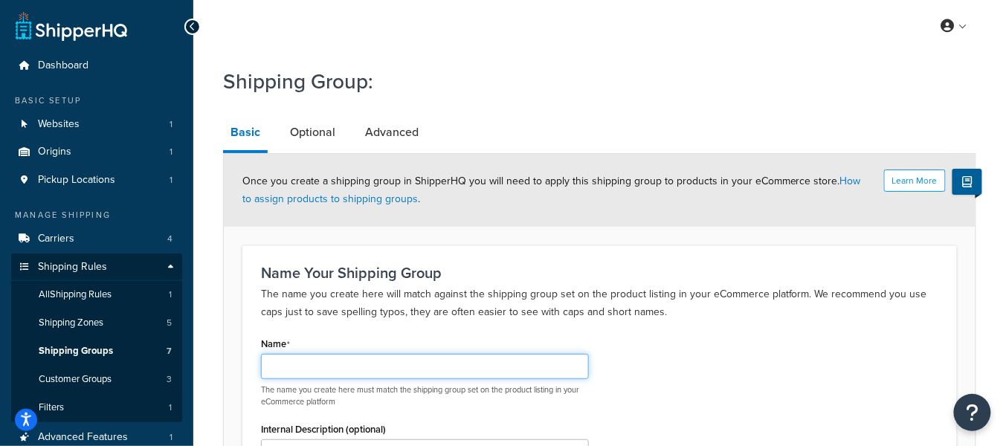
click at [393, 355] on input "Name" at bounding box center [425, 366] width 328 height 25
paste input "https://docs.shipperhq.com/guide-shipping-groups-bigcommerce#individual-products"
type input "https://docs.shipperhq.com/guide-shipping-groups-bigcommerce#individual-products"
paste input "text"
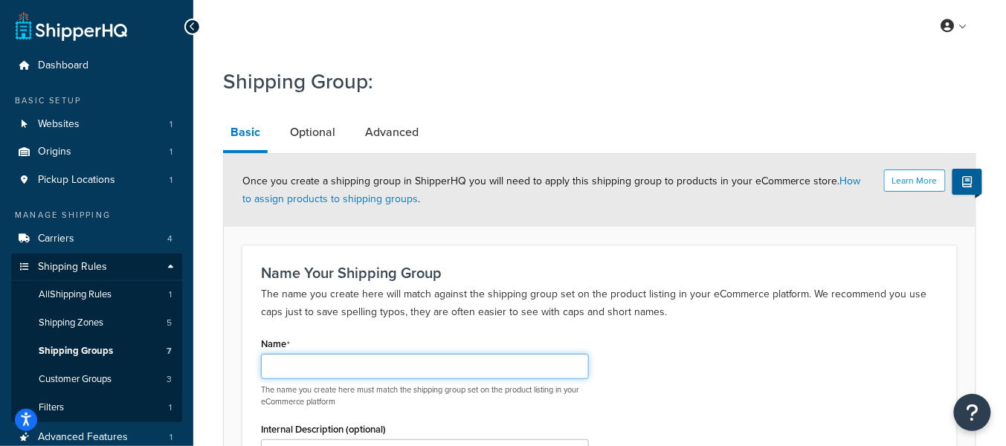
scroll to position [0, 0]
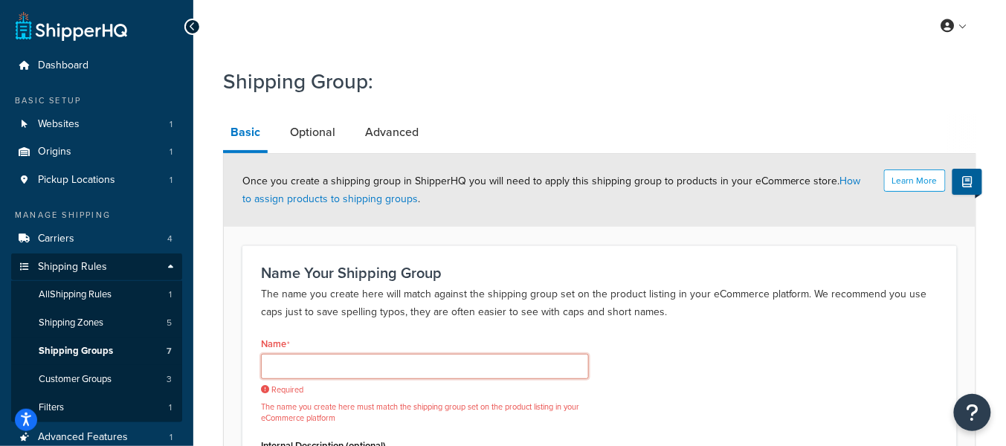
paste input "https://docs.shipperhq.com/guide-shipping-groups-bigcommerce#individual-products"
type input "https://docs.shipperhq.com/guide-shipping-groups-bigcommerce#individual-products"
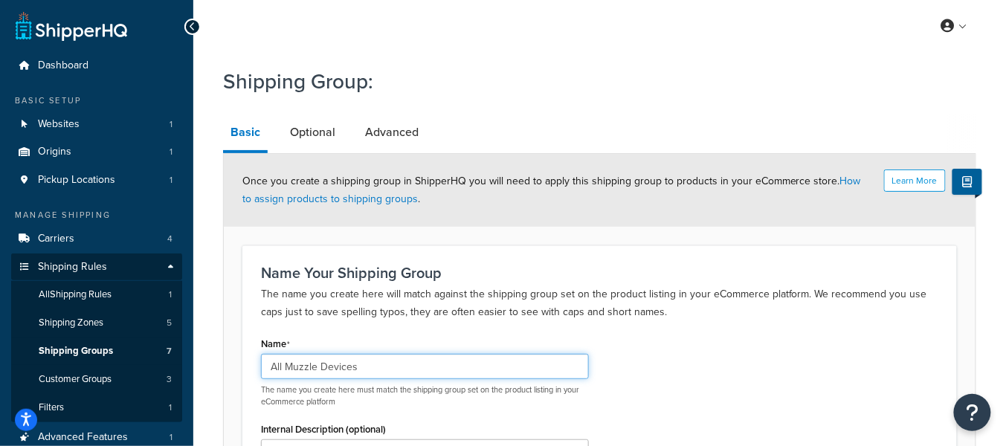
type input "All Muzzle Devices"
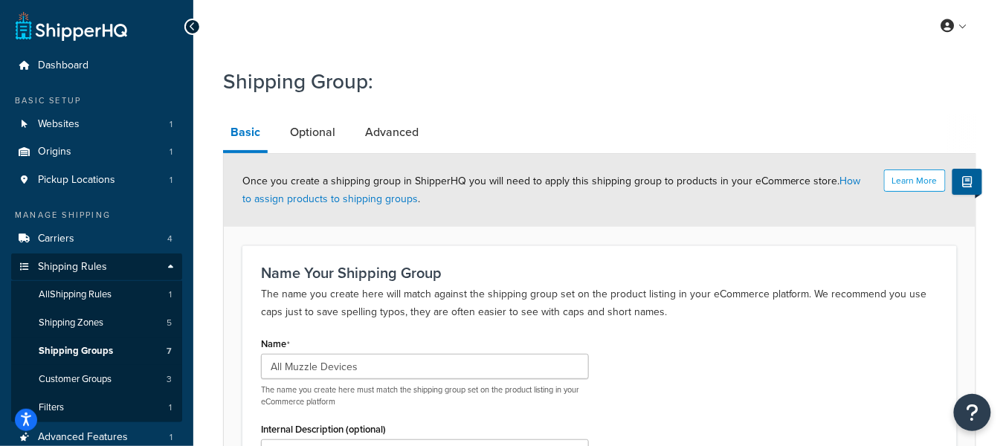
drag, startPoint x: 710, startPoint y: 118, endPoint x: 654, endPoint y: 111, distance: 56.3
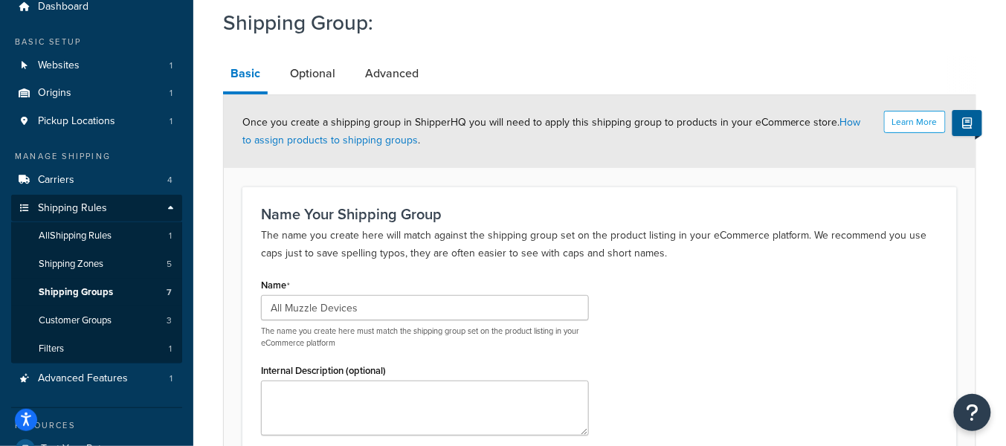
scroll to position [213, 0]
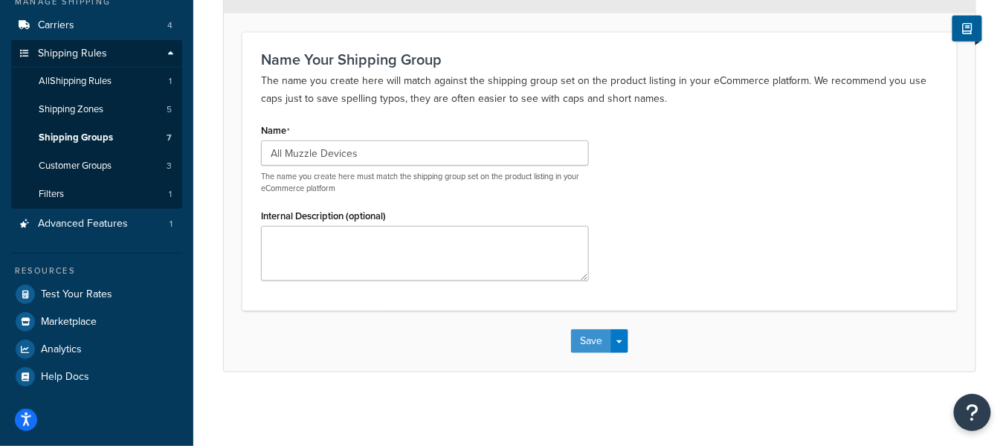
click at [587, 336] on button "Save" at bounding box center [591, 341] width 40 height 24
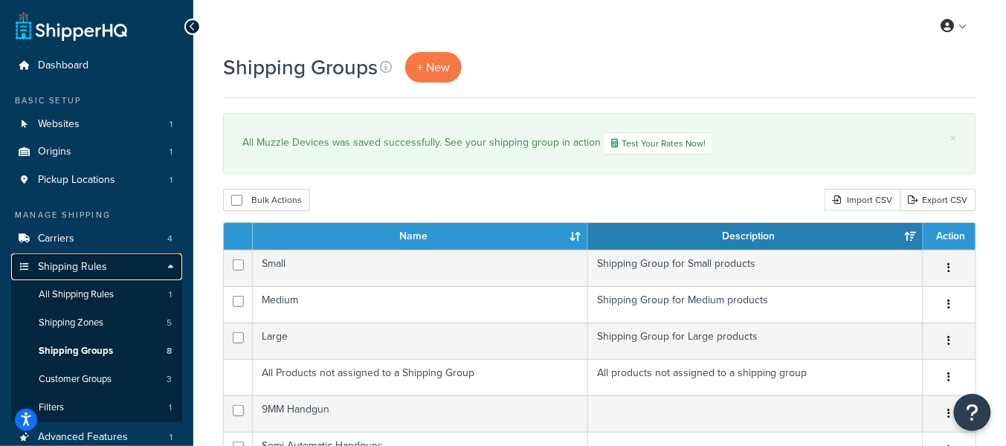
click at [138, 264] on link "Shipping Rules" at bounding box center [96, 268] width 171 height 28
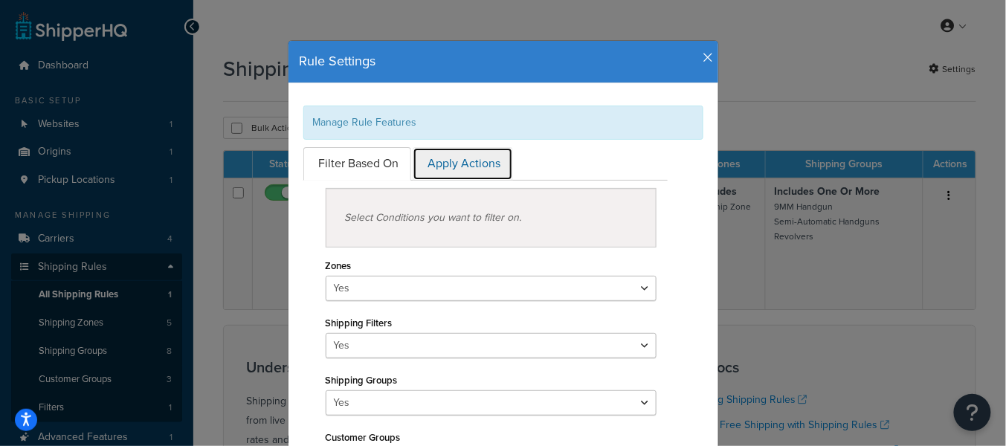
click at [471, 165] on link "Apply Actions" at bounding box center [463, 163] width 100 height 33
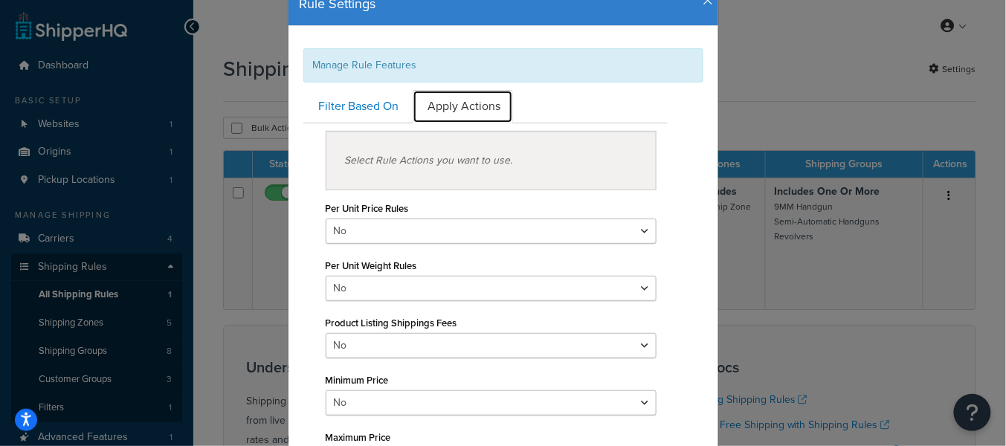
scroll to position [69, 0]
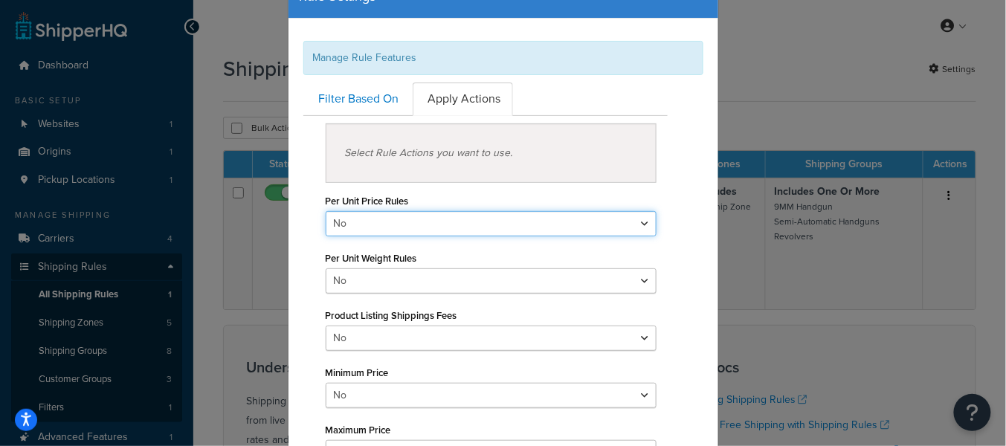
click at [487, 219] on select "Yes No" at bounding box center [492, 223] width 332 height 25
select select "true"
click at [326, 211] on select "Yes No" at bounding box center [492, 223] width 332 height 25
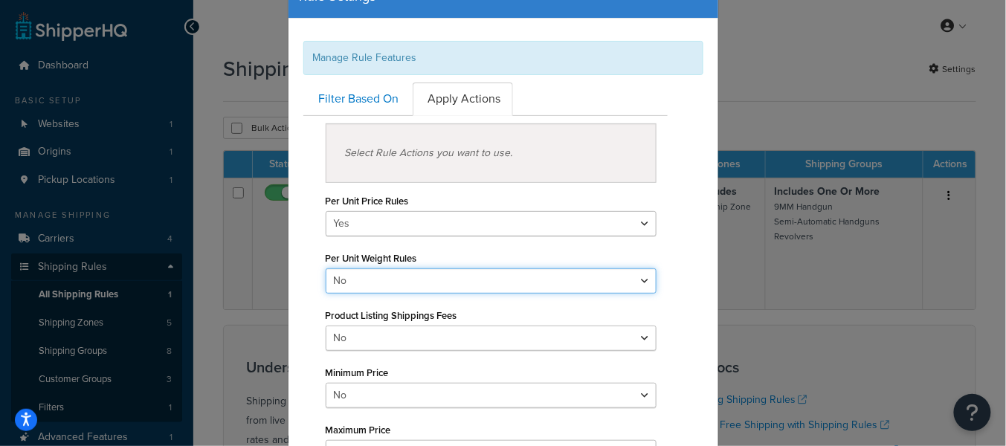
click at [450, 282] on select "Yes No" at bounding box center [492, 280] width 332 height 25
select select "true"
click at [326, 268] on select "Yes No" at bounding box center [492, 280] width 332 height 25
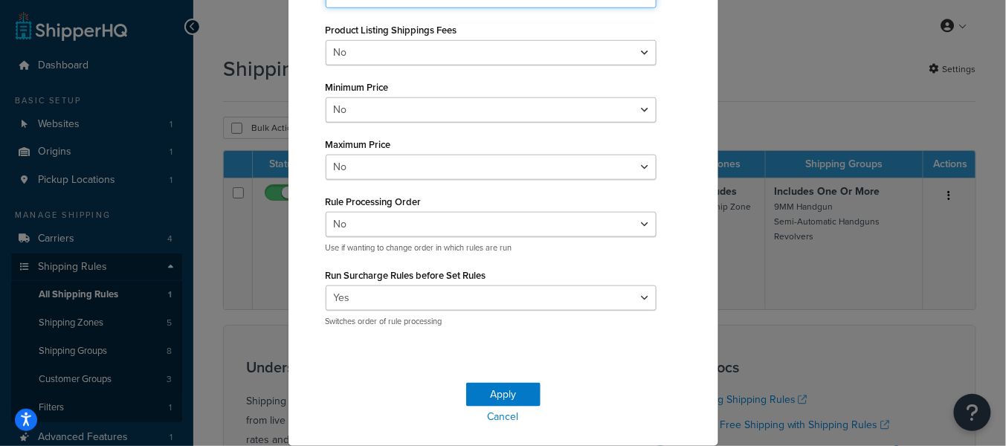
scroll to position [357, 0]
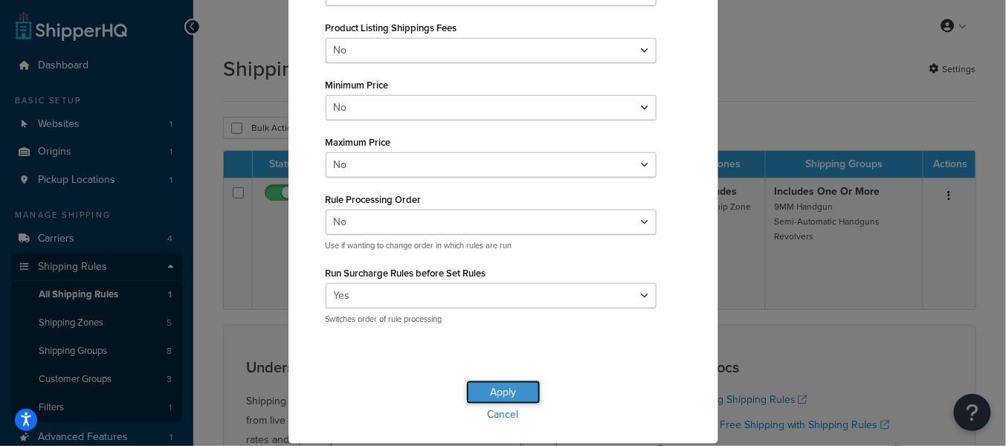
click at [520, 384] on button "Apply" at bounding box center [503, 393] width 74 height 24
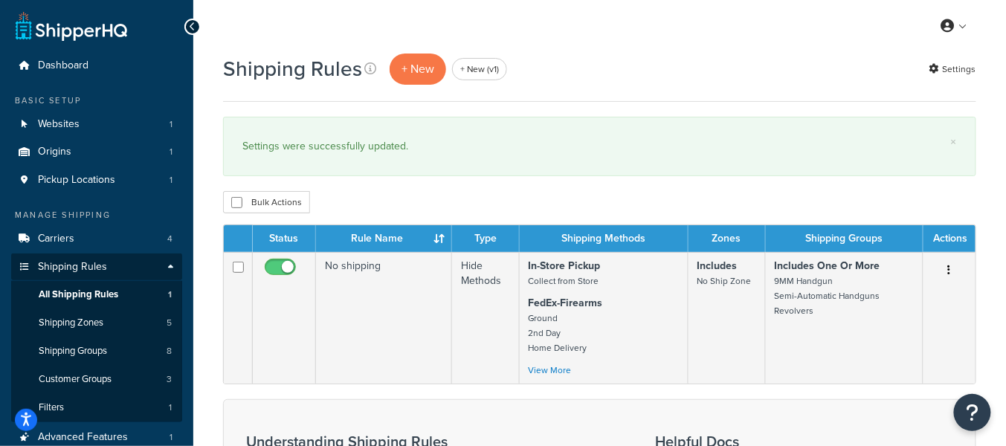
click at [373, 197] on div "Bulk Actions Duplicate [GEOGRAPHIC_DATA]" at bounding box center [599, 202] width 753 height 22
click at [411, 76] on p "+ New" at bounding box center [418, 69] width 57 height 30
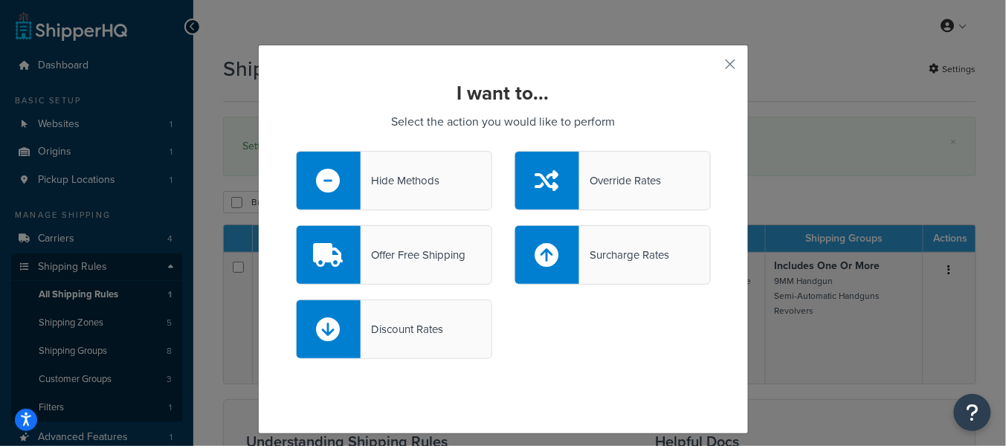
click at [605, 187] on div "Override Rates" at bounding box center [620, 180] width 82 height 21
click at [0, 0] on input "Override Rates" at bounding box center [0, 0] width 0 height 0
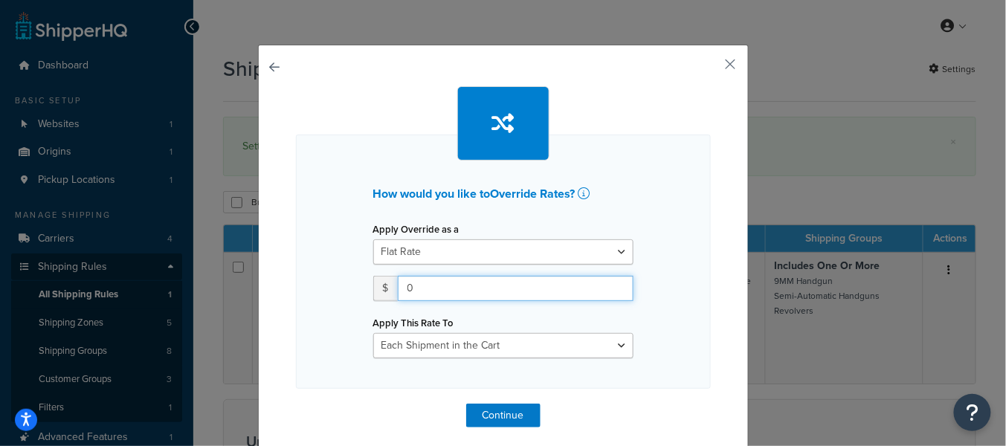
click at [458, 292] on input "0" at bounding box center [516, 288] width 236 height 25
type input "14.95"
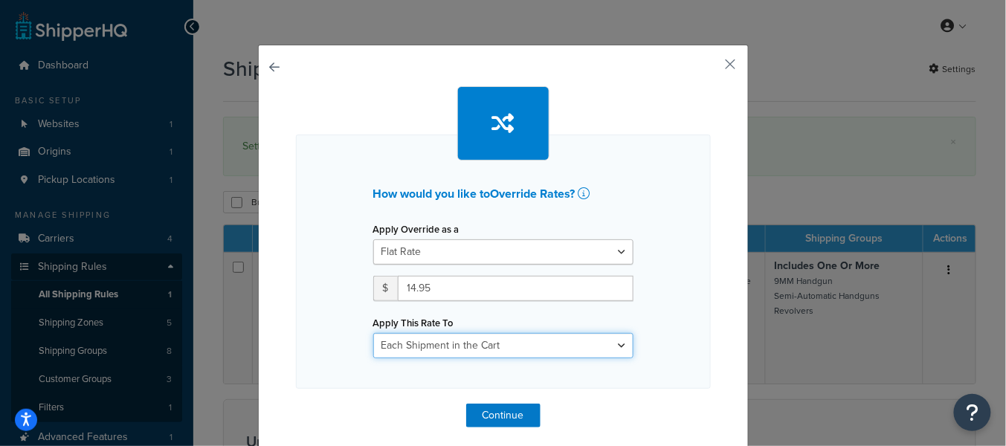
click at [532, 350] on select "Each Shipment in the Cart Each Shipping Group in the Cart Each Item within a Sh…" at bounding box center [503, 345] width 260 height 25
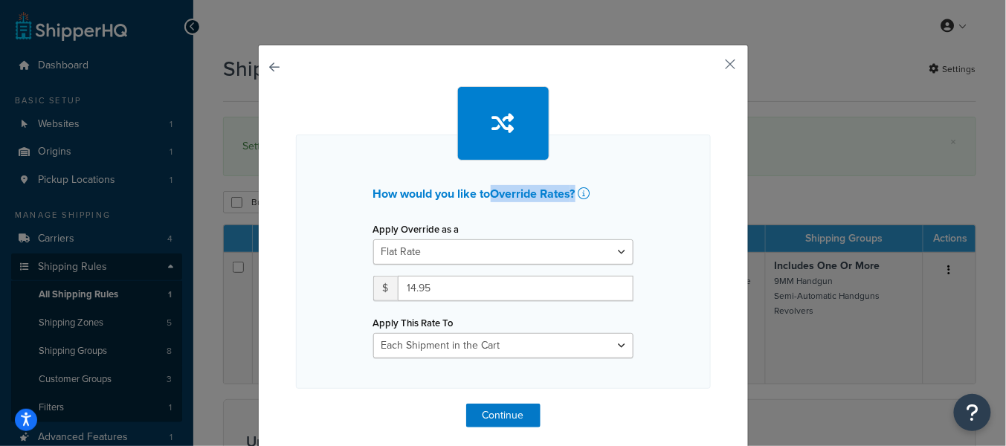
drag, startPoint x: 497, startPoint y: 193, endPoint x: 556, endPoint y: 210, distance: 61.9
click at [579, 190] on h2 "How would you like to Override Rates ?" at bounding box center [503, 193] width 260 height 13
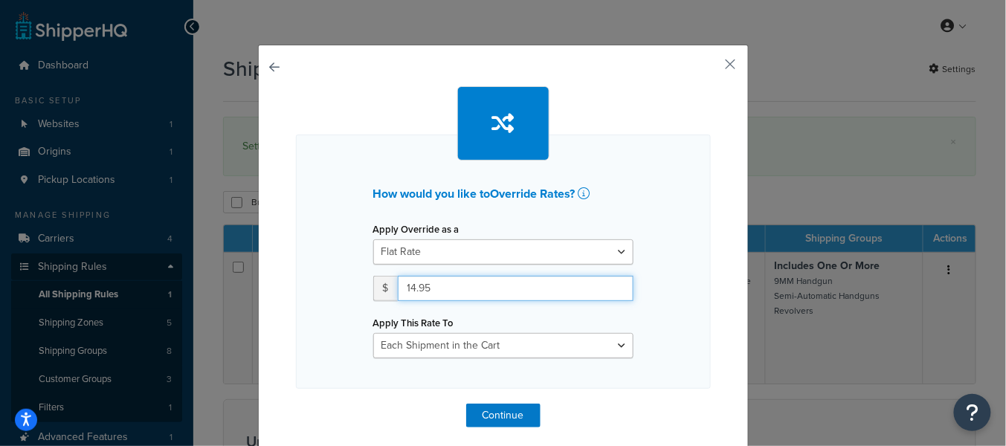
click at [471, 285] on input "14.95" at bounding box center [516, 288] width 236 height 25
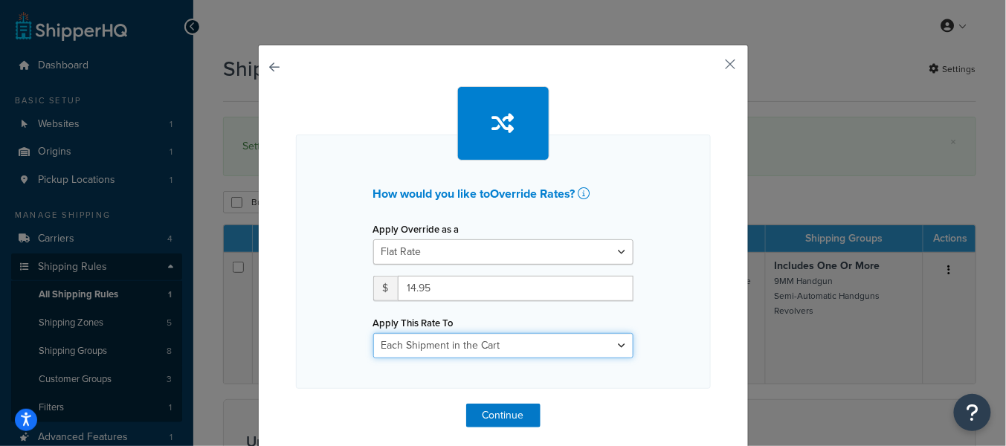
click at [462, 344] on select "Each Shipment in the Cart Each Shipping Group in the Cart Each Item within a Sh…" at bounding box center [503, 345] width 260 height 25
select select "SHIPPING_GROUP"
click at [373, 333] on select "Each Shipment in the Cart Each Shipping Group in the Cart Each Item within a Sh…" at bounding box center [503, 345] width 260 height 25
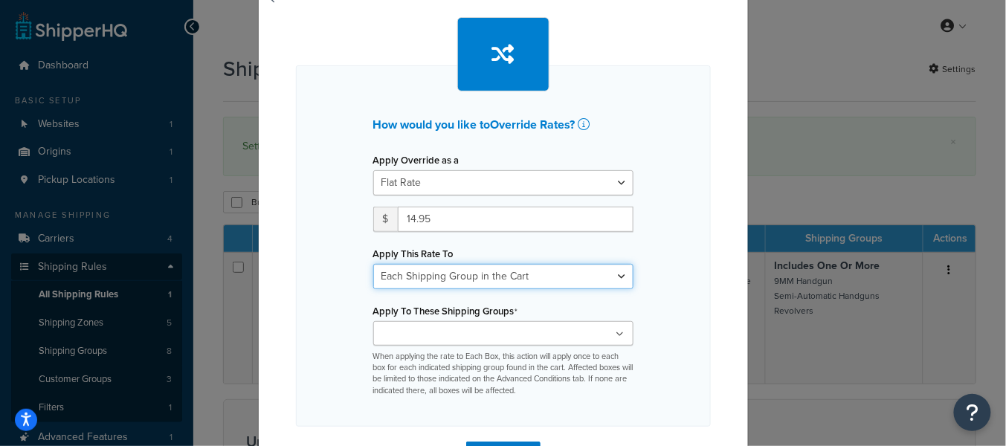
scroll to position [102, 0]
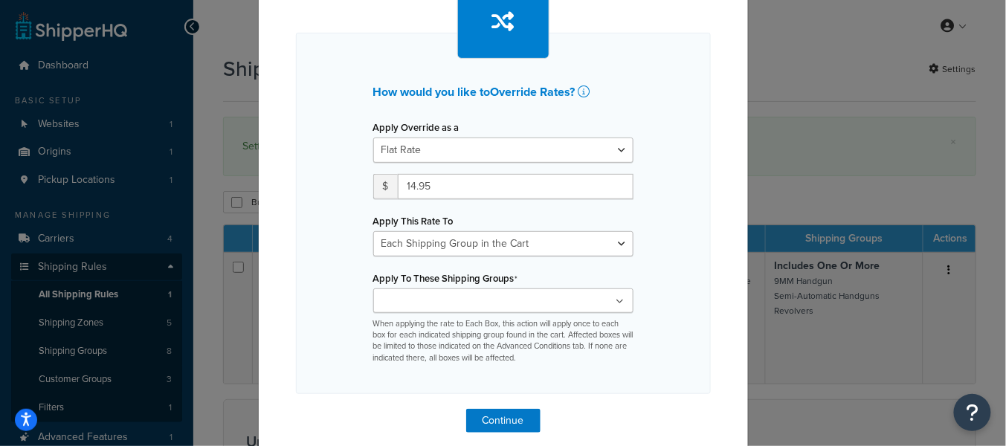
click at [503, 309] on ul at bounding box center [503, 301] width 260 height 25
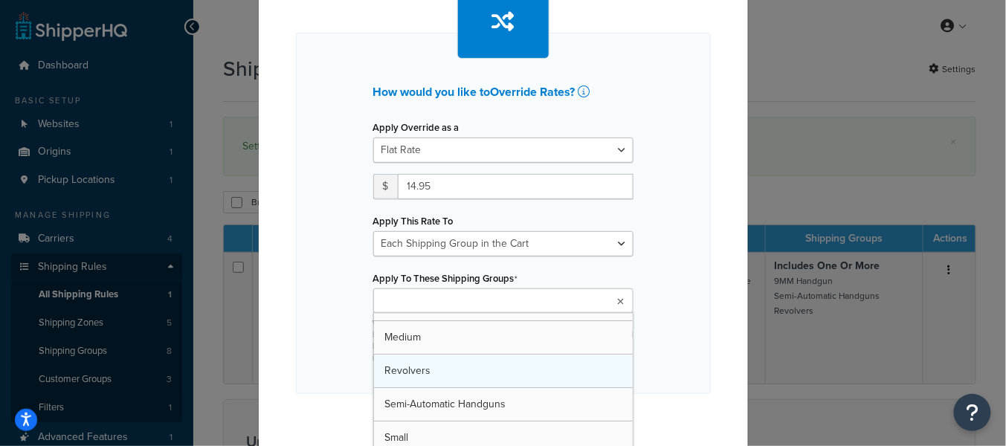
scroll to position [0, 0]
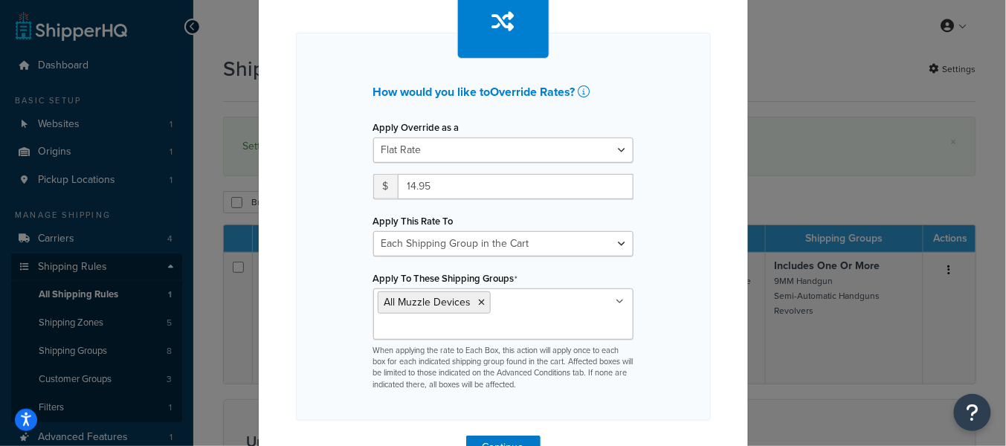
click at [676, 209] on div "How would you like to Override Rates ? Apply Override as a Flat Rate Percentage…" at bounding box center [503, 227] width 415 height 388
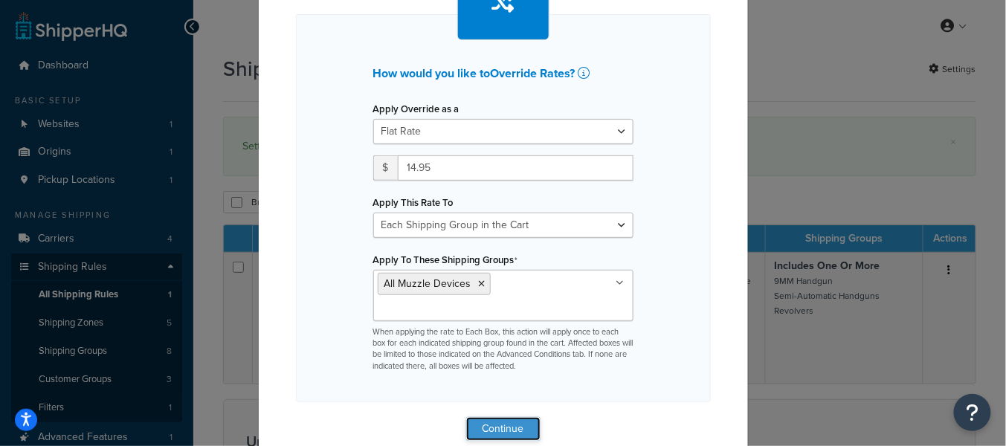
click at [532, 417] on button "Continue" at bounding box center [503, 429] width 74 height 24
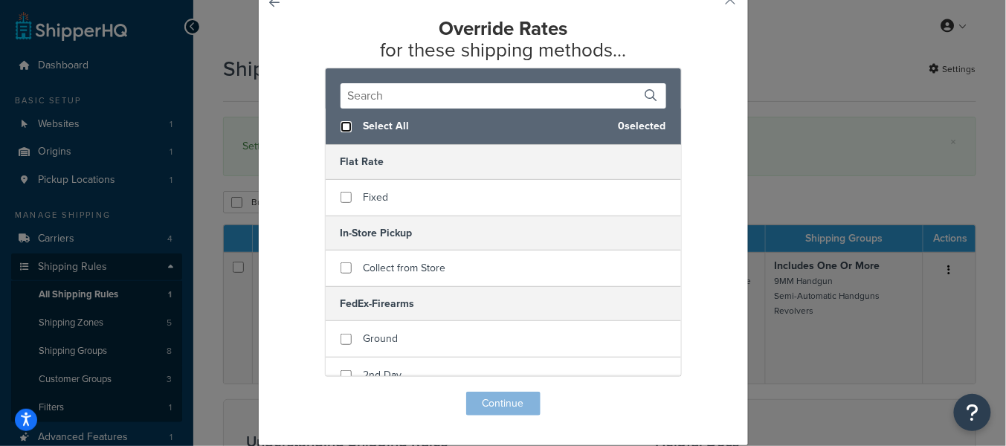
click at [343, 128] on input "checkbox" at bounding box center [346, 126] width 11 height 11
checkbox input "true"
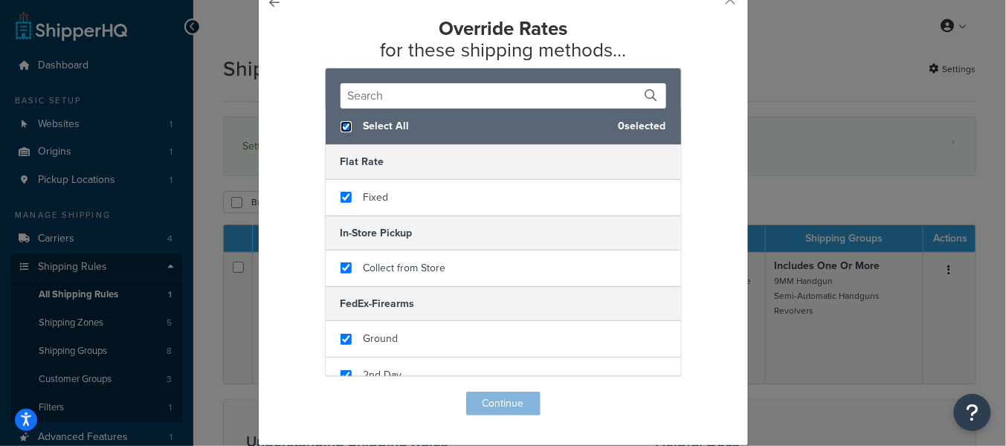
checkbox input "true"
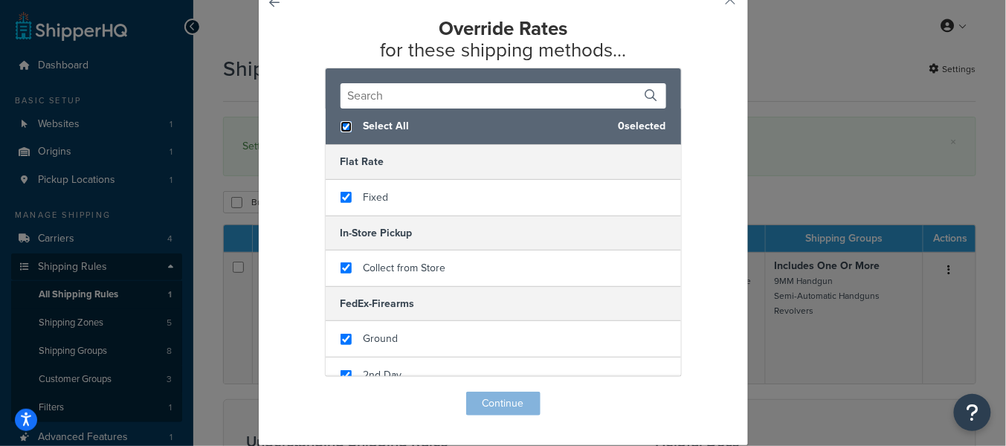
checkbox input "true"
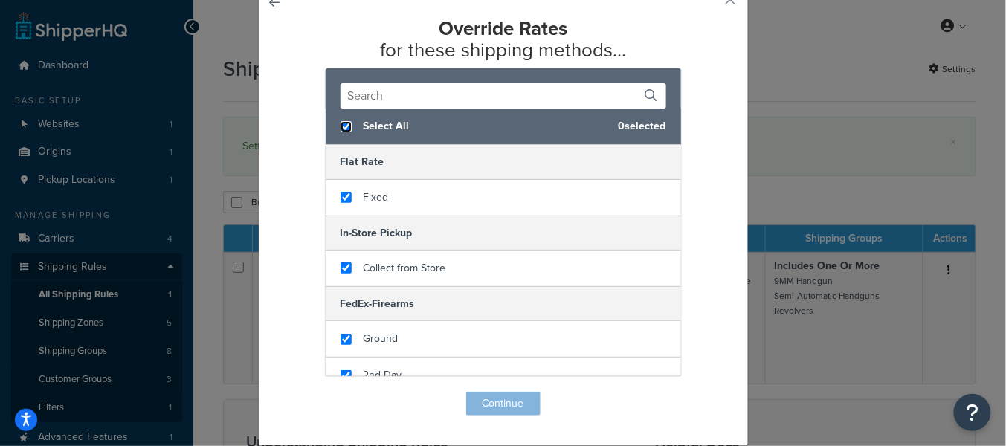
checkbox input "true"
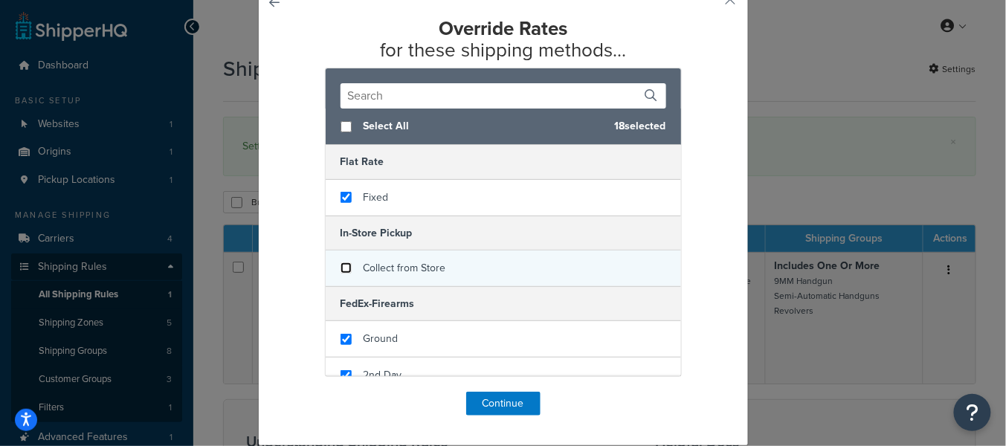
checkbox input "false"
click at [350, 271] on input "checkbox" at bounding box center [346, 268] width 11 height 11
checkbox input "false"
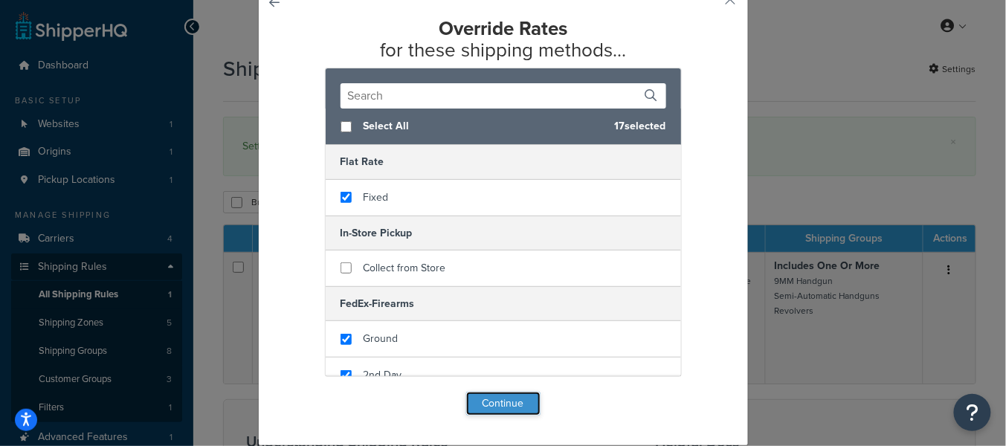
click at [517, 402] on button "Continue" at bounding box center [503, 404] width 74 height 24
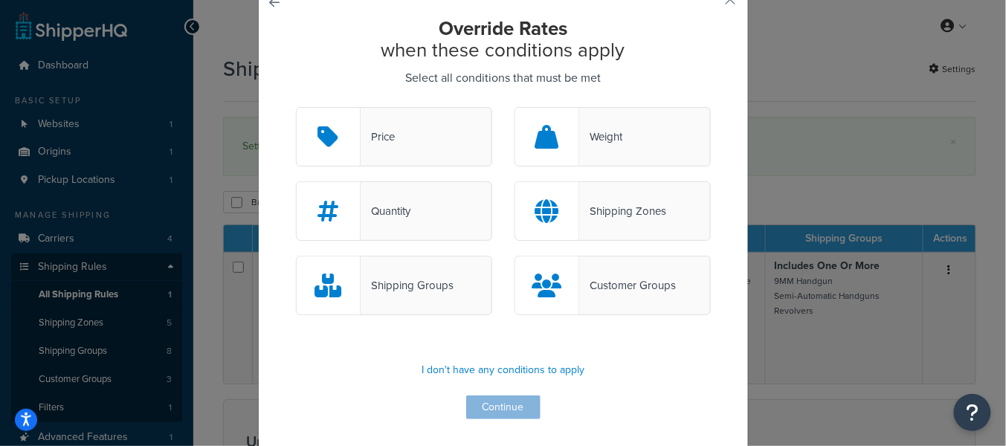
click at [448, 267] on div "Shipping Groups" at bounding box center [394, 285] width 196 height 59
click at [0, 0] on input "Shipping Groups" at bounding box center [0, 0] width 0 height 0
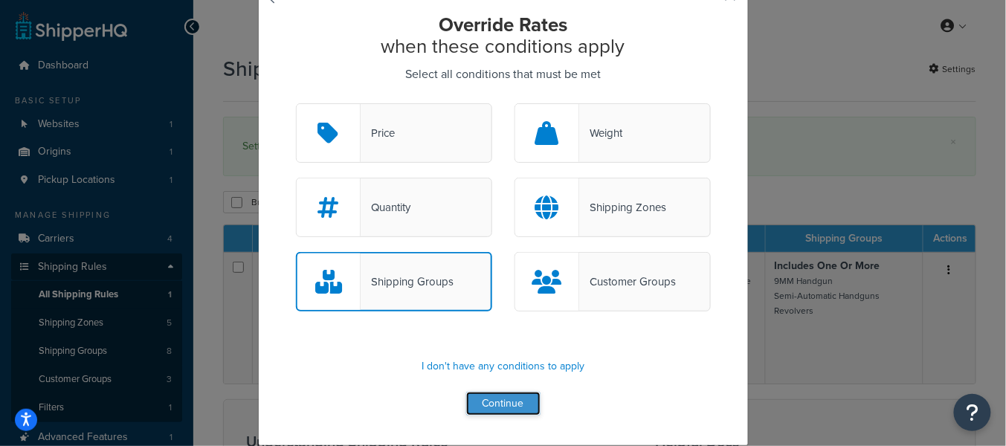
click at [484, 397] on button "Continue" at bounding box center [503, 404] width 74 height 24
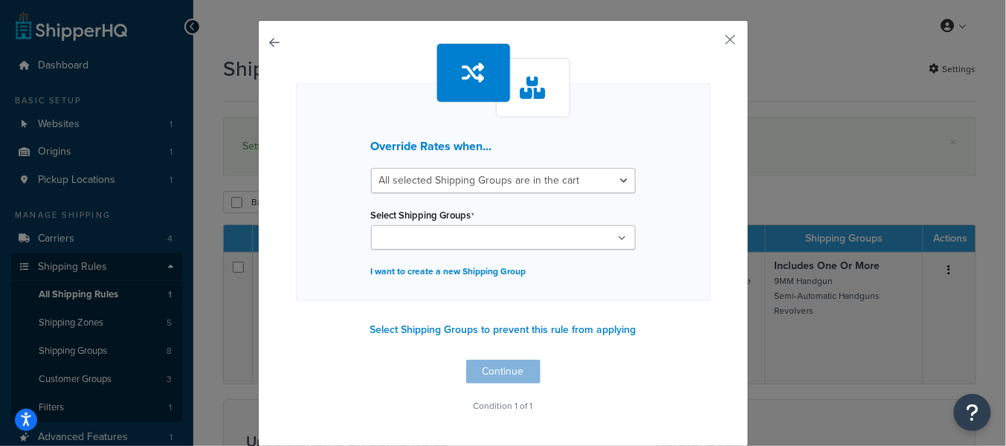
click at [514, 238] on ul at bounding box center [503, 237] width 265 height 25
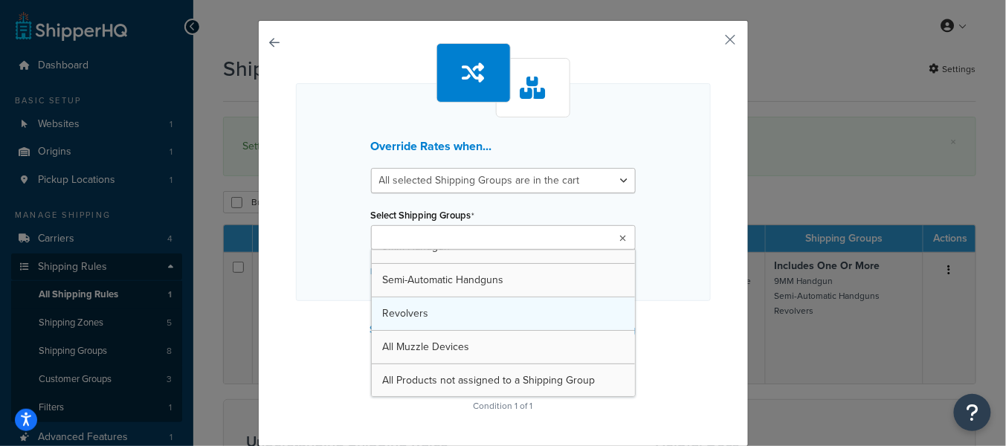
scroll to position [86, 0]
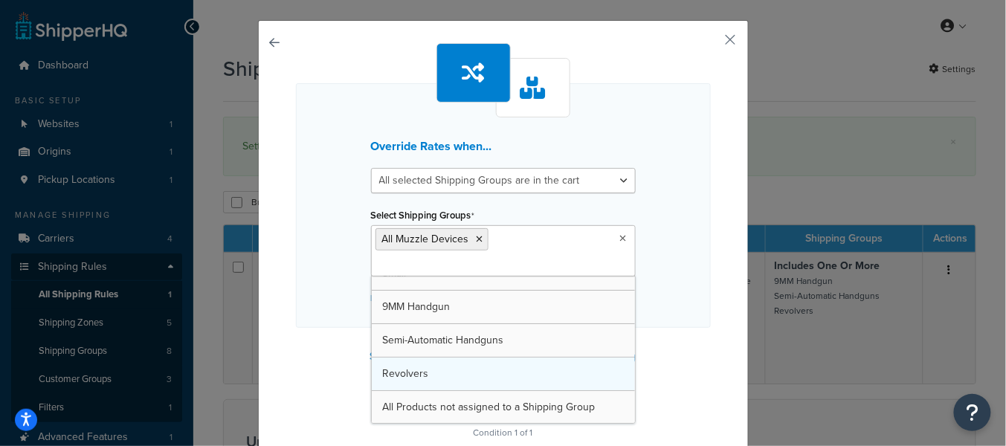
drag, startPoint x: 499, startPoint y: 341, endPoint x: 530, endPoint y: 342, distance: 31.2
click at [662, 323] on div "Override Rates when... All selected Shipping Groups are in the cart Any selecte…" at bounding box center [503, 243] width 415 height 400
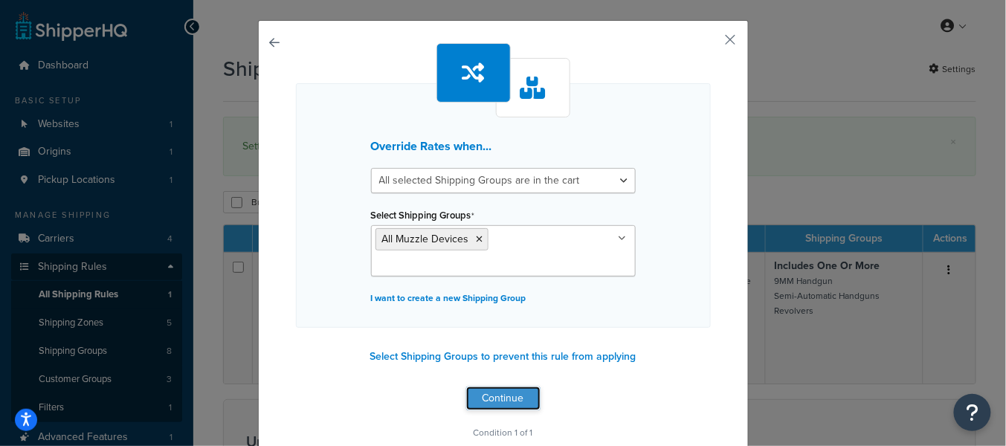
click at [515, 387] on button "Continue" at bounding box center [503, 399] width 74 height 24
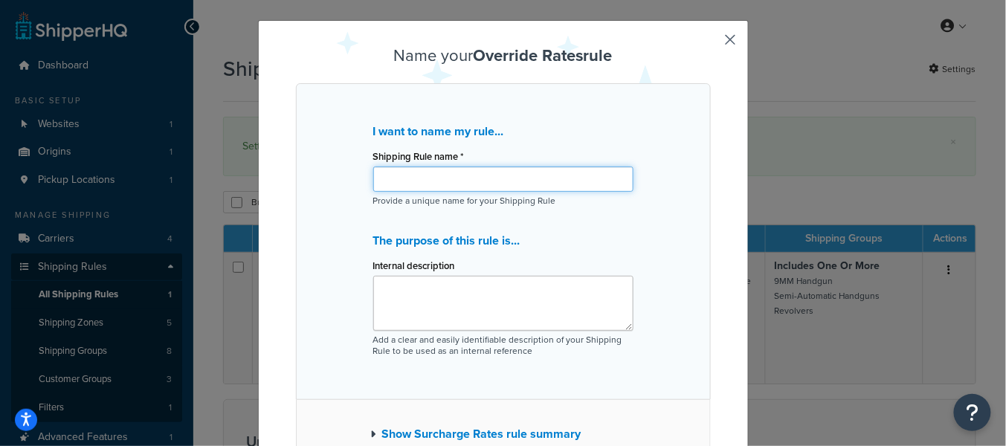
click at [466, 170] on input "Shipping Rule name *" at bounding box center [503, 179] width 260 height 25
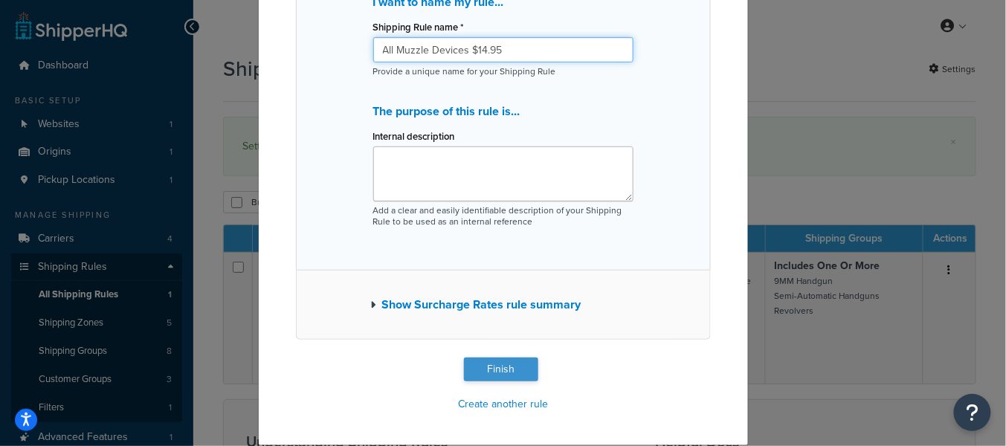
type input "All Muzzle Devices $14.95"
click at [526, 373] on button "Finish" at bounding box center [501, 370] width 74 height 24
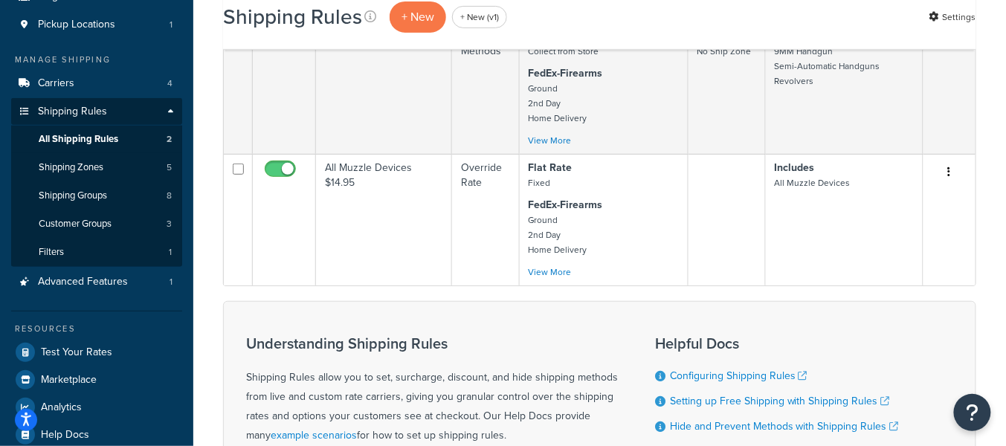
scroll to position [156, 0]
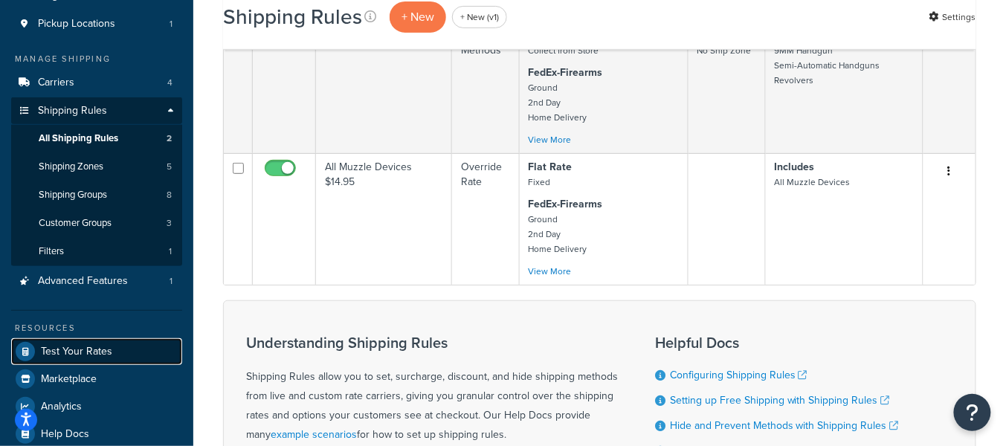
click at [126, 354] on link "Test Your Rates" at bounding box center [96, 351] width 171 height 27
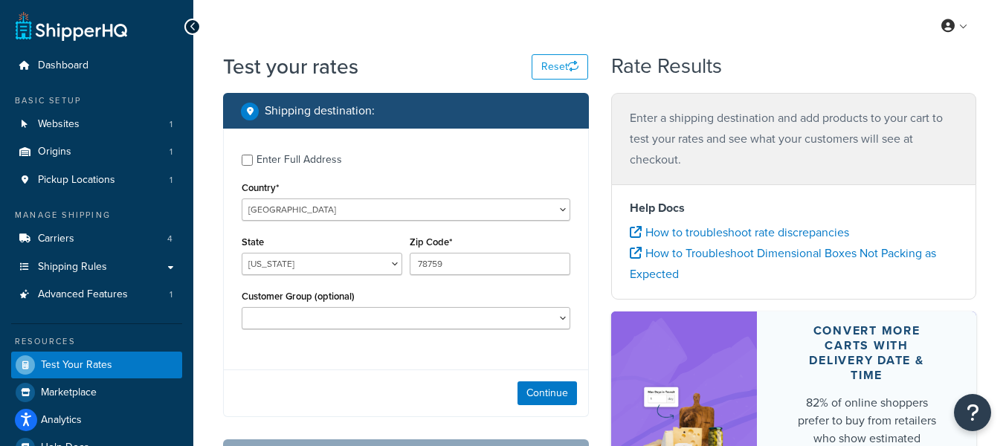
select select "[GEOGRAPHIC_DATA]"
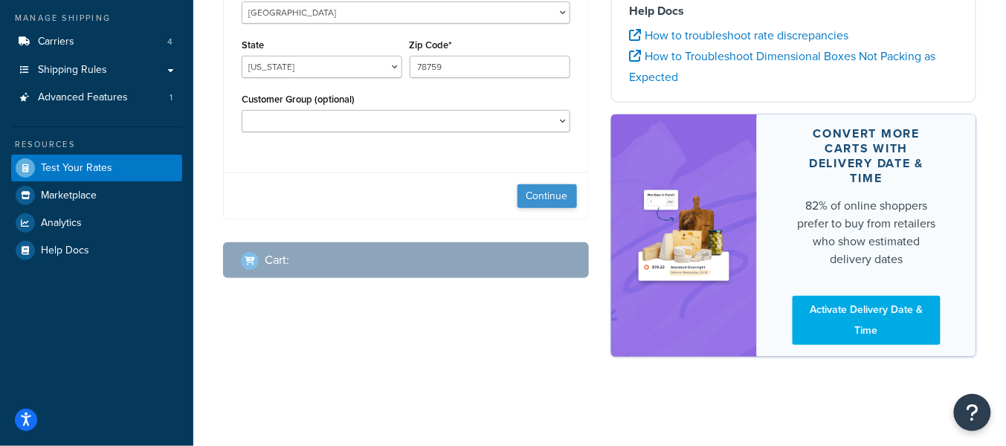
scroll to position [196, 0]
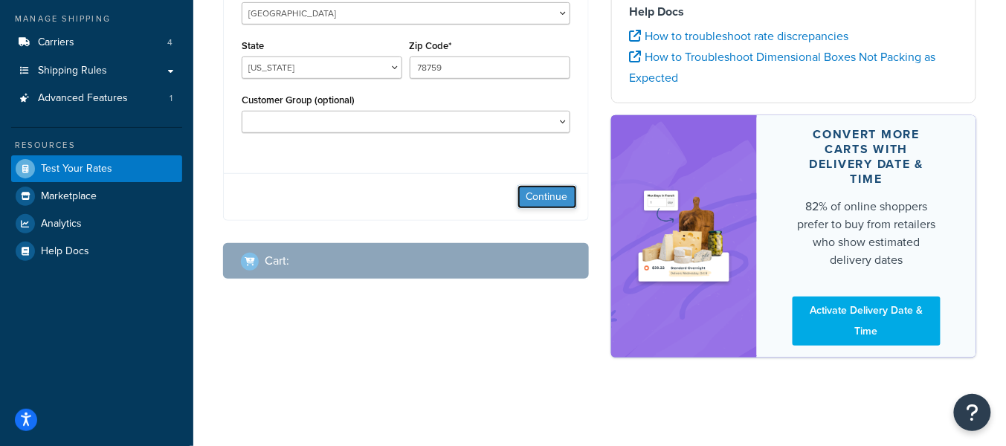
click at [552, 198] on button "Continue" at bounding box center [547, 197] width 59 height 24
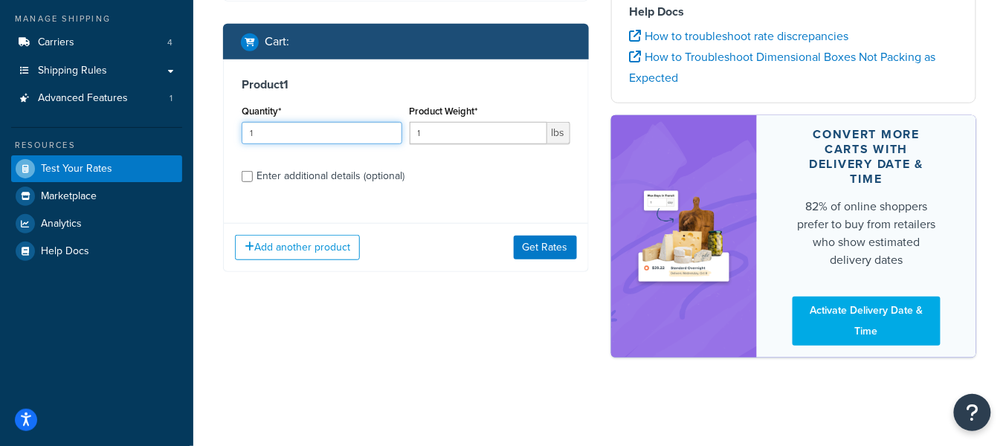
click at [285, 135] on input "1" at bounding box center [322, 133] width 161 height 22
click at [453, 139] on input "1" at bounding box center [479, 133] width 138 height 22
type input "10"
click at [300, 173] on div "Enter additional details (optional)" at bounding box center [331, 176] width 148 height 21
click at [253, 173] on input "Enter additional details (optional)" at bounding box center [247, 176] width 11 height 11
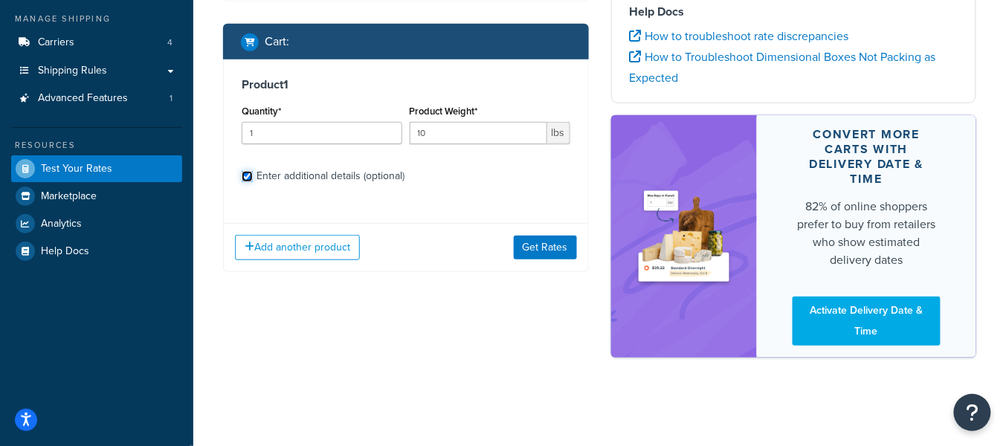
checkbox input "true"
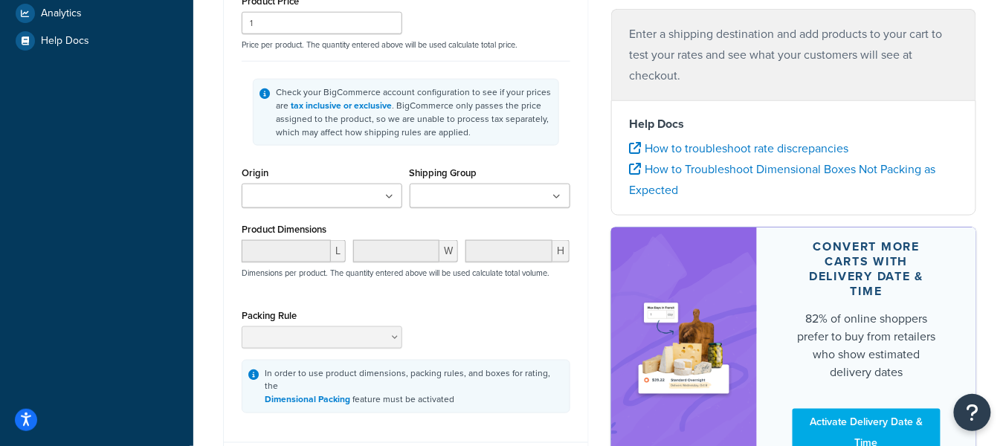
scroll to position [422, 0]
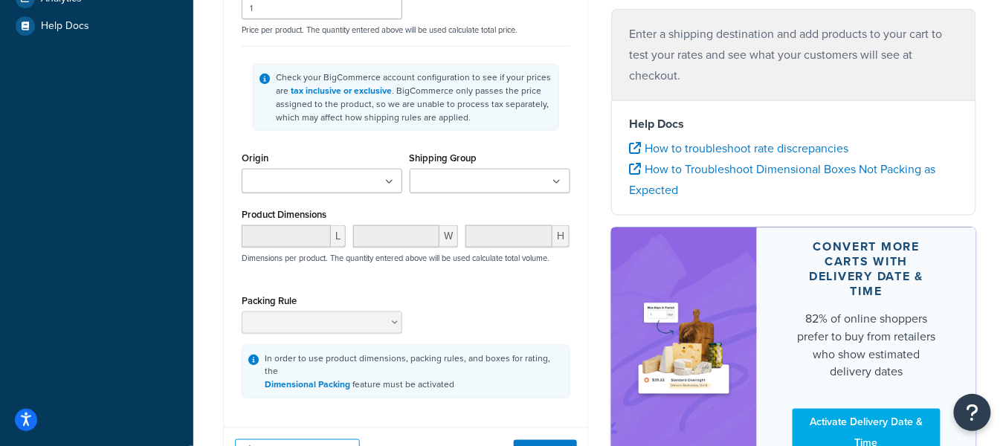
click at [456, 184] on input "Shipping Group" at bounding box center [480, 182] width 132 height 16
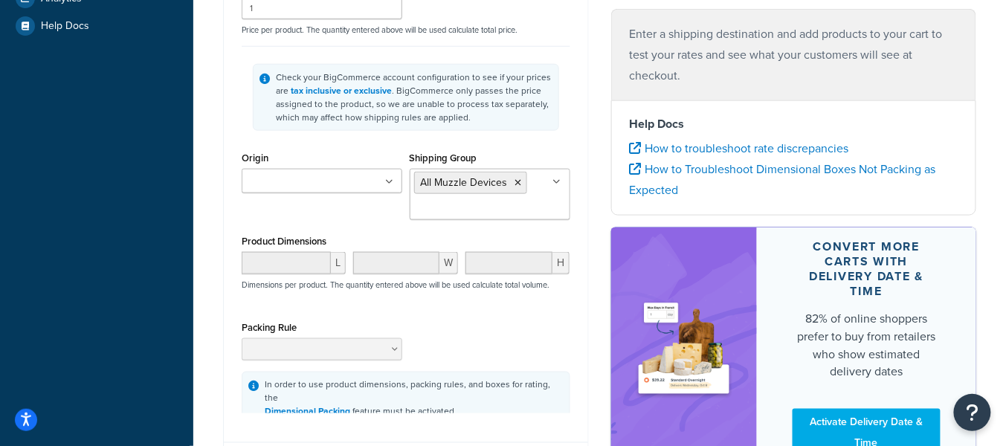
click at [577, 140] on div "Product 1 Quantity* 1 Product Weight* 10 lbs Enter additional details (optional…" at bounding box center [406, 132] width 364 height 596
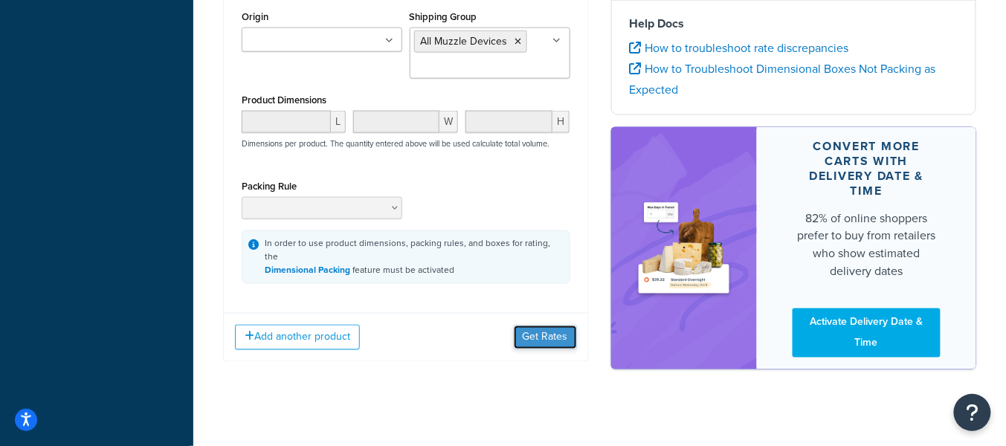
click at [556, 326] on button "Get Rates" at bounding box center [545, 338] width 63 height 24
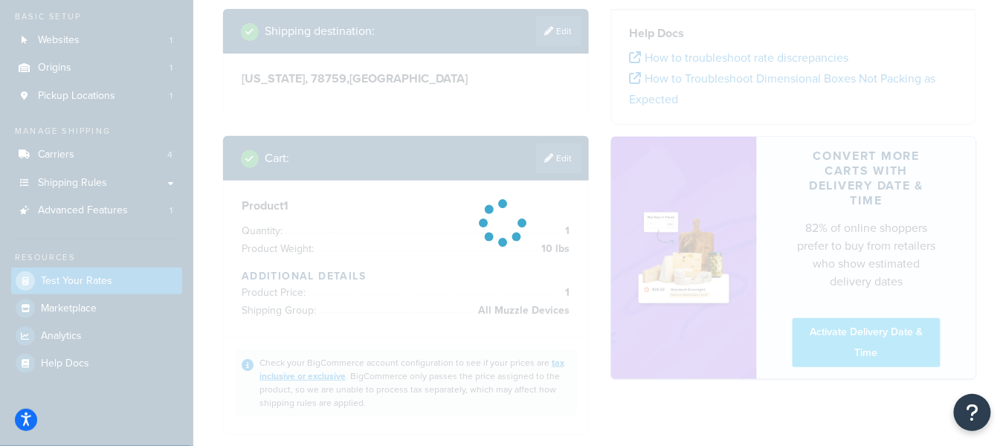
scroll to position [0, 0]
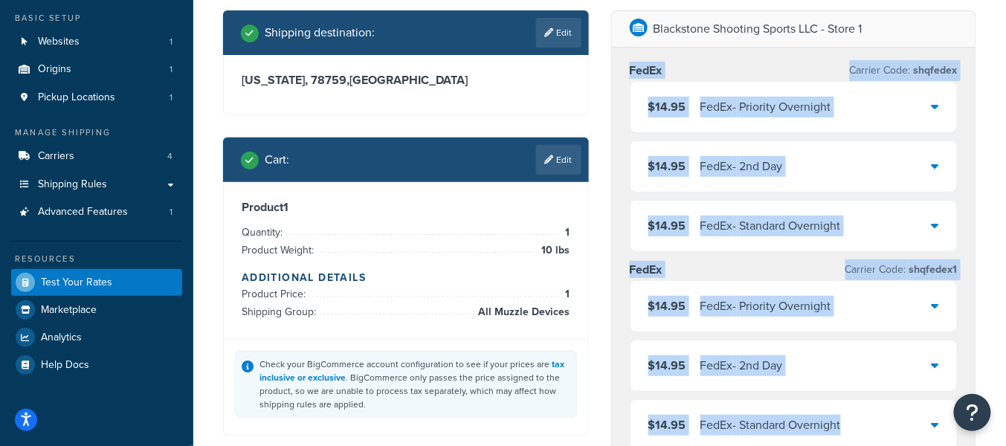
drag, startPoint x: 631, startPoint y: 152, endPoint x: 773, endPoint y: 441, distance: 321.9
click at [773, 441] on div "FedEx Carrier Code: shqfedex $14.95 FedEx - Priority Overnight $14.95 FedEx - 2…" at bounding box center [794, 369] width 364 height 643
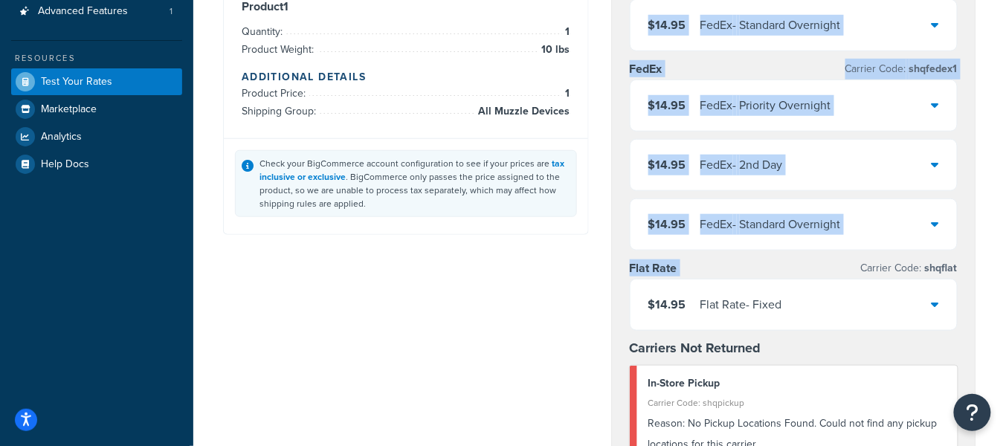
scroll to position [310, 0]
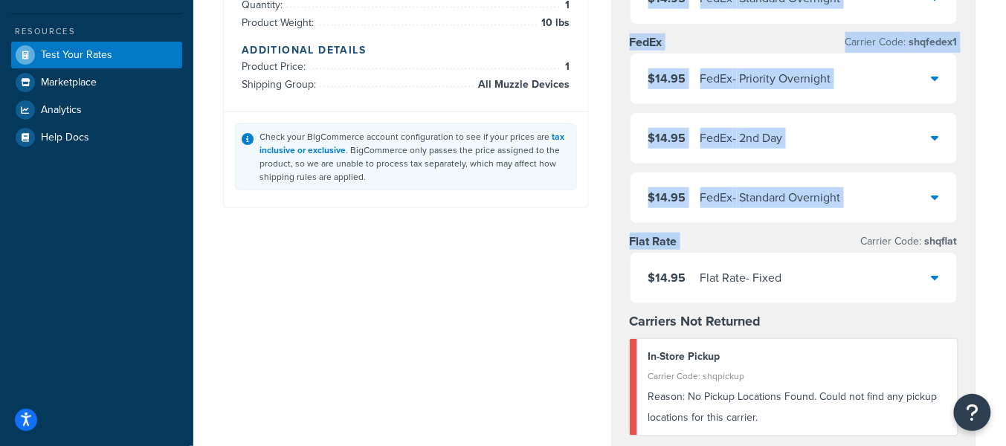
click at [775, 242] on div "Flat Rate Carrier Code: shqflat" at bounding box center [794, 241] width 329 height 21
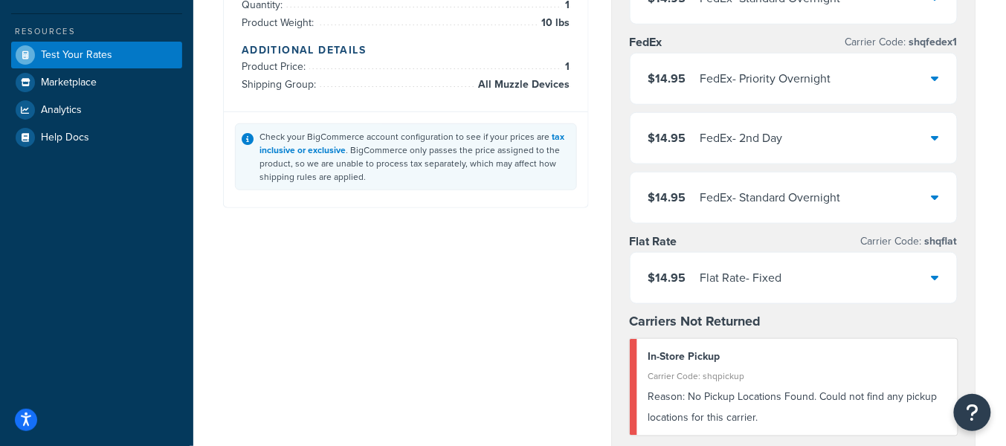
scroll to position [0, 0]
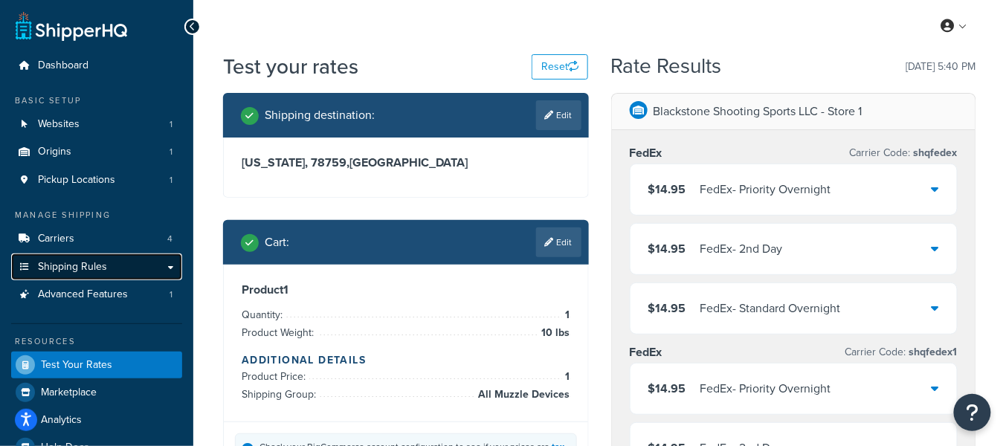
click at [108, 278] on link "Shipping Rules" at bounding box center [96, 268] width 171 height 28
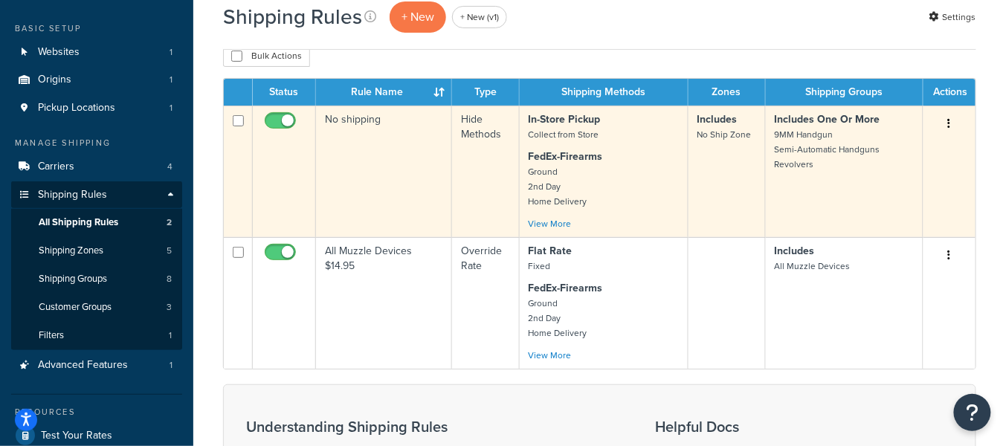
scroll to position [97, 0]
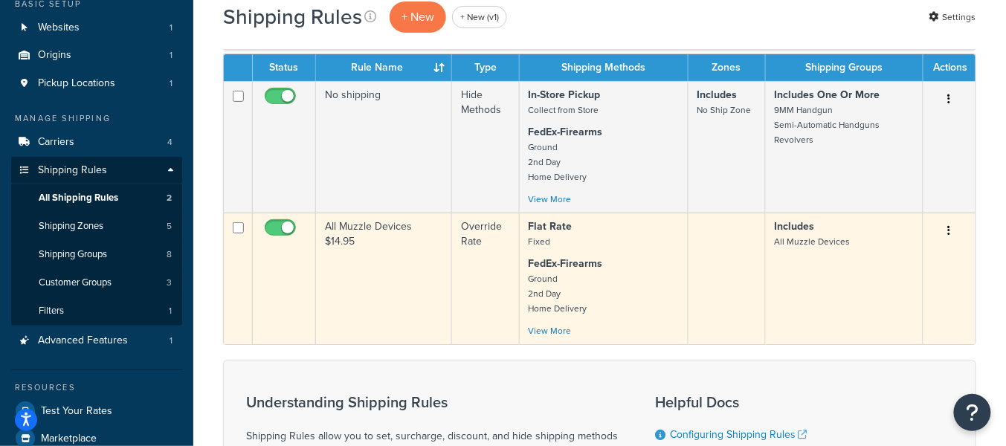
click at [381, 250] on td "All Muzzle Devices $14.95" at bounding box center [384, 279] width 136 height 132
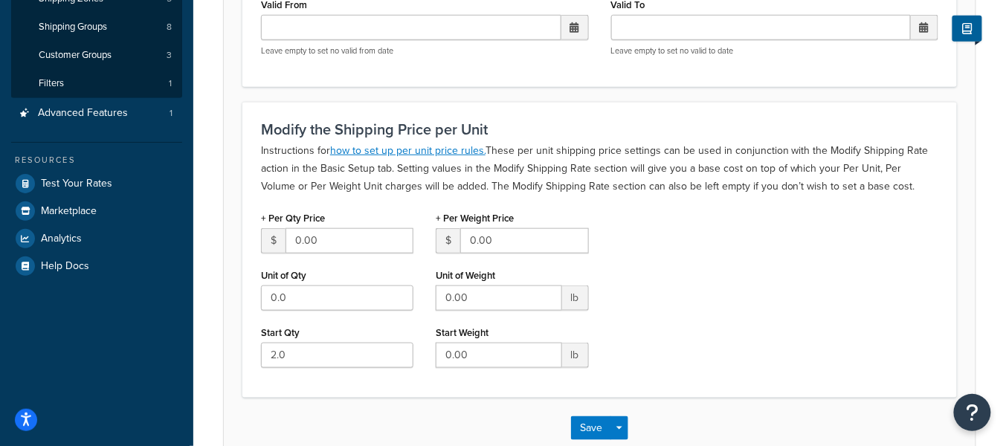
scroll to position [325, 0]
click at [348, 237] on input "0.00" at bounding box center [350, 240] width 128 height 25
type input "2.95"
drag, startPoint x: 292, startPoint y: 330, endPoint x: 257, endPoint y: 329, distance: 35.0
click at [257, 329] on div "+ Per Qty Price $ 2.95 Unit of Qty 0.0 Start Qty 2.0" at bounding box center [337, 293] width 175 height 172
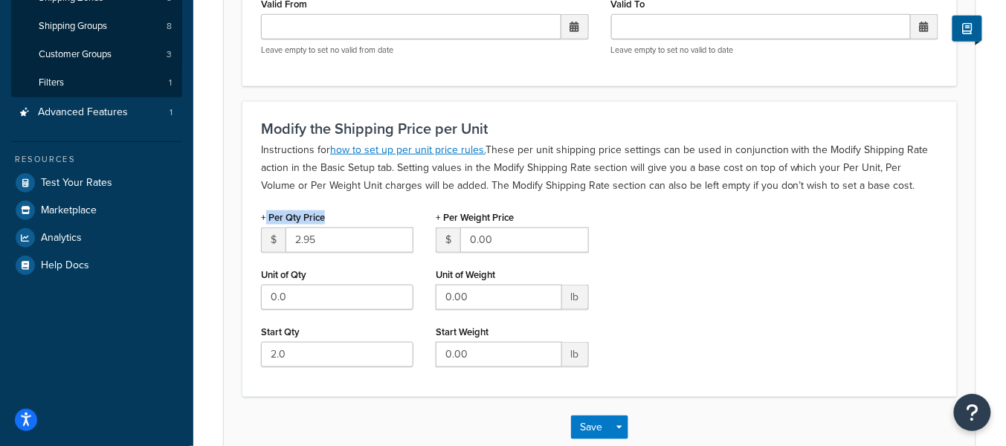
drag, startPoint x: 303, startPoint y: 216, endPoint x: 265, endPoint y: 219, distance: 38.8
click at [265, 219] on div "+ Per Qty Price $ 2.95" at bounding box center [337, 230] width 152 height 46
click at [811, 245] on div "+ Per Qty Price $ 2.95 Unit of Qty 0.0 Start Qty 2.0 + Per Weight Price $ 0.00 …" at bounding box center [600, 293] width 700 height 172
drag, startPoint x: 317, startPoint y: 329, endPoint x: 313, endPoint y: 323, distance: 7.7
click at [248, 327] on div "Modify the Shipping Price per Unit Instructions for how to set up per unit pric…" at bounding box center [599, 249] width 715 height 296
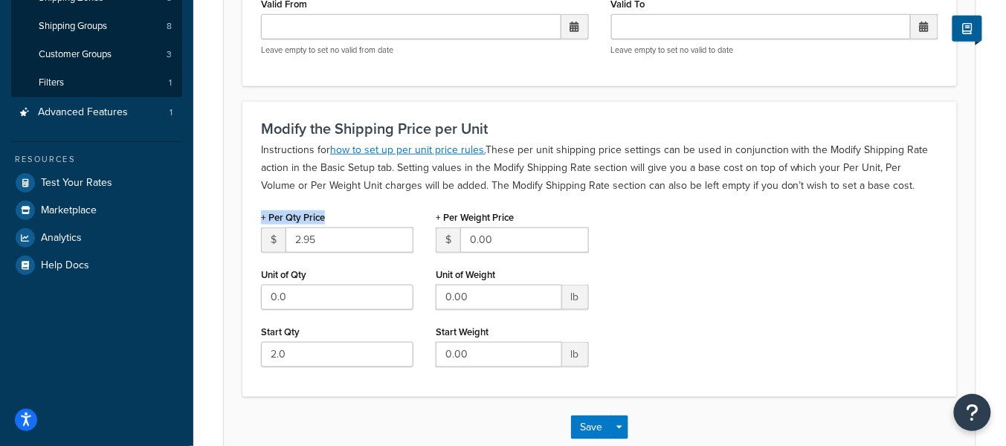
drag, startPoint x: 269, startPoint y: 216, endPoint x: 248, endPoint y: 215, distance: 21.6
click at [248, 215] on div "Modify the Shipping Price per Unit Instructions for how to set up per unit pric…" at bounding box center [599, 249] width 715 height 296
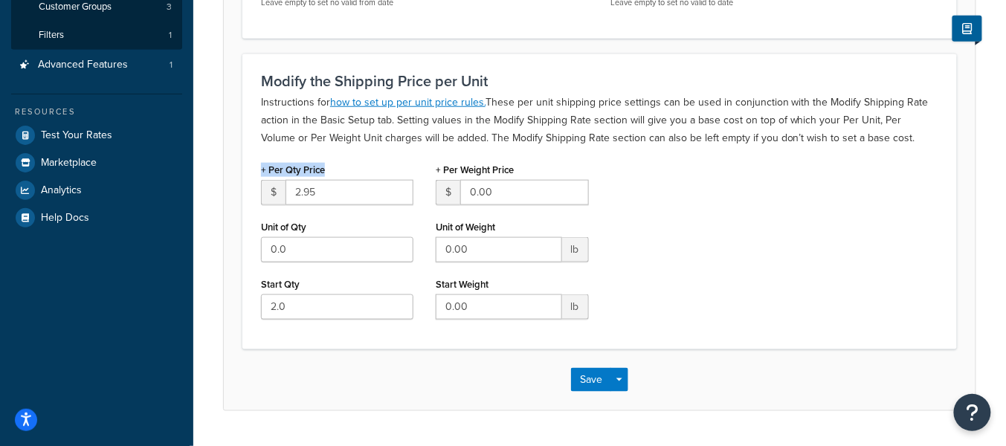
scroll to position [375, 0]
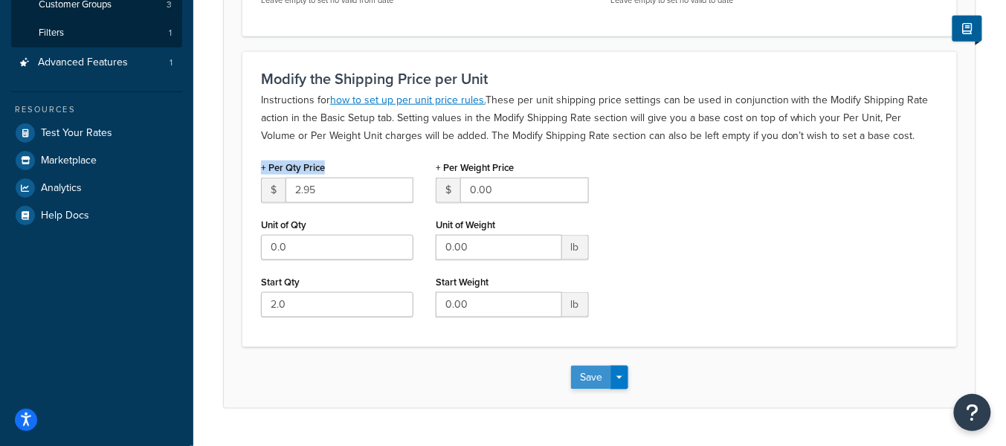
click at [596, 380] on button "Save" at bounding box center [591, 378] width 40 height 24
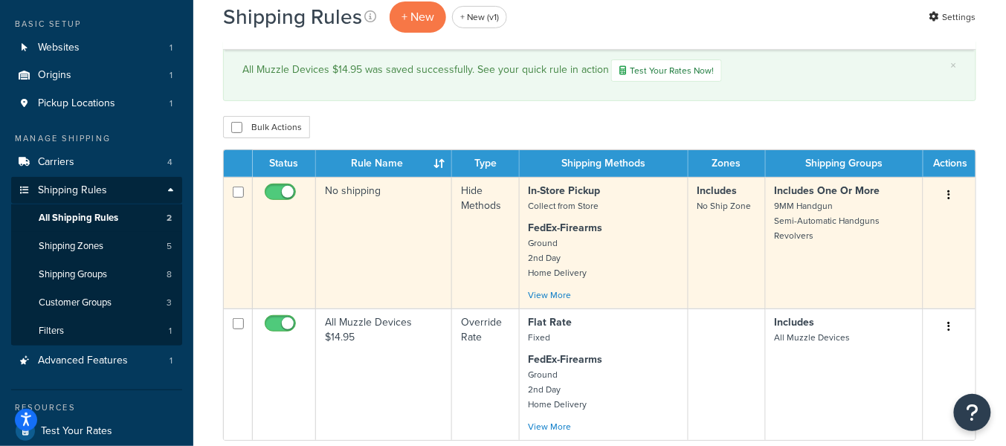
scroll to position [83, 0]
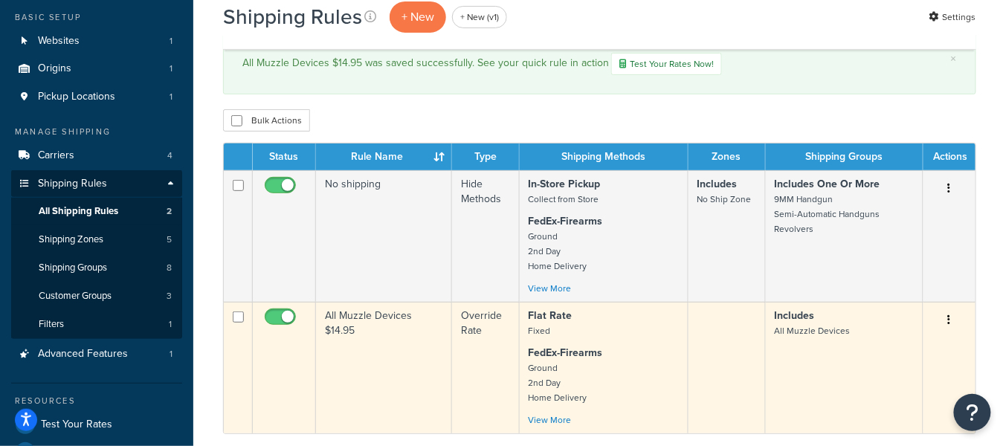
click at [416, 349] on td "All Muzzle Devices $14.95" at bounding box center [384, 368] width 136 height 132
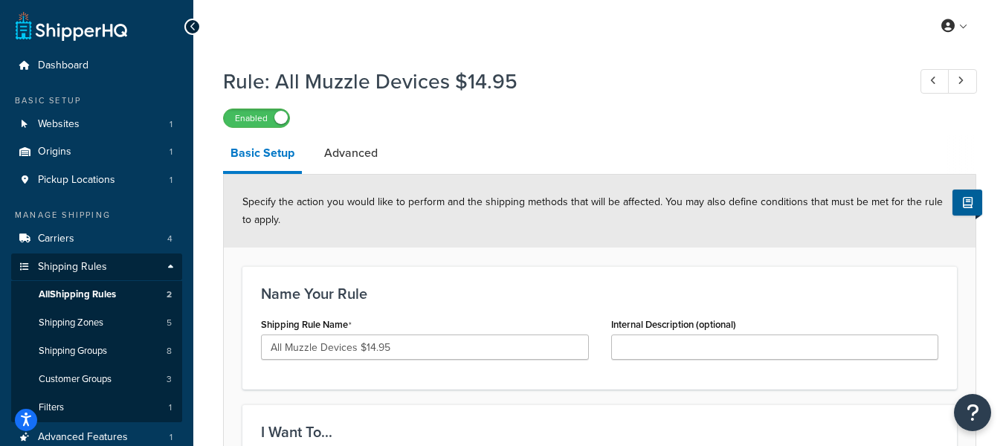
select select "SHIPPING_GROUP"
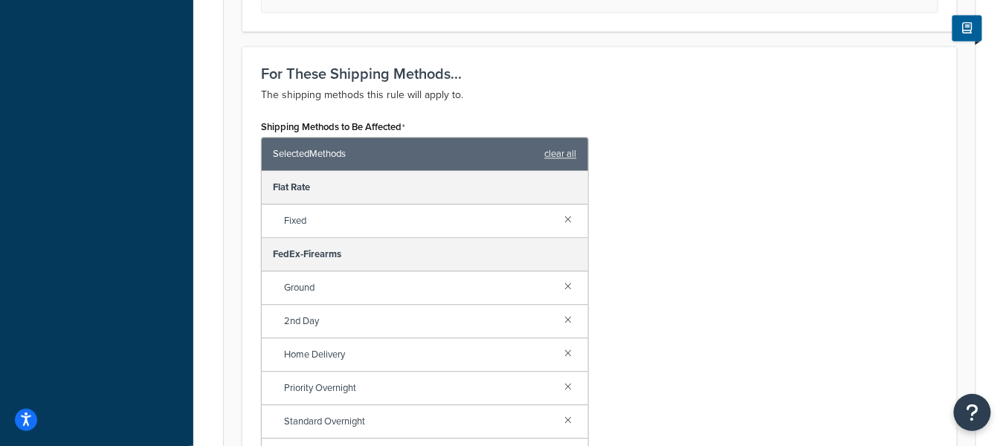
scroll to position [863, 0]
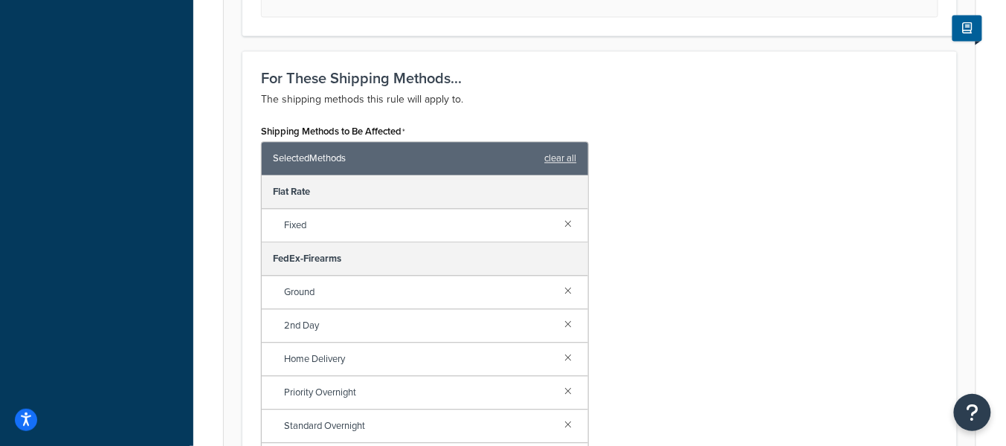
click at [467, 257] on div "FedEx-Firearms" at bounding box center [425, 258] width 326 height 33
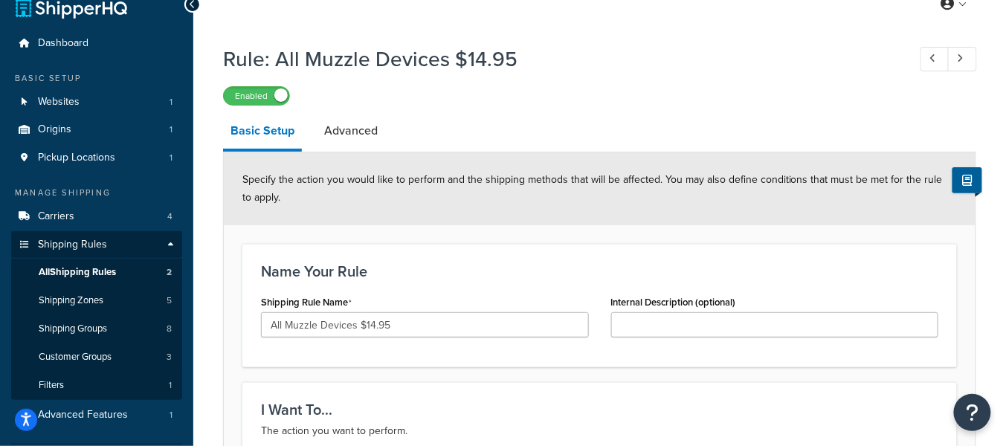
scroll to position [0, 0]
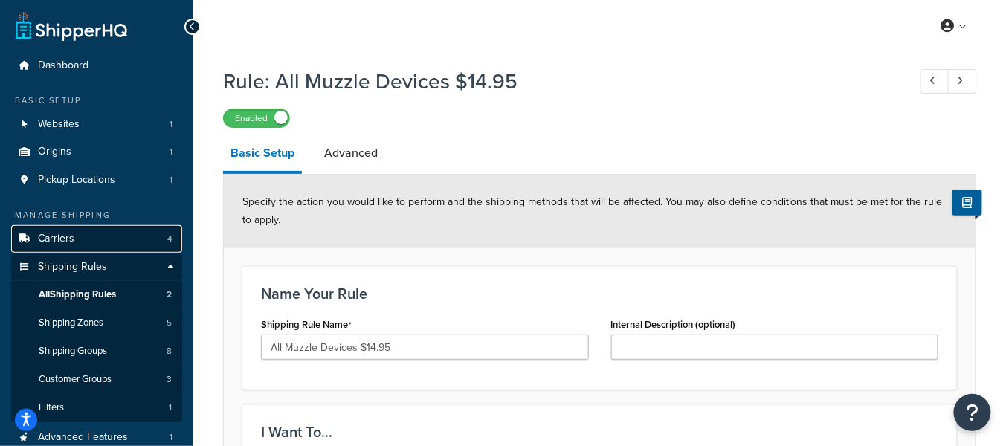
click at [97, 238] on link "Carriers 4" at bounding box center [96, 239] width 171 height 28
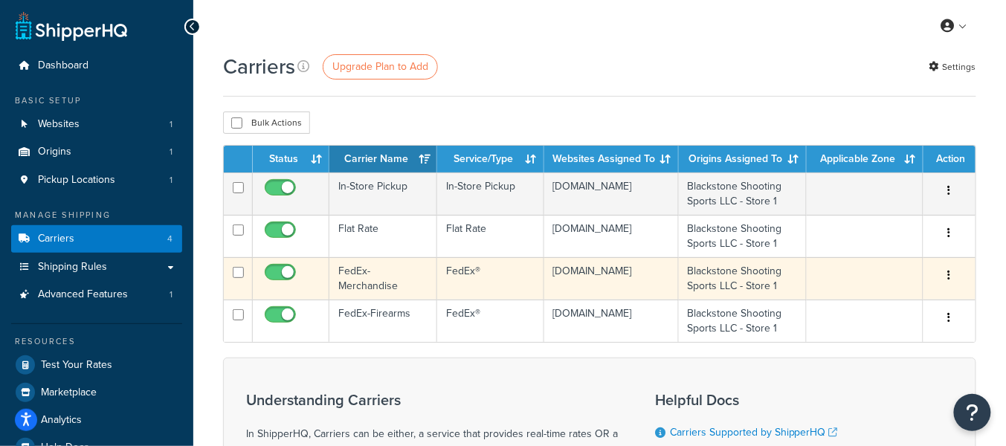
click at [379, 300] on td "FedEx-Merchandise" at bounding box center [383, 278] width 108 height 42
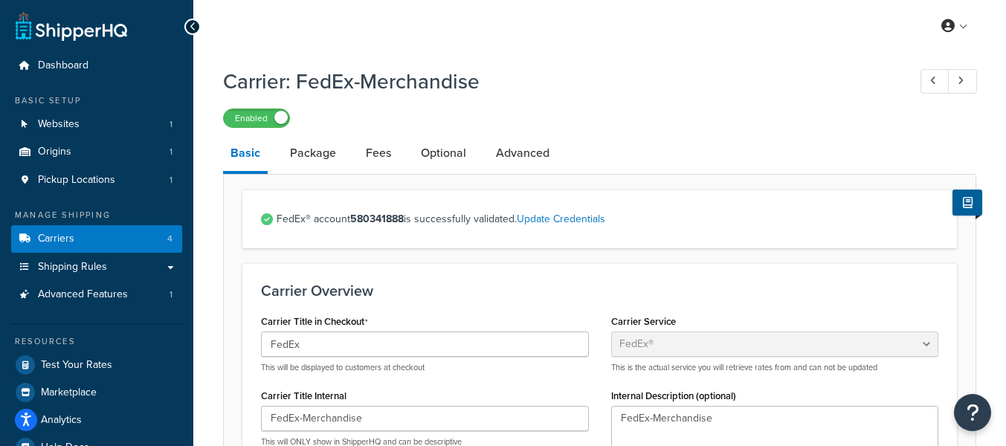
select select "fedEx"
select select "REGULAR_PICKUP"
select select "FEDEX_BOX"
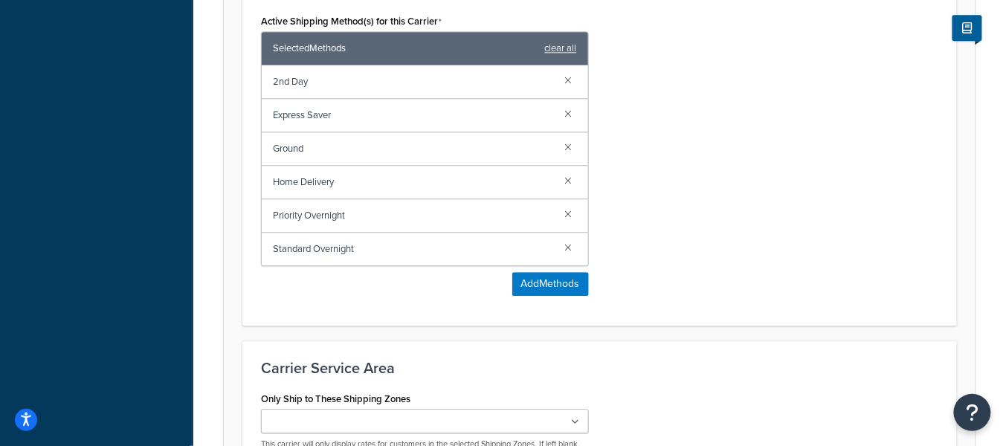
scroll to position [993, 0]
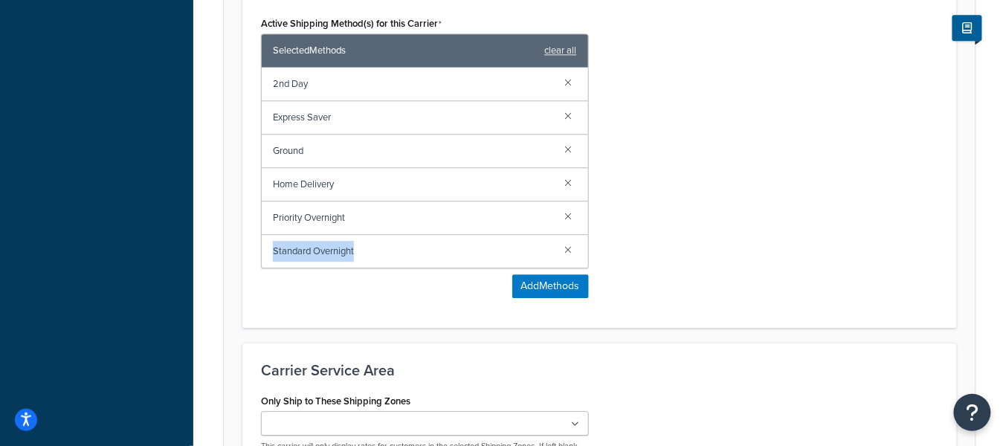
drag, startPoint x: 419, startPoint y: 252, endPoint x: 271, endPoint y: 251, distance: 148.0
click at [256, 249] on div "Active Shipping Method(s) for this Carrier Selected Methods clear all 2nd Day E…" at bounding box center [425, 161] width 350 height 297
click at [793, 231] on div "Active Shipping Method(s) for this Carrier Selected Methods clear all 2nd Day E…" at bounding box center [600, 161] width 700 height 297
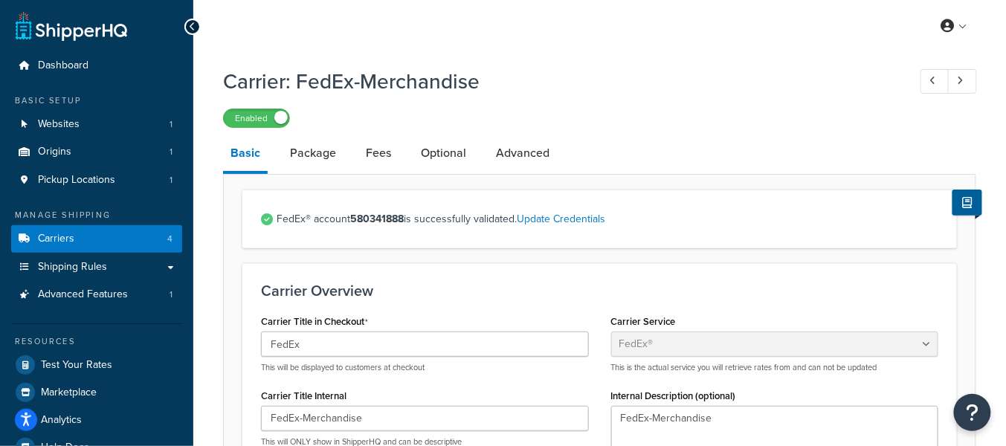
scroll to position [0, 0]
click at [731, 83] on h1 "Carrier: FedEx-Merchandise" at bounding box center [558, 81] width 670 height 29
click at [719, 73] on h1 "Carrier: FedEx-Merchandise" at bounding box center [558, 81] width 670 height 29
click at [739, 107] on div "Enabled" at bounding box center [599, 117] width 753 height 21
click at [756, 98] on div "Carrier: FedEx-Merchandise Enabled" at bounding box center [599, 93] width 753 height 68
